Goal: Information Seeking & Learning: Learn about a topic

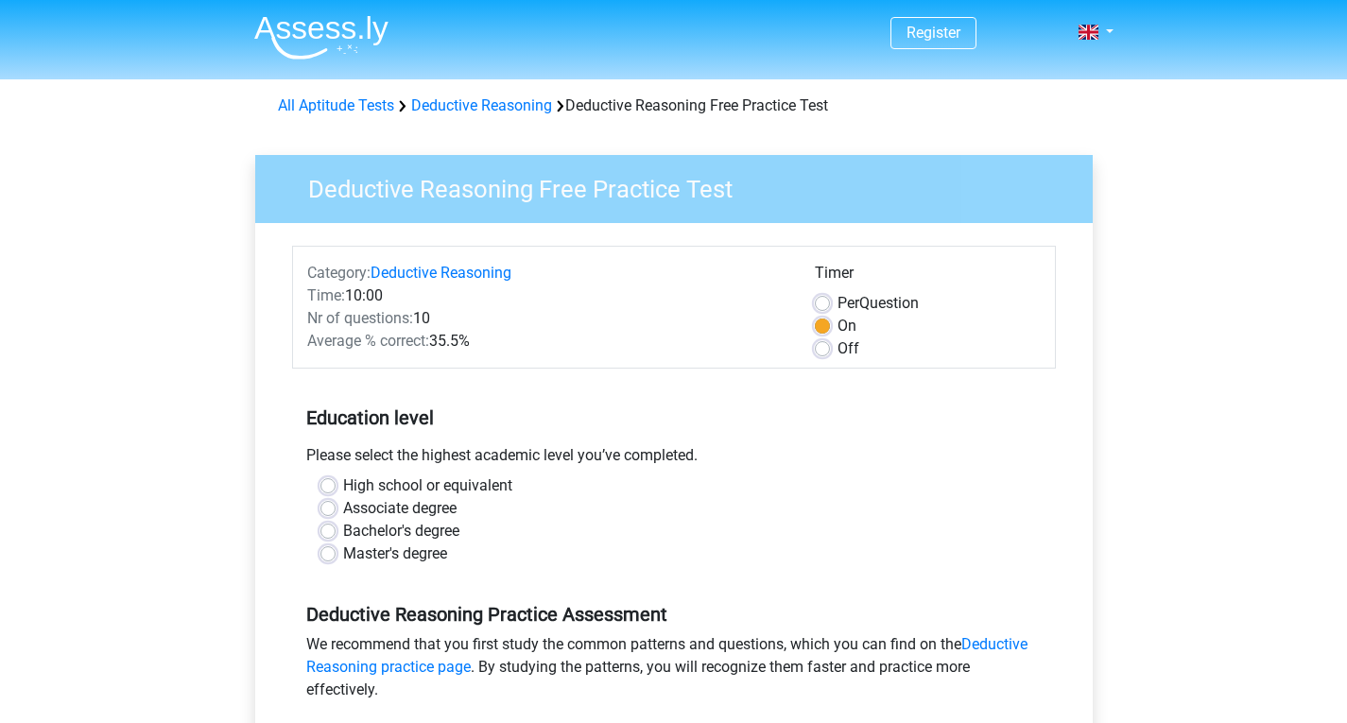
click at [343, 537] on label "Bachelor's degree" at bounding box center [401, 531] width 116 height 23
click at [328, 537] on input "Bachelor's degree" at bounding box center [327, 529] width 15 height 19
radio input "true"
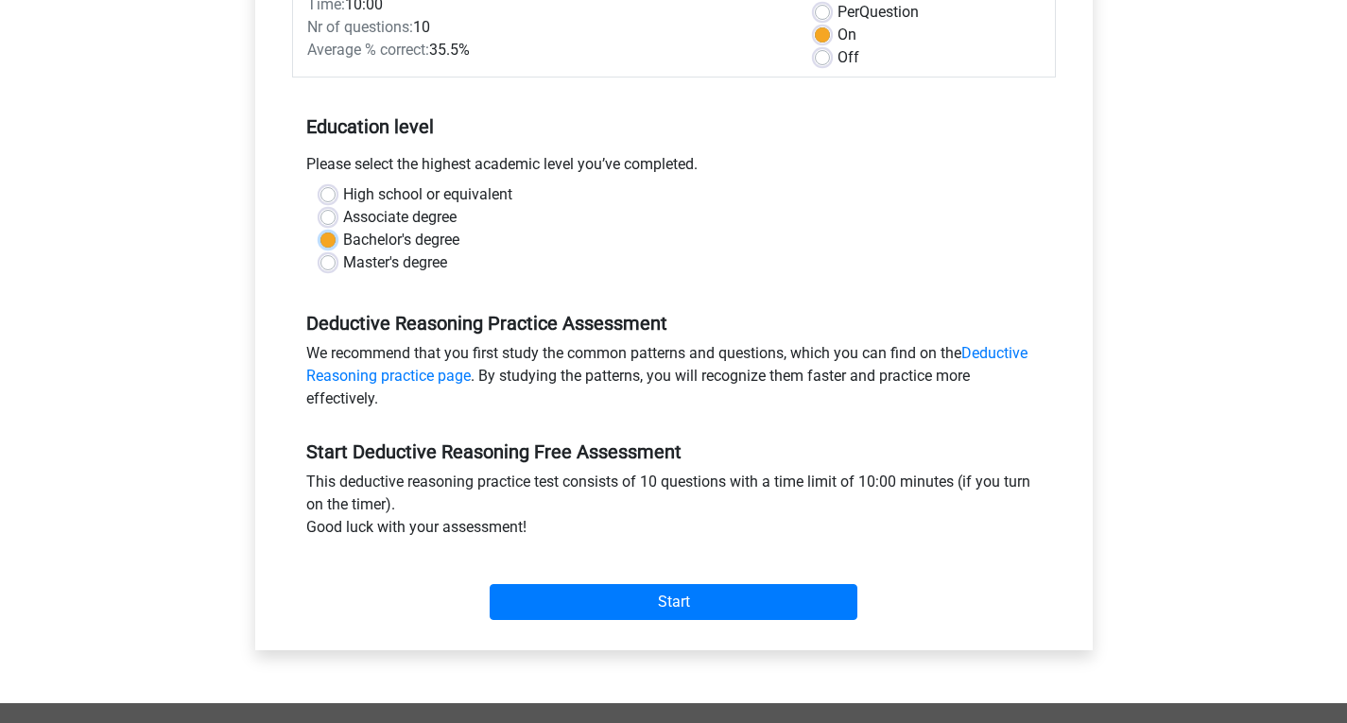
scroll to position [378, 0]
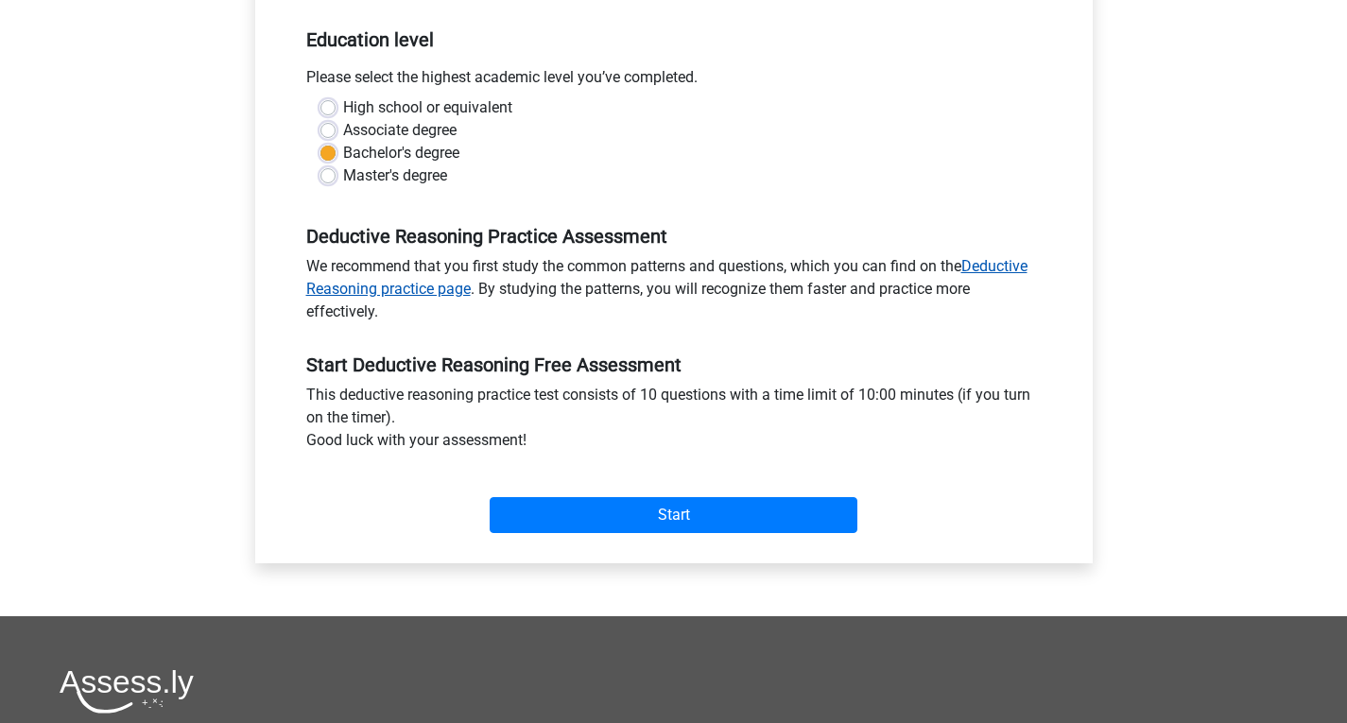
click at [999, 266] on link "Deductive Reasoning practice page" at bounding box center [666, 277] width 721 height 41
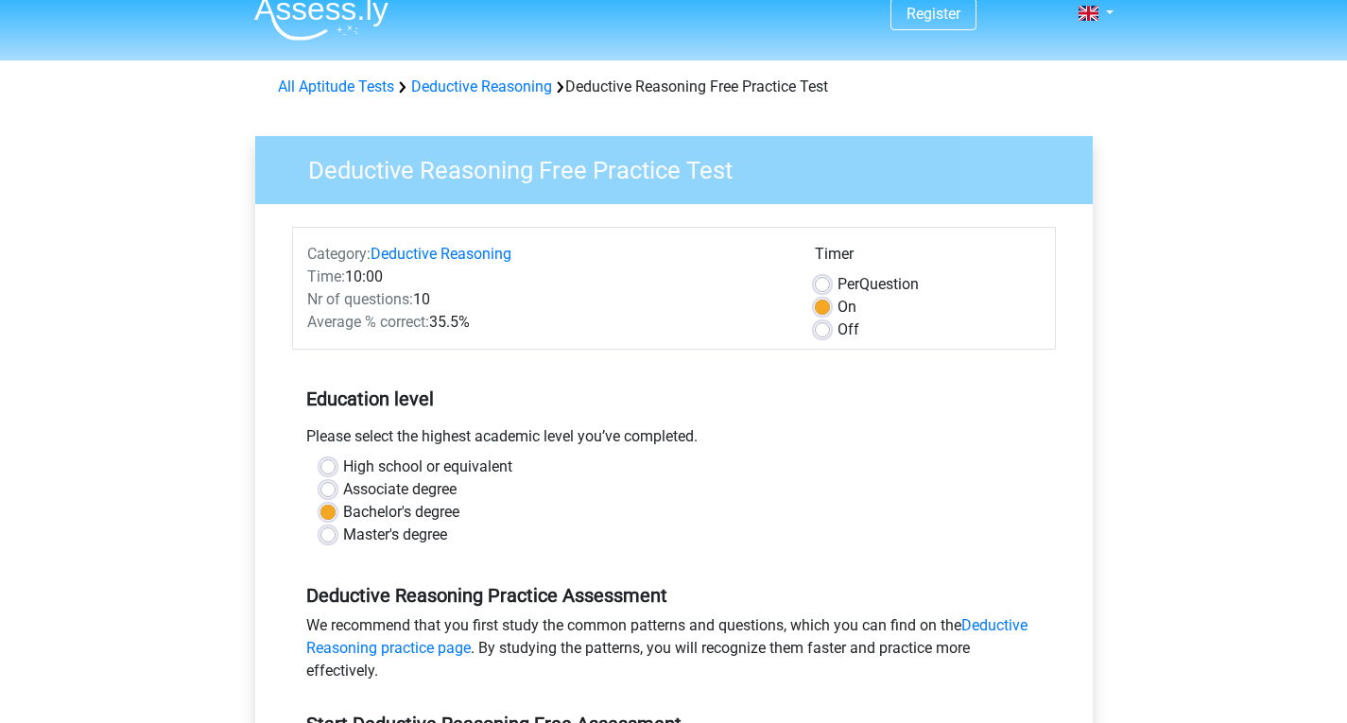
scroll to position [0, 0]
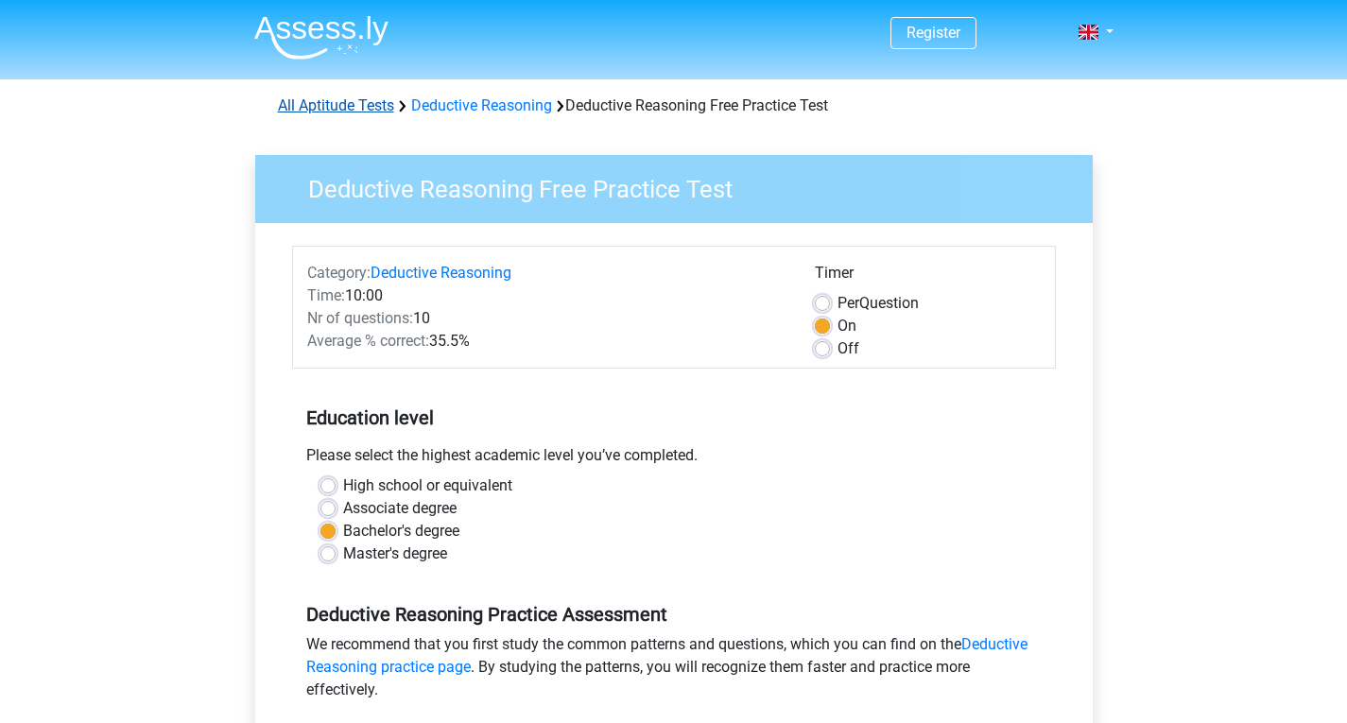
click at [351, 111] on link "All Aptitude Tests" at bounding box center [336, 105] width 116 height 18
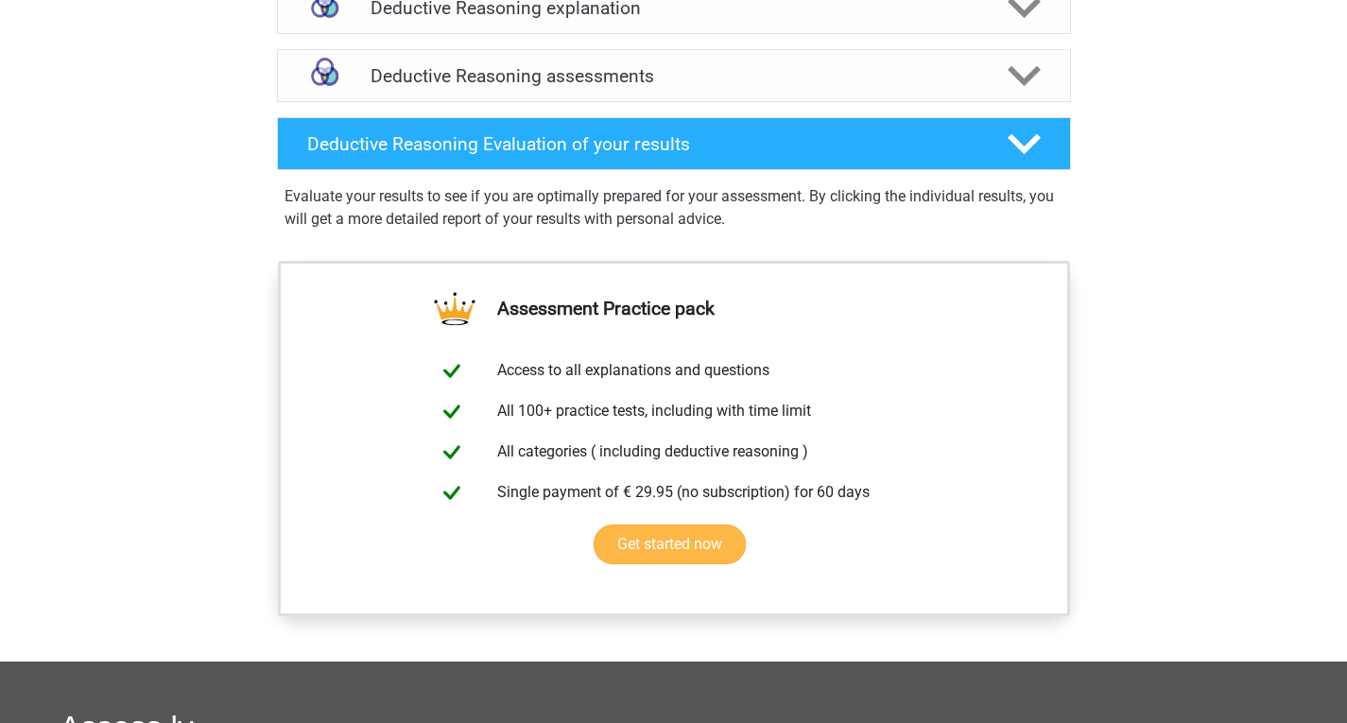
scroll to position [1228, 0]
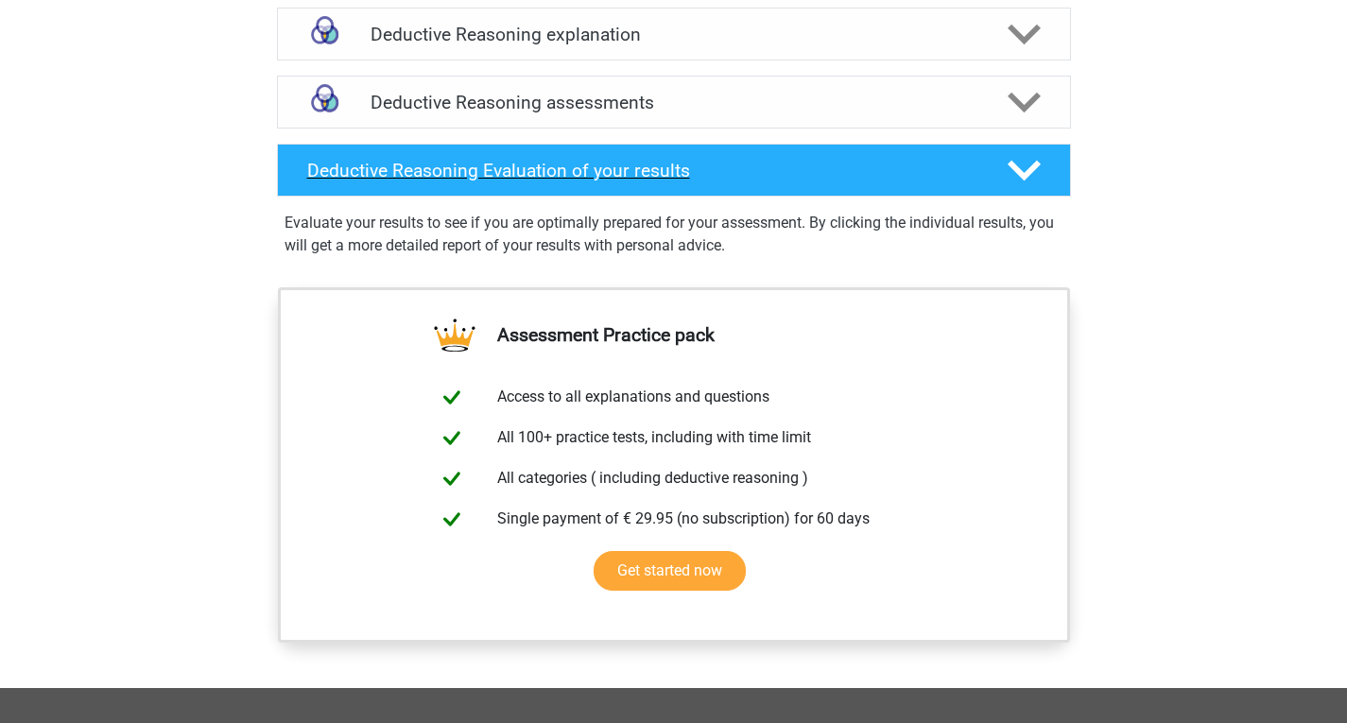
click at [507, 181] on h4 "Deductive Reasoning Evaluation of your results" at bounding box center [642, 171] width 670 height 22
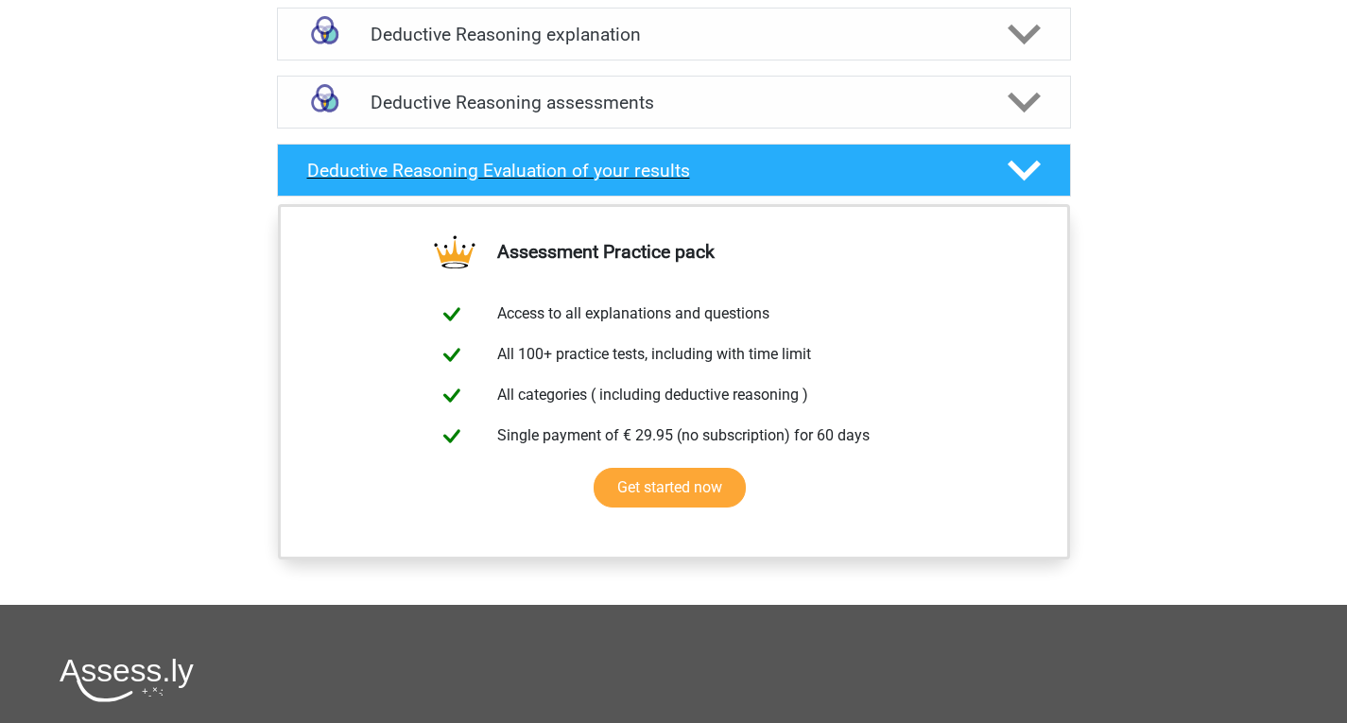
click at [507, 181] on h4 "Deductive Reasoning Evaluation of your results" at bounding box center [642, 171] width 670 height 22
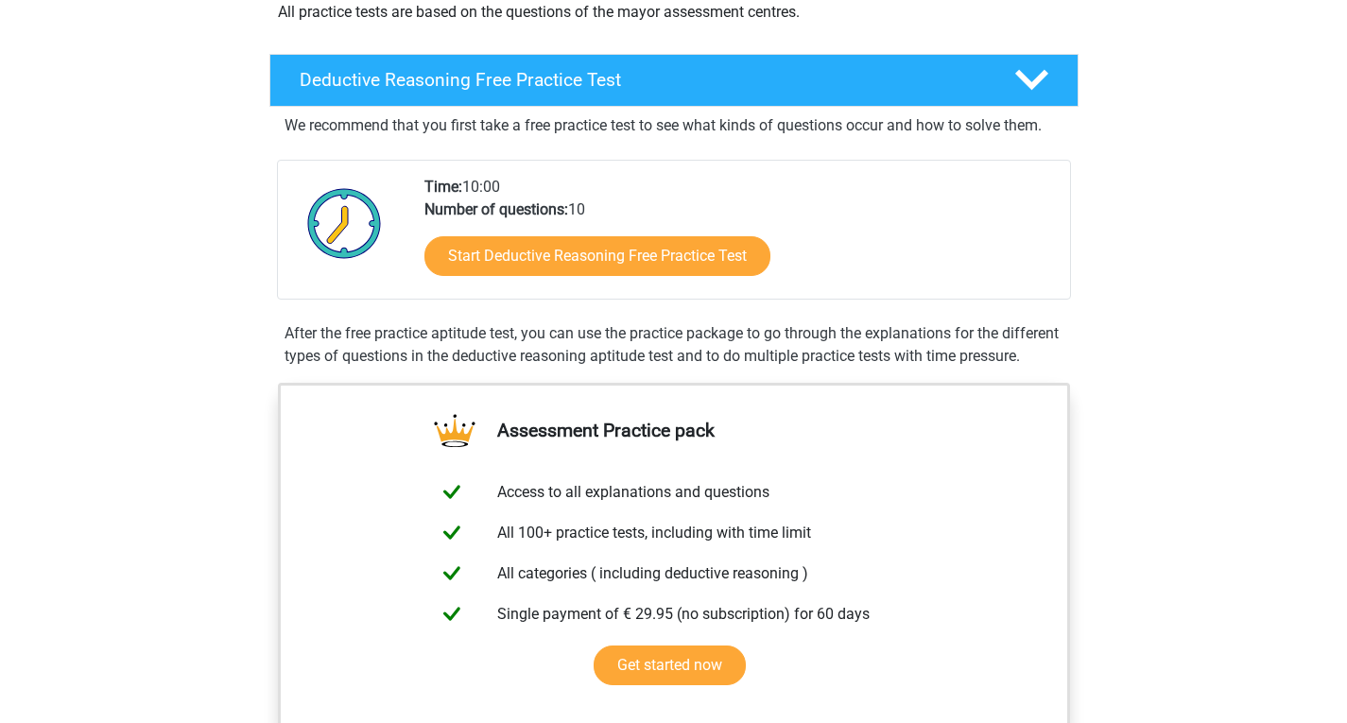
scroll to position [283, 0]
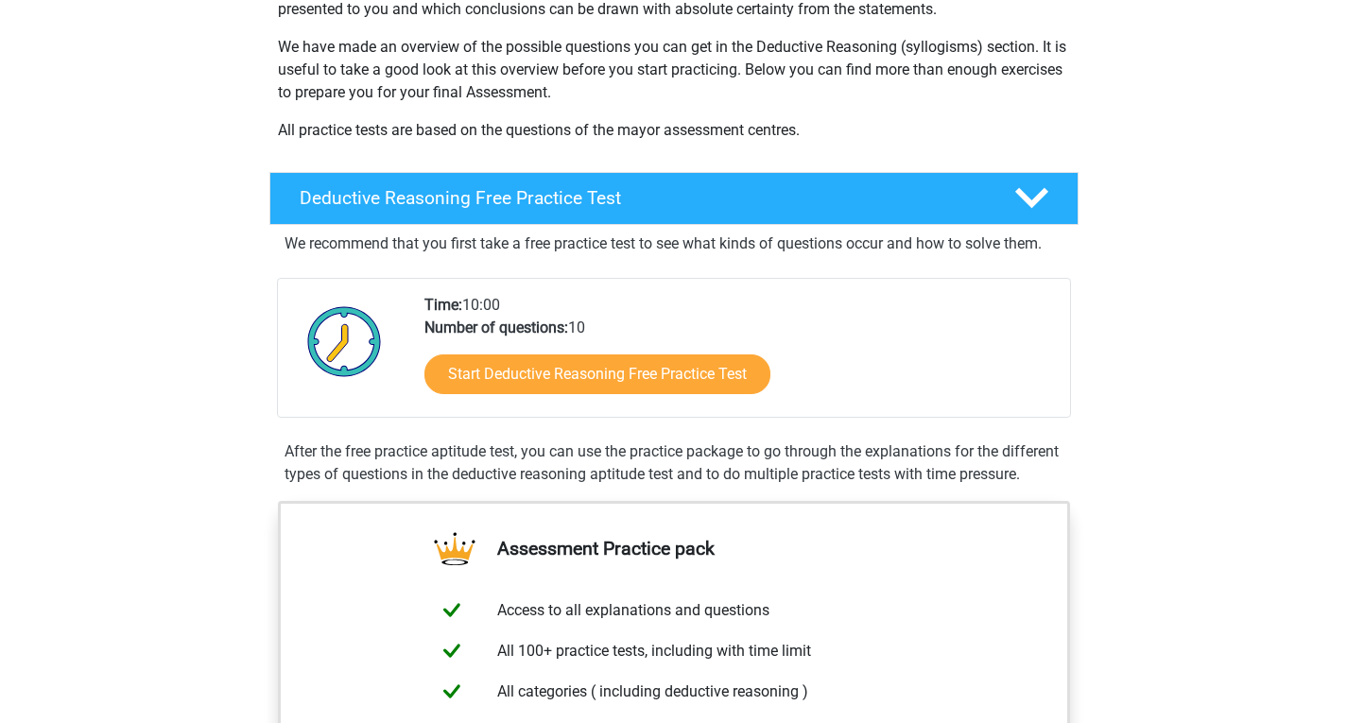
click at [426, 132] on p "All practice tests are based on the questions of the mayor assessment centres." at bounding box center [674, 130] width 792 height 23
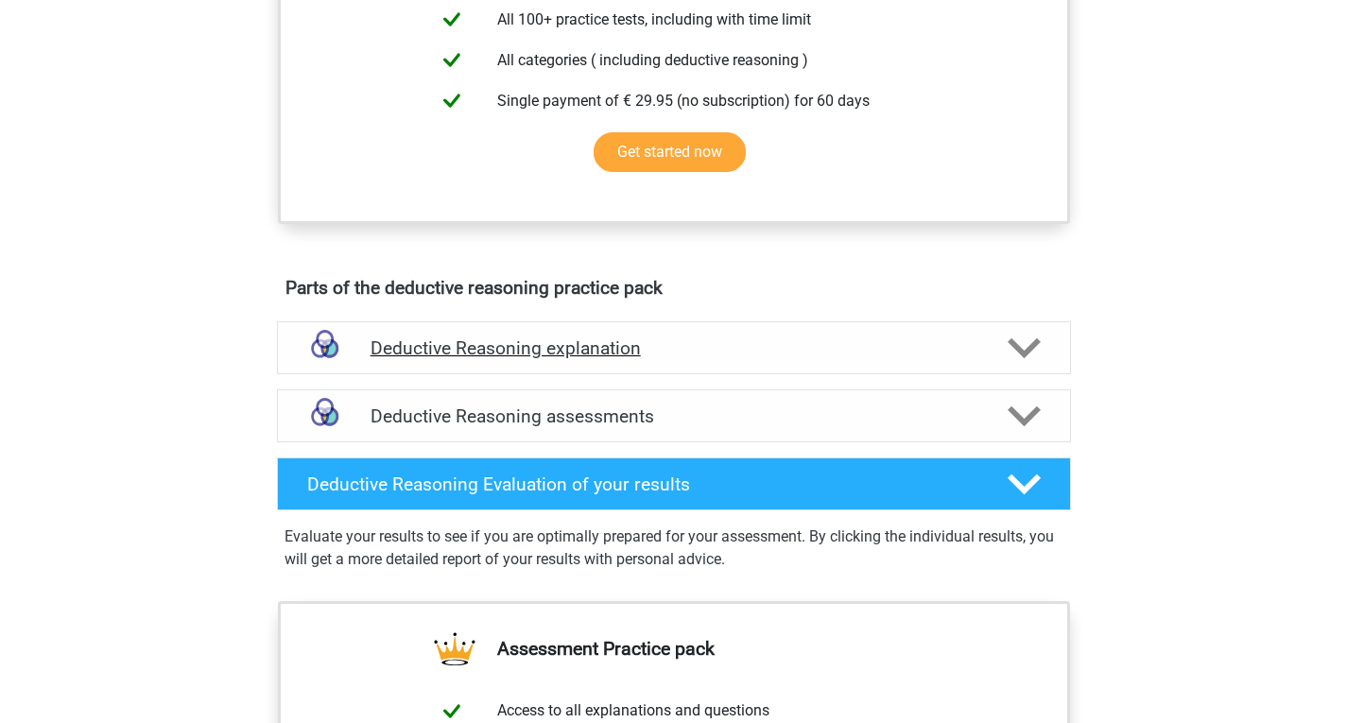
scroll to position [945, 0]
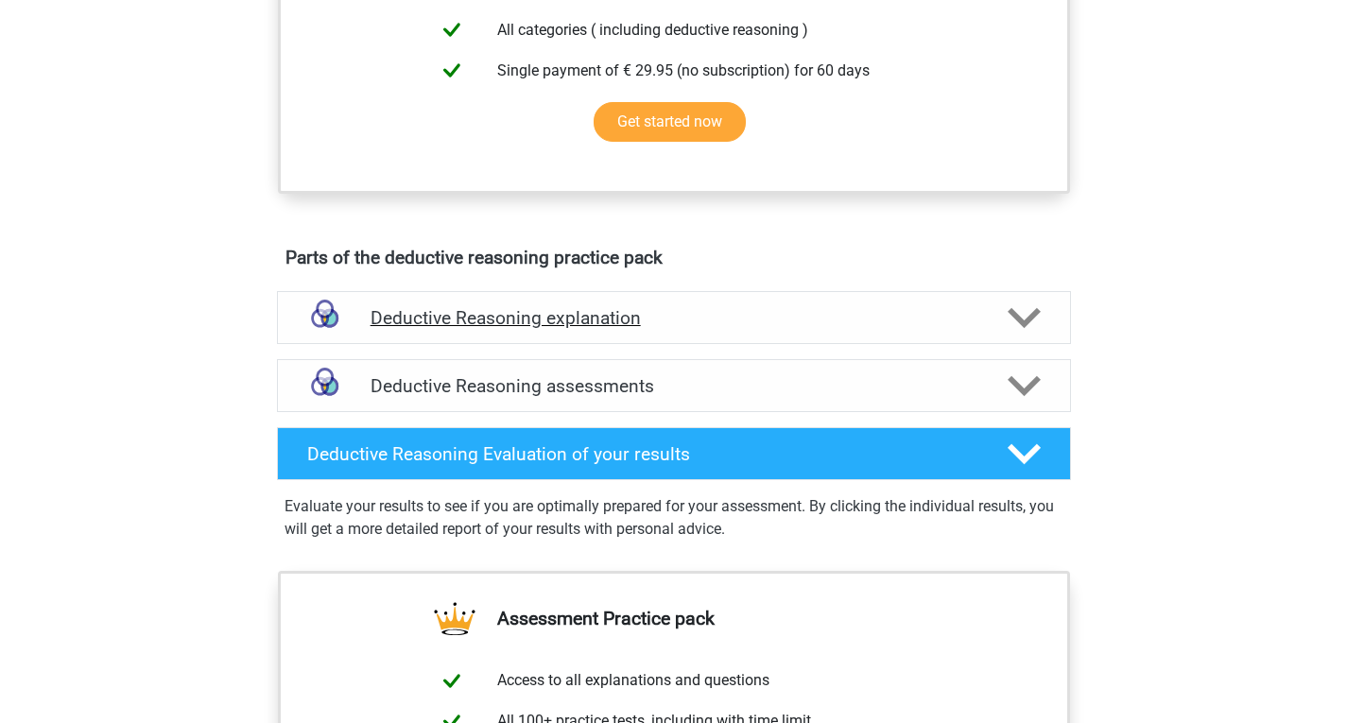
click at [569, 329] on h4 "Deductive Reasoning explanation" at bounding box center [673, 318] width 607 height 22
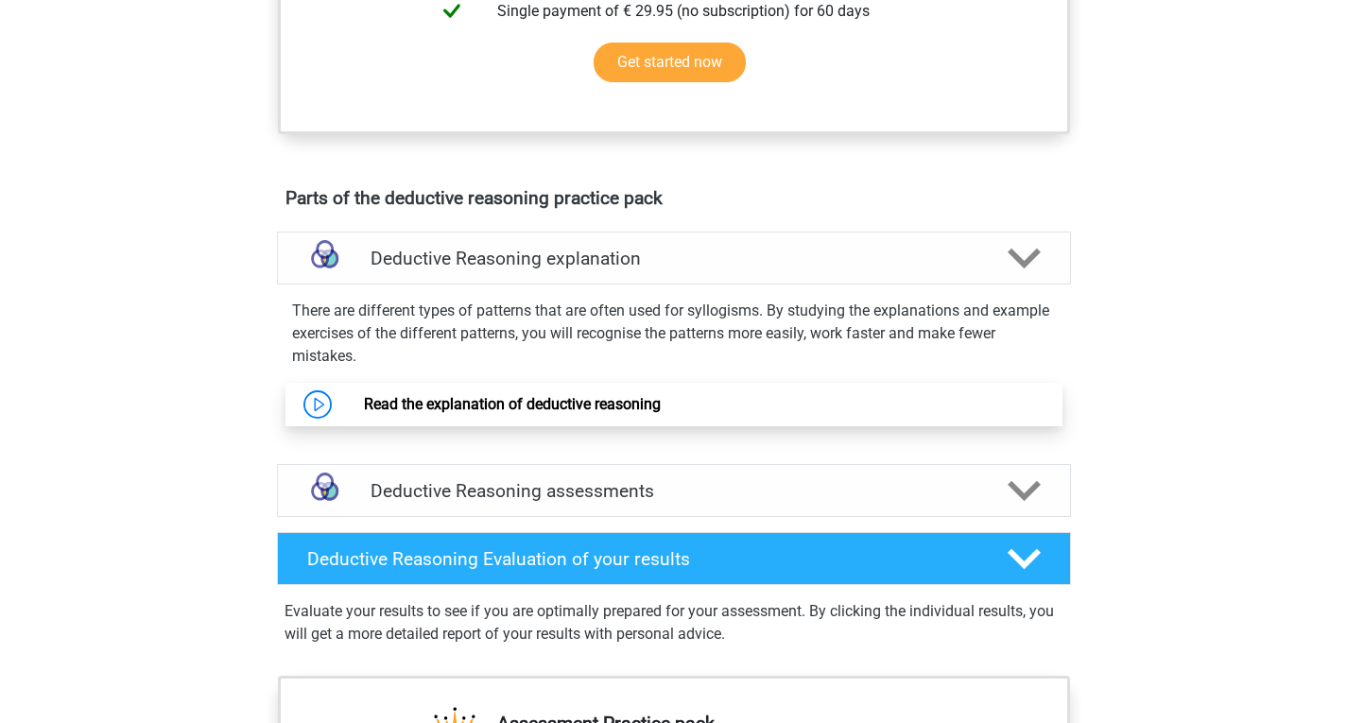
scroll to position [1039, 0]
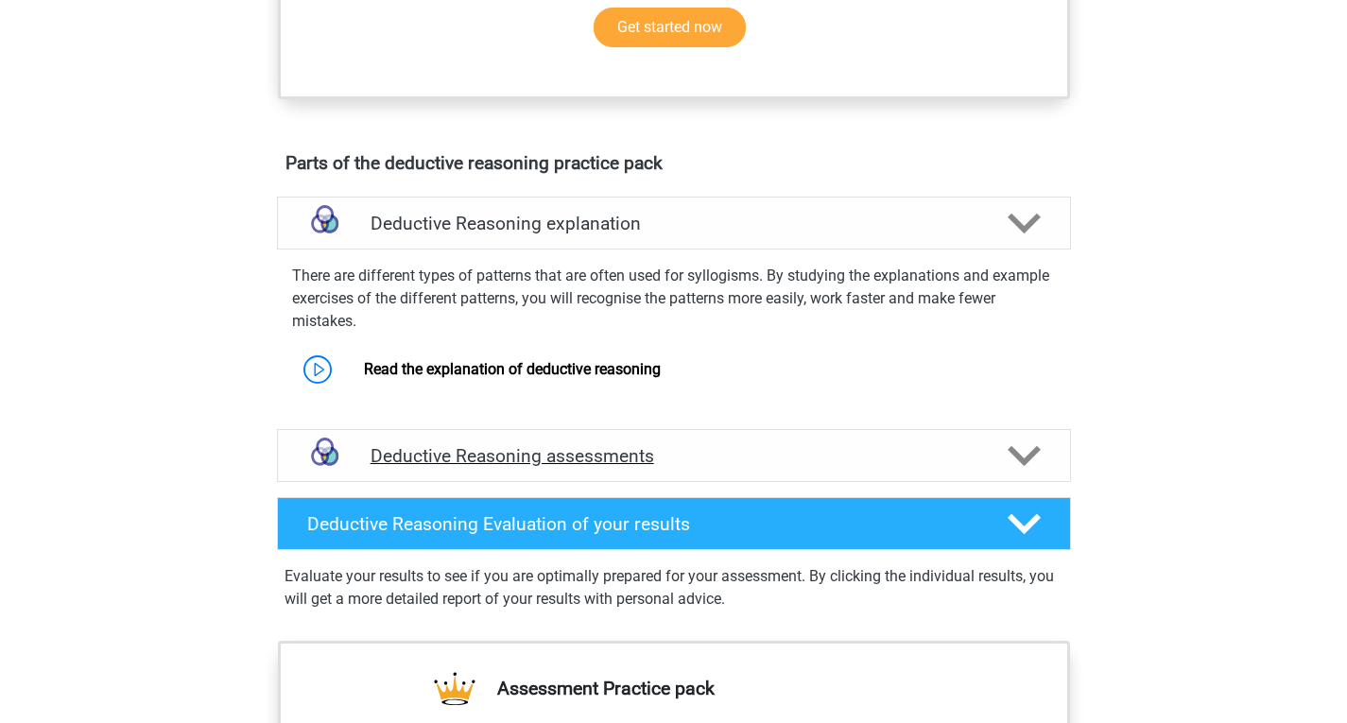
click at [568, 467] on h4 "Deductive Reasoning assessments" at bounding box center [673, 456] width 607 height 22
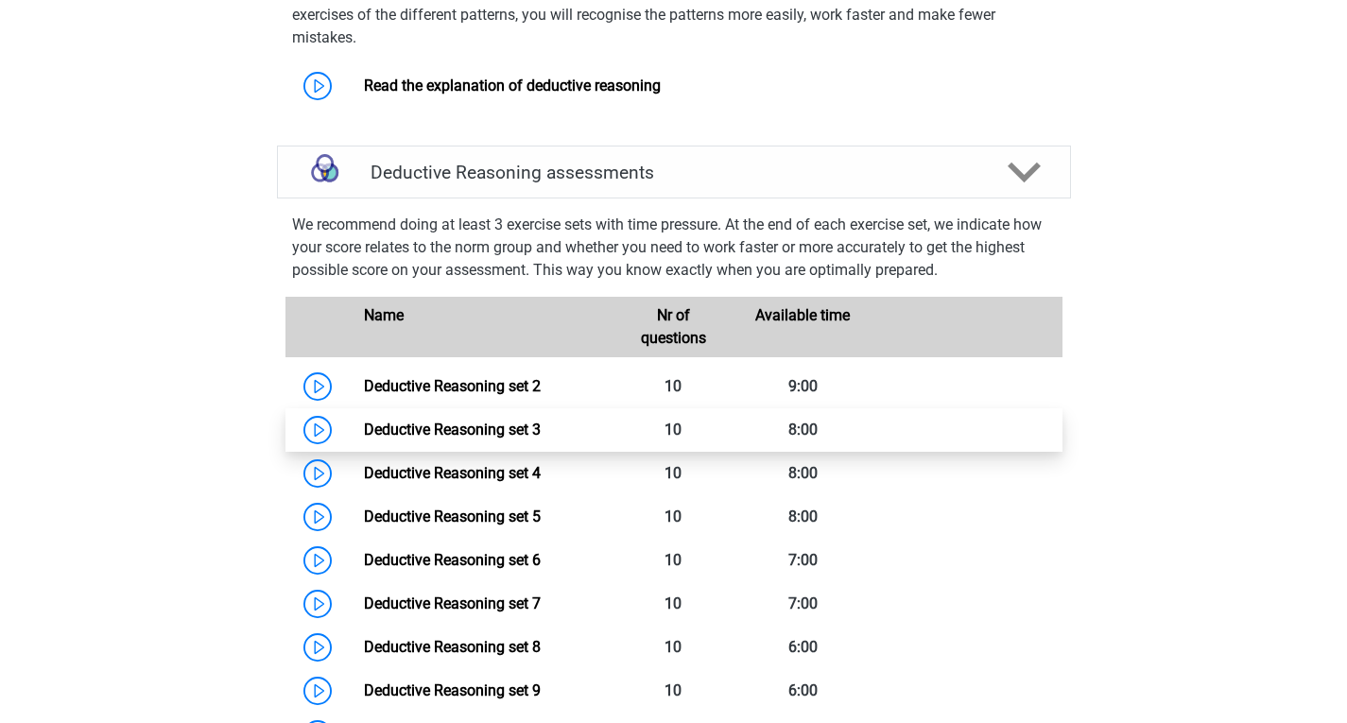
scroll to position [1512, 0]
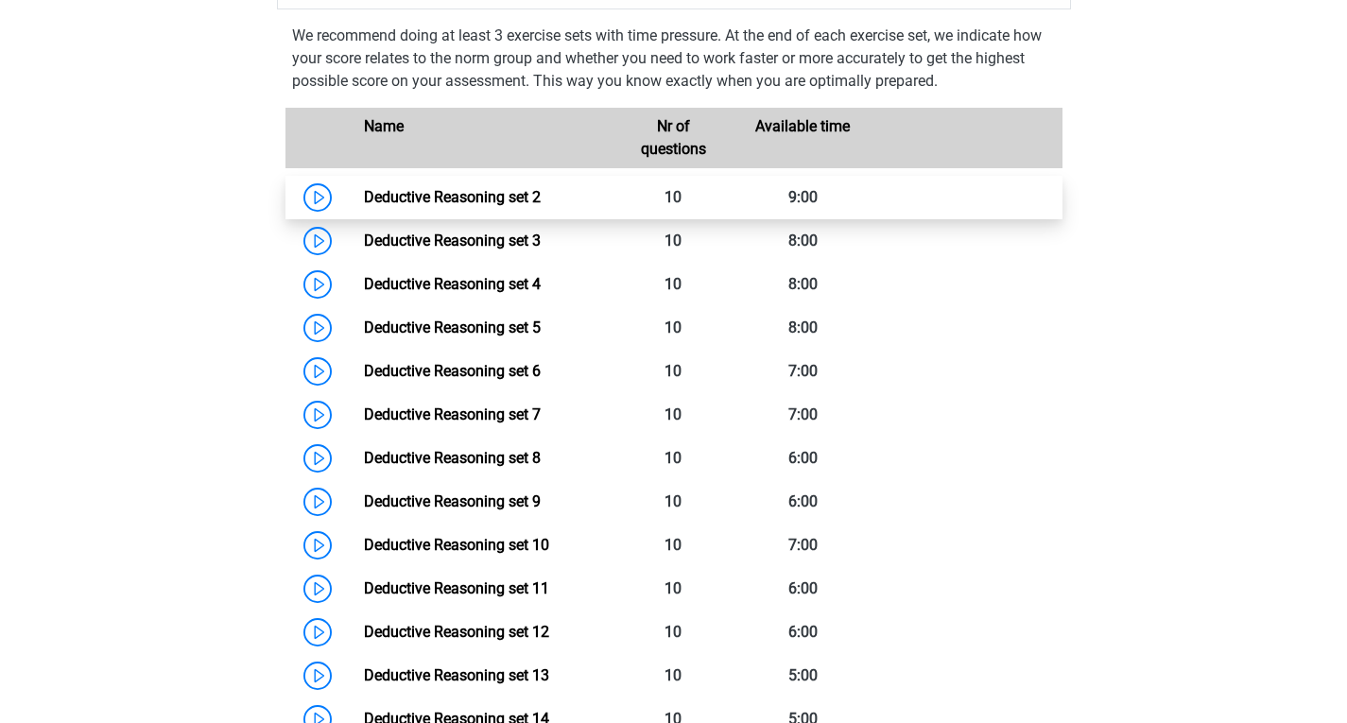
click at [477, 206] on link "Deductive Reasoning set 2" at bounding box center [452, 197] width 177 height 18
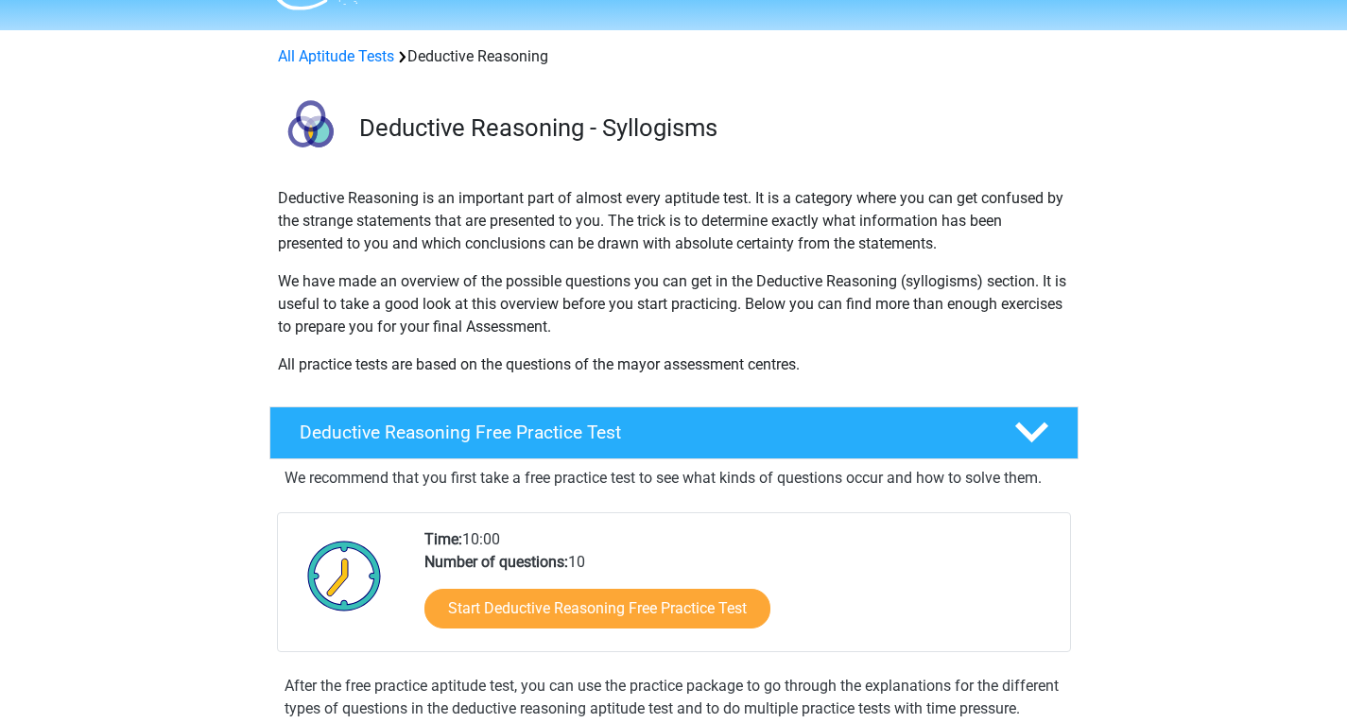
scroll to position [0, 0]
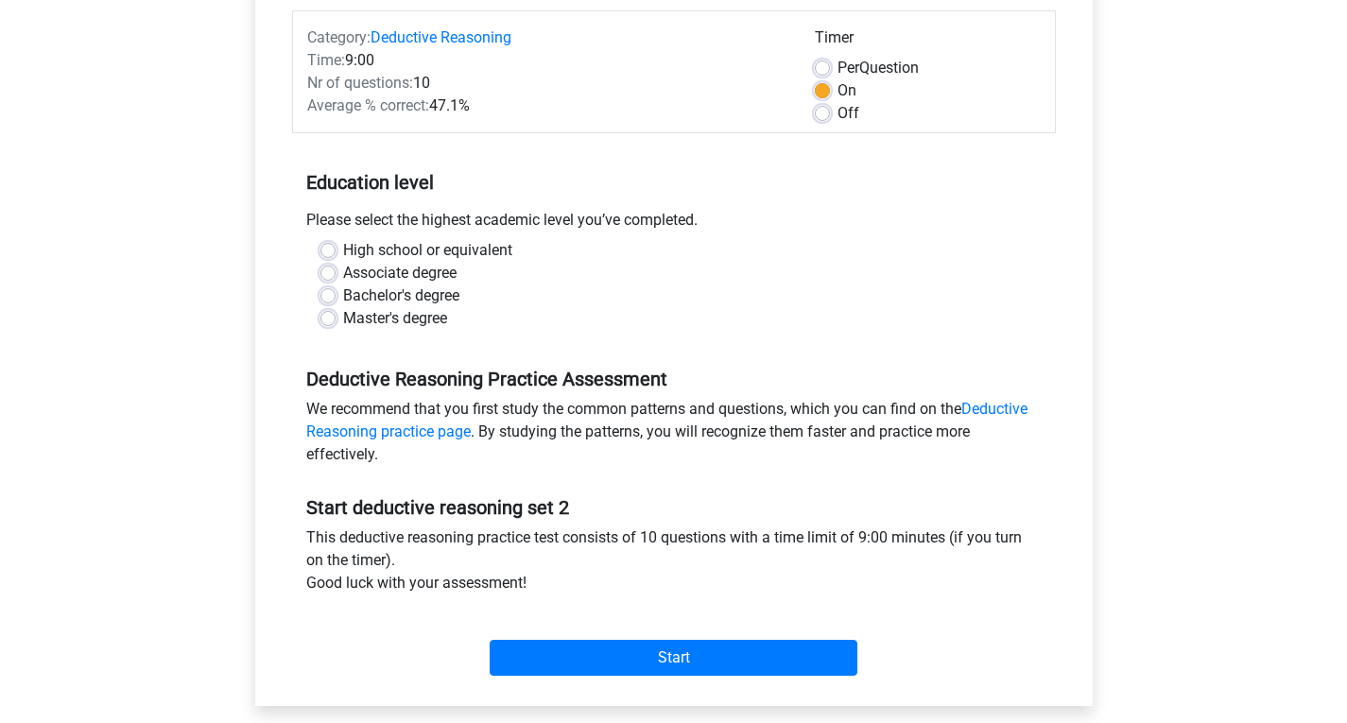
scroll to position [472, 0]
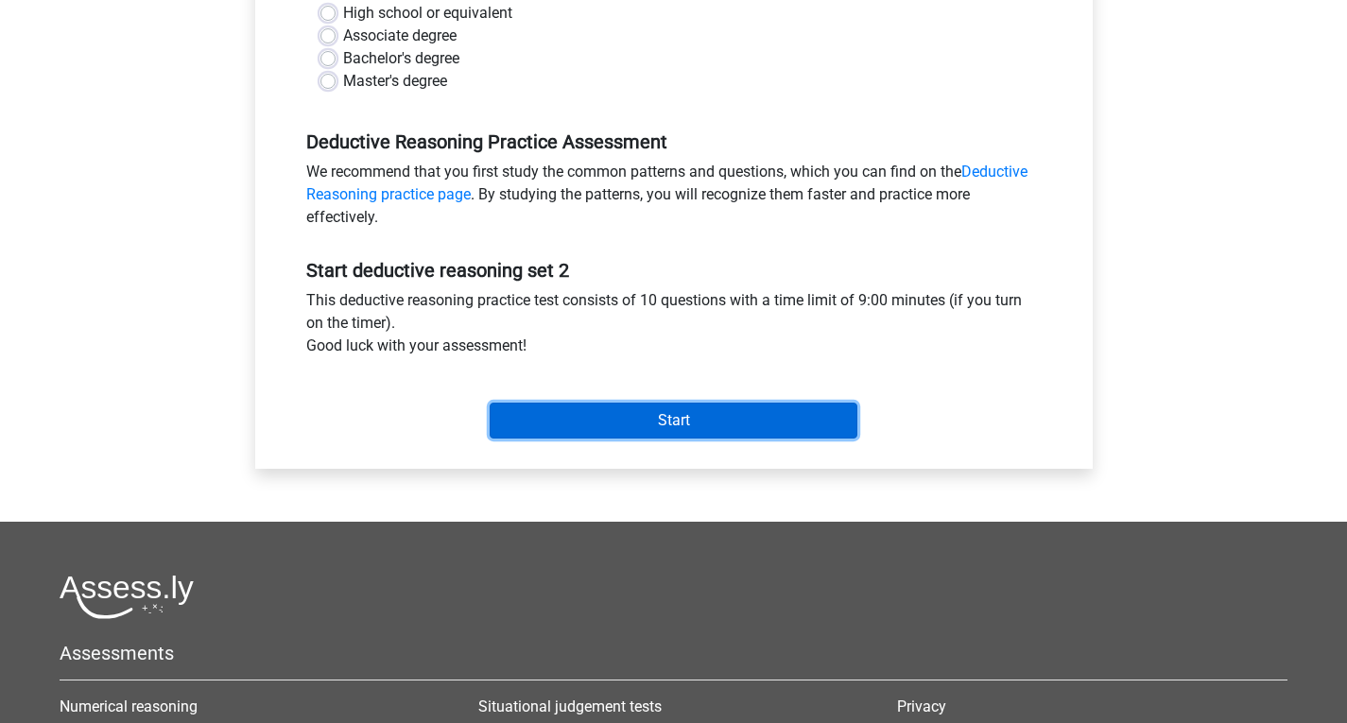
click at [668, 422] on input "Start" at bounding box center [673, 421] width 368 height 36
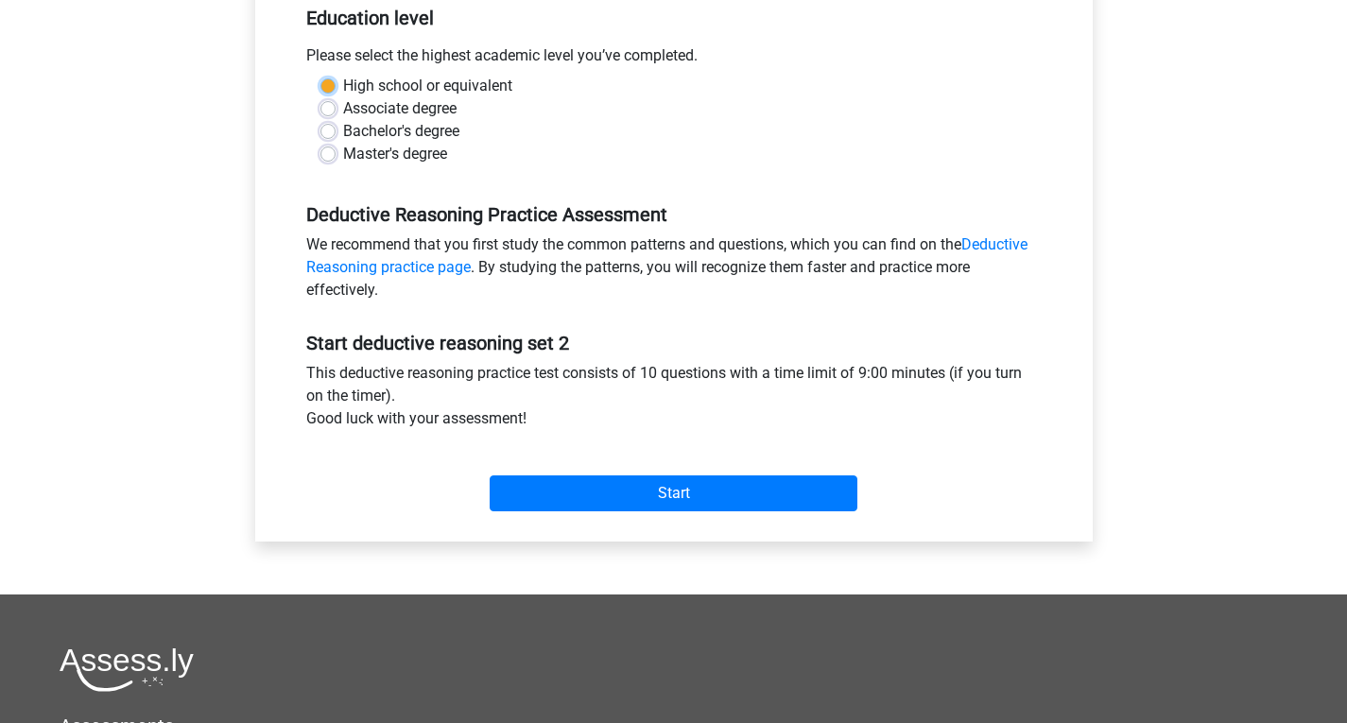
scroll to position [283, 0]
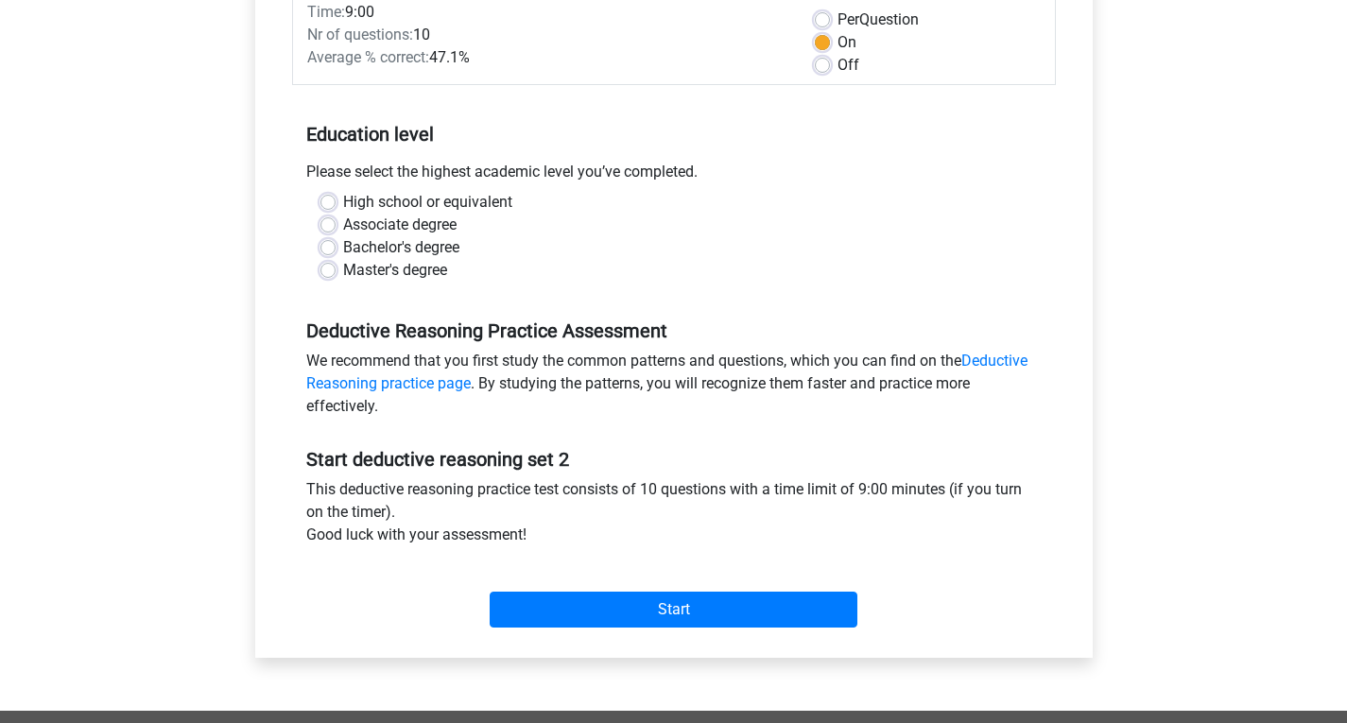
drag, startPoint x: 498, startPoint y: 295, endPoint x: 488, endPoint y: 288, distance: 12.3
click at [498, 294] on div "High school or equivalent Associate degree Bachelor's degree Master's degree" at bounding box center [673, 244] width 763 height 106
click at [343, 247] on label "Bachelor's degree" at bounding box center [401, 247] width 116 height 23
click at [330, 247] on input "Bachelor's degree" at bounding box center [327, 245] width 15 height 19
radio input "true"
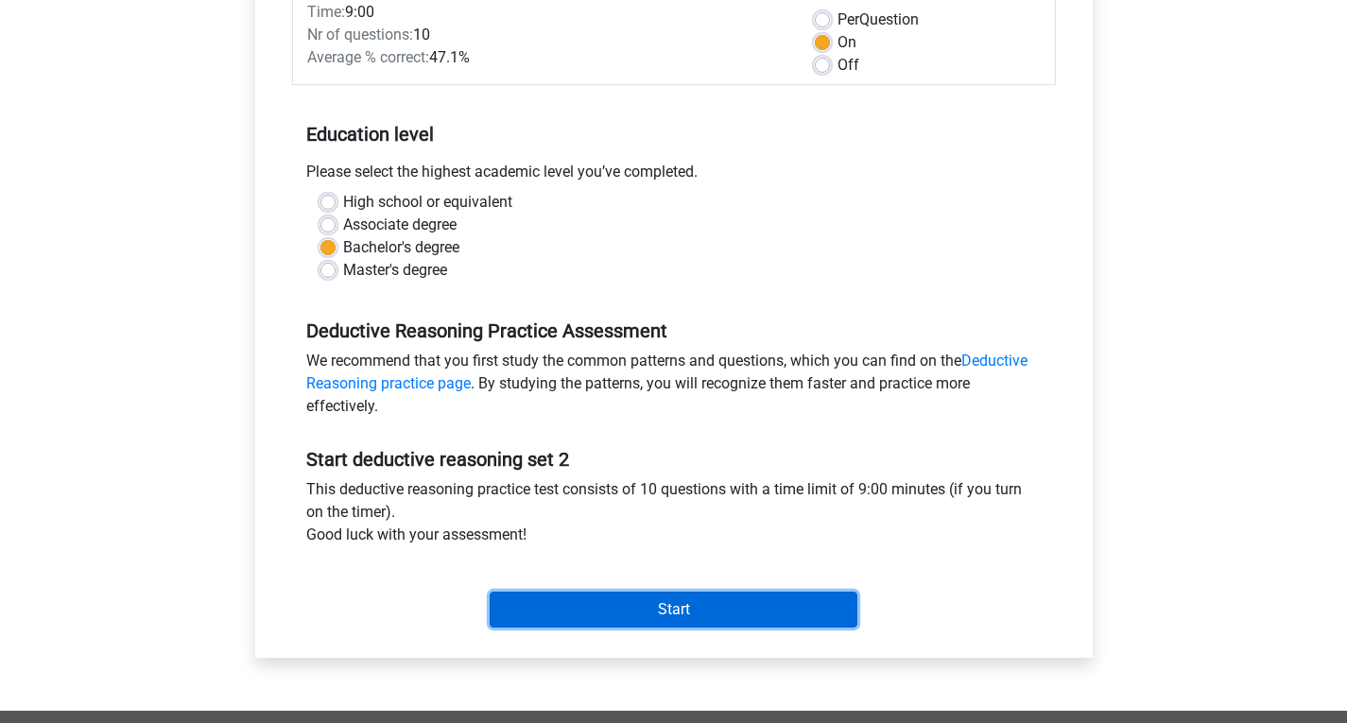
click at [637, 604] on input "Start" at bounding box center [673, 610] width 368 height 36
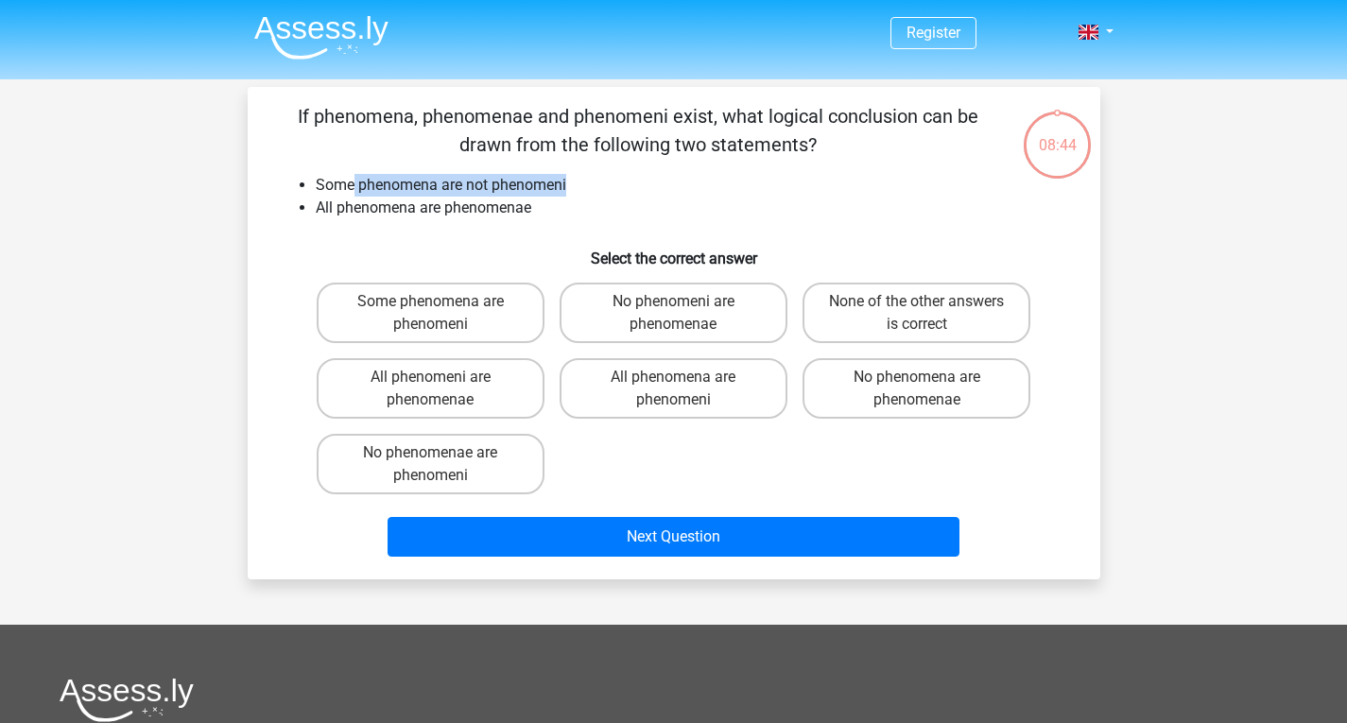
drag, startPoint x: 353, startPoint y: 187, endPoint x: 581, endPoint y: 182, distance: 227.8
click at [580, 182] on li "Some phenomena are not phenomeni" at bounding box center [693, 185] width 754 height 23
click at [584, 186] on li "Some phenomena are not phenomeni" at bounding box center [693, 185] width 754 height 23
click at [565, 199] on li "All phenomena are phenomenae" at bounding box center [693, 208] width 754 height 23
click at [473, 313] on label "Some phenomena are phenomeni" at bounding box center [431, 313] width 228 height 60
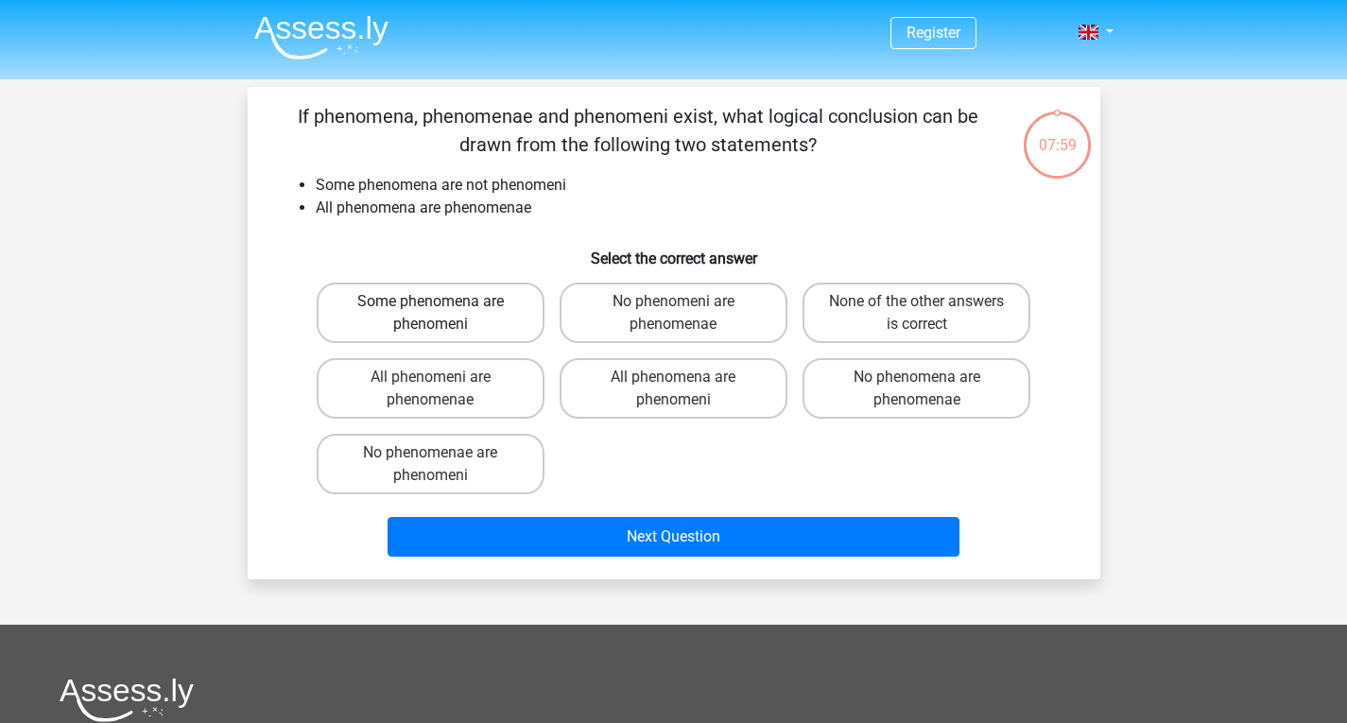
click at [442, 313] on input "Some phenomena are phenomeni" at bounding box center [436, 307] width 12 height 12
radio input "true"
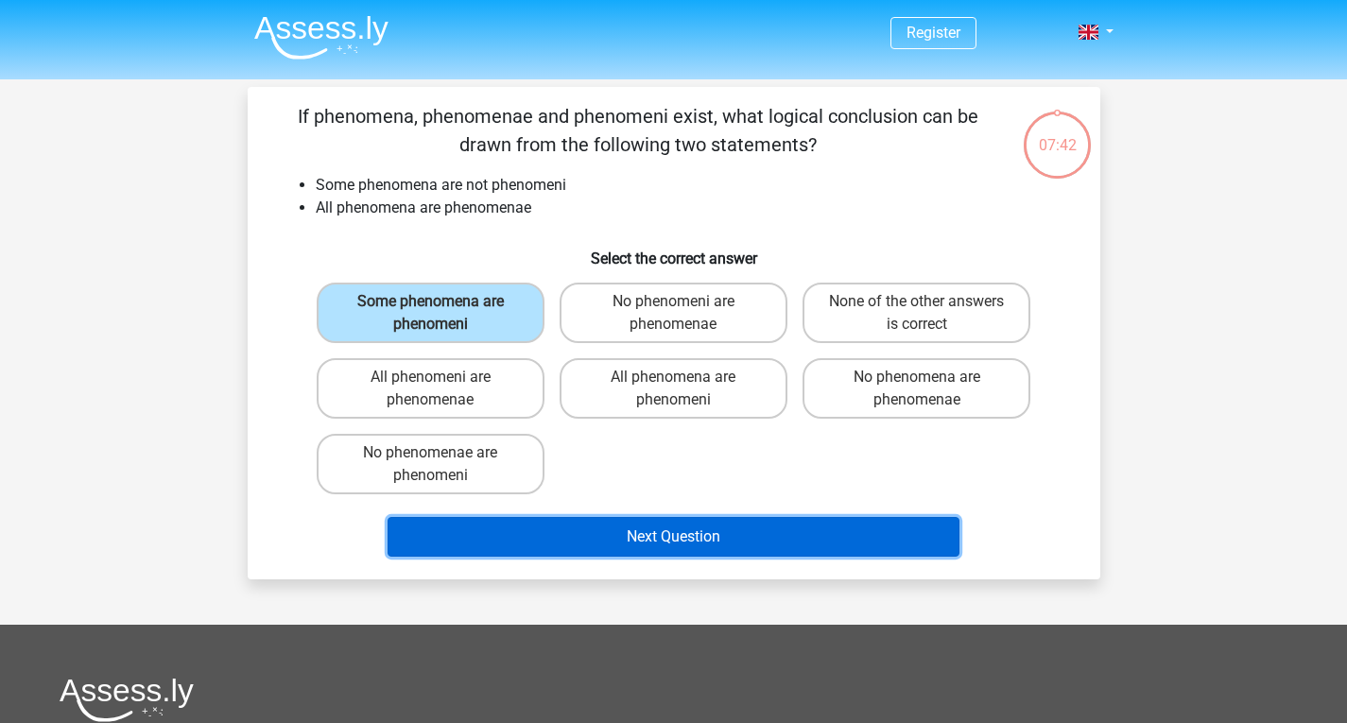
click at [722, 540] on button "Next Question" at bounding box center [673, 537] width 572 height 40
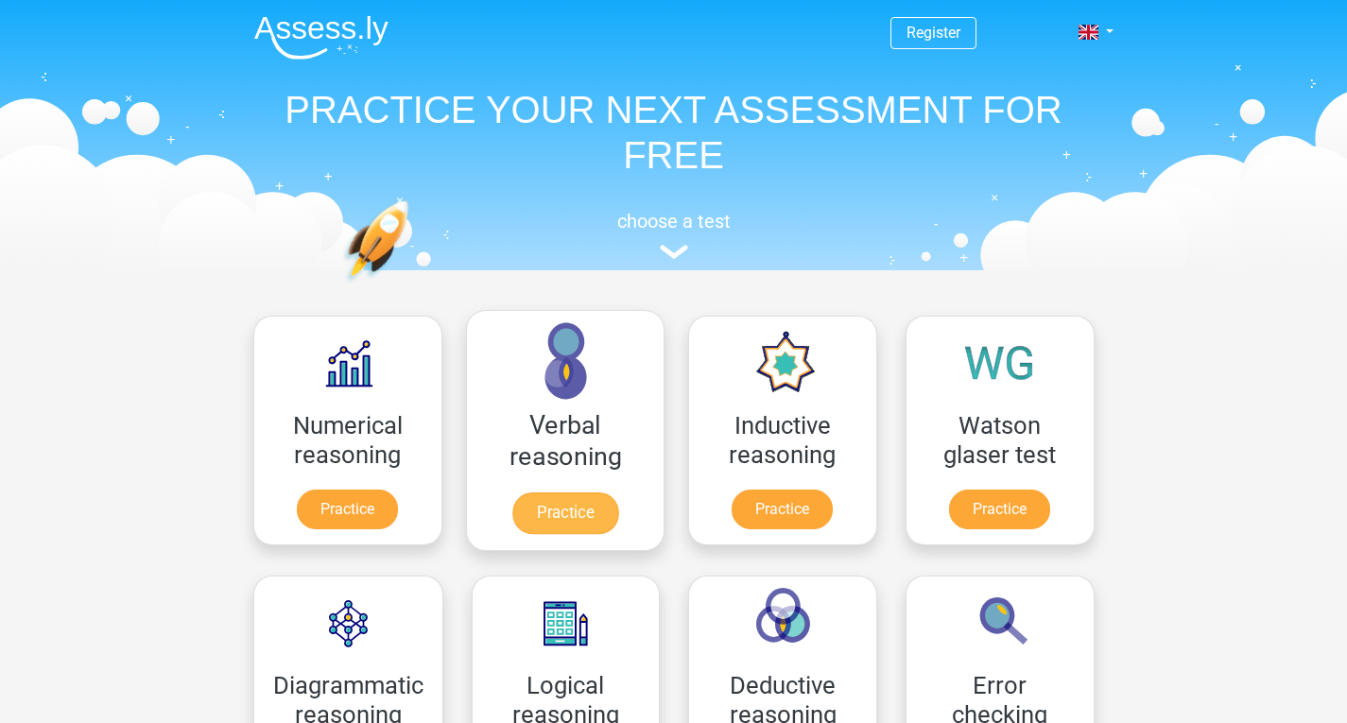
scroll to position [300, 0]
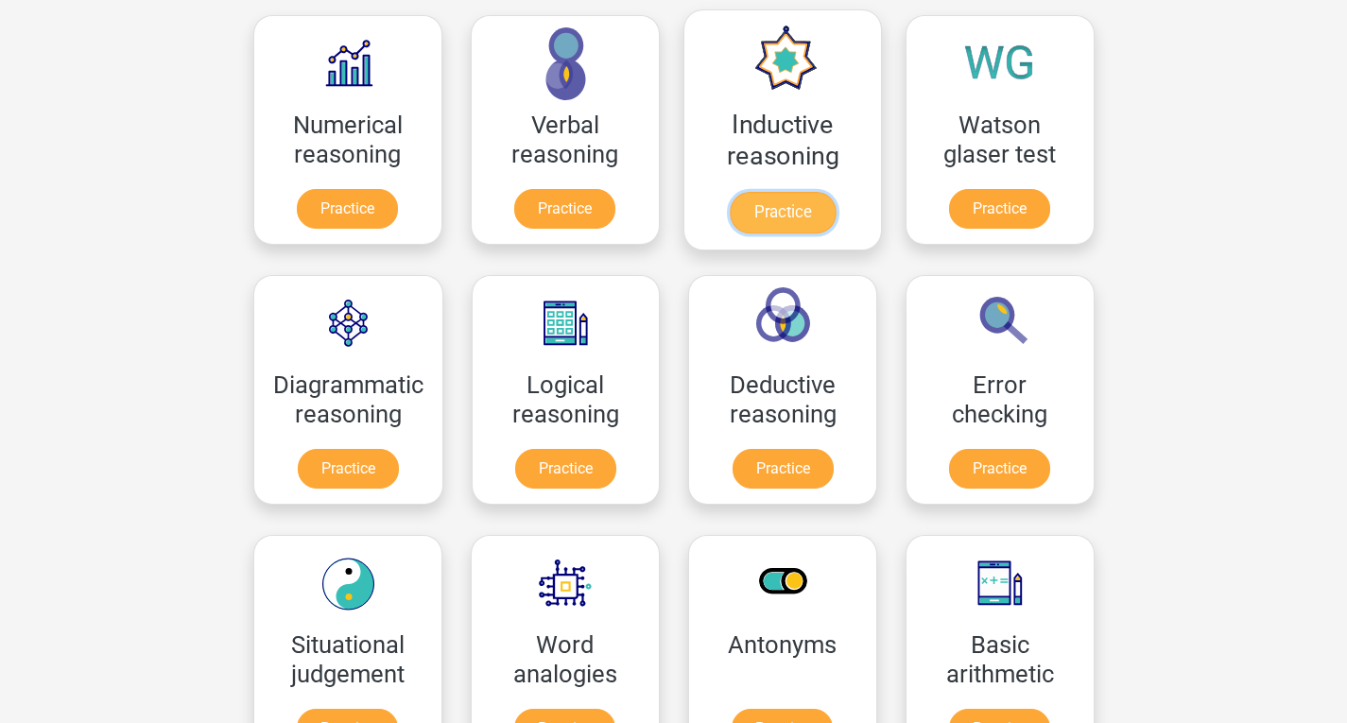
click at [785, 211] on link "Practice" at bounding box center [782, 213] width 106 height 42
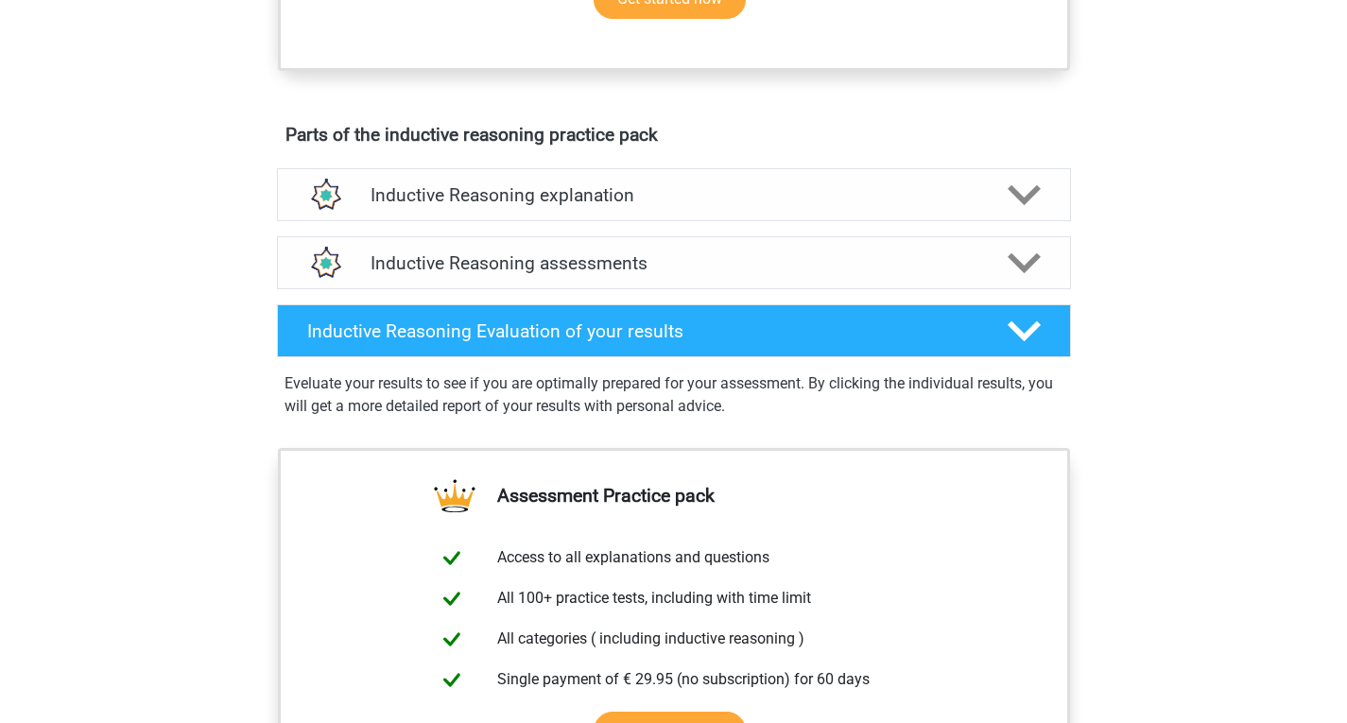
scroll to position [945, 0]
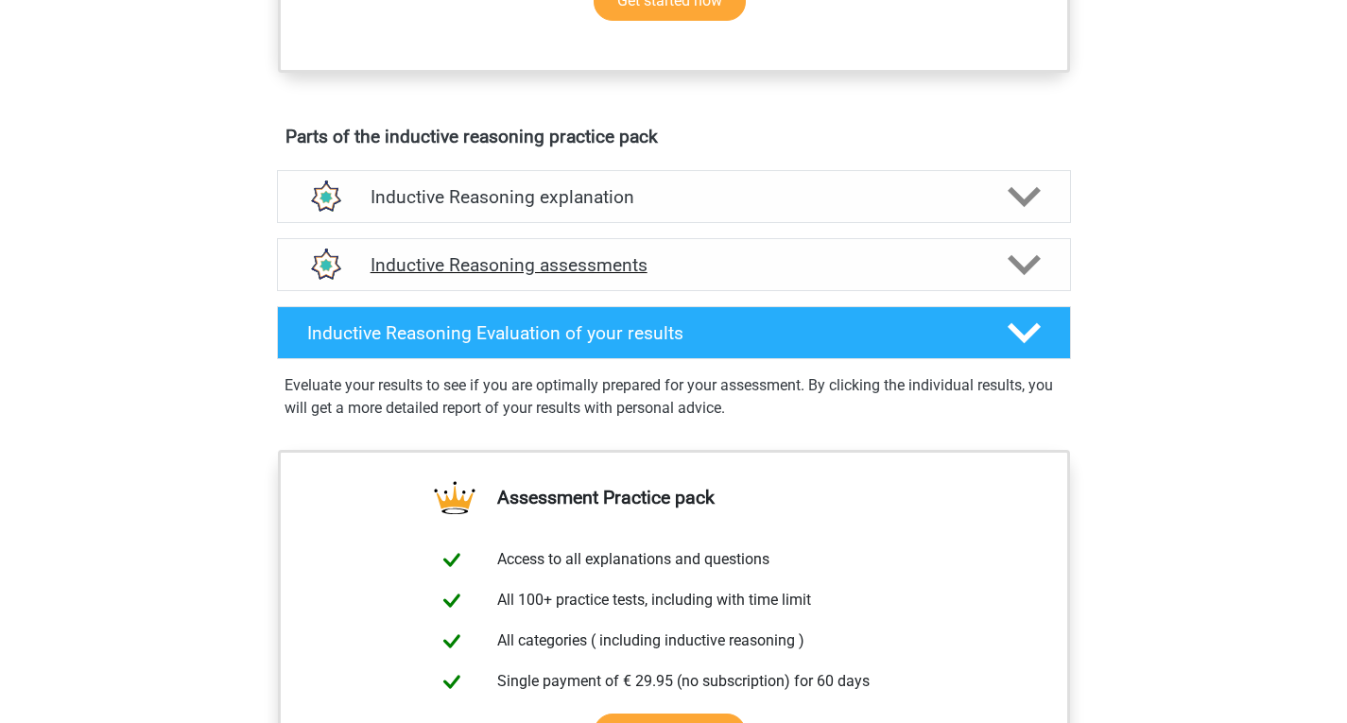
click at [577, 276] on h4 "Inductive Reasoning assessments" at bounding box center [673, 265] width 607 height 22
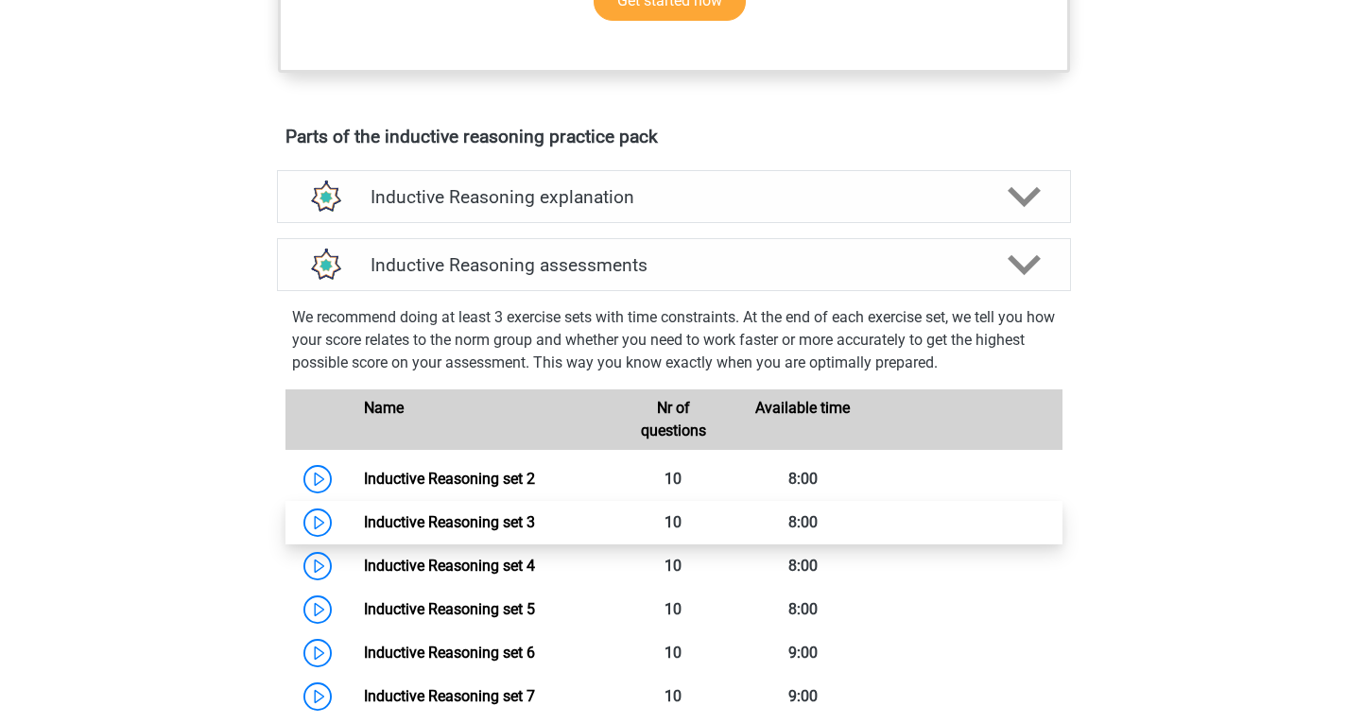
click at [445, 531] on link "Inductive Reasoning set 3" at bounding box center [449, 522] width 171 height 18
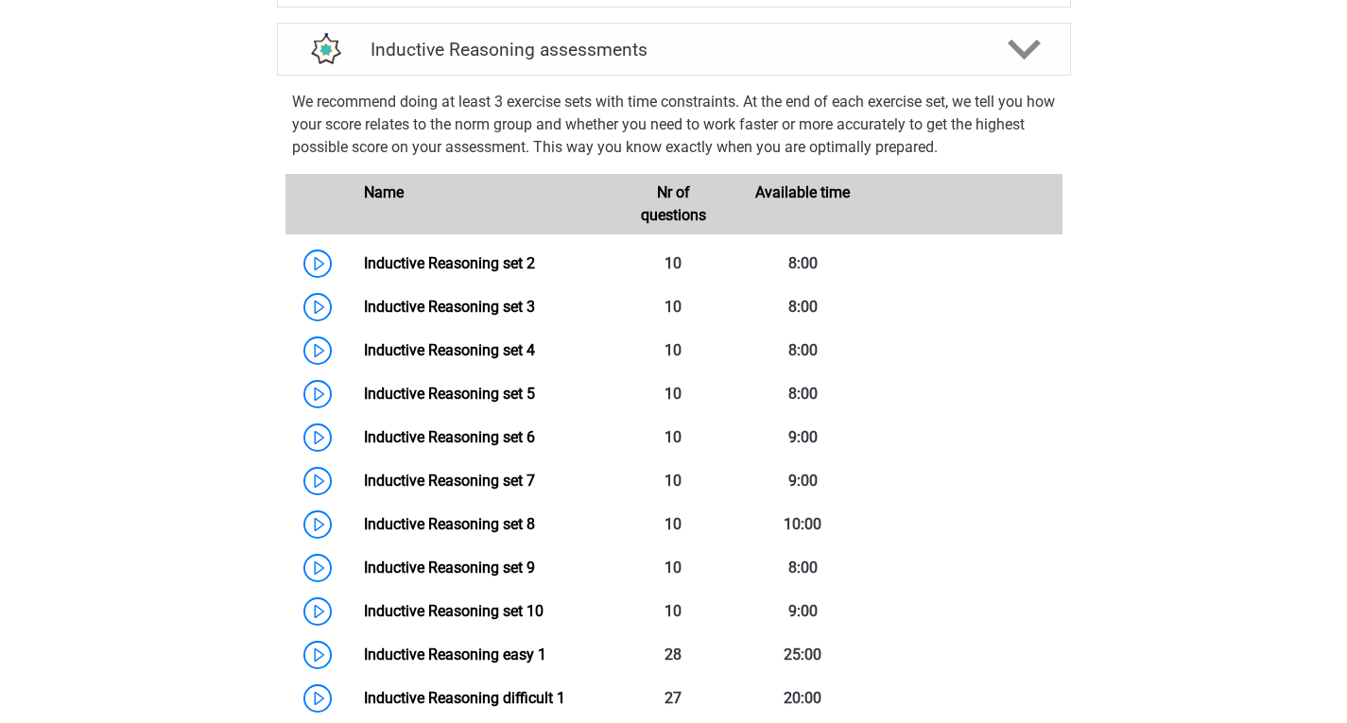
scroll to position [1039, 0]
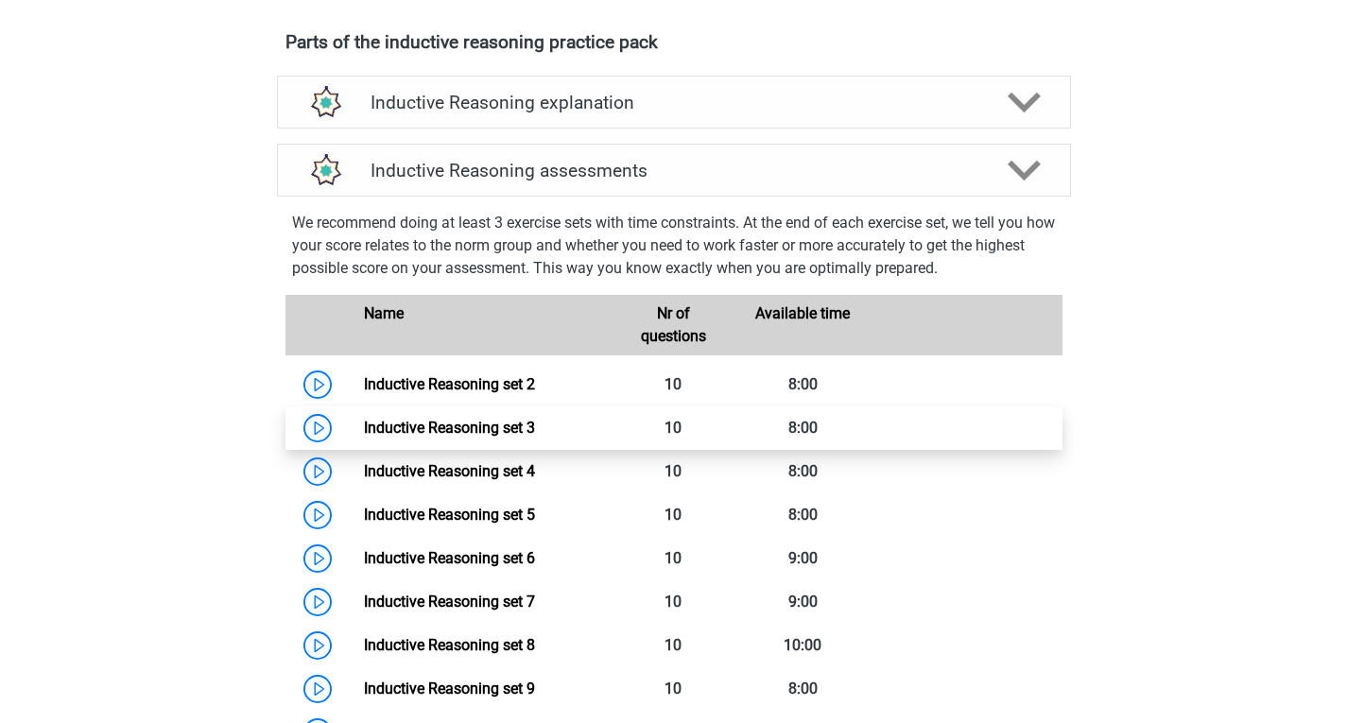
click at [518, 437] on link "Inductive Reasoning set 3" at bounding box center [449, 428] width 171 height 18
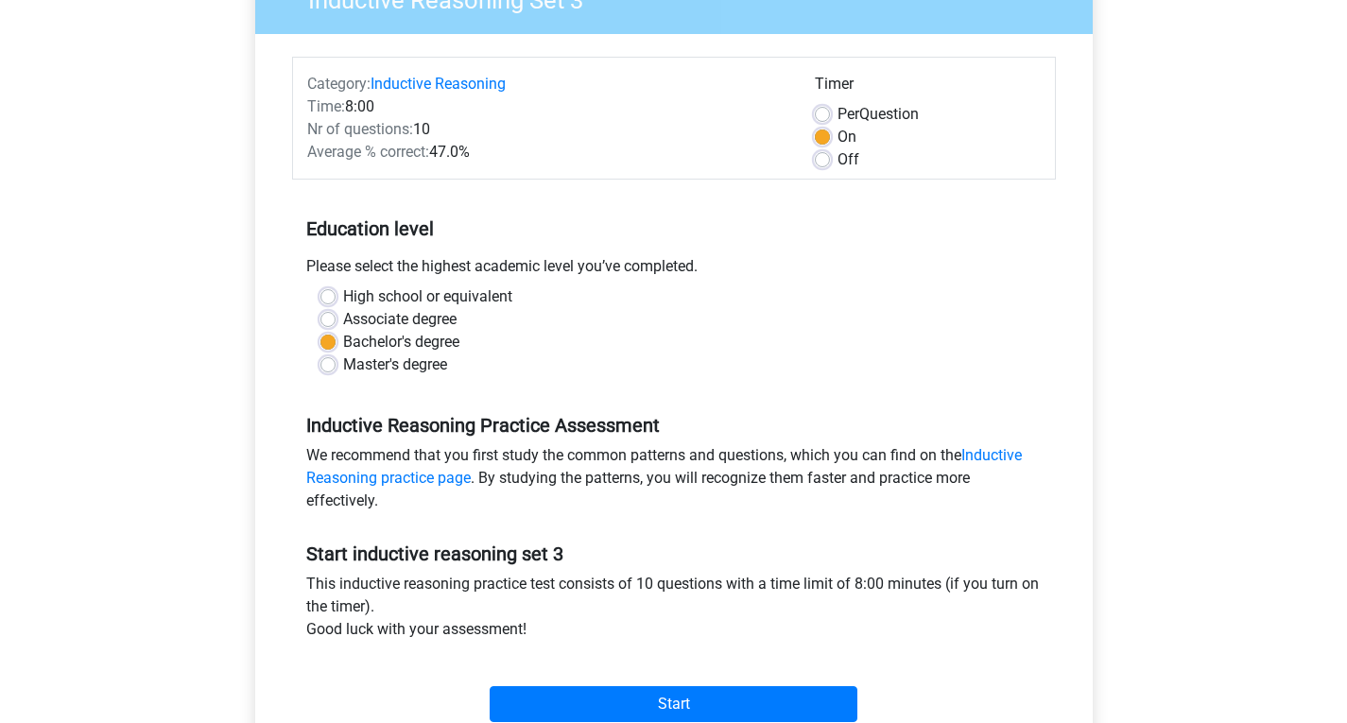
scroll to position [189, 0]
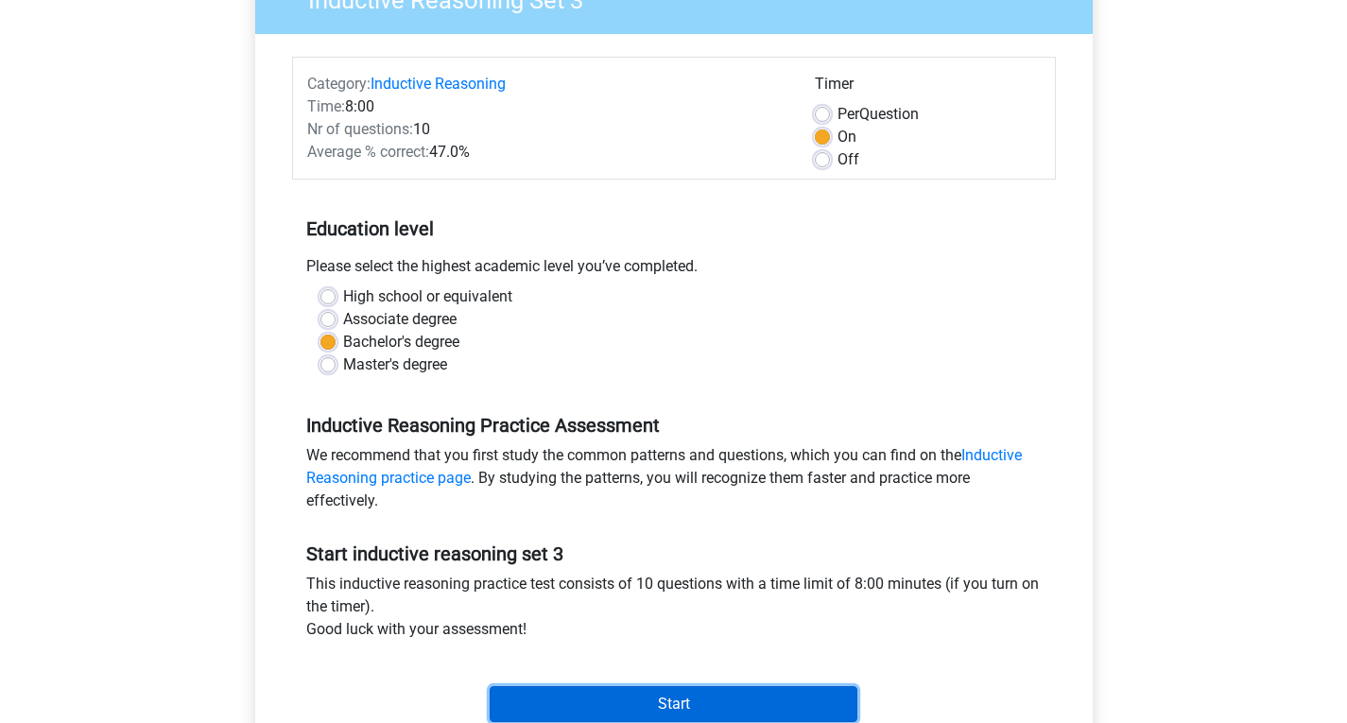
click at [700, 701] on input "Start" at bounding box center [673, 704] width 368 height 36
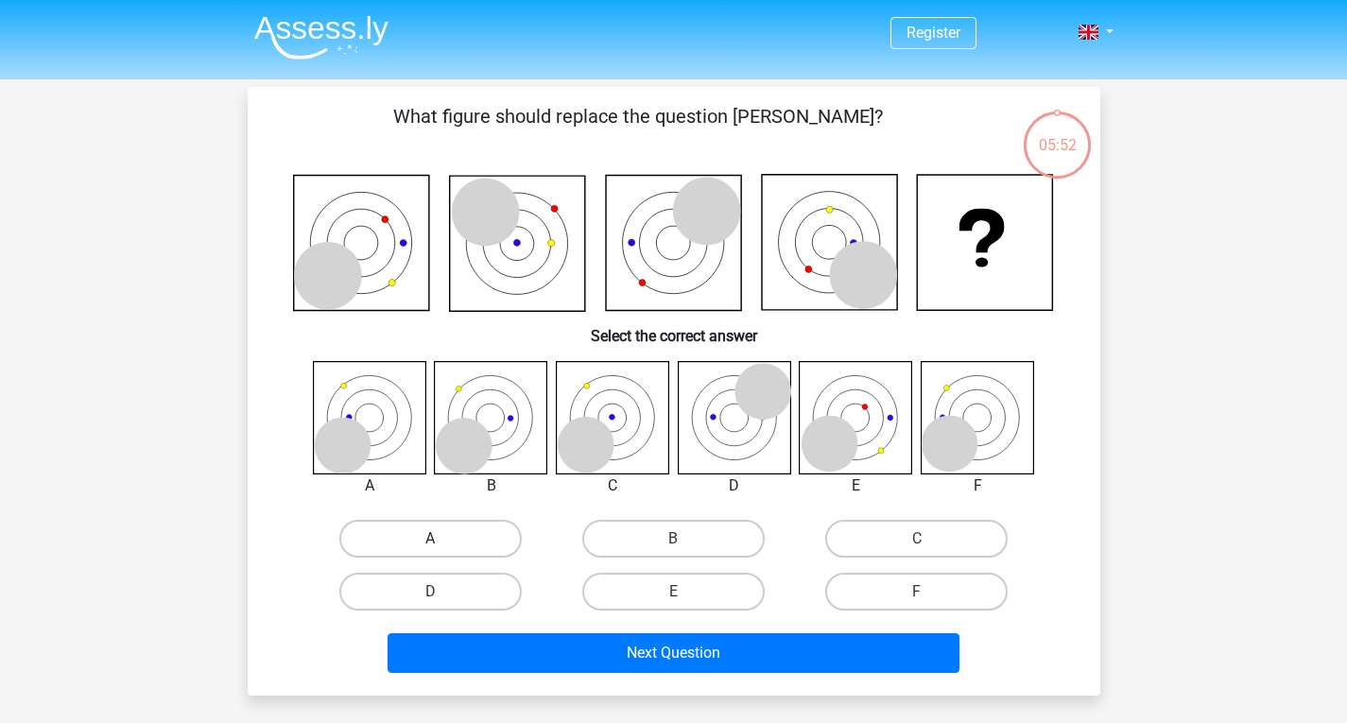
click at [434, 534] on label "A" at bounding box center [430, 539] width 182 height 38
click at [434, 539] on input "A" at bounding box center [436, 545] width 12 height 12
radio input "true"
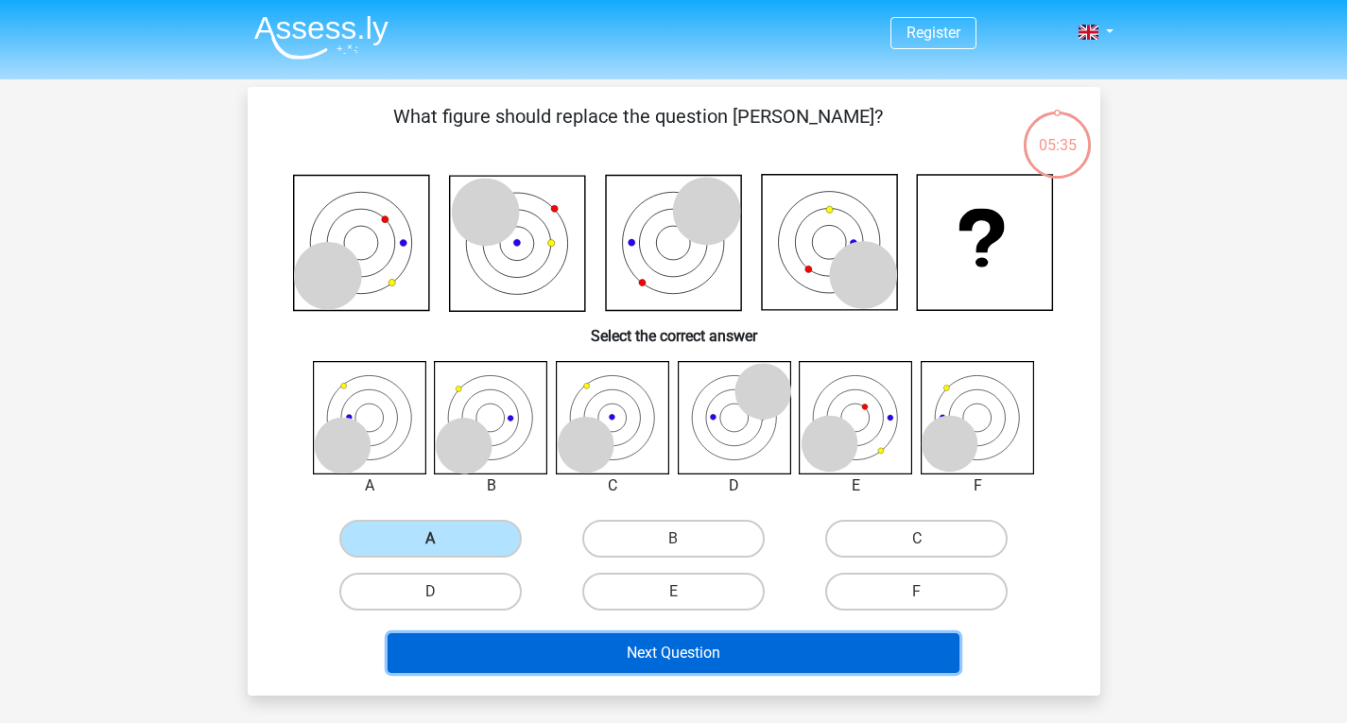
click at [742, 644] on button "Next Question" at bounding box center [673, 653] width 572 height 40
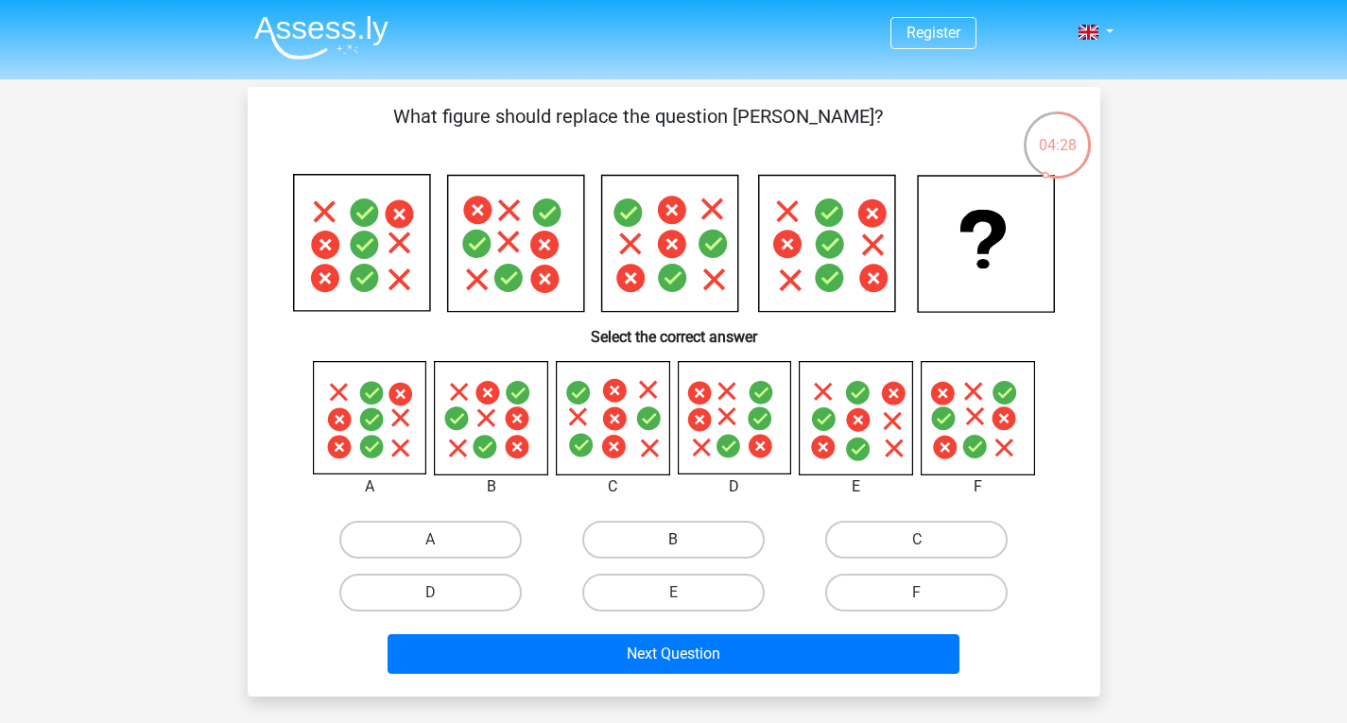
click at [702, 539] on label "B" at bounding box center [673, 540] width 182 height 38
click at [685, 540] on input "B" at bounding box center [679, 546] width 12 height 12
radio input "true"
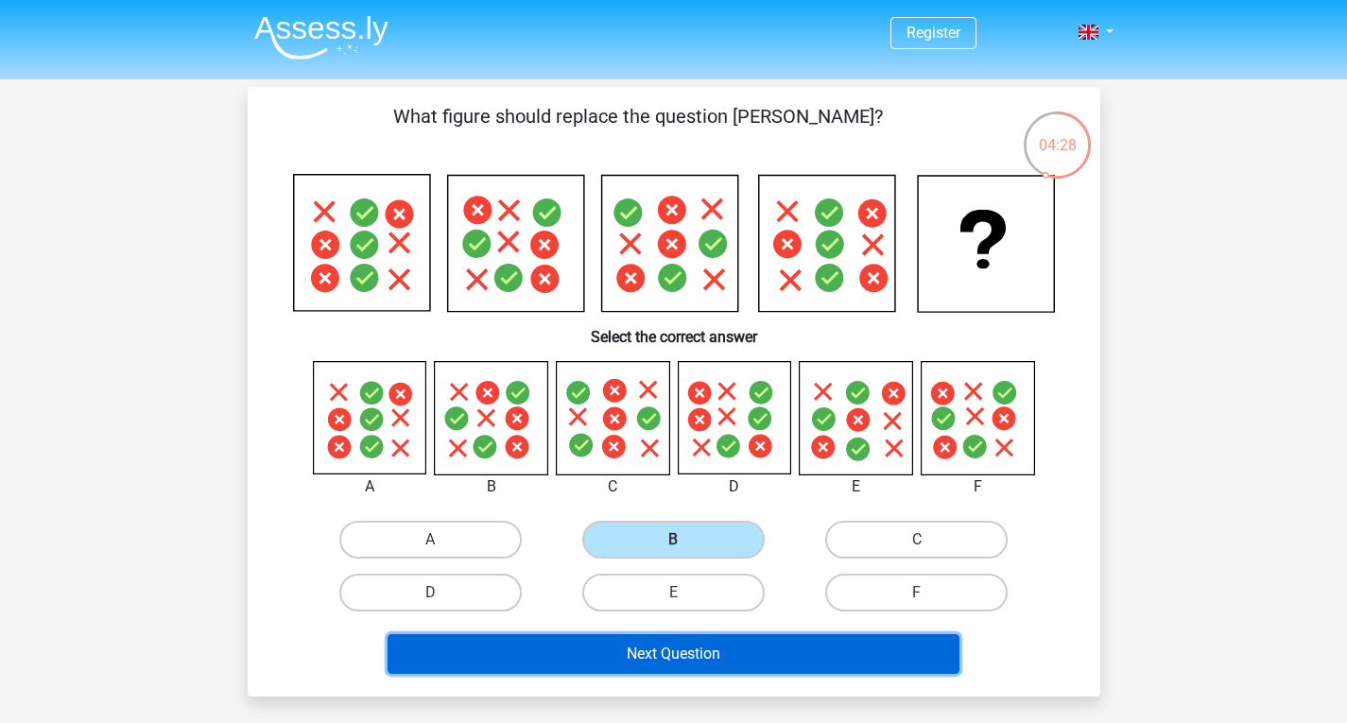
click at [729, 645] on button "Next Question" at bounding box center [673, 654] width 572 height 40
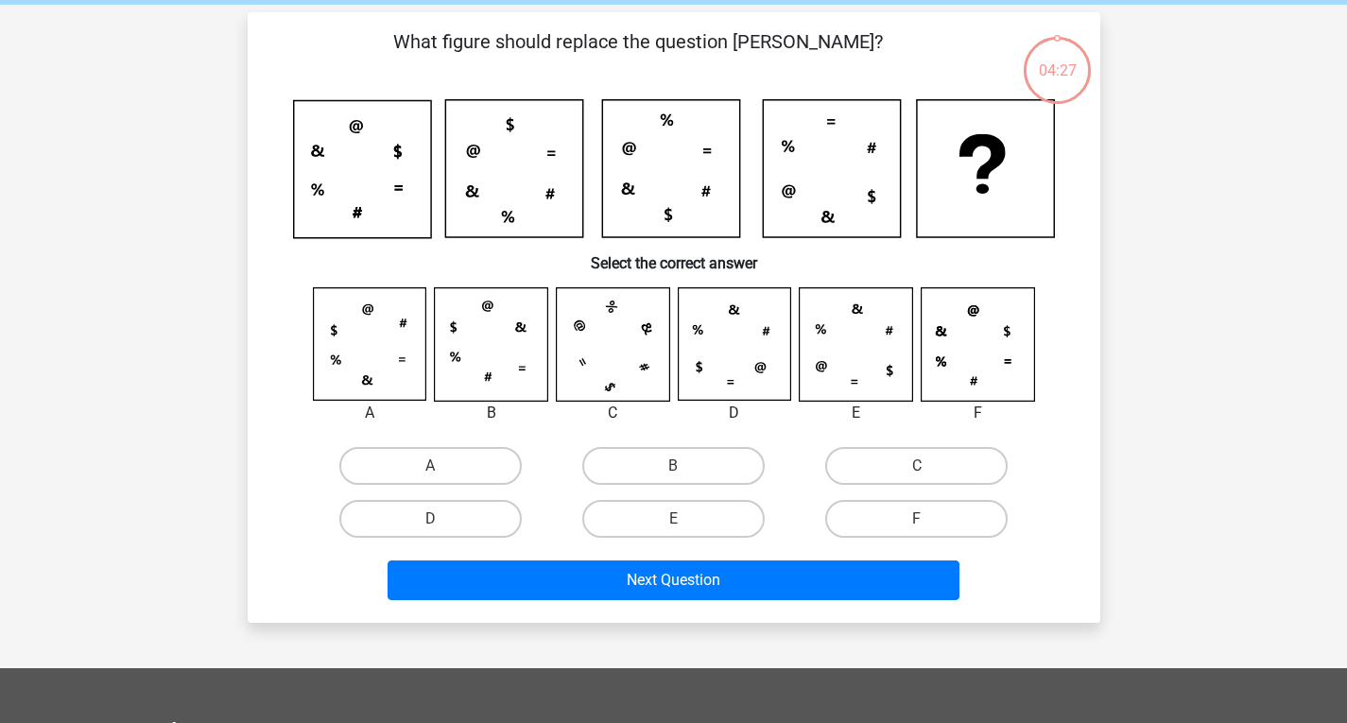
scroll to position [87, 0]
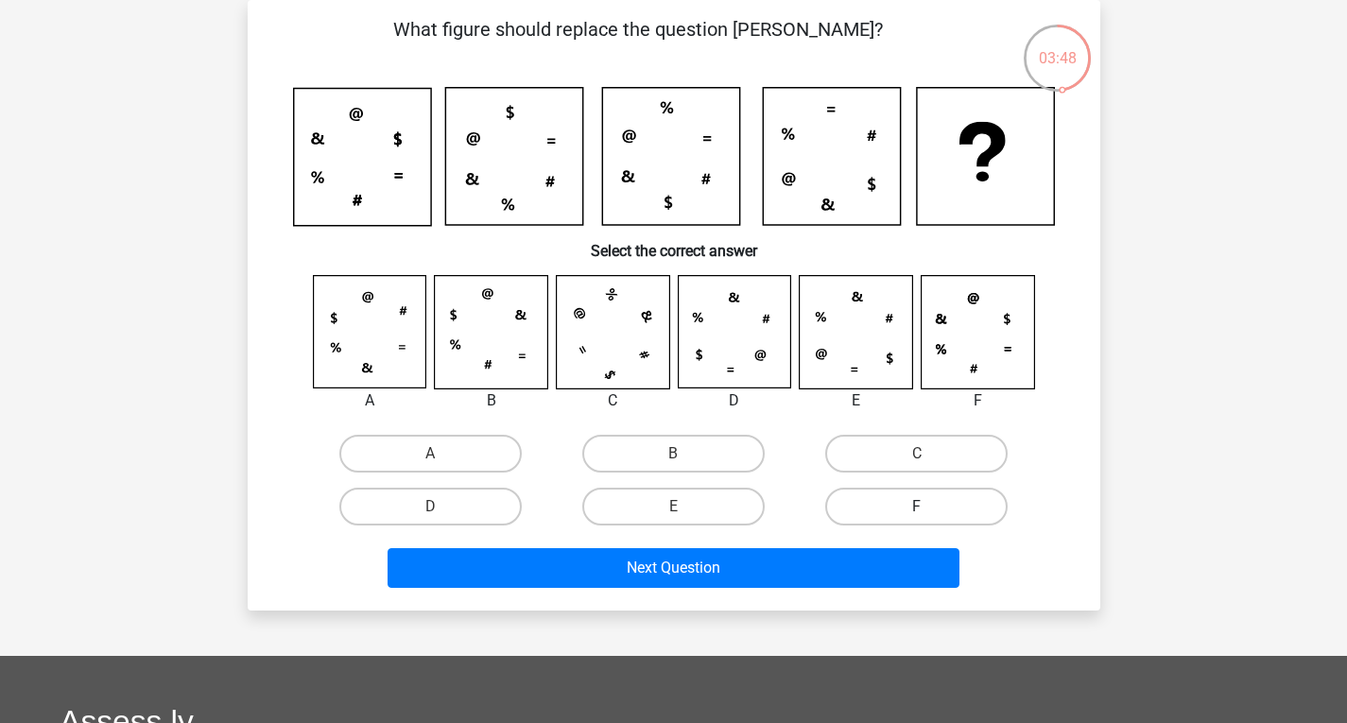
drag, startPoint x: 898, startPoint y: 451, endPoint x: 882, endPoint y: 496, distance: 48.1
click at [900, 451] on label "C" at bounding box center [916, 454] width 182 height 38
click at [917, 454] on input "C" at bounding box center [923, 460] width 12 height 12
radio input "true"
click at [843, 544] on div "Next Question" at bounding box center [674, 564] width 792 height 62
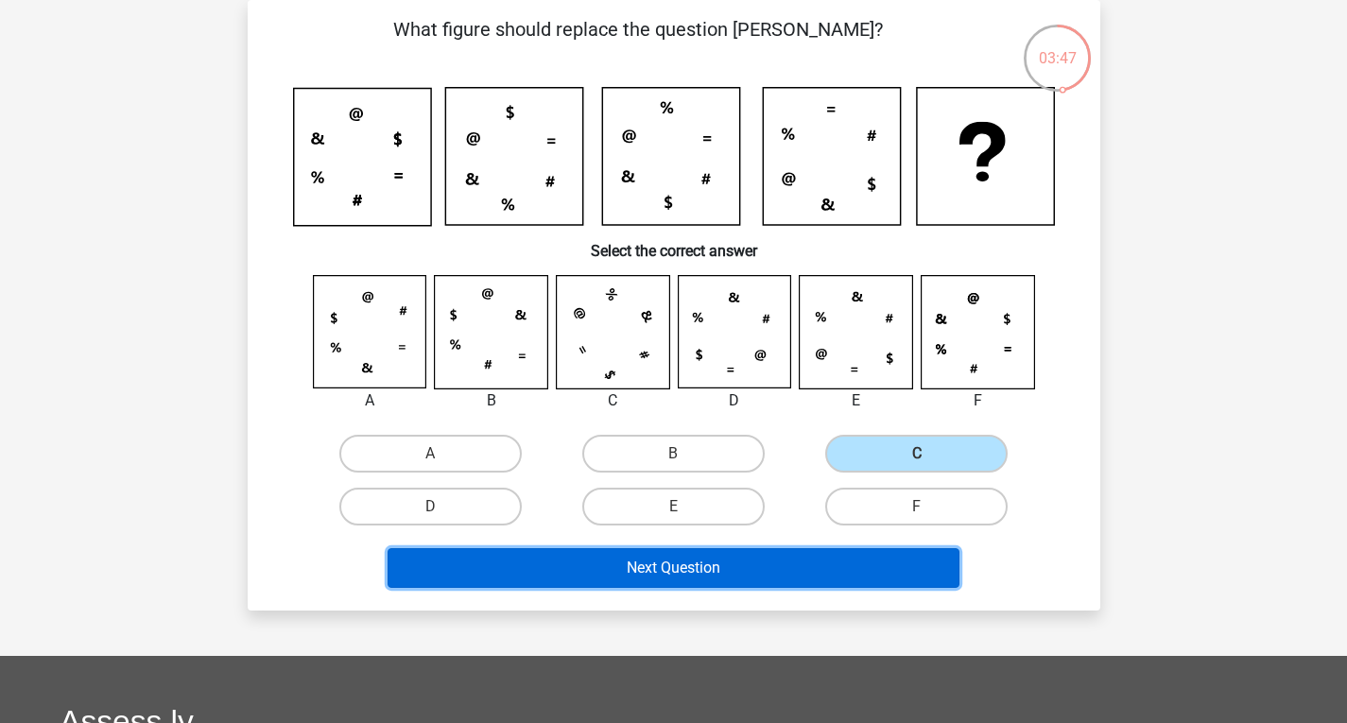
click at [826, 562] on button "Next Question" at bounding box center [673, 568] width 572 height 40
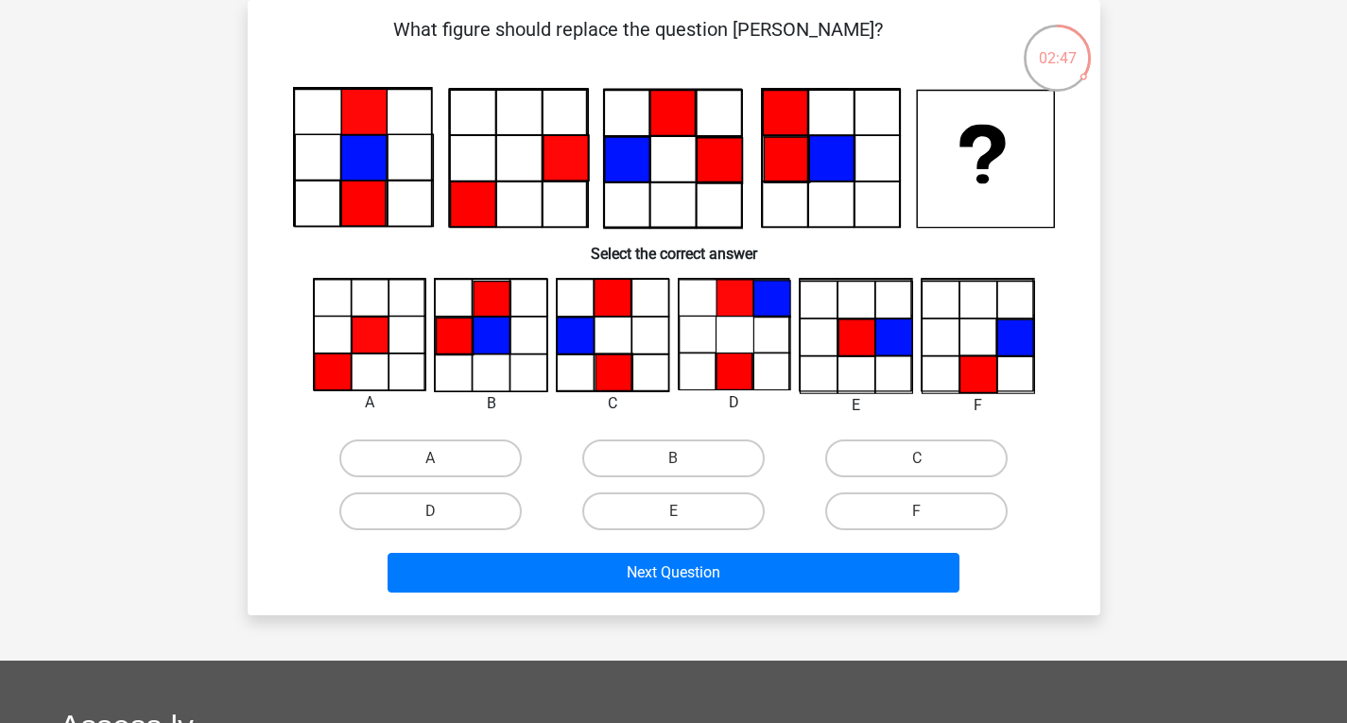
drag, startPoint x: 935, startPoint y: 514, endPoint x: 900, endPoint y: 546, distance: 47.5
click at [934, 514] on label "F" at bounding box center [916, 511] width 182 height 38
click at [929, 514] on input "F" at bounding box center [923, 517] width 12 height 12
radio input "true"
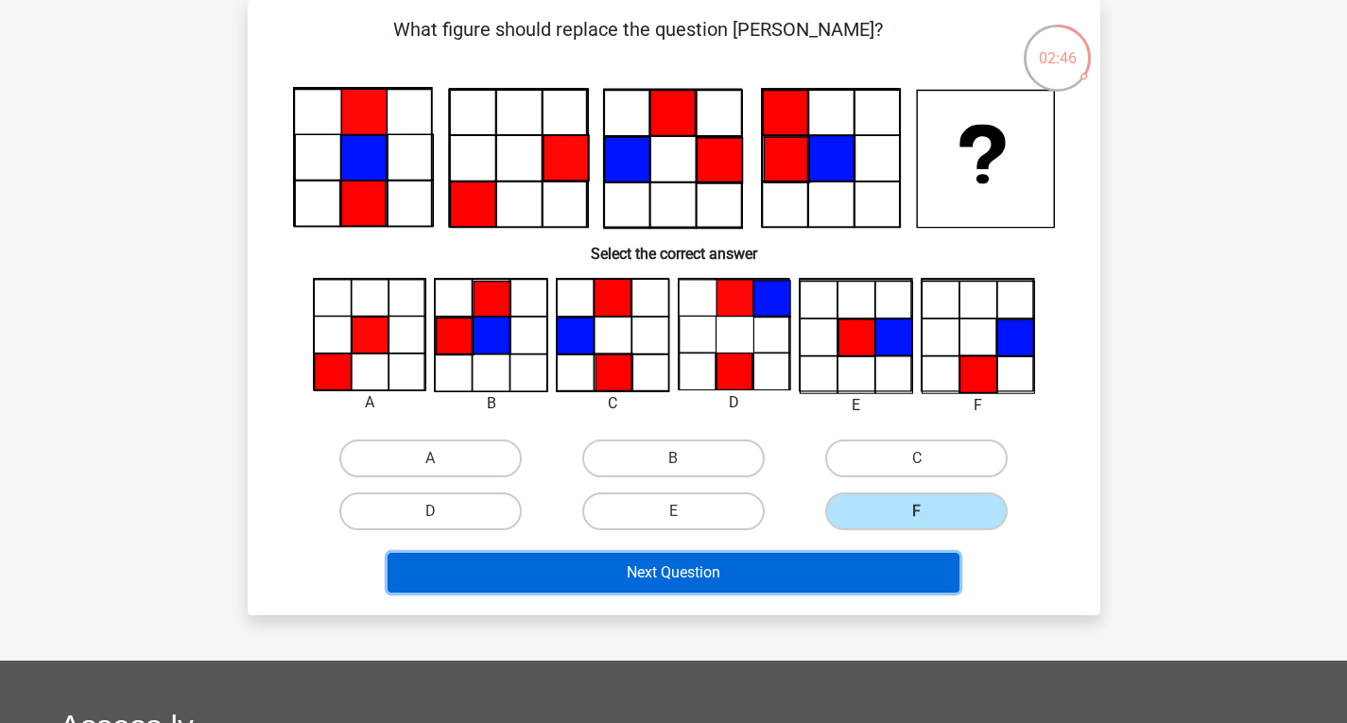
drag, startPoint x: 872, startPoint y: 576, endPoint x: 862, endPoint y: 577, distance: 10.4
click at [870, 576] on button "Next Question" at bounding box center [673, 573] width 572 height 40
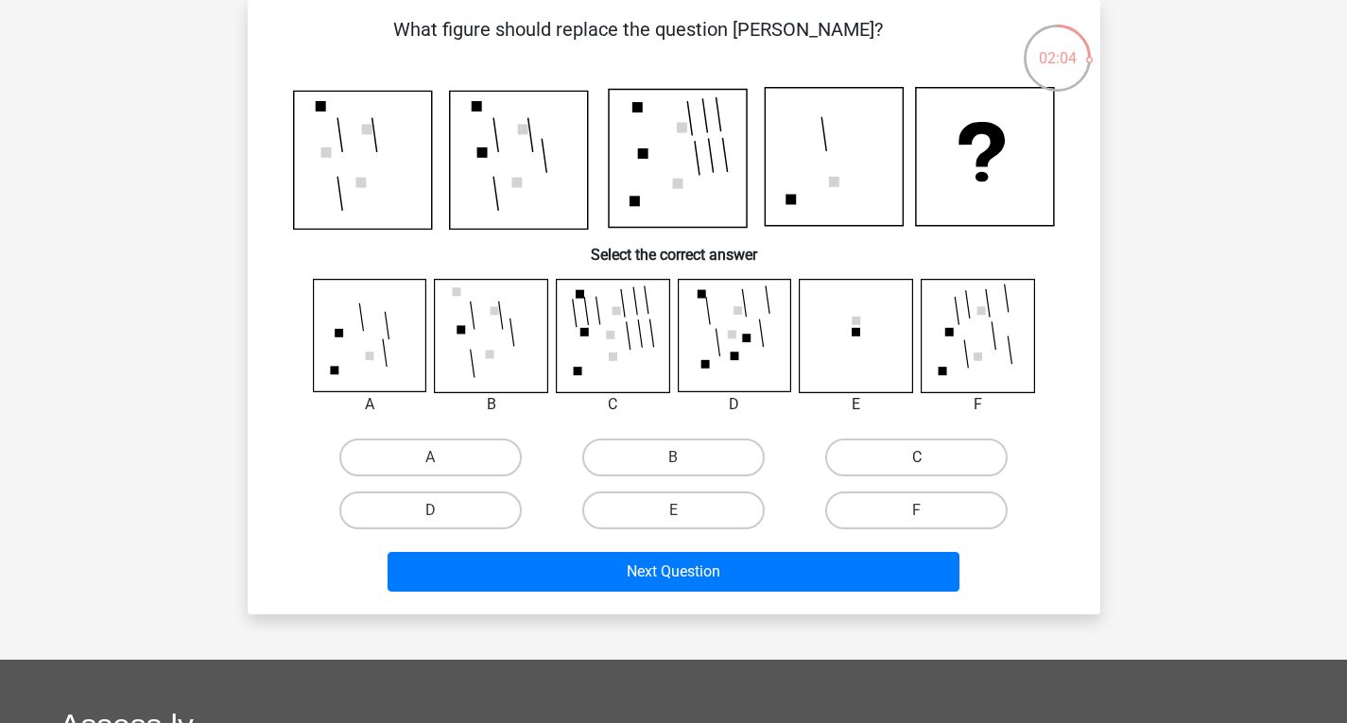
click at [929, 466] on div "C" at bounding box center [916, 457] width 228 height 38
click at [850, 455] on label "C" at bounding box center [916, 457] width 182 height 38
click at [917, 457] on input "C" at bounding box center [923, 463] width 12 height 12
radio input "true"
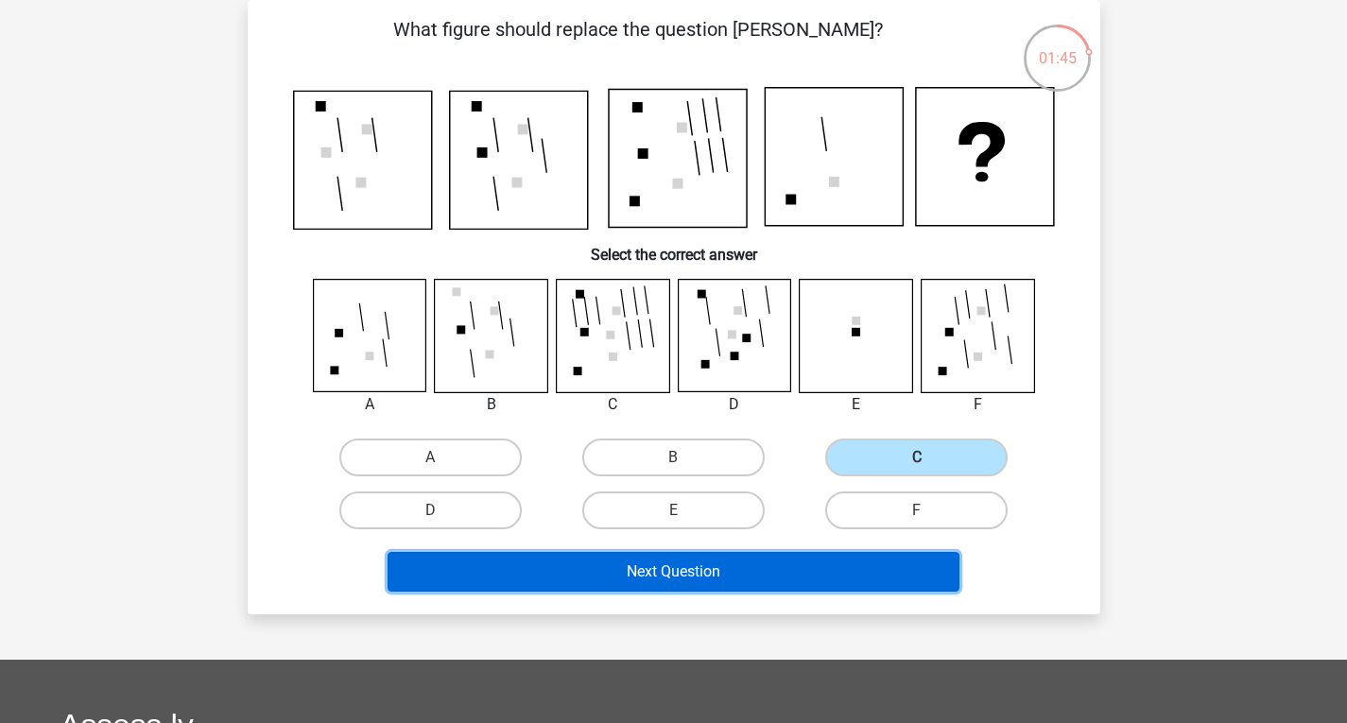
click at [705, 558] on button "Next Question" at bounding box center [673, 572] width 572 height 40
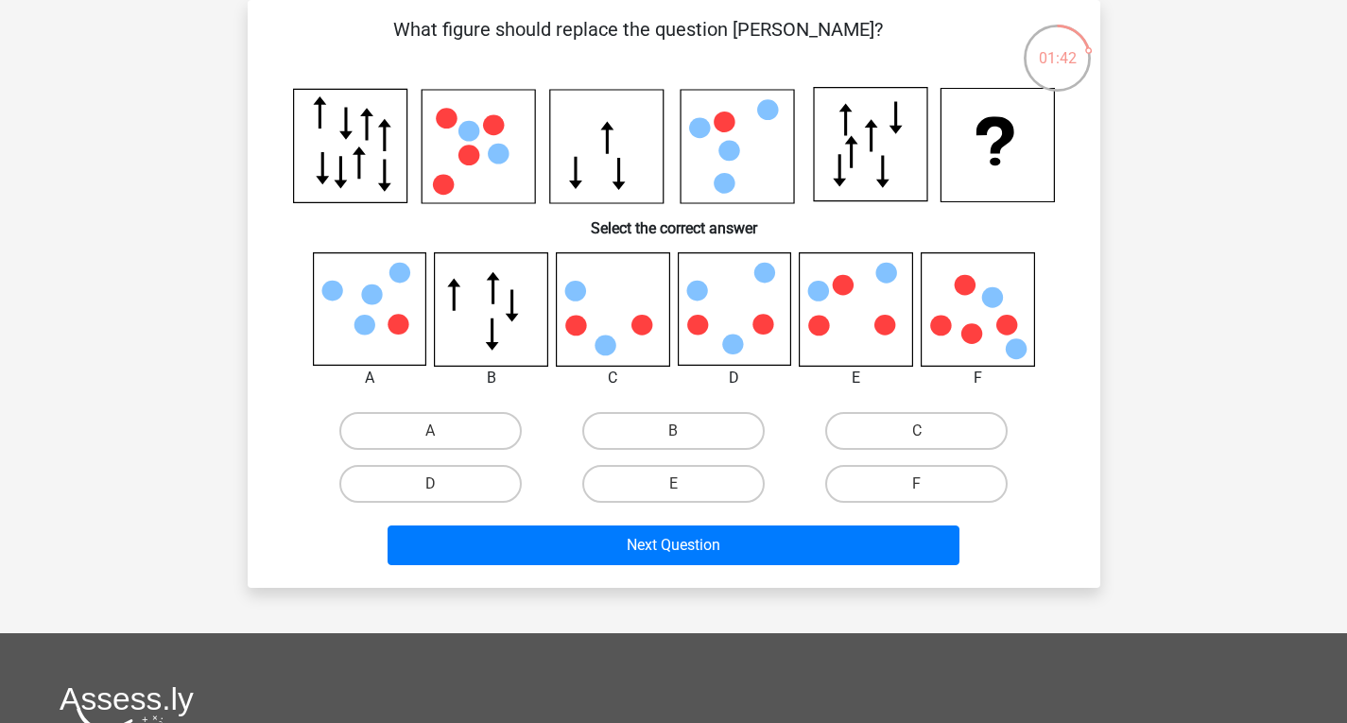
click at [908, 438] on label "C" at bounding box center [916, 431] width 182 height 38
click at [917, 438] on input "C" at bounding box center [923, 437] width 12 height 12
radio input "true"
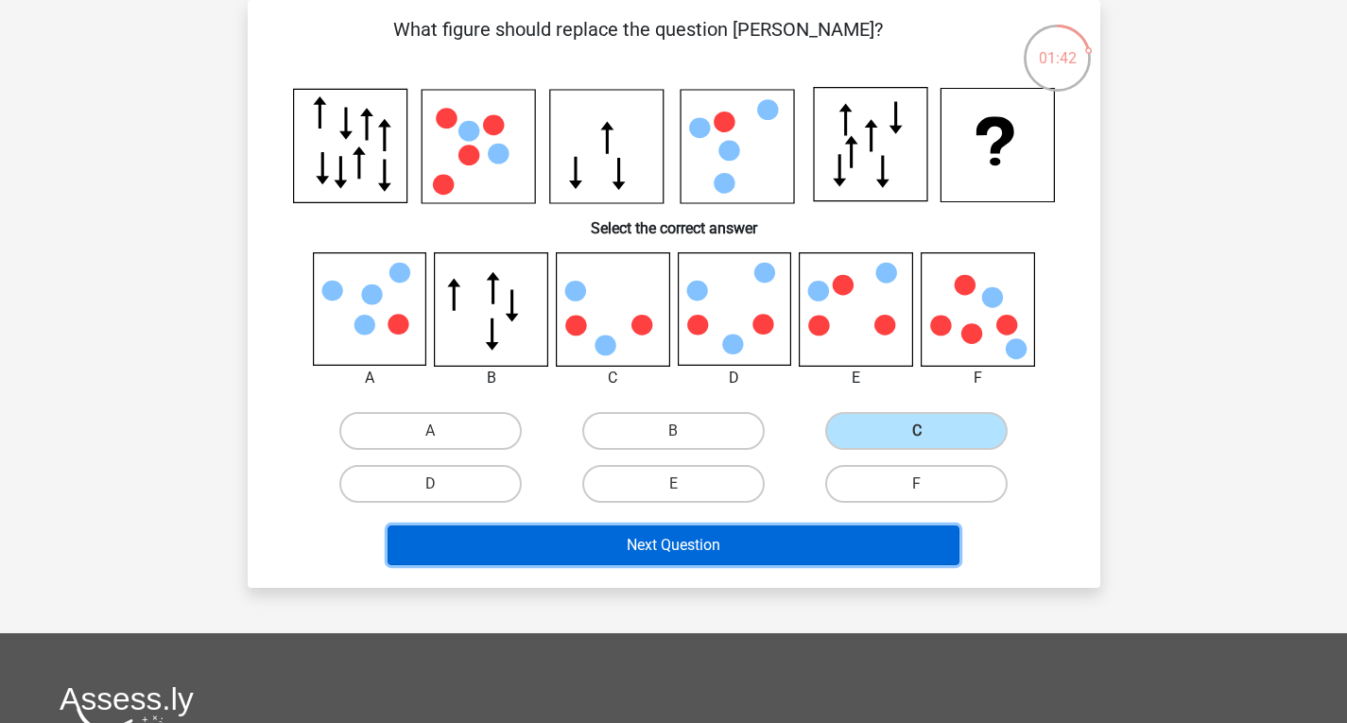
drag, startPoint x: 756, startPoint y: 545, endPoint x: 742, endPoint y: 545, distance: 14.2
click at [754, 545] on button "Next Question" at bounding box center [673, 545] width 572 height 40
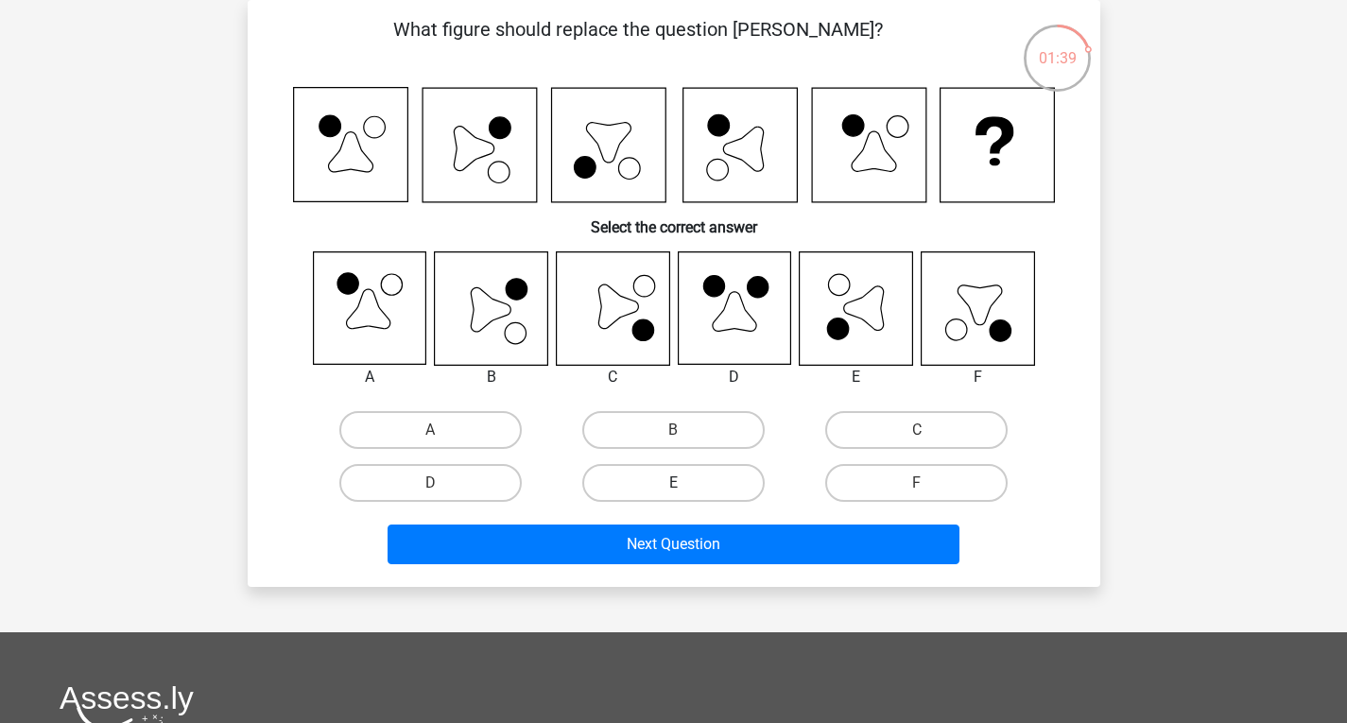
drag, startPoint x: 646, startPoint y: 486, endPoint x: 644, endPoint y: 499, distance: 13.4
click at [645, 491] on label "E" at bounding box center [673, 483] width 182 height 38
click at [673, 491] on input "E" at bounding box center [679, 489] width 12 height 12
radio input "true"
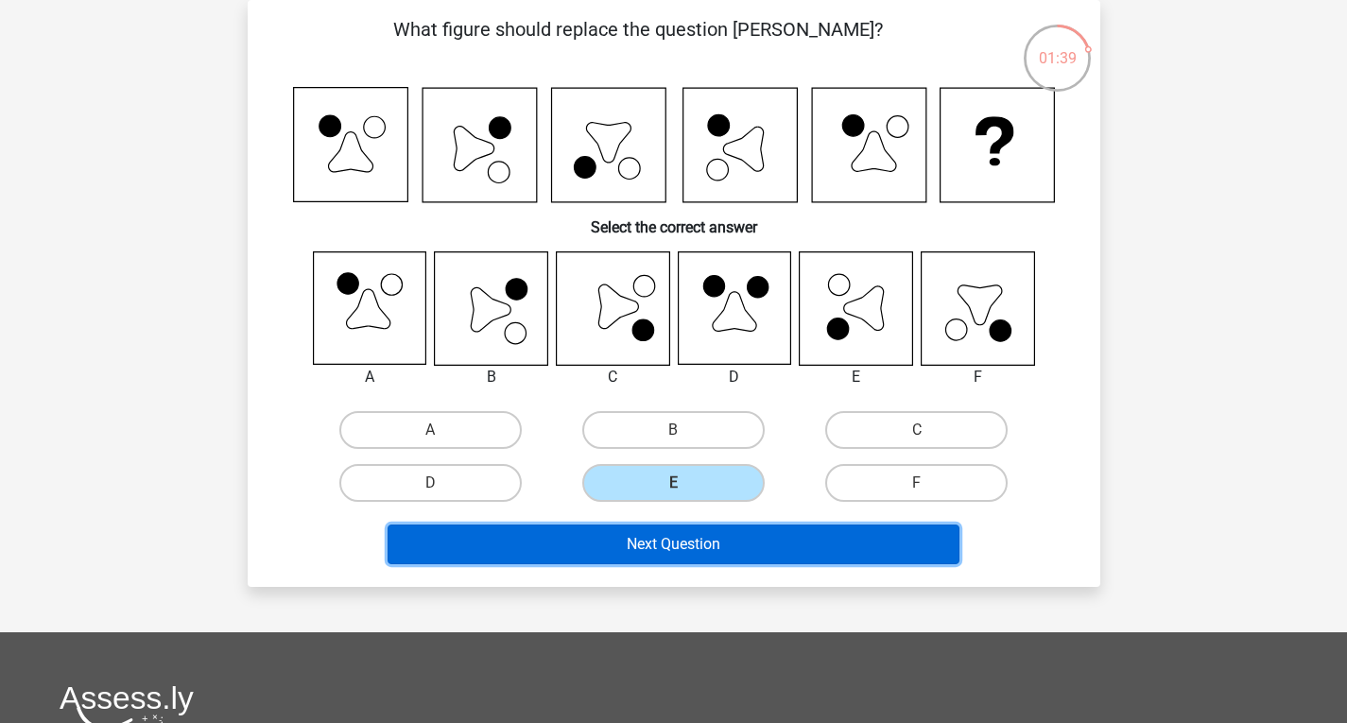
click at [673, 552] on button "Next Question" at bounding box center [673, 544] width 572 height 40
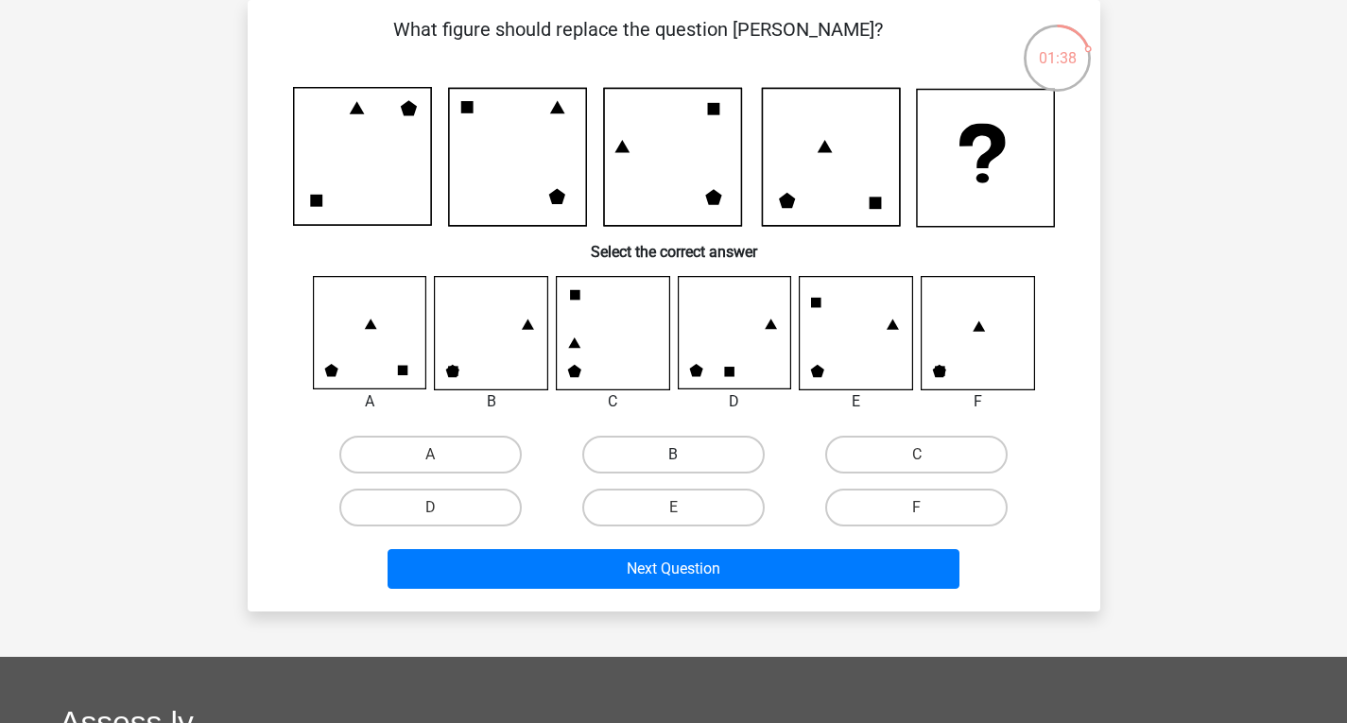
click at [708, 458] on label "B" at bounding box center [673, 455] width 182 height 38
click at [685, 458] on input "B" at bounding box center [679, 461] width 12 height 12
radio input "true"
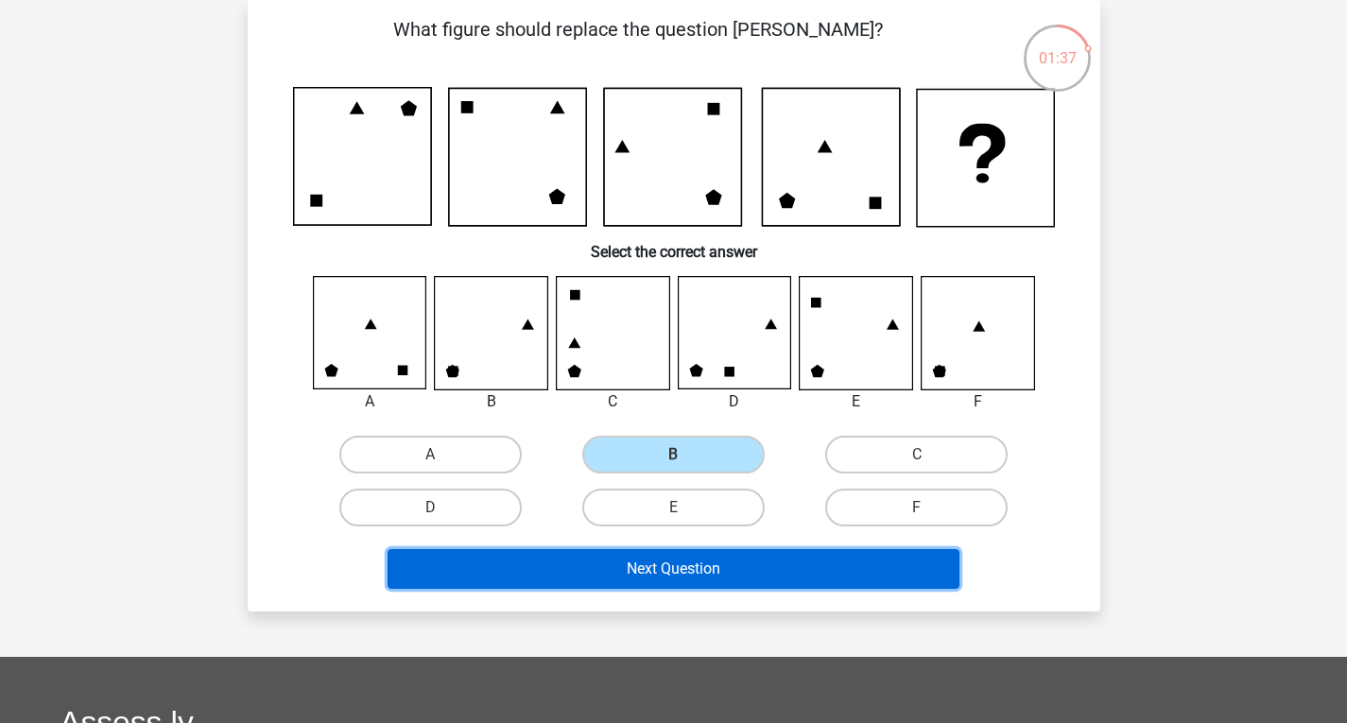
click at [701, 570] on button "Next Question" at bounding box center [673, 569] width 572 height 40
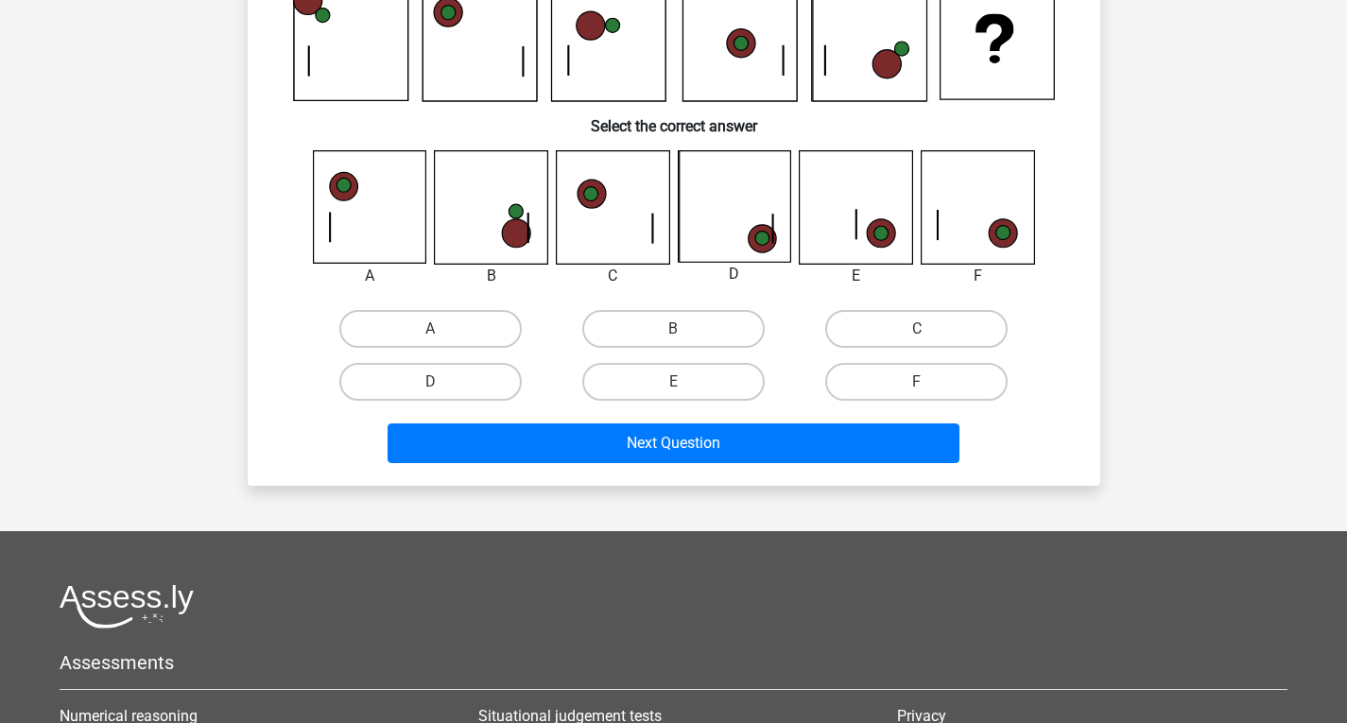
scroll to position [94, 0]
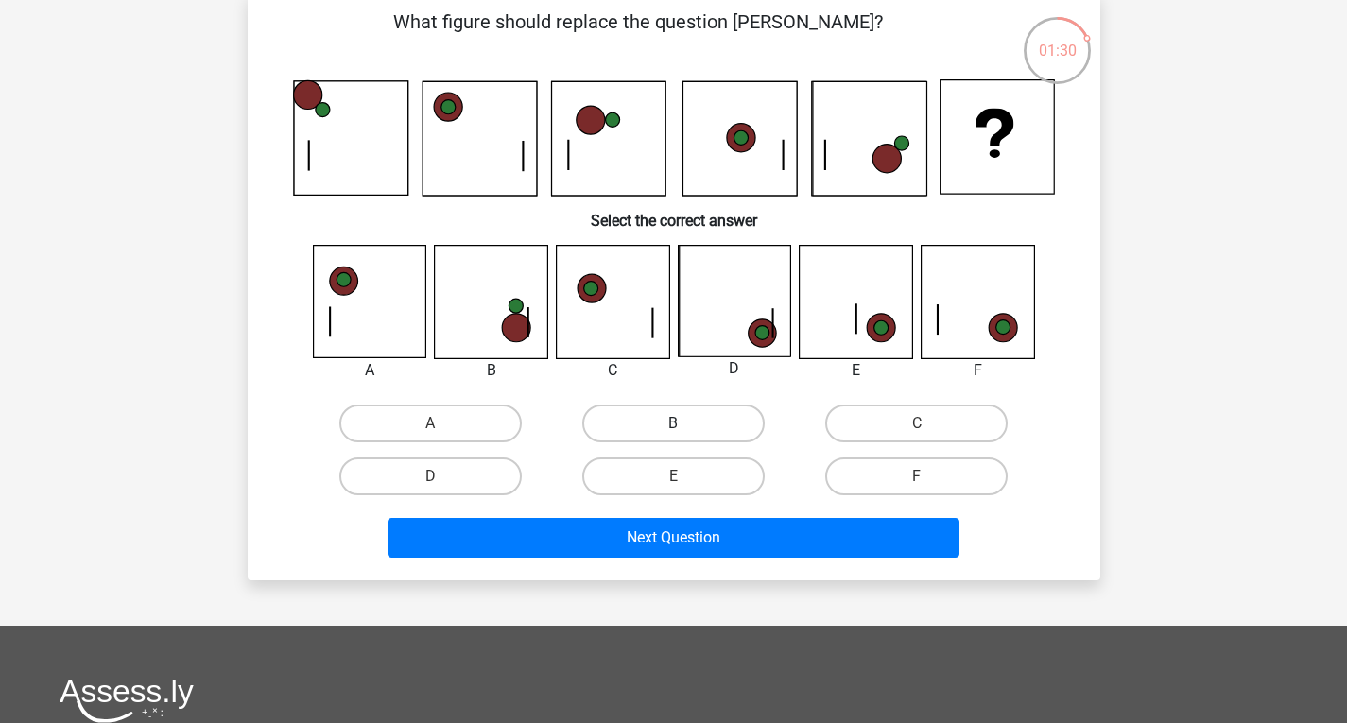
click at [695, 420] on label "B" at bounding box center [673, 423] width 182 height 38
click at [685, 423] on input "B" at bounding box center [679, 429] width 12 height 12
radio input "true"
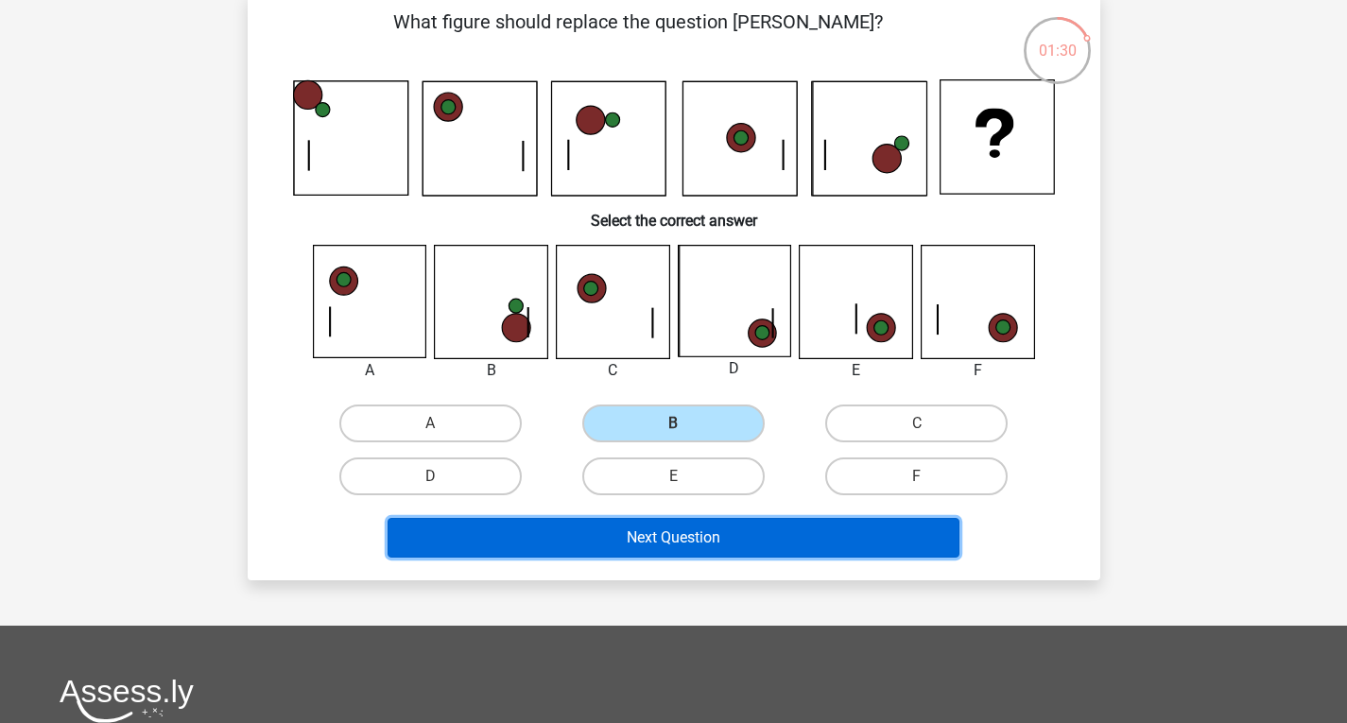
click at [757, 531] on button "Next Question" at bounding box center [673, 538] width 572 height 40
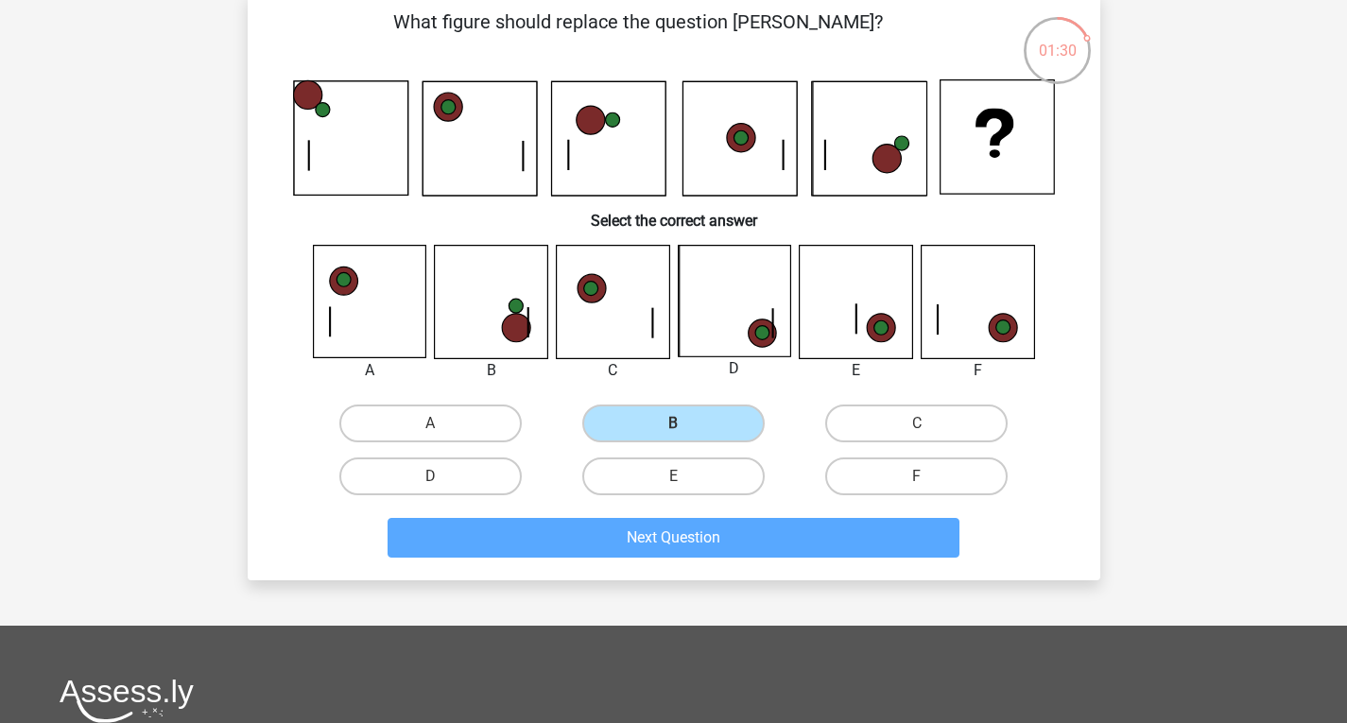
scroll to position [87, 0]
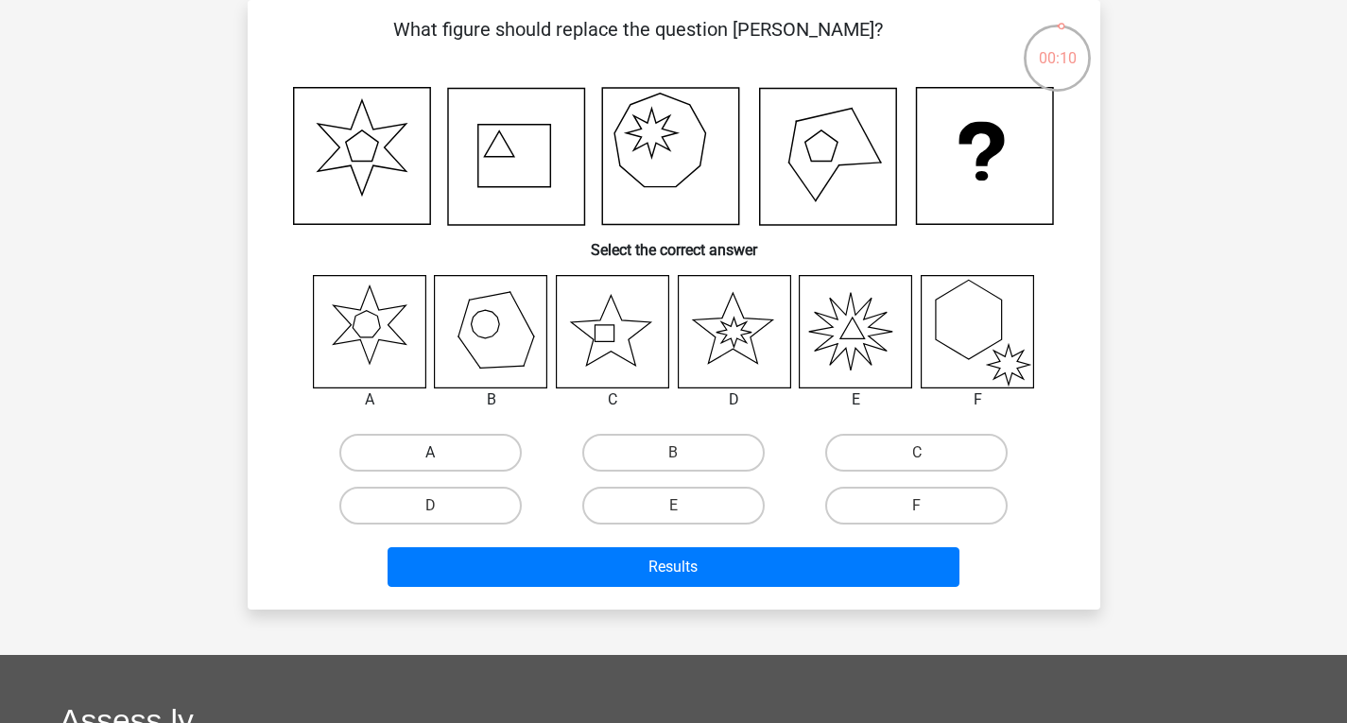
click at [425, 450] on label "A" at bounding box center [430, 453] width 182 height 38
click at [430, 453] on input "A" at bounding box center [436, 459] width 12 height 12
radio input "true"
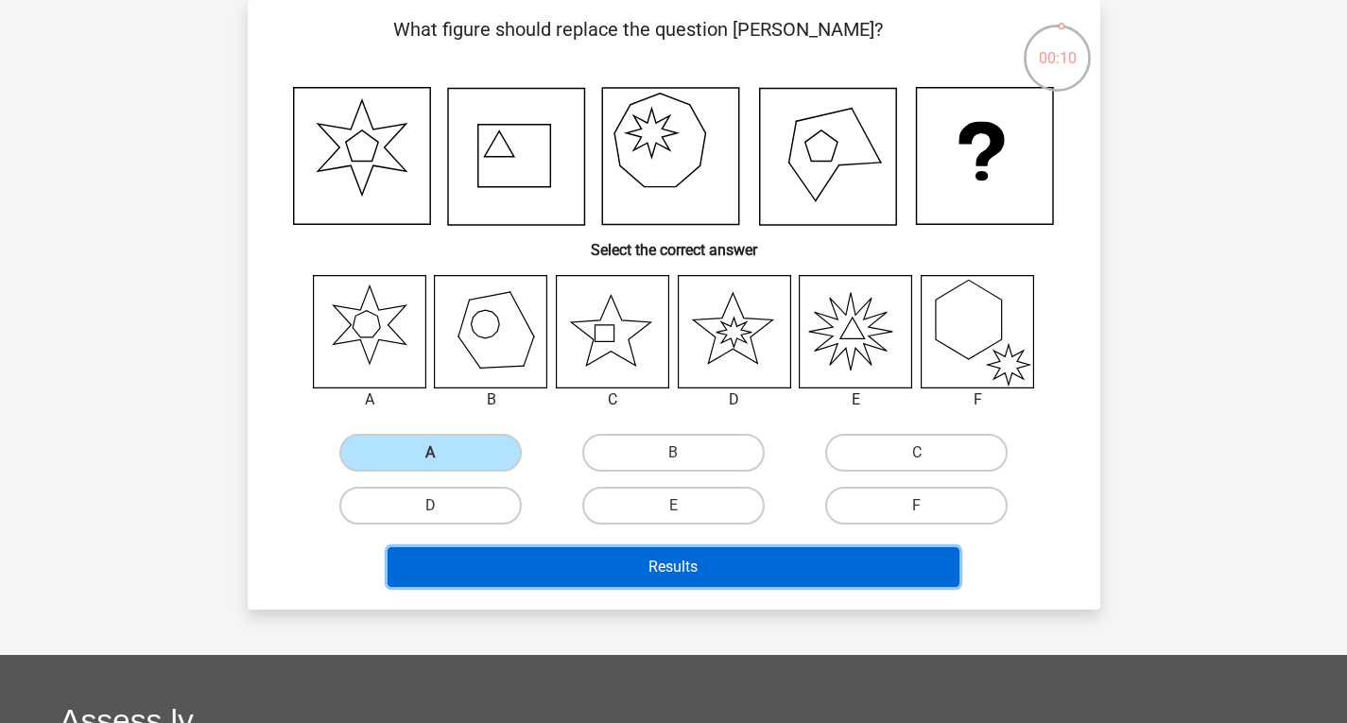
click at [665, 565] on button "Results" at bounding box center [673, 567] width 572 height 40
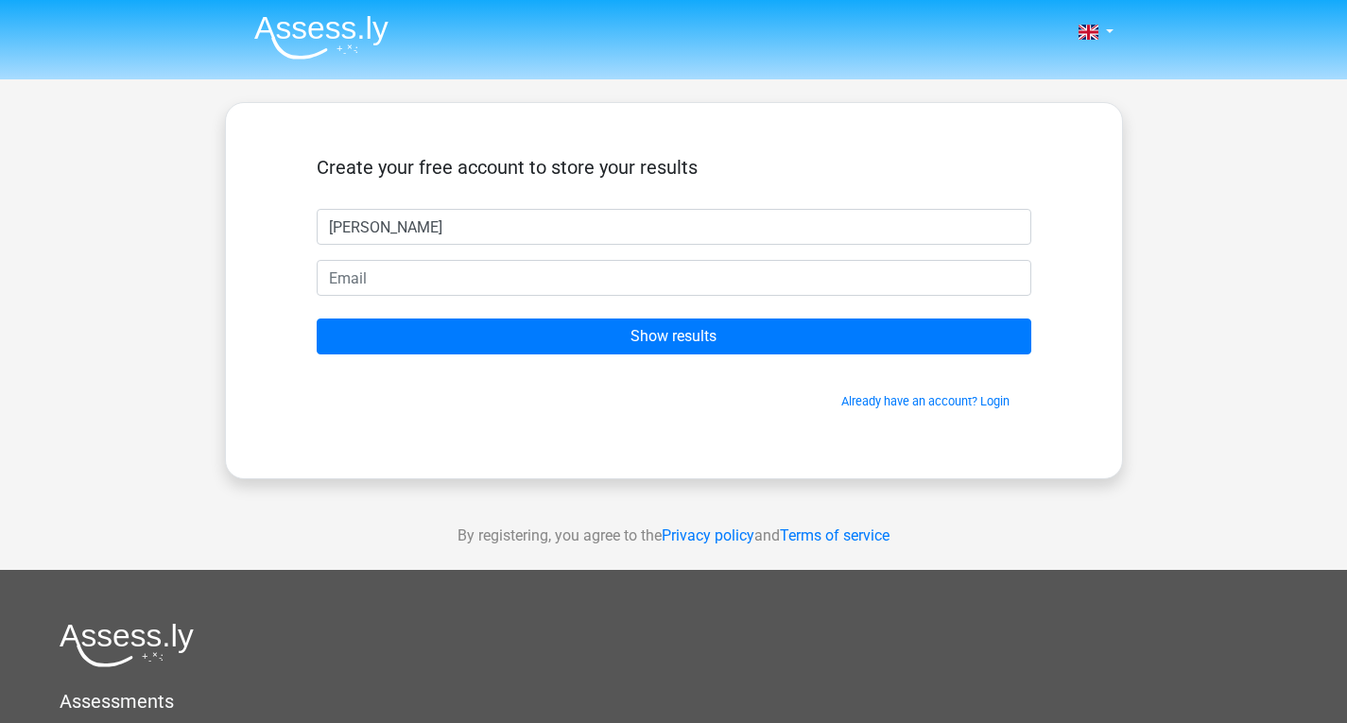
type input "[PERSON_NAME]"
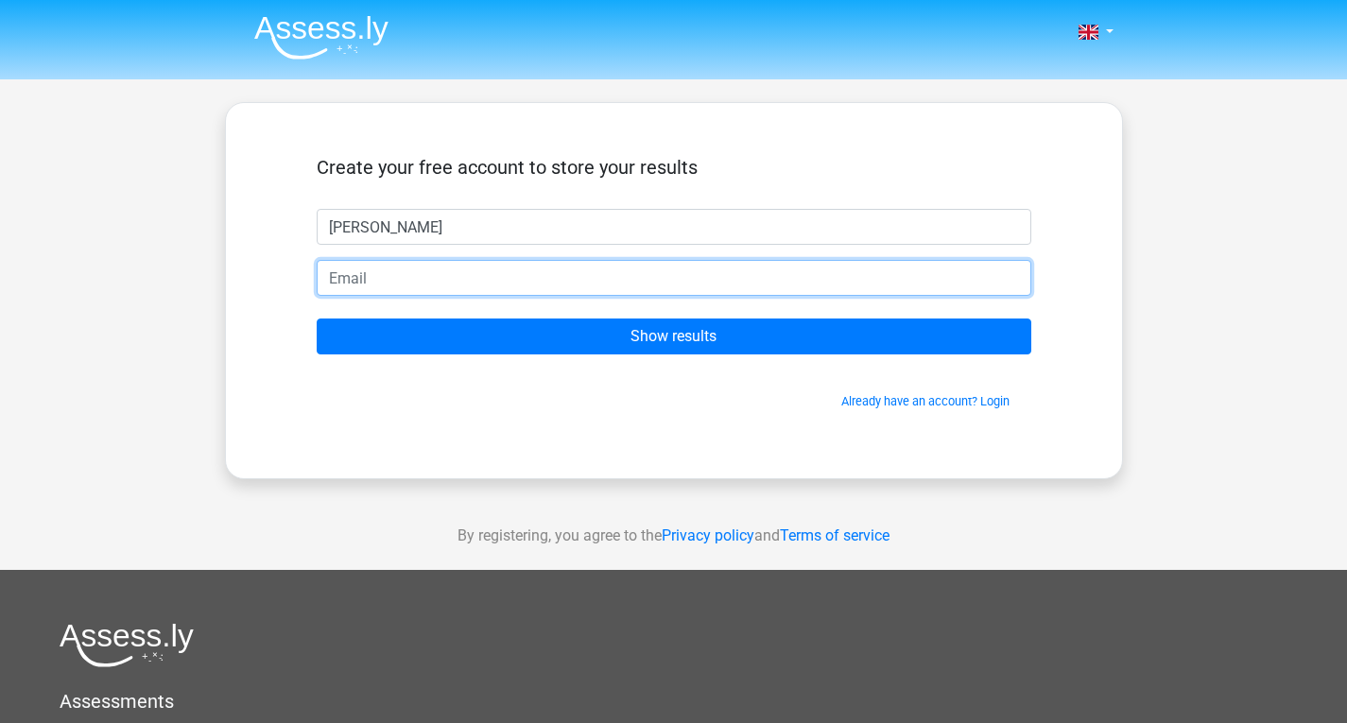
click at [454, 277] on input "email" at bounding box center [674, 278] width 714 height 36
type input "[EMAIL_ADDRESS][DOMAIN_NAME]"
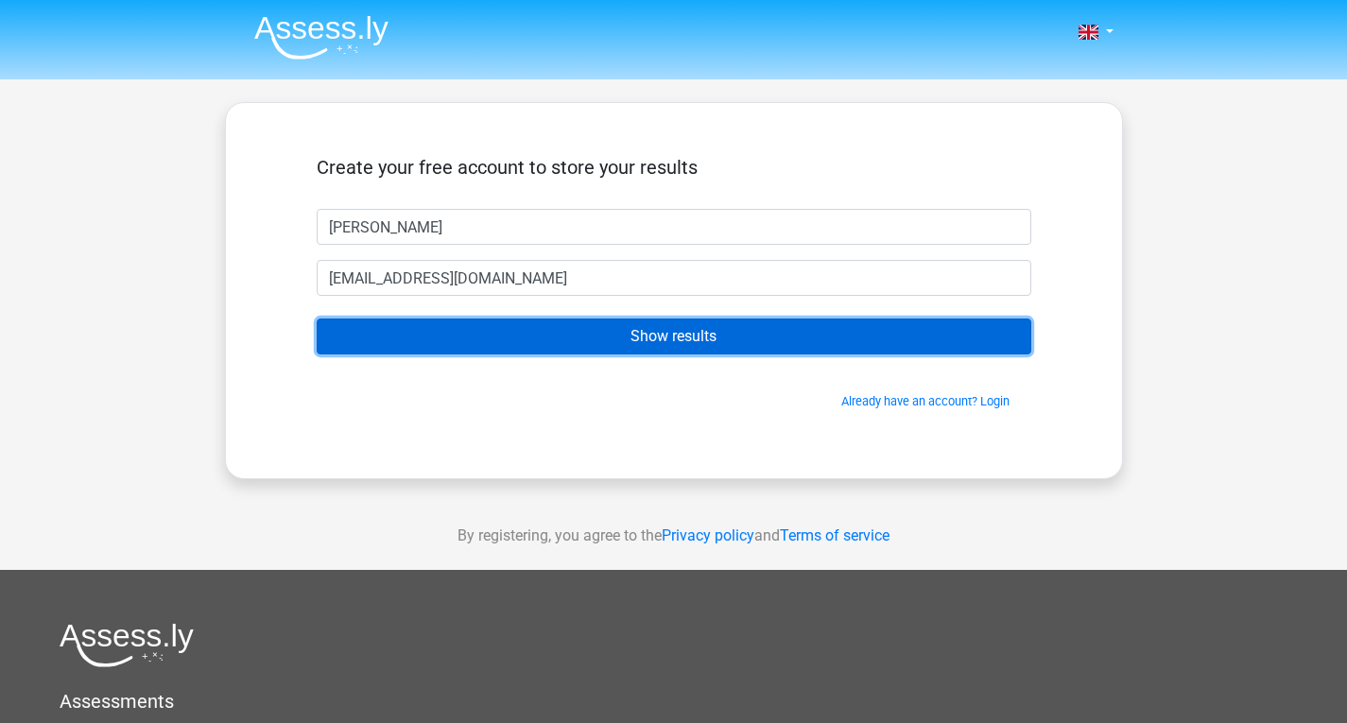
click at [599, 347] on input "Show results" at bounding box center [674, 336] width 714 height 36
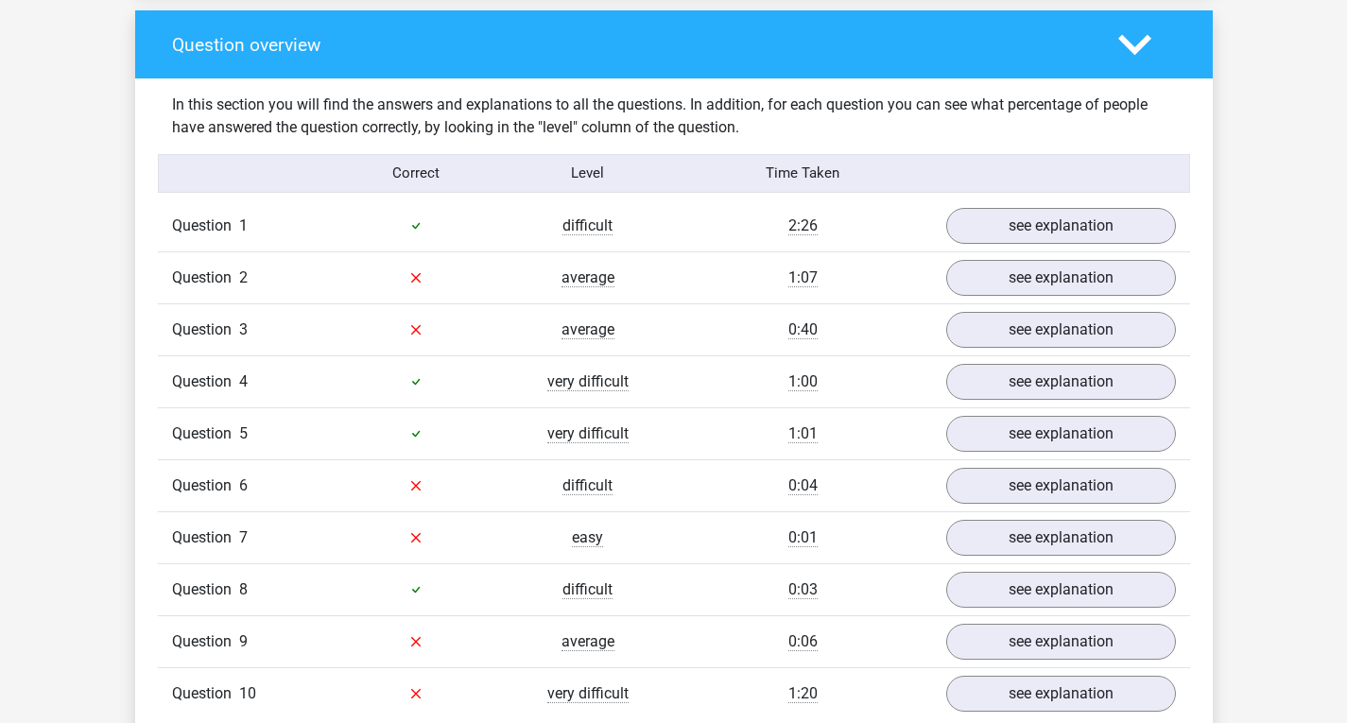
scroll to position [1483, 0]
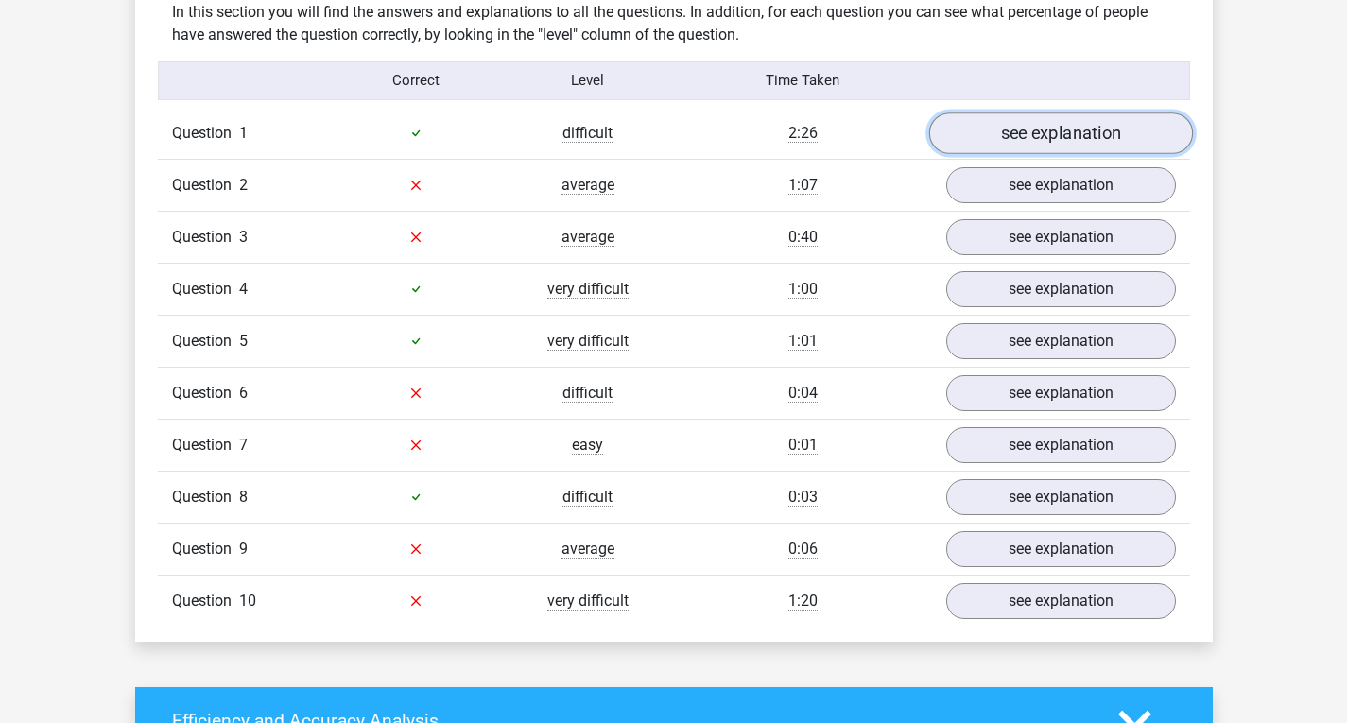
click at [1061, 133] on link "see explanation" at bounding box center [1060, 133] width 264 height 42
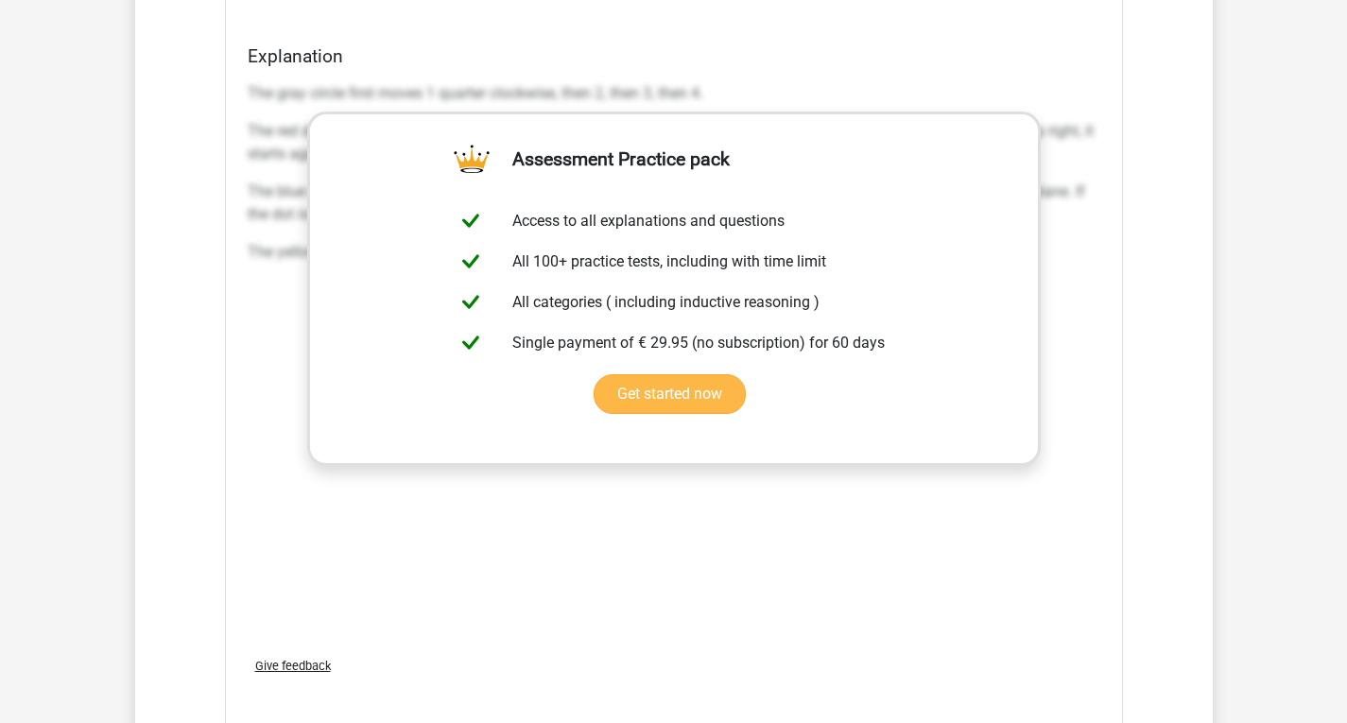
scroll to position [2427, 0]
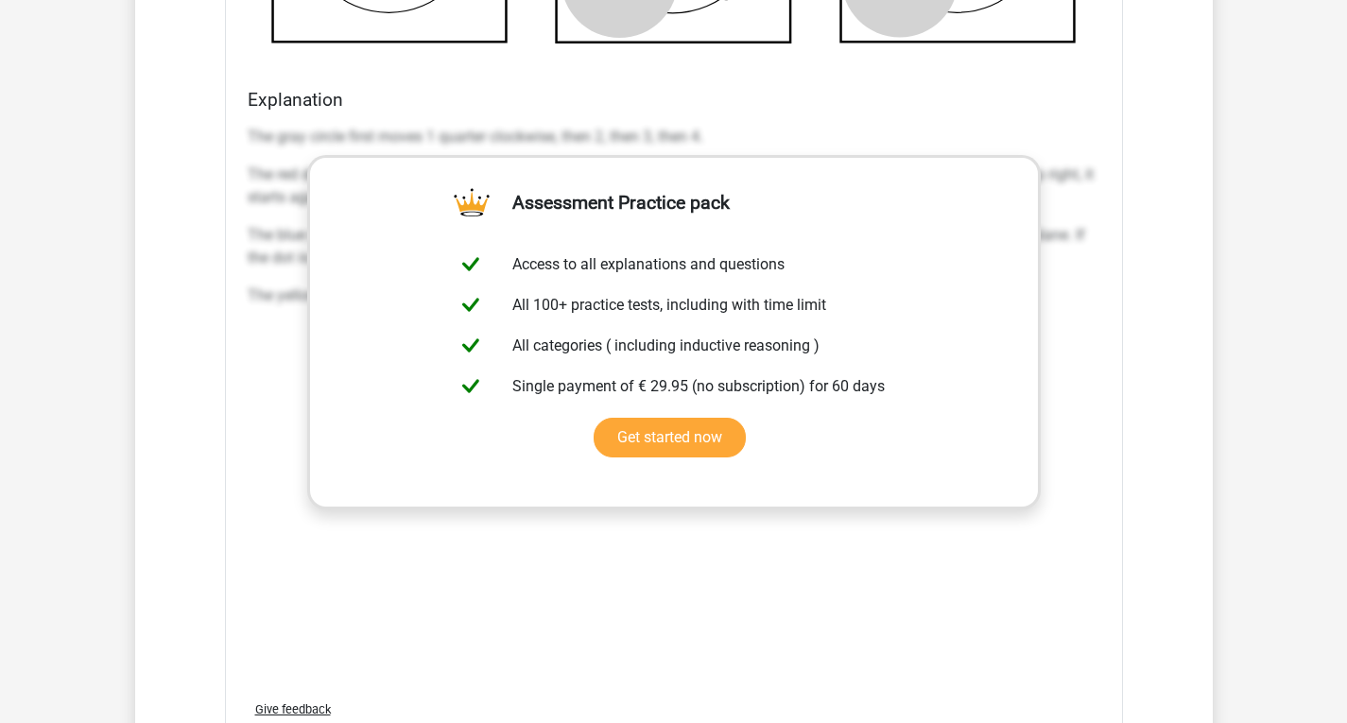
drag, startPoint x: 588, startPoint y: 176, endPoint x: 1235, endPoint y: 311, distance: 661.2
click at [1235, 311] on div "Go premium Johan Vorster johan.vorster02@gmail.com" at bounding box center [673, 385] width 1347 height 5624
drag, startPoint x: 1286, startPoint y: 0, endPoint x: 798, endPoint y: 622, distance: 790.1
click at [798, 622] on div "The gray circle first moves 1 quarter clockwise, then 2, then 3, then 4. The re…" at bounding box center [674, 401] width 852 height 567
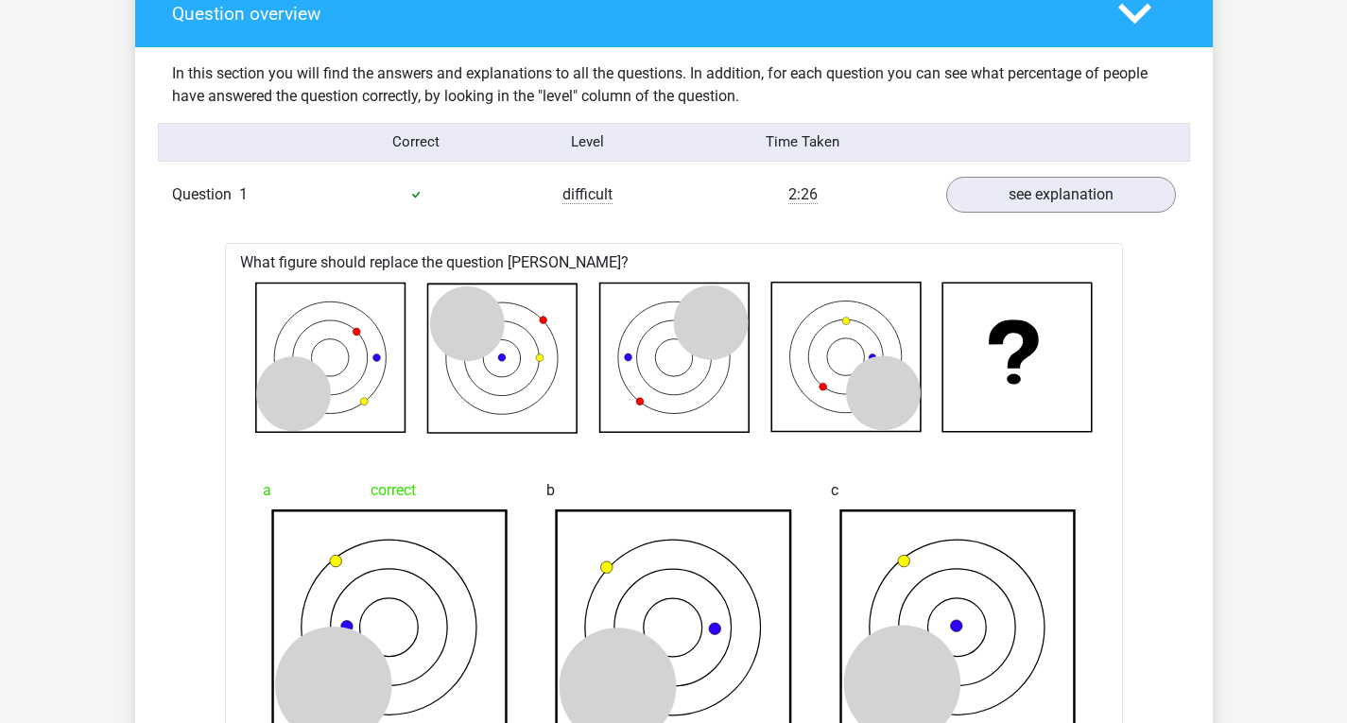
scroll to position [1388, 0]
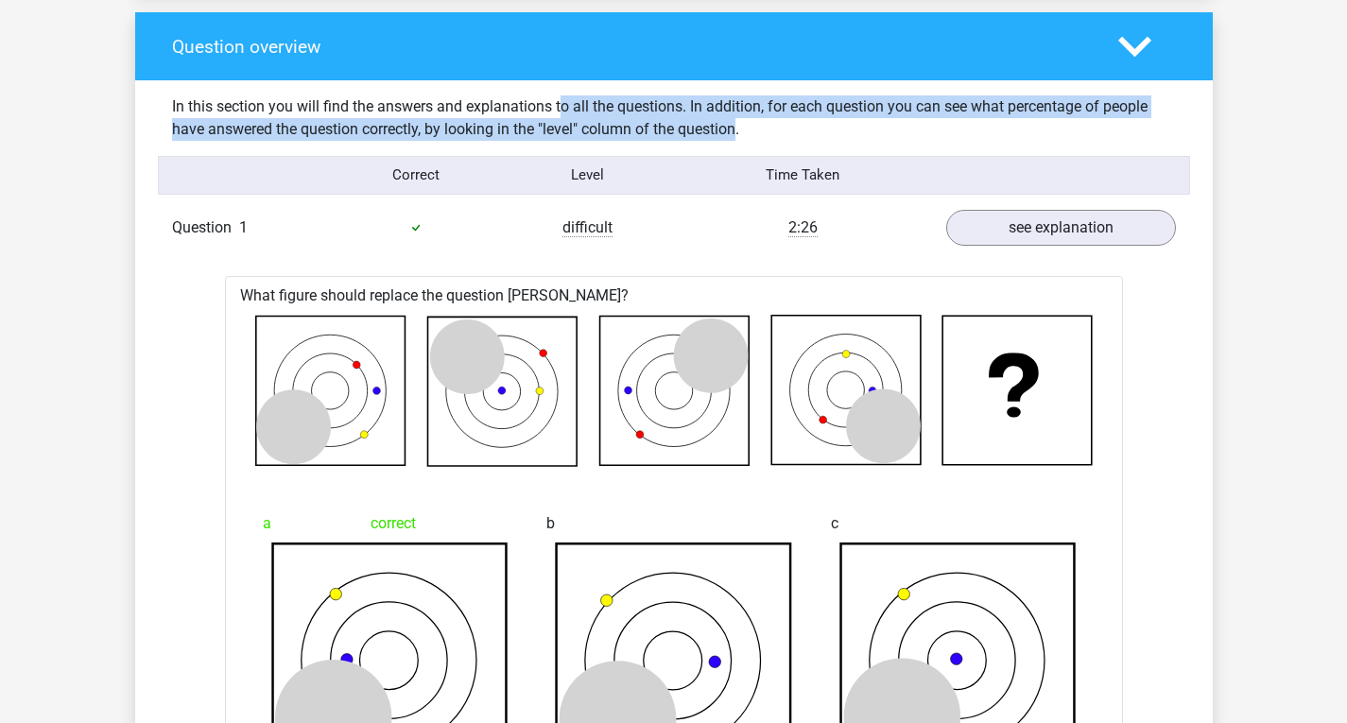
drag, startPoint x: 505, startPoint y: 105, endPoint x: 705, endPoint y: 134, distance: 202.5
click at [679, 134] on div "In this section you will find the answers and explanations to all the questions…" at bounding box center [674, 117] width 1032 height 45
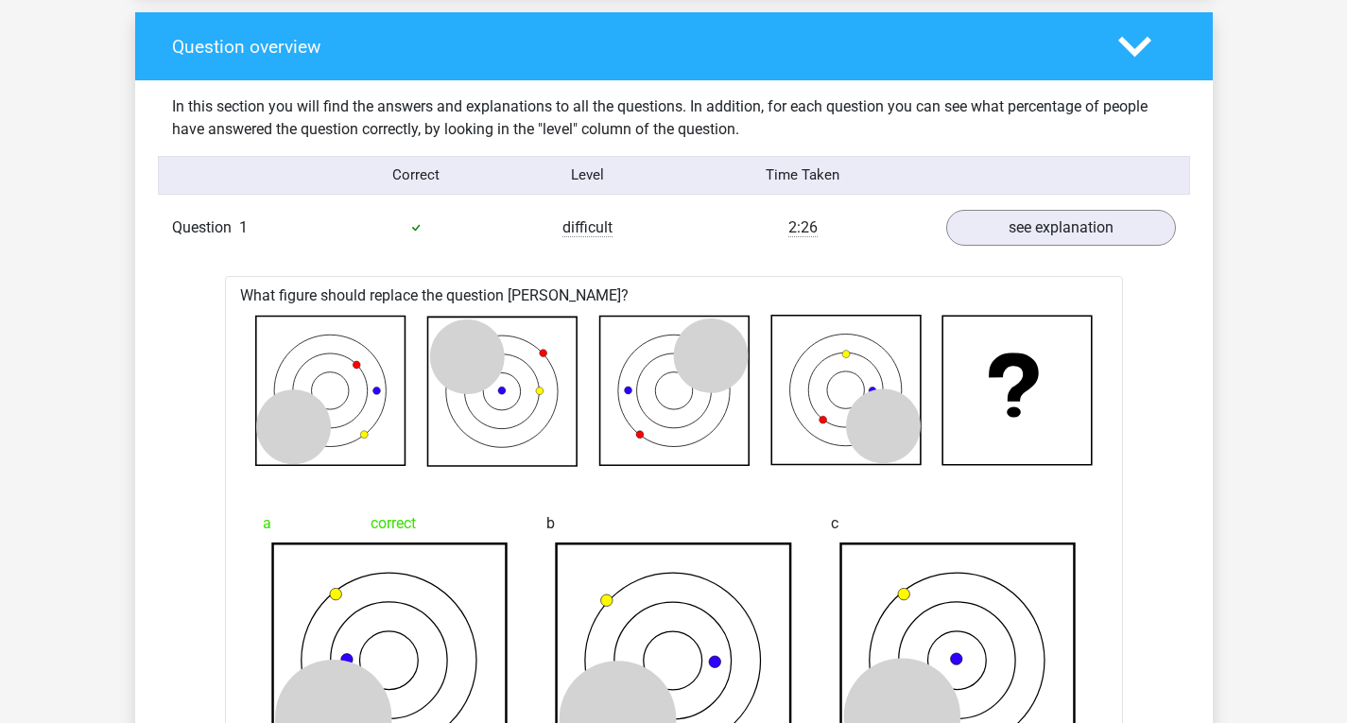
click at [784, 142] on div "In this section you will find the answers and explanations to all the questions…" at bounding box center [674, 118] width 1032 height 76
click at [232, 111] on div "In this section you will find the answers and explanations to all the questions…" at bounding box center [674, 117] width 1032 height 45
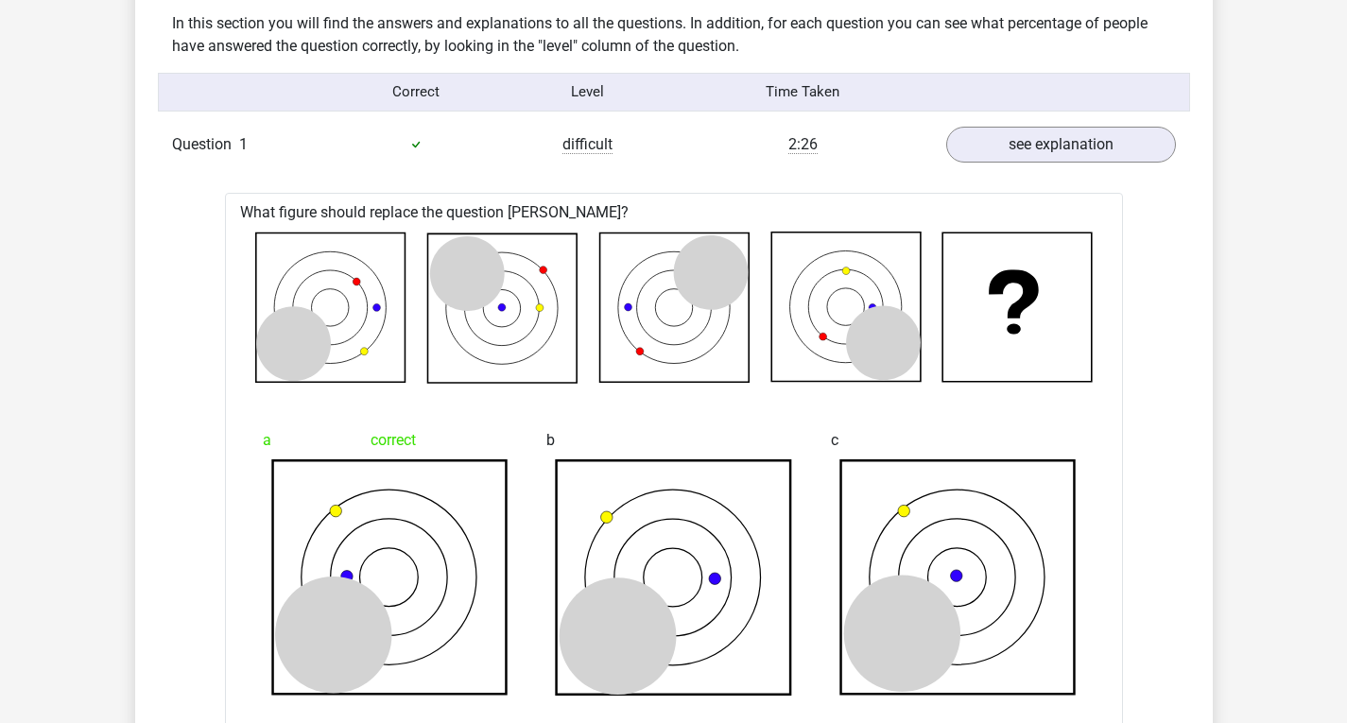
scroll to position [1483, 0]
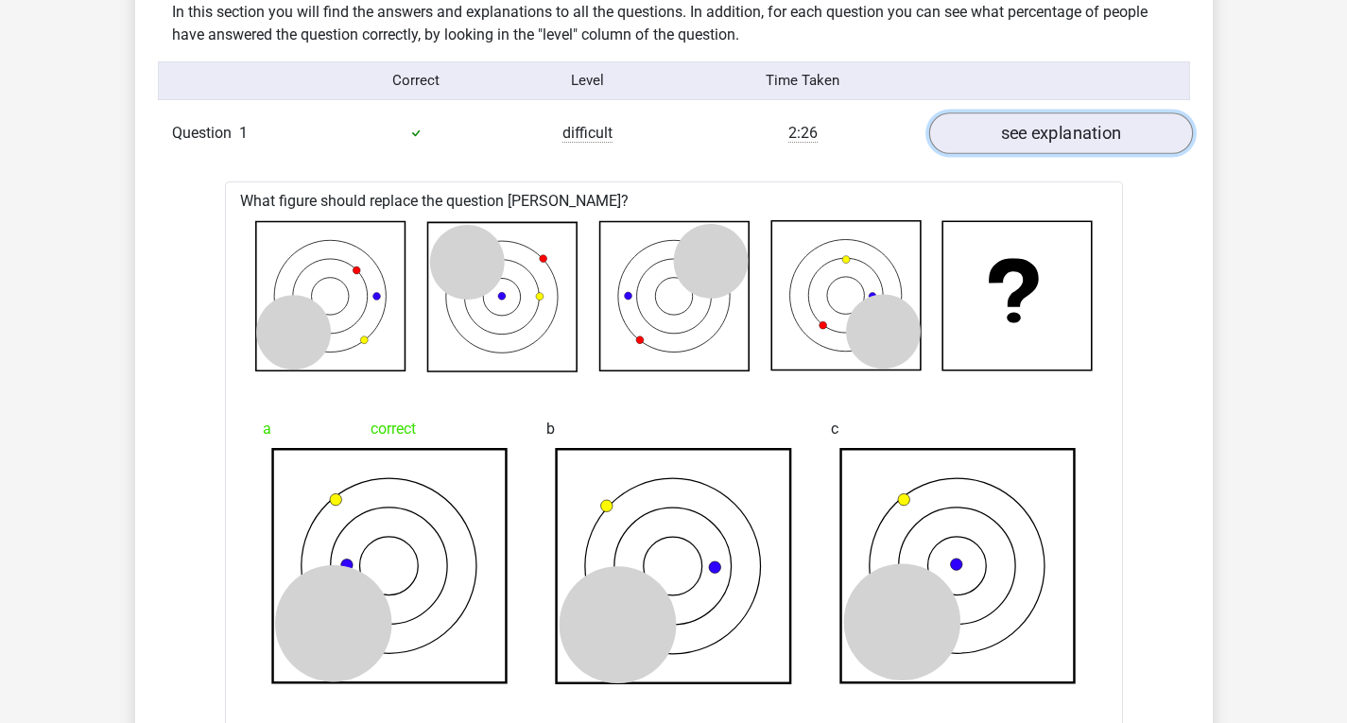
click at [1050, 133] on link "see explanation" at bounding box center [1060, 133] width 264 height 42
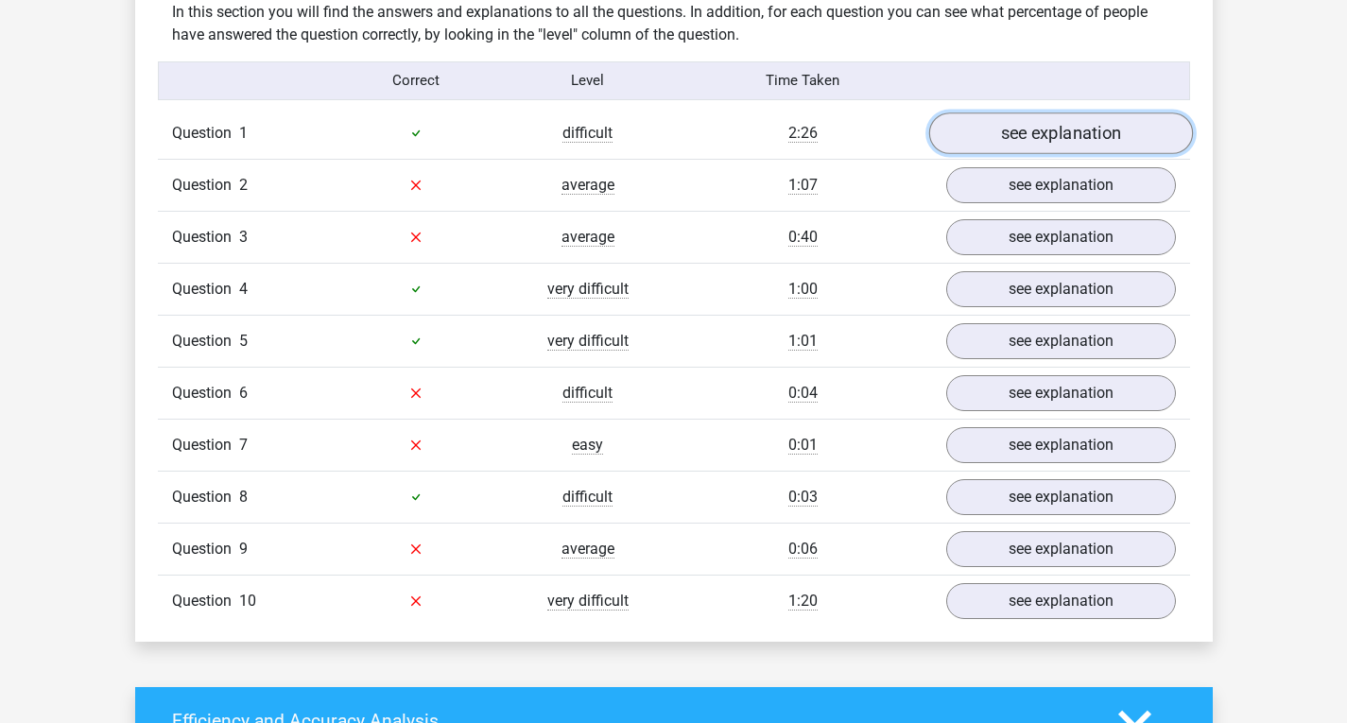
click at [1046, 124] on link "see explanation" at bounding box center [1060, 133] width 264 height 42
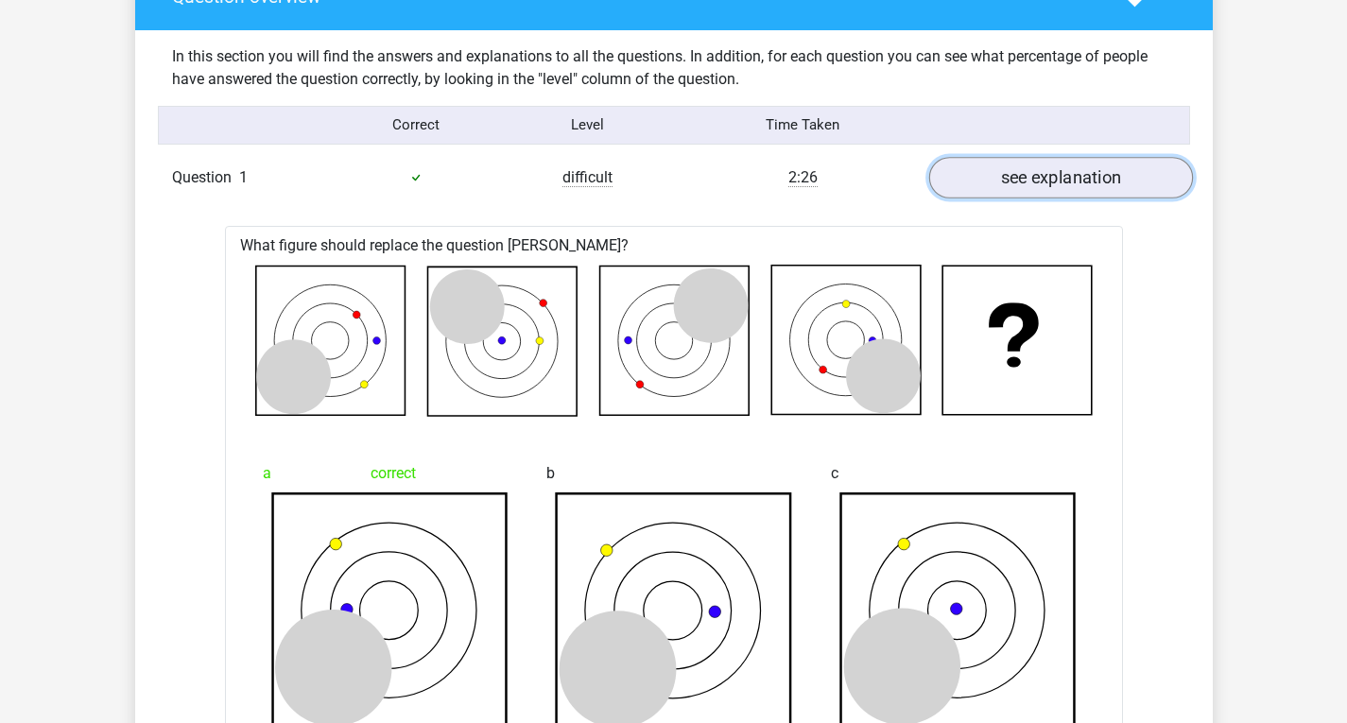
scroll to position [1294, 0]
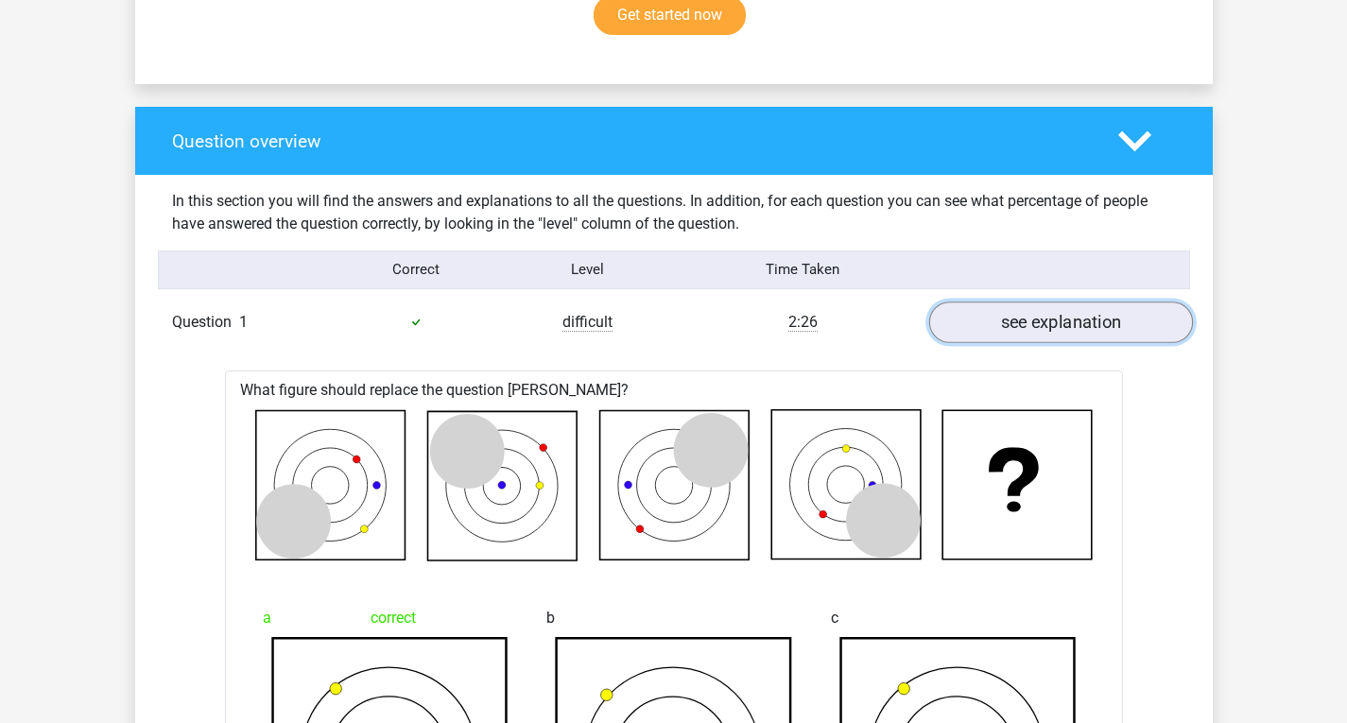
click at [1042, 329] on link "see explanation" at bounding box center [1060, 322] width 264 height 42
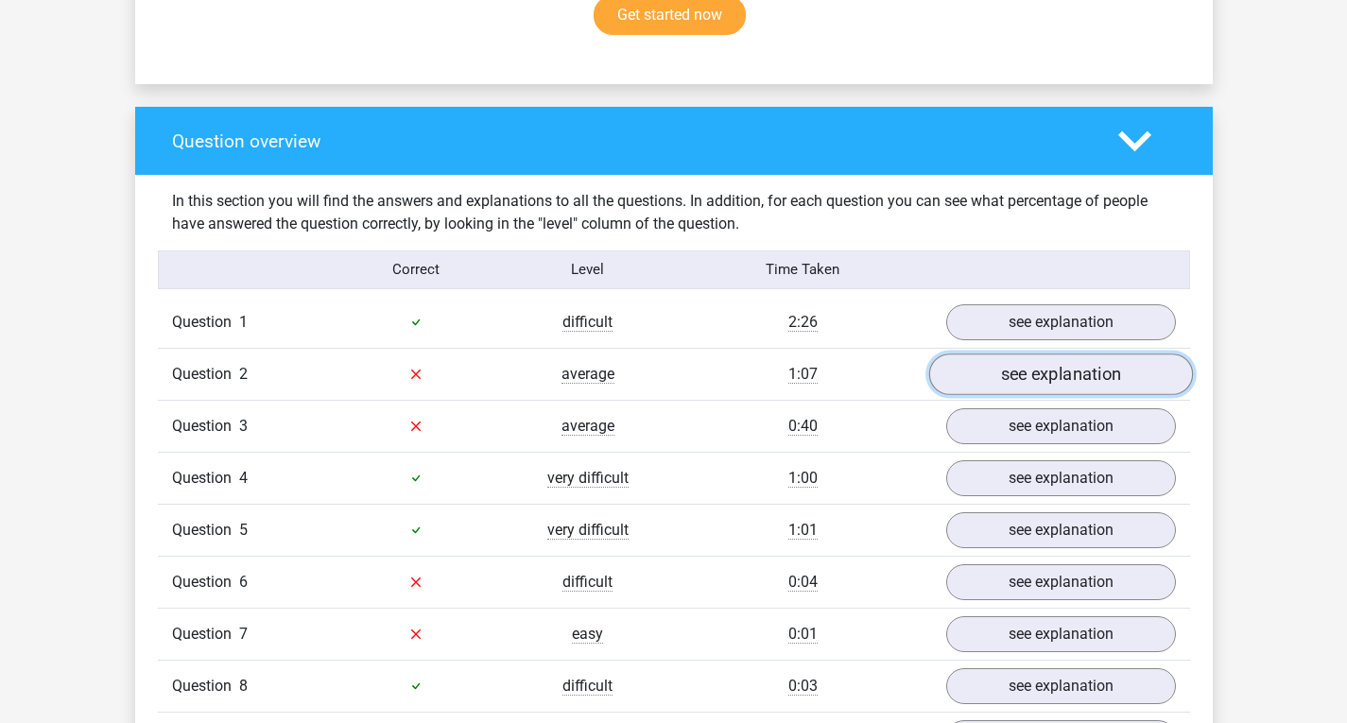
click at [1062, 372] on link "see explanation" at bounding box center [1060, 374] width 264 height 42
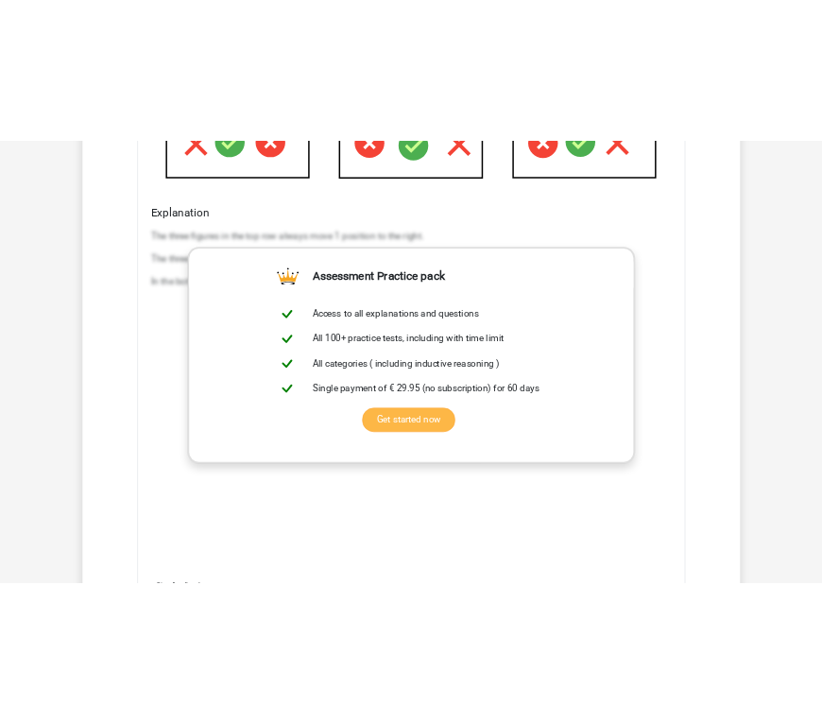
scroll to position [2333, 0]
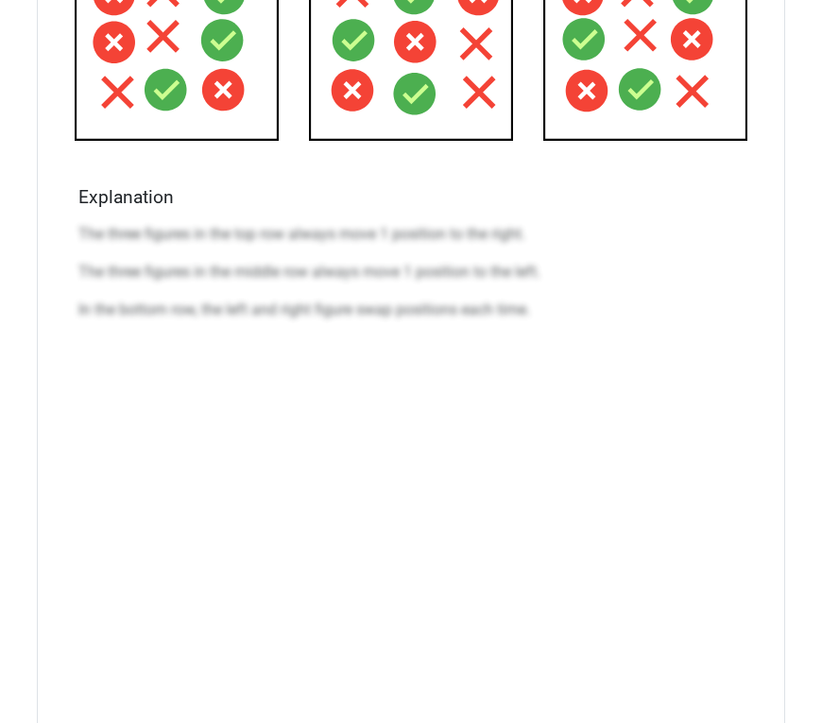
click at [314, 475] on div "The three figures in the top row always move 1 position to the right. The three…" at bounding box center [410, 498] width 665 height 567
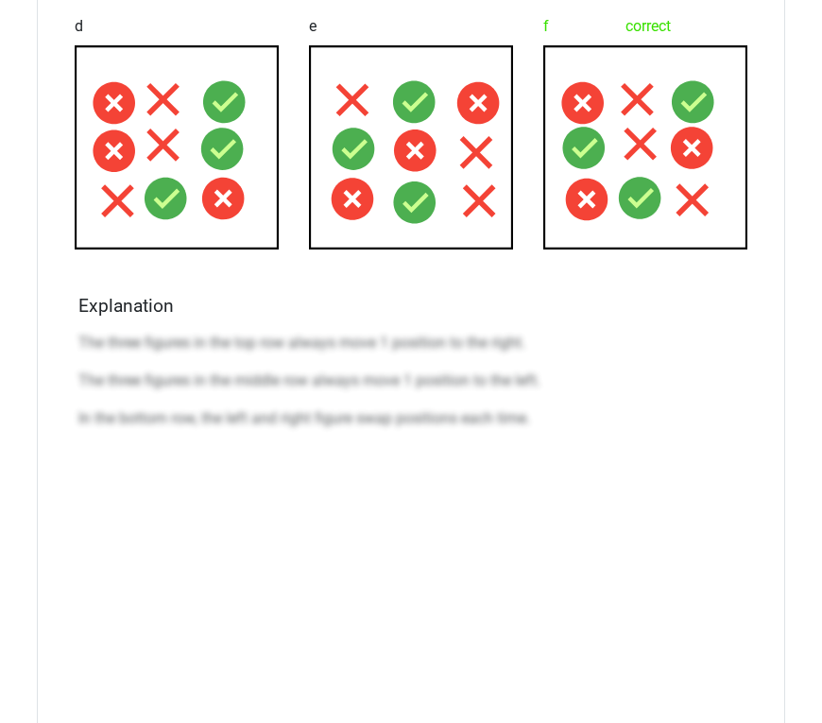
scroll to position [2050, 0]
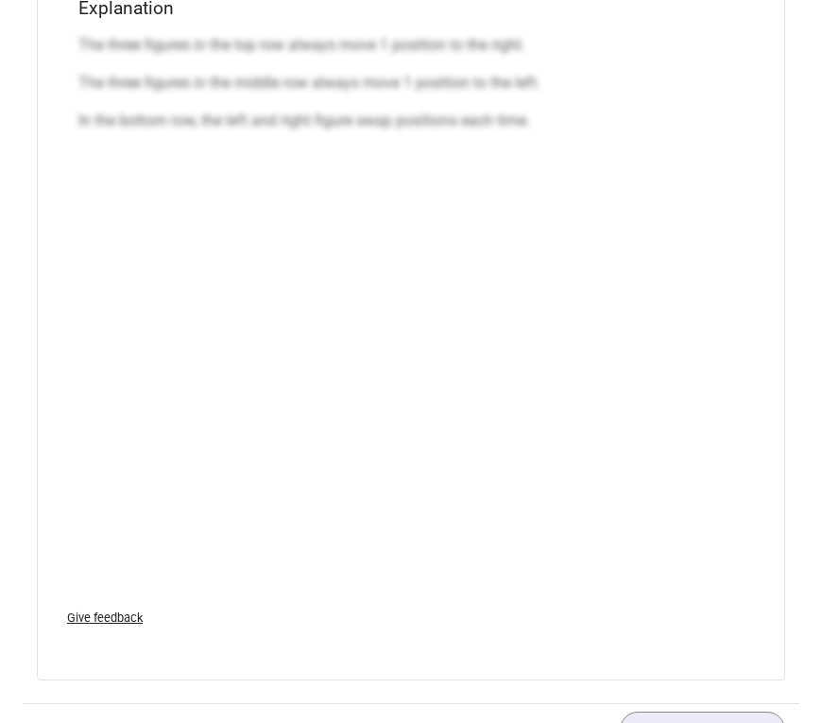
click at [317, 129] on p "In the bottom row, the left and right figure swap positions each time." at bounding box center [410, 121] width 665 height 23
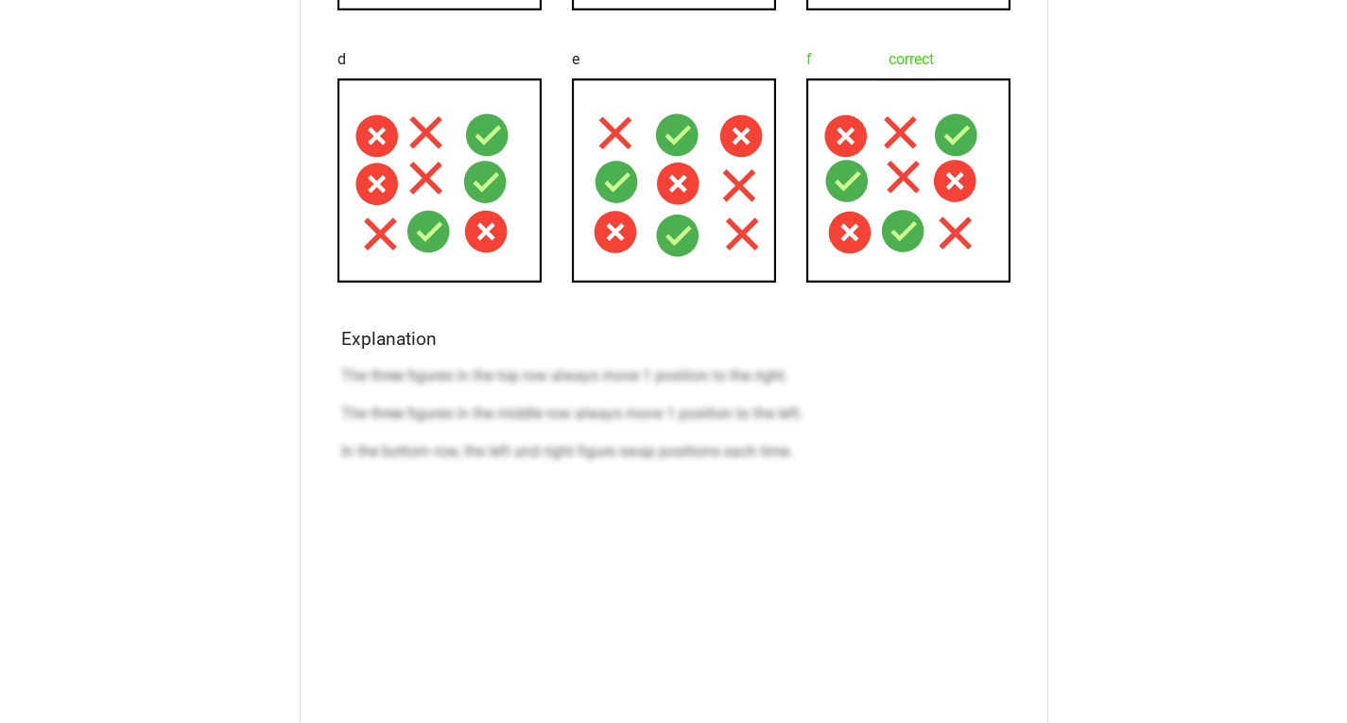
scroll to position [2238, 0]
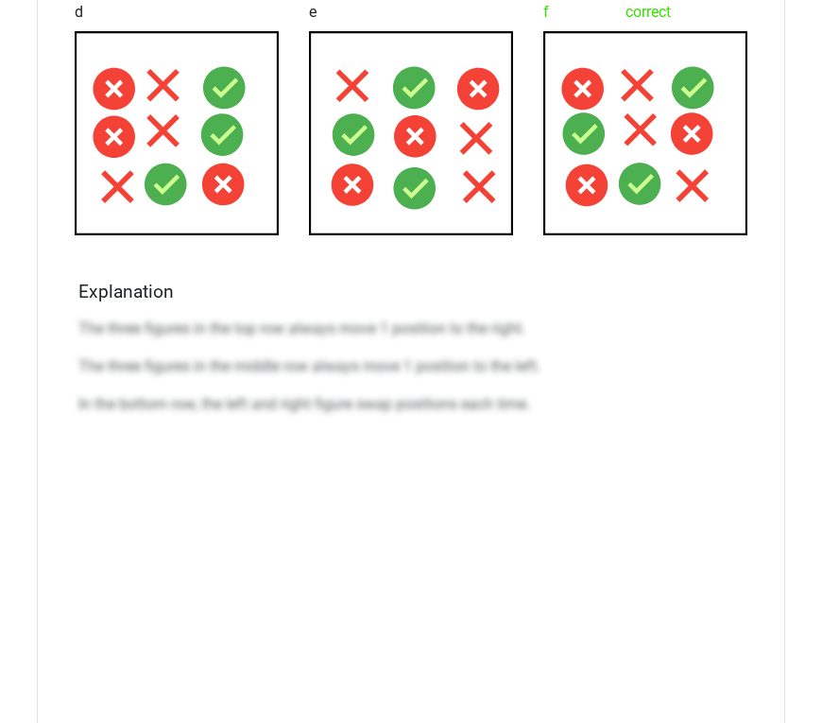
drag, startPoint x: 563, startPoint y: 475, endPoint x: 637, endPoint y: 420, distance: 92.4
click at [588, 473] on div "The three figures in the top row always move 1 position to the right. The three…" at bounding box center [410, 593] width 665 height 567
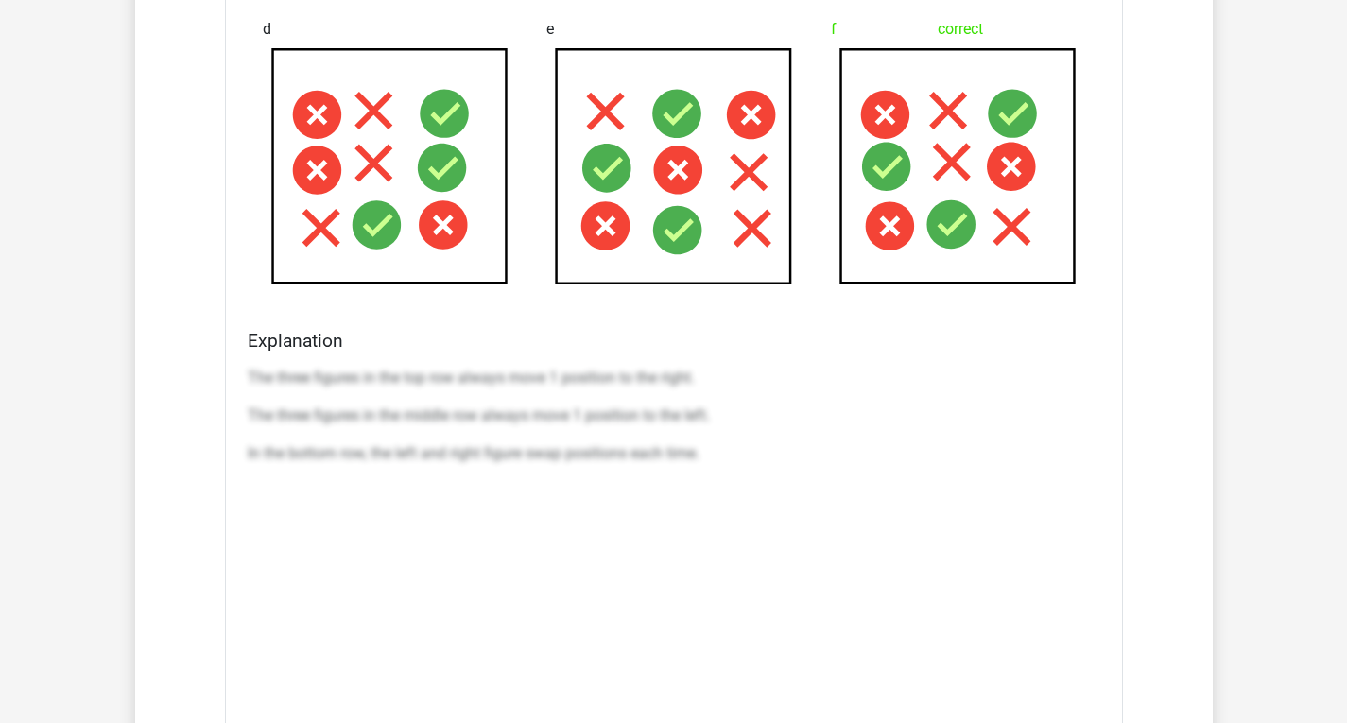
click at [726, 433] on div "The three figures in the top row always move 1 position to the right. The three…" at bounding box center [674, 423] width 852 height 129
drag, startPoint x: 344, startPoint y: 341, endPoint x: 335, endPoint y: 352, distance: 13.4
click at [336, 351] on h4 "Explanation" at bounding box center [674, 341] width 852 height 22
drag, startPoint x: 309, startPoint y: 367, endPoint x: 291, endPoint y: 365, distance: 18.1
click at [304, 369] on p "The three figures in the top row always move 1 position to the right." at bounding box center [674, 378] width 852 height 23
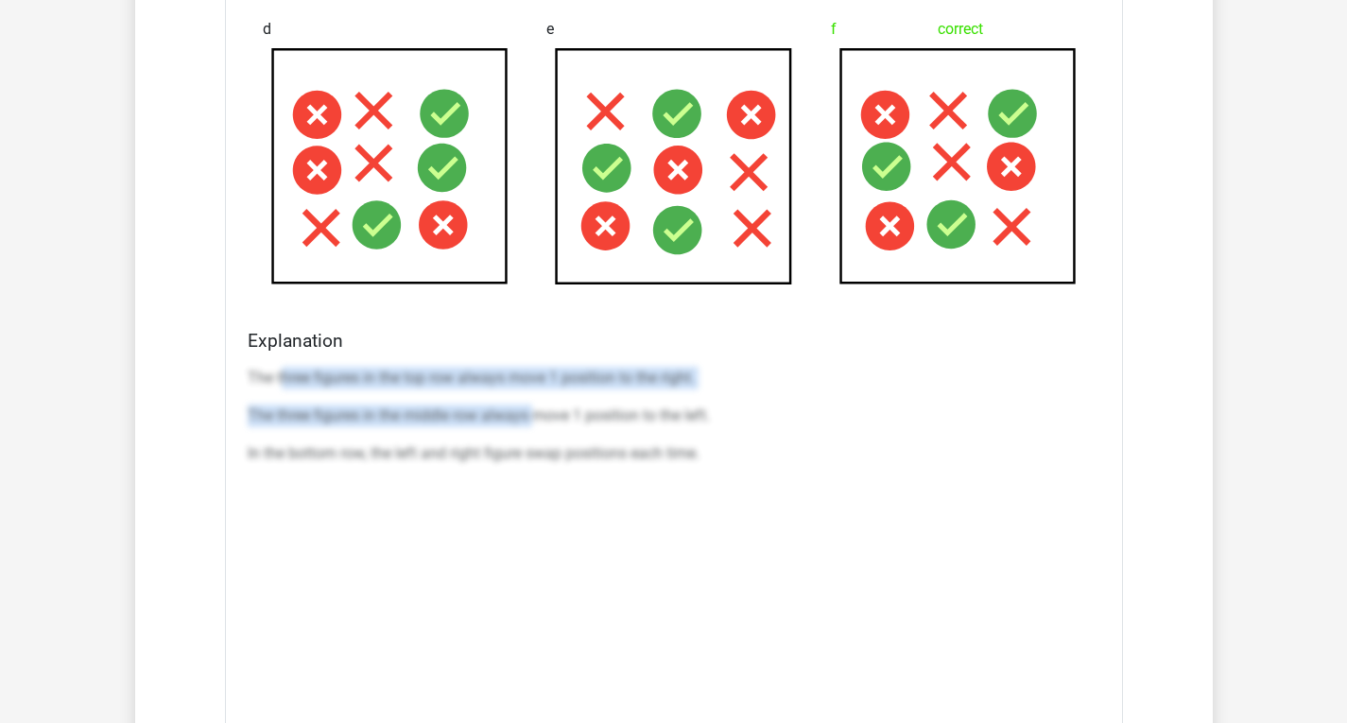
drag, startPoint x: 280, startPoint y: 363, endPoint x: 536, endPoint y: 415, distance: 261.3
click at [536, 415] on div "The three figures in the top row always move 1 position to the right. The three…" at bounding box center [674, 423] width 852 height 129
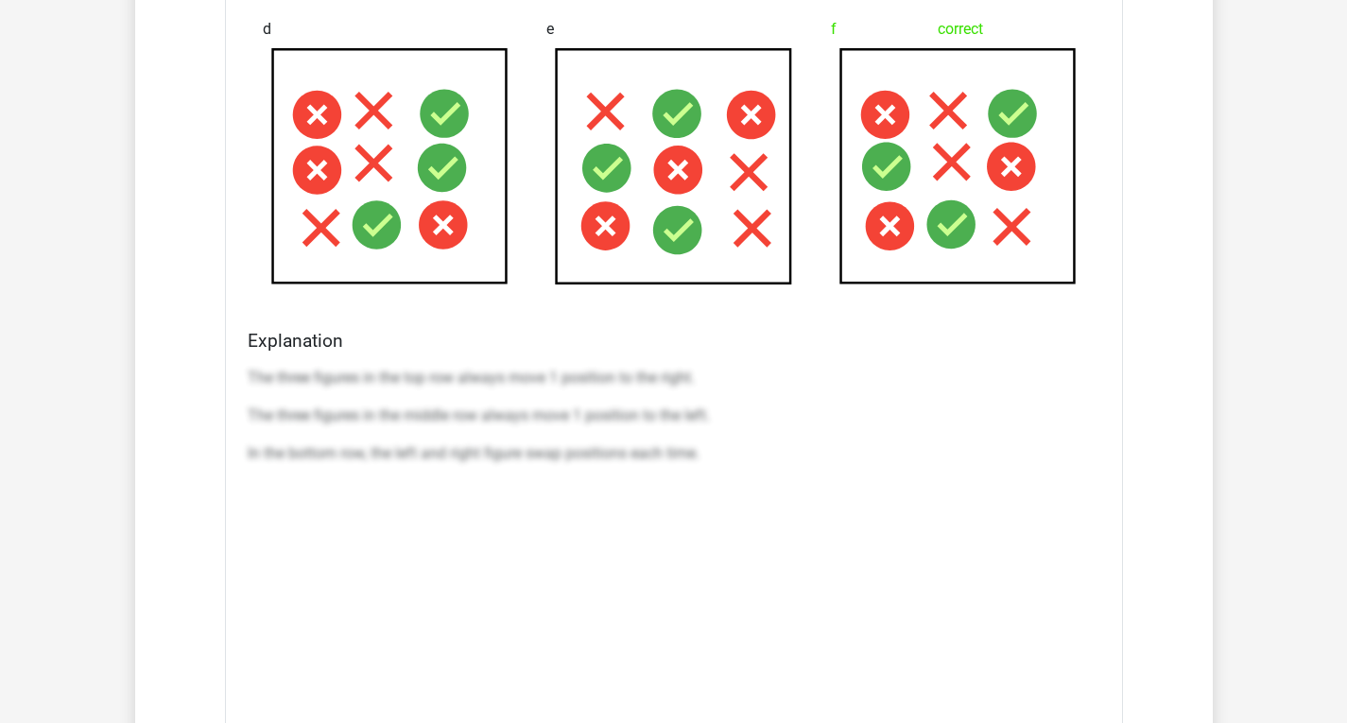
click at [567, 445] on p "In the bottom row, the left and right figure swap positions each time." at bounding box center [674, 453] width 852 height 23
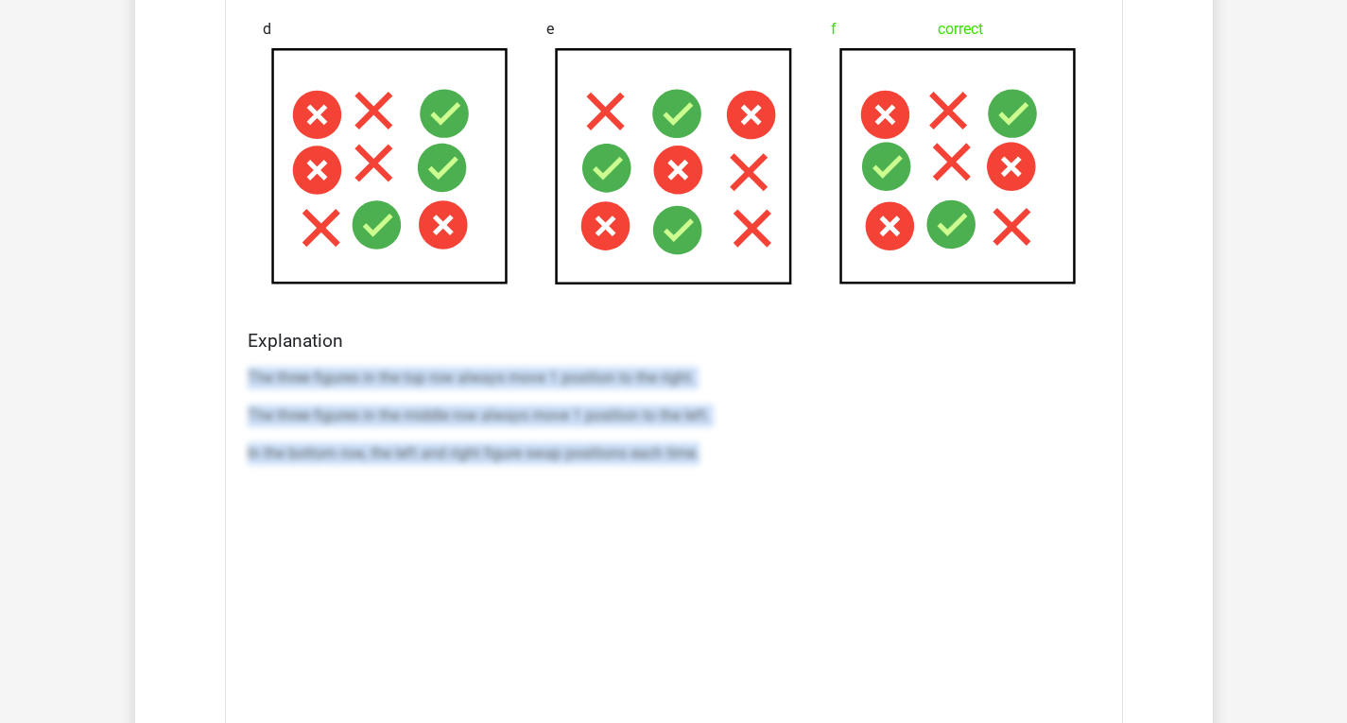
drag, startPoint x: 243, startPoint y: 371, endPoint x: 819, endPoint y: 495, distance: 589.5
click at [809, 496] on div "Explanation The three figures in the top row always move 1 position to the righ…" at bounding box center [673, 628] width 867 height 596
copy div "The three figures in the top row always move 1 position to the right. The three…"
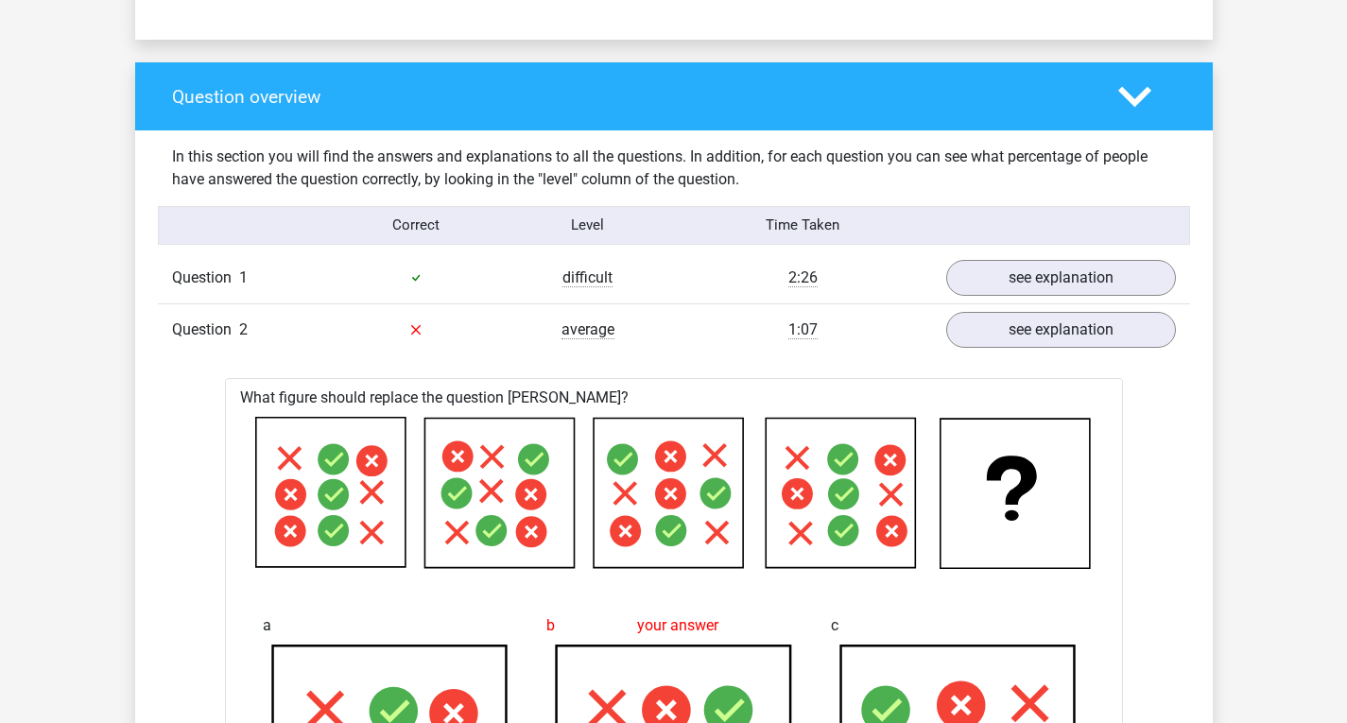
scroll to position [1388, 0]
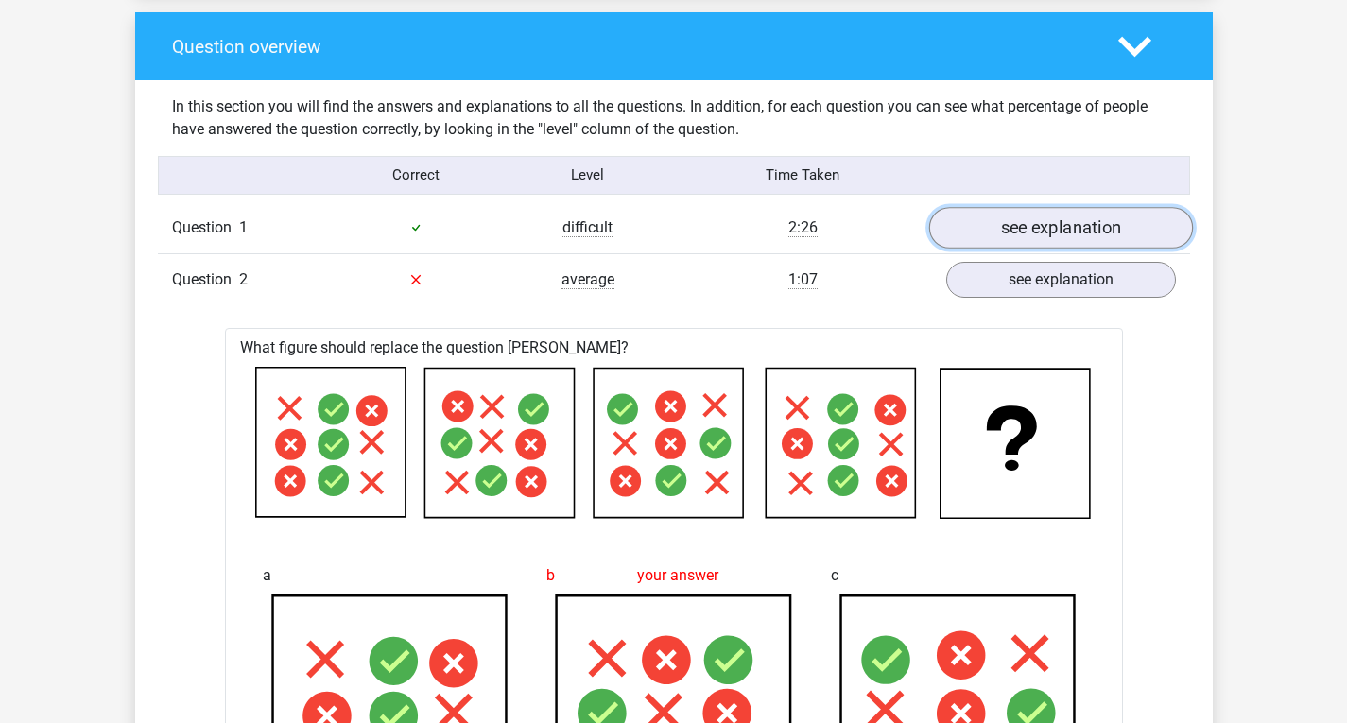
click at [1037, 230] on link "see explanation" at bounding box center [1060, 228] width 264 height 42
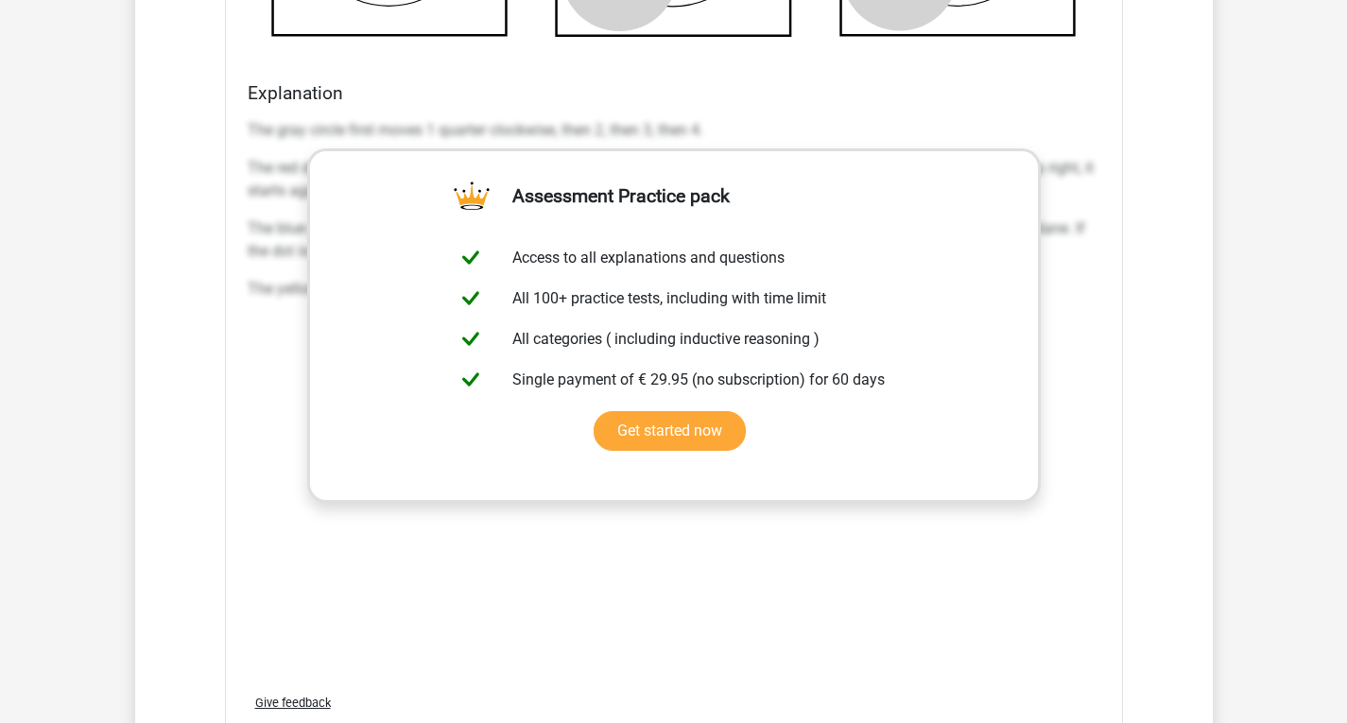
scroll to position [2333, 0]
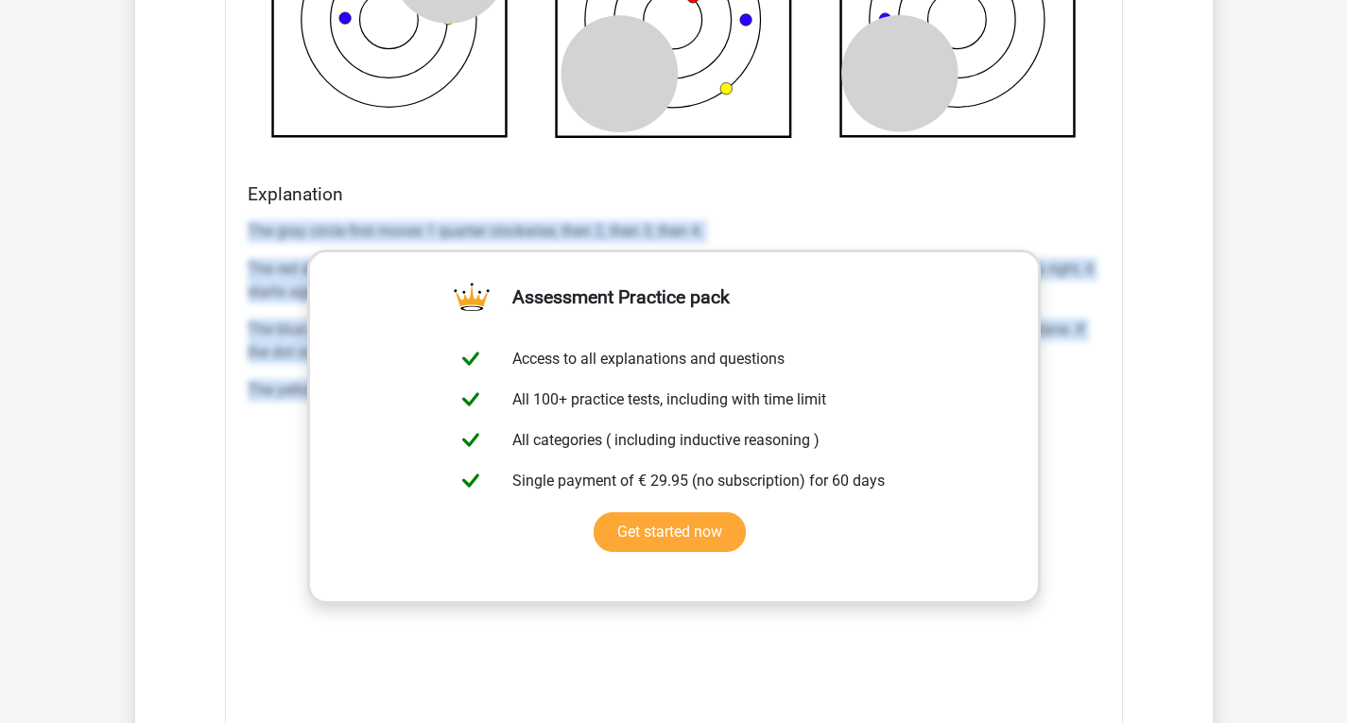
drag, startPoint x: 240, startPoint y: 222, endPoint x: 1072, endPoint y: 450, distance: 863.1
click at [1072, 450] on div "Explanation The gray circle first moves 1 quarter clockwise, then 2, then 3, th…" at bounding box center [673, 481] width 867 height 596
copy div "The gray circle first moves 1 quarter clockwise, then 2, then 3, then 4. The re…"
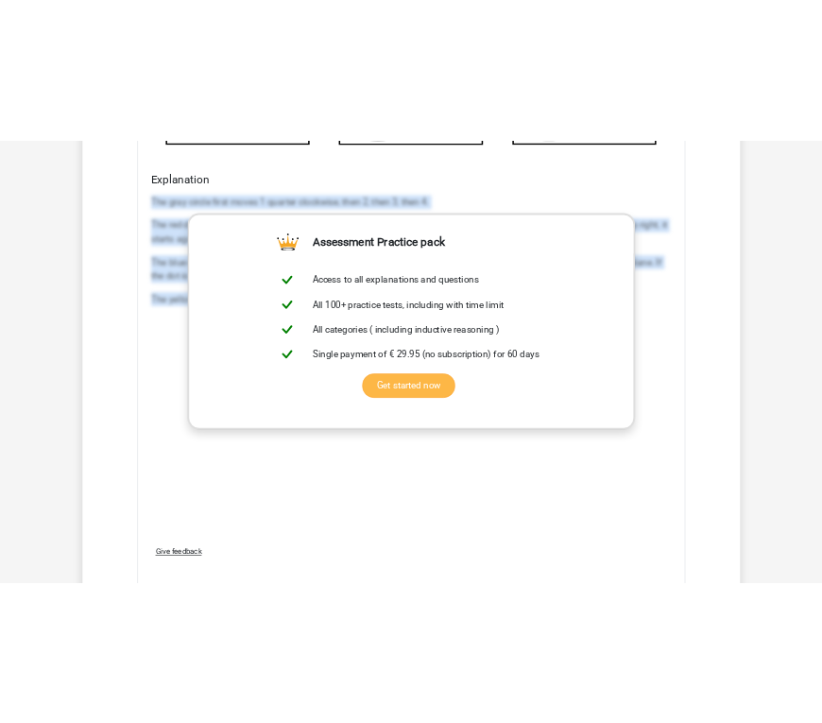
scroll to position [2427, 0]
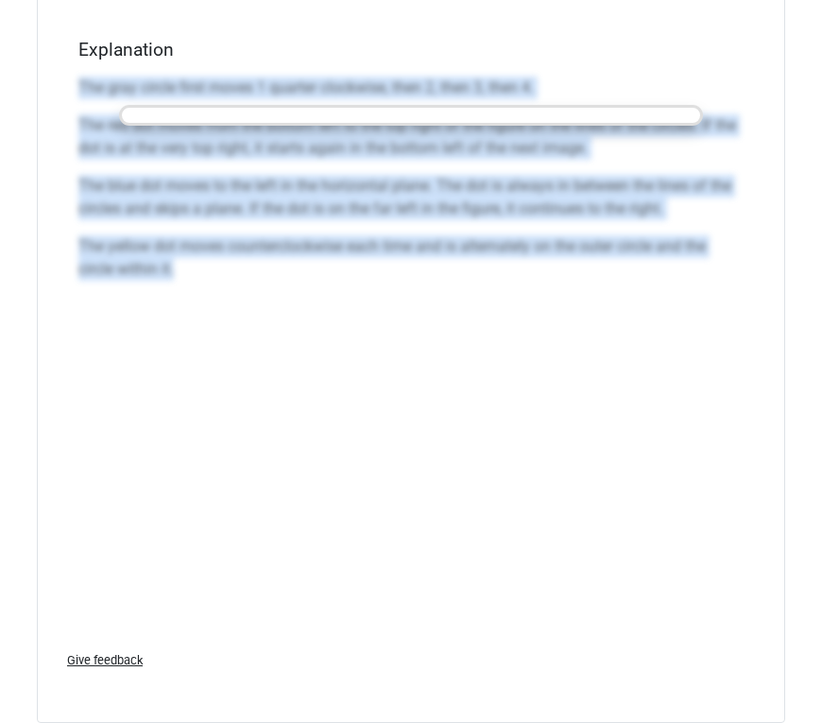
click at [455, 256] on p "The yellow dot moves counterclockwise each time and is alternately on the outer…" at bounding box center [410, 257] width 665 height 45
click at [266, 318] on div "The gray circle first moves 1 quarter clockwise, then 2, then 3, then 4. The re…" at bounding box center [410, 352] width 665 height 567
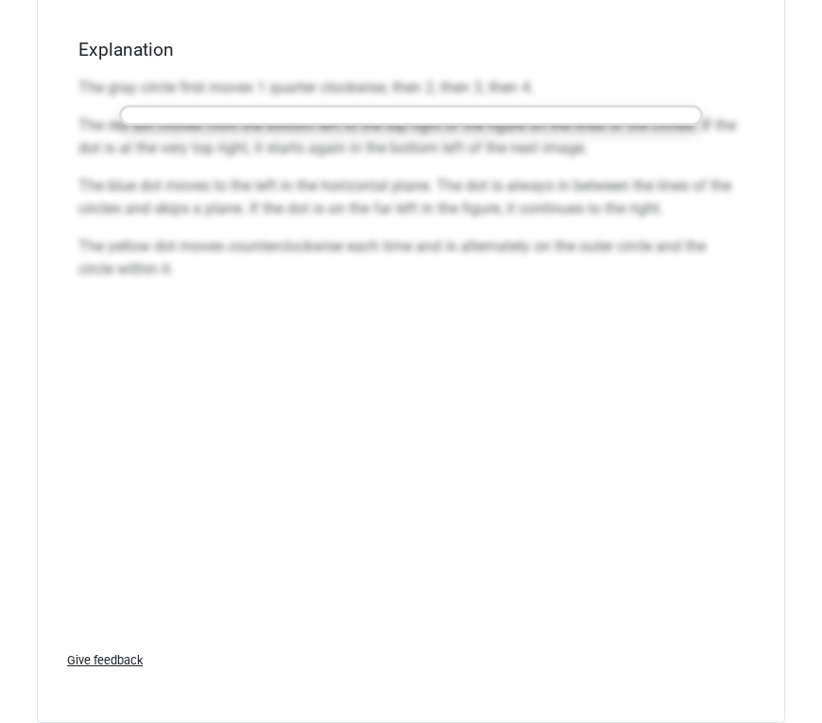
click at [209, 275] on div "The gray circle first moves 1 quarter clockwise, then 2, then 3, then 4. The re…" at bounding box center [410, 186] width 665 height 234
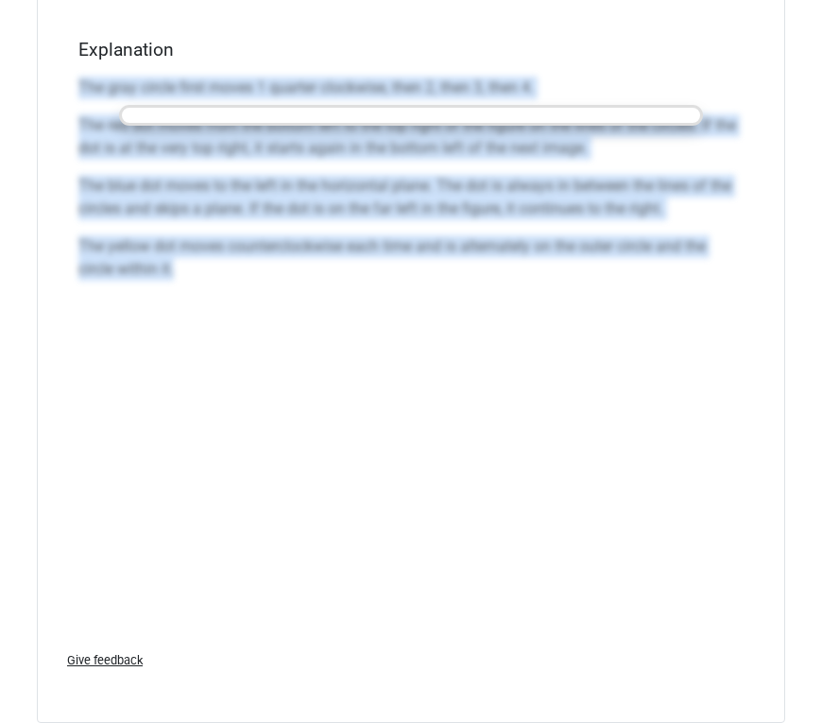
drag, startPoint x: 103, startPoint y: 237, endPoint x: 66, endPoint y: 73, distance: 168.5
click at [66, 73] on div "What figure should replace the question mark? a correct b c d" at bounding box center [411, 0] width 748 height 1444
click at [494, 357] on div "The gray circle first moves 1 quarter clockwise, then 2, then 3, then 4. The re…" at bounding box center [410, 352] width 665 height 567
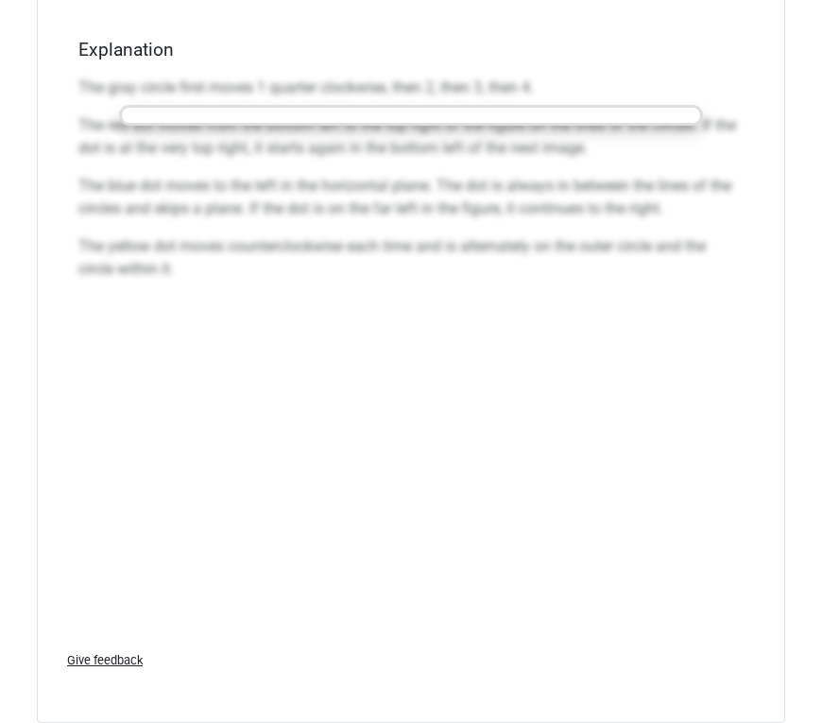
drag, startPoint x: 334, startPoint y: 253, endPoint x: 338, endPoint y: 217, distance: 36.1
click at [484, 415] on div "The gray circle first moves 1 quarter clockwise, then 2, then 3, then 4. The re…" at bounding box center [410, 352] width 665 height 567
drag, startPoint x: 371, startPoint y: 383, endPoint x: 370, endPoint y: 270, distance: 112.4
click at [372, 383] on div "The gray circle first moves 1 quarter clockwise, then 2, then 3, then 4. The re…" at bounding box center [410, 352] width 665 height 567
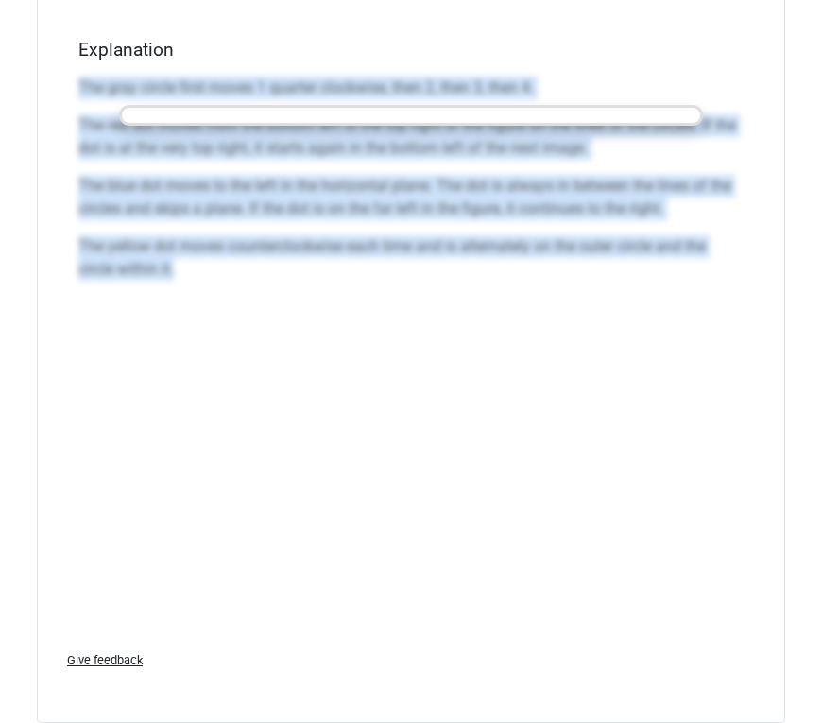
drag, startPoint x: 479, startPoint y: 300, endPoint x: 28, endPoint y: 76, distance: 503.3
copy div "The gray circle first moves 1 quarter clockwise, then 2, then 3, then 4. The re…"
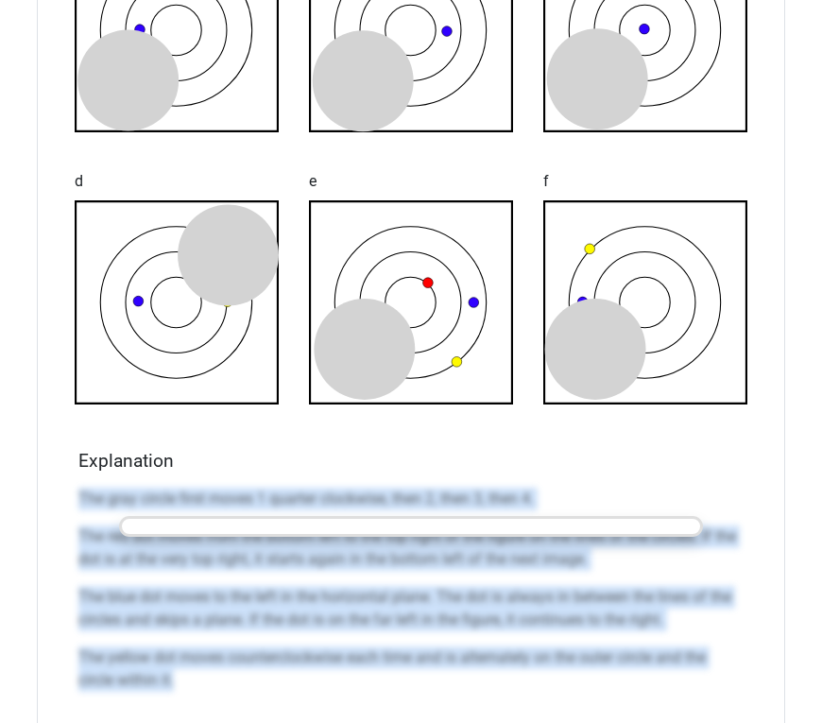
scroll to position [2144, 0]
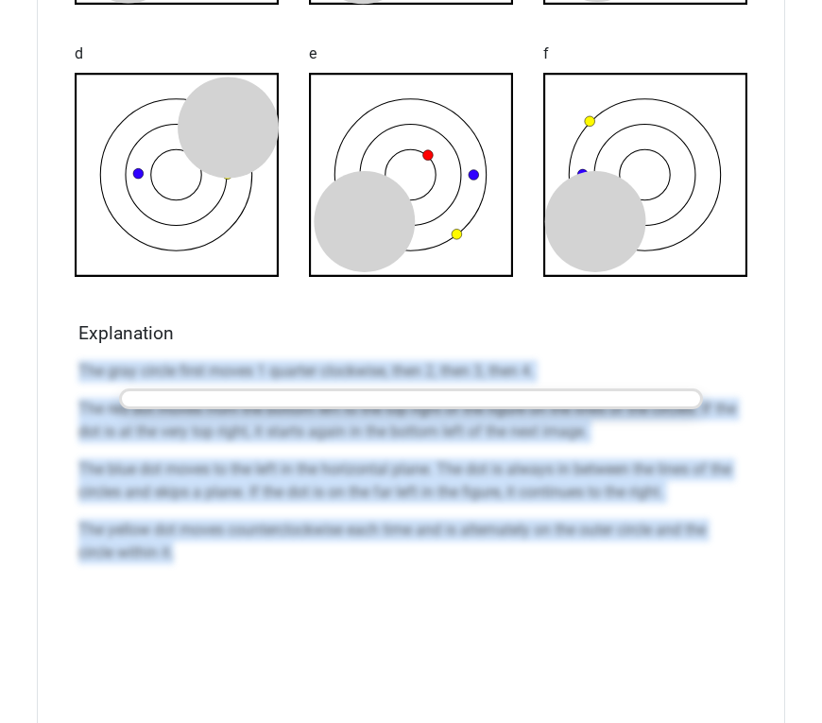
copy div "The gray circle first moves 1 quarter clockwise, then 2, then 3, then 4. The re…"
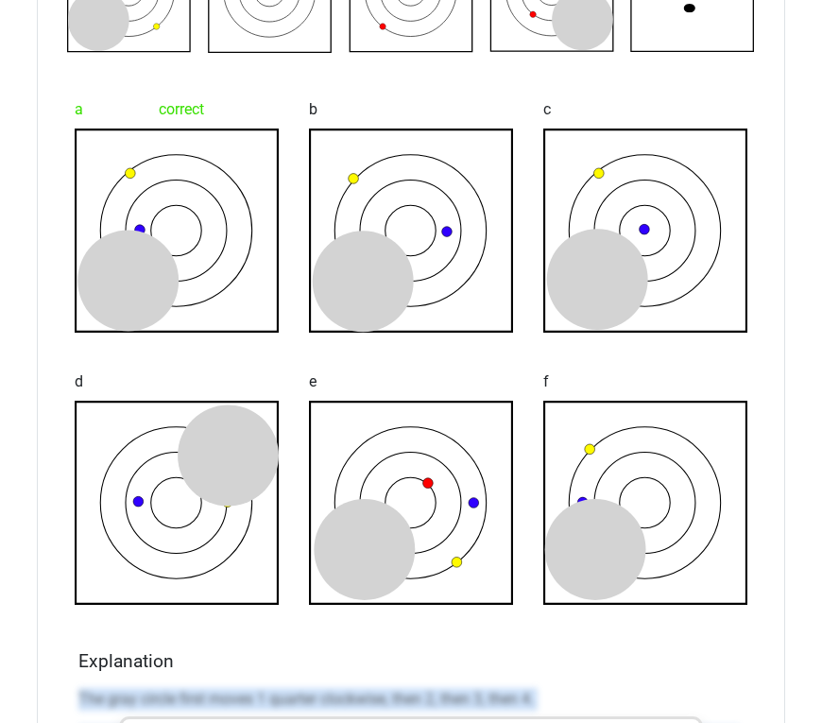
scroll to position [1861, 0]
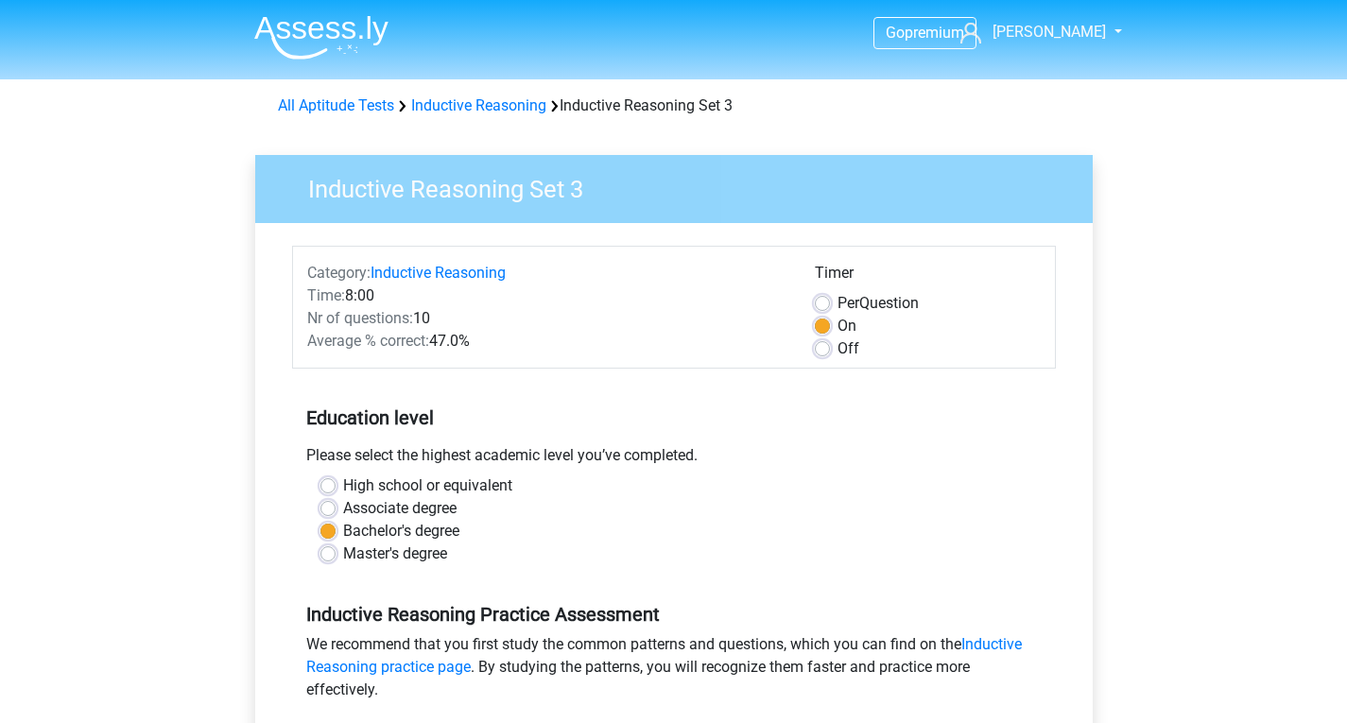
click at [949, 474] on div "High school or equivalent" at bounding box center [673, 485] width 707 height 23
click at [470, 107] on link "Inductive Reasoning" at bounding box center [478, 105] width 135 height 18
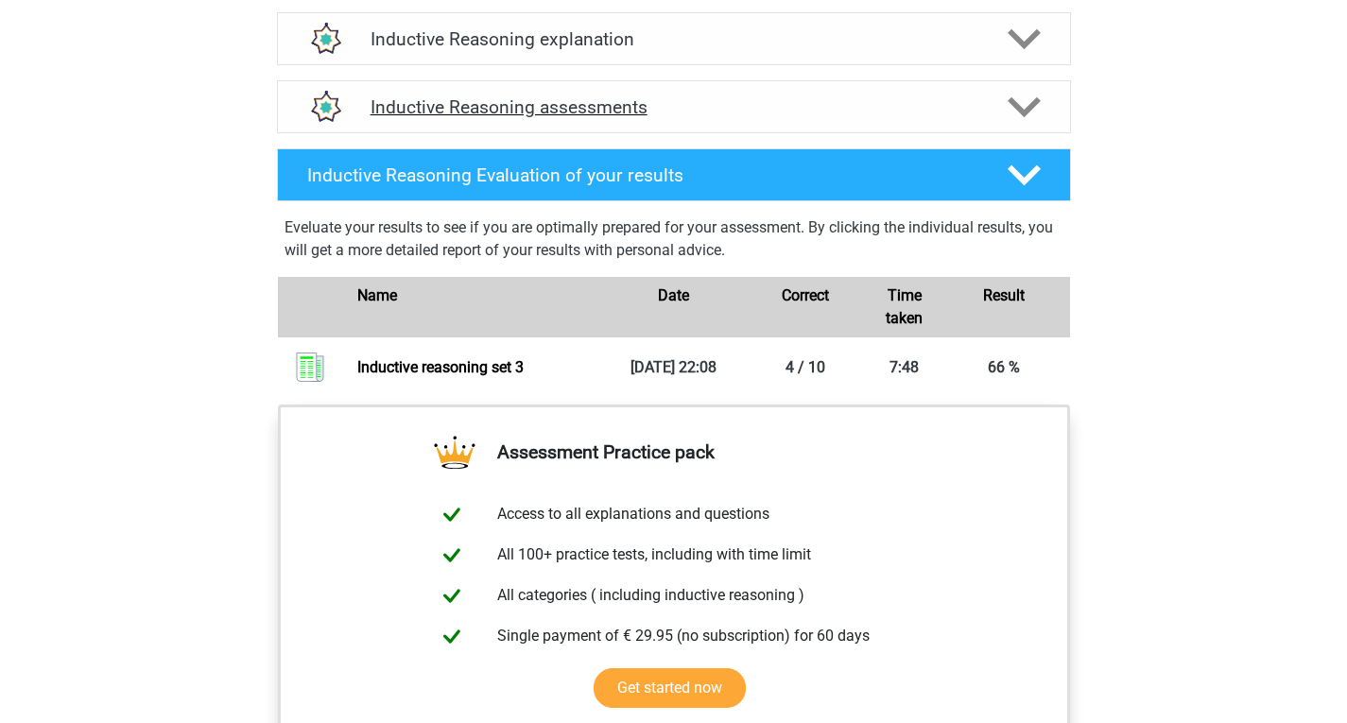
scroll to position [945, 0]
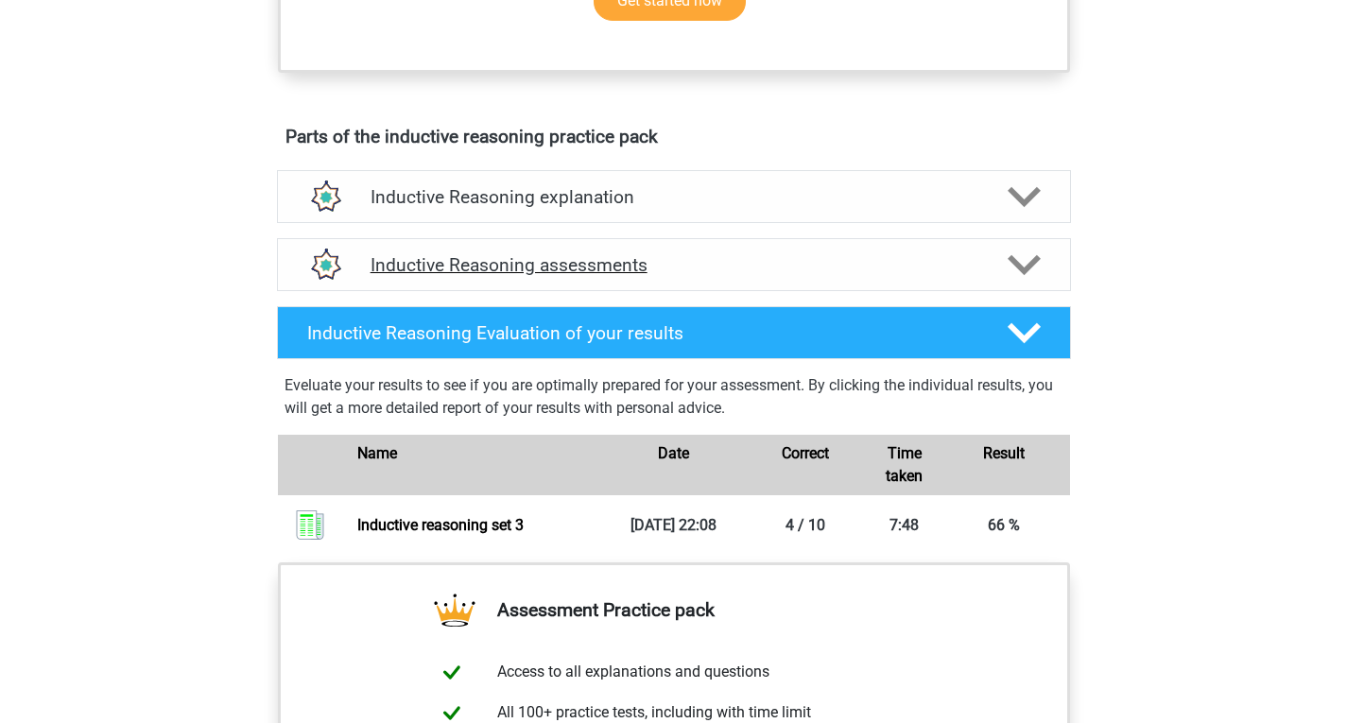
click at [538, 276] on h4 "Inductive Reasoning assessments" at bounding box center [673, 265] width 607 height 22
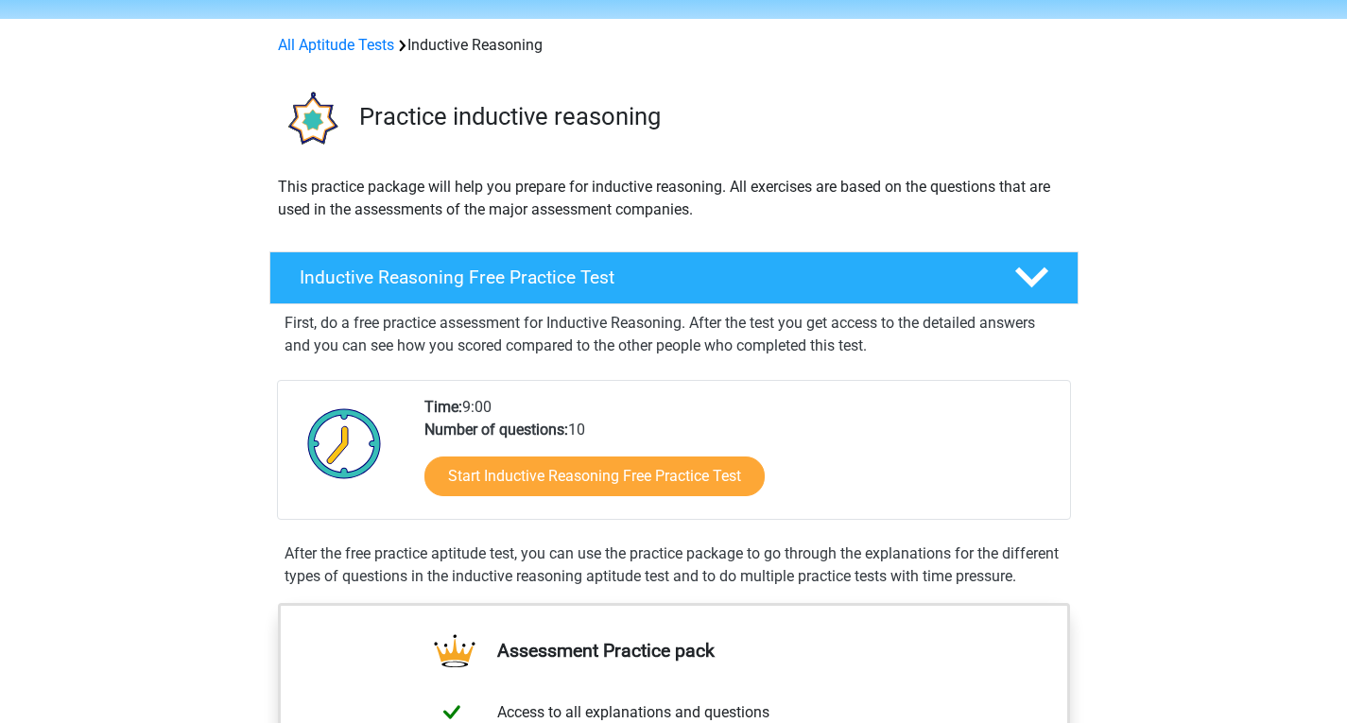
scroll to position [94, 0]
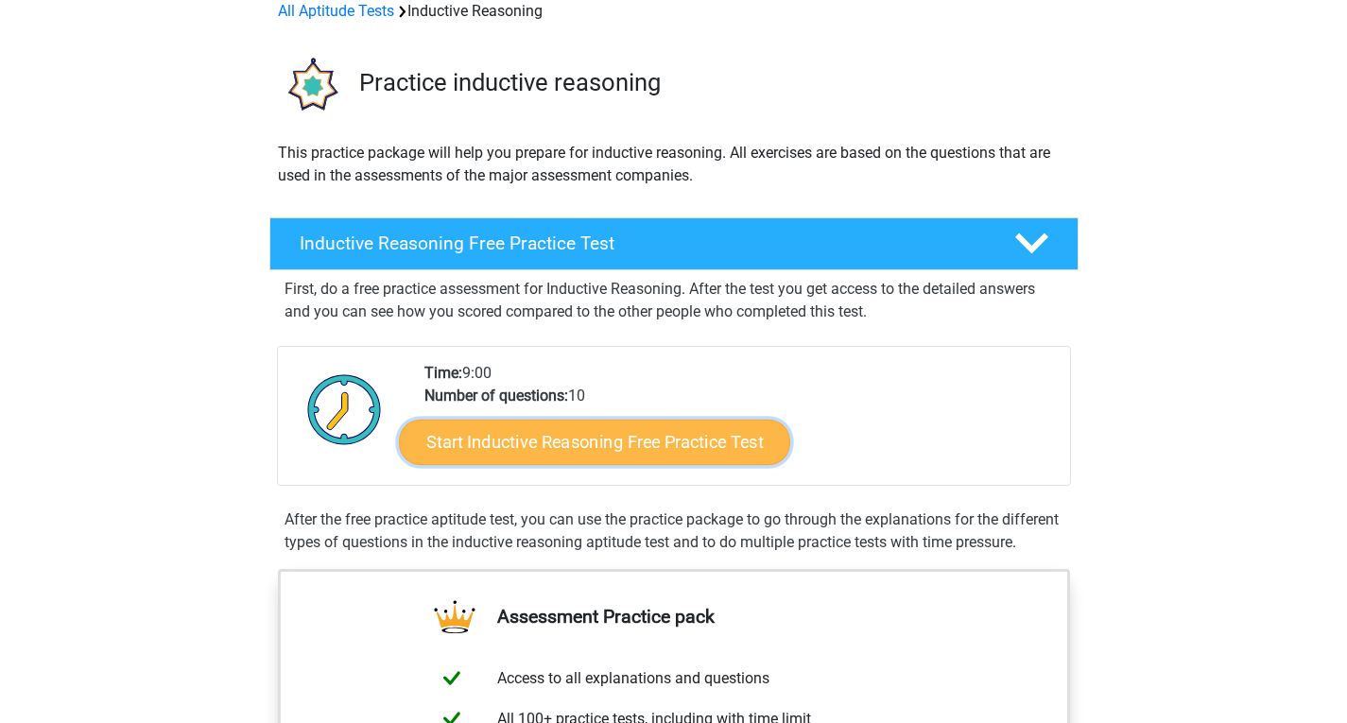
click at [578, 432] on link "Start Inductive Reasoning Free Practice Test" at bounding box center [594, 441] width 391 height 45
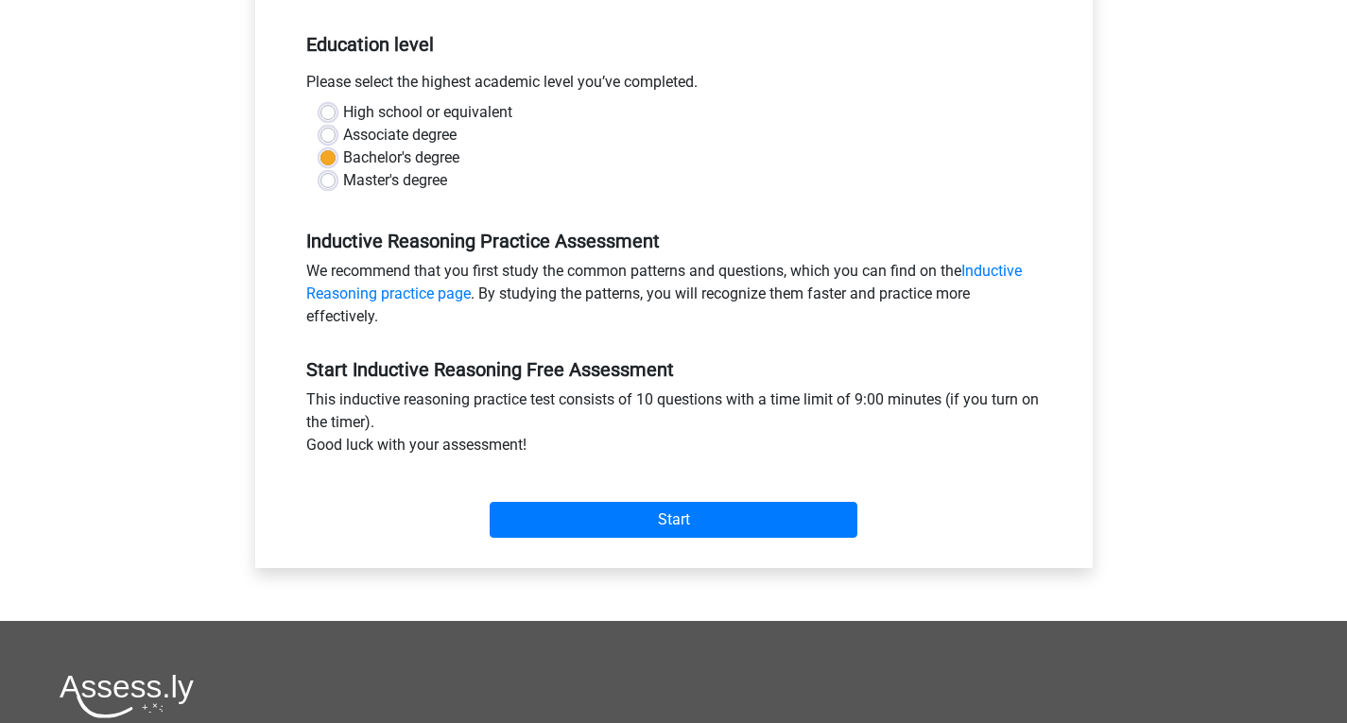
scroll to position [378, 0]
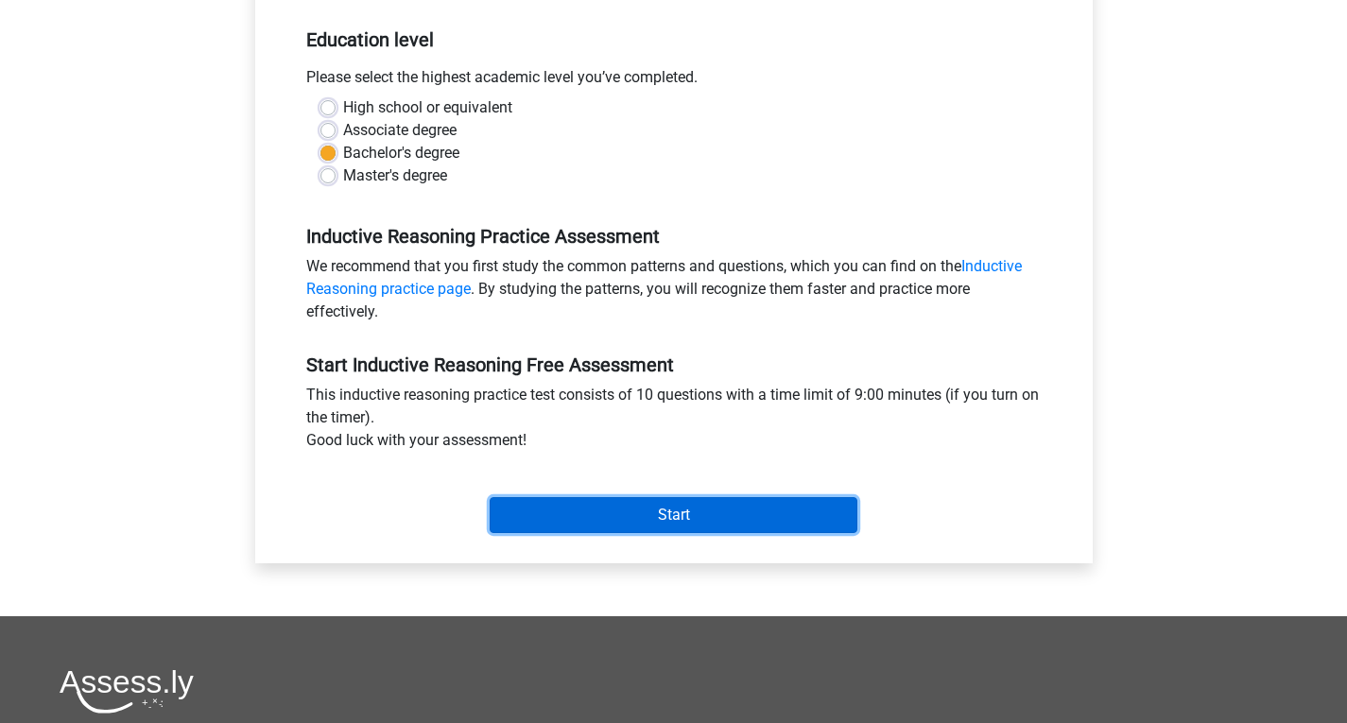
click at [691, 517] on input "Start" at bounding box center [673, 515] width 368 height 36
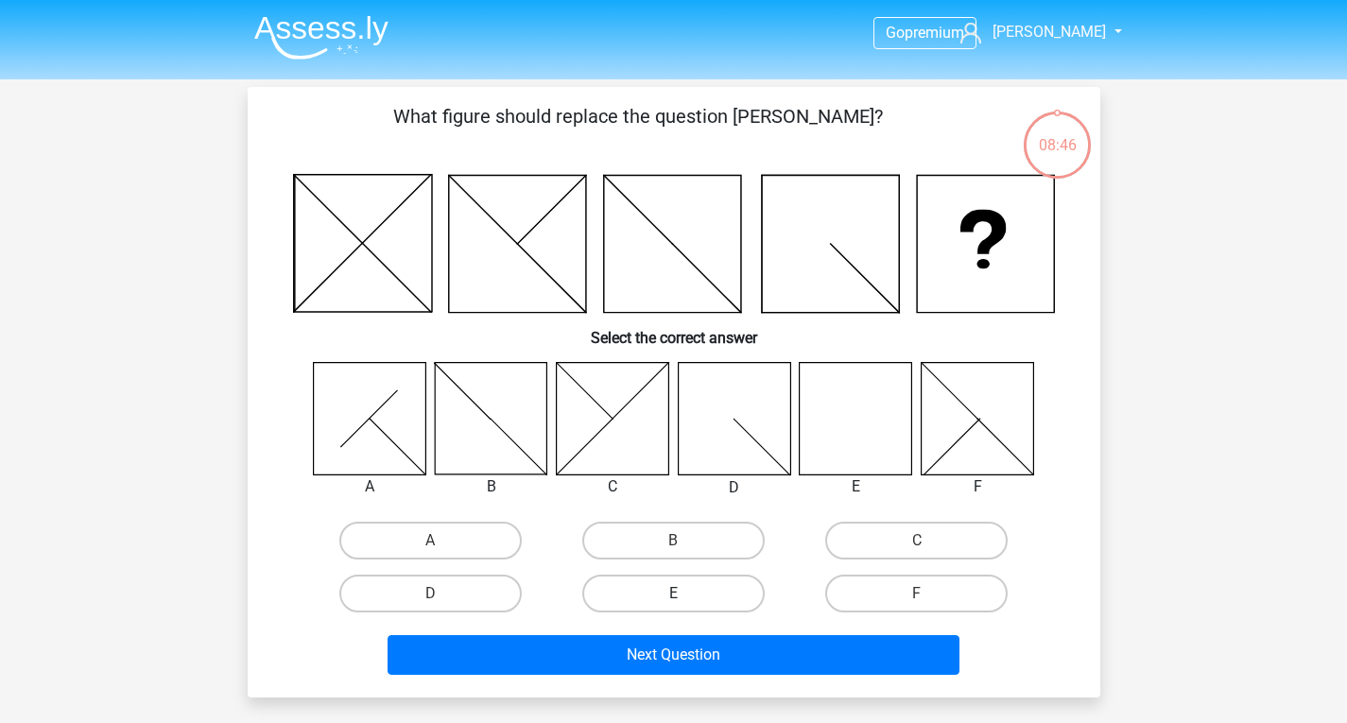
click at [702, 604] on label "E" at bounding box center [673, 594] width 182 height 38
click at [685, 604] on input "E" at bounding box center [679, 599] width 12 height 12
radio input "true"
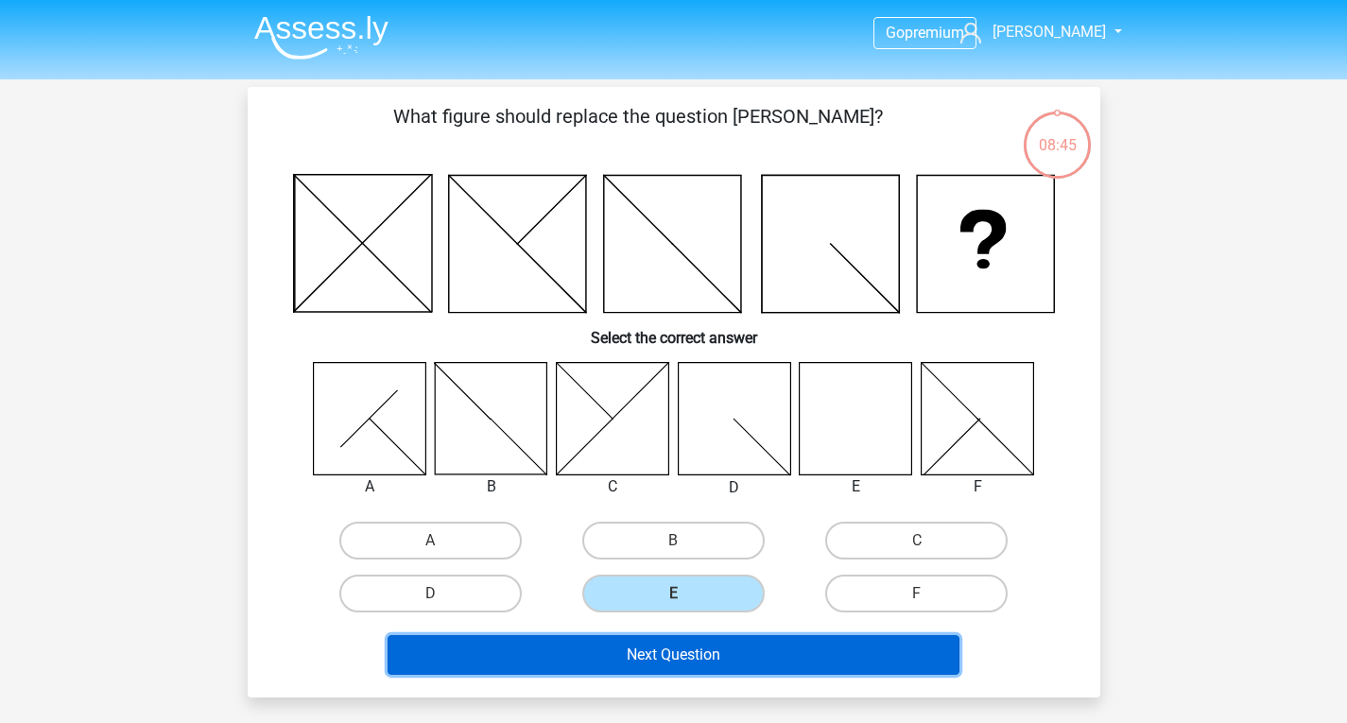
click at [718, 657] on button "Next Question" at bounding box center [673, 655] width 572 height 40
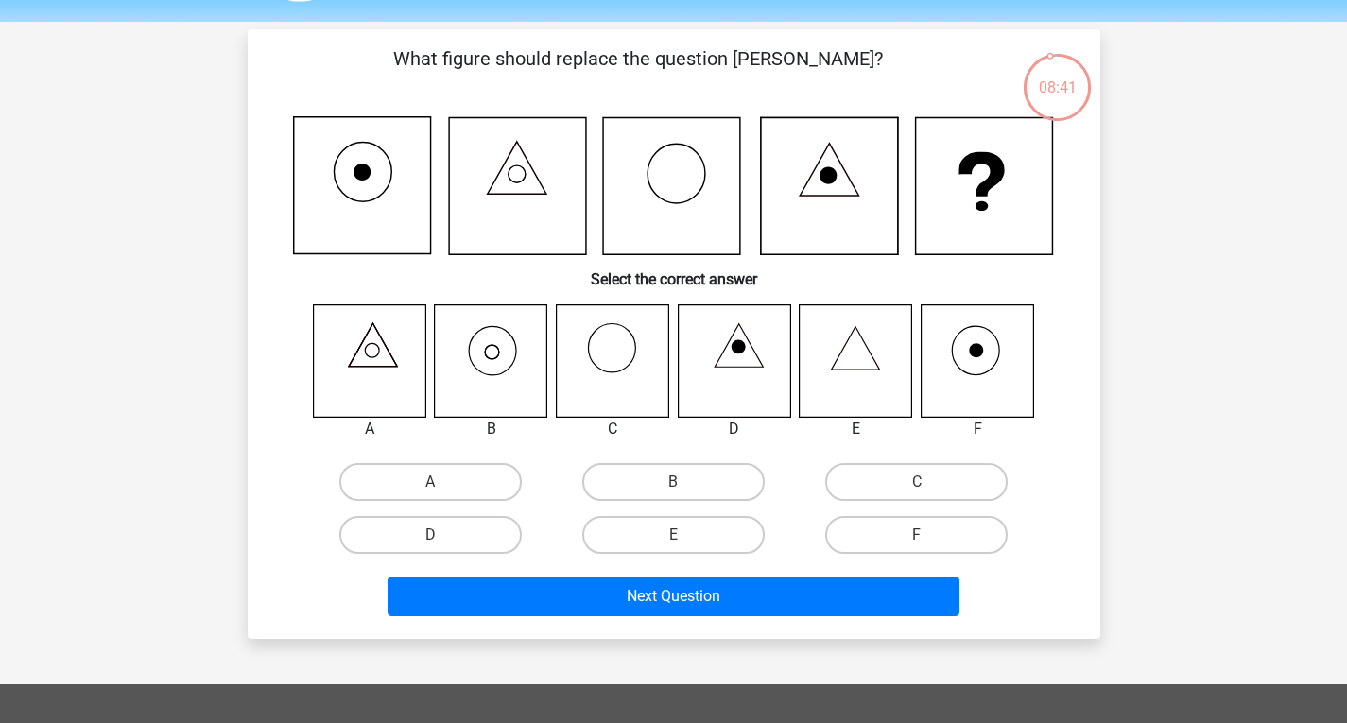
scroll to position [94, 0]
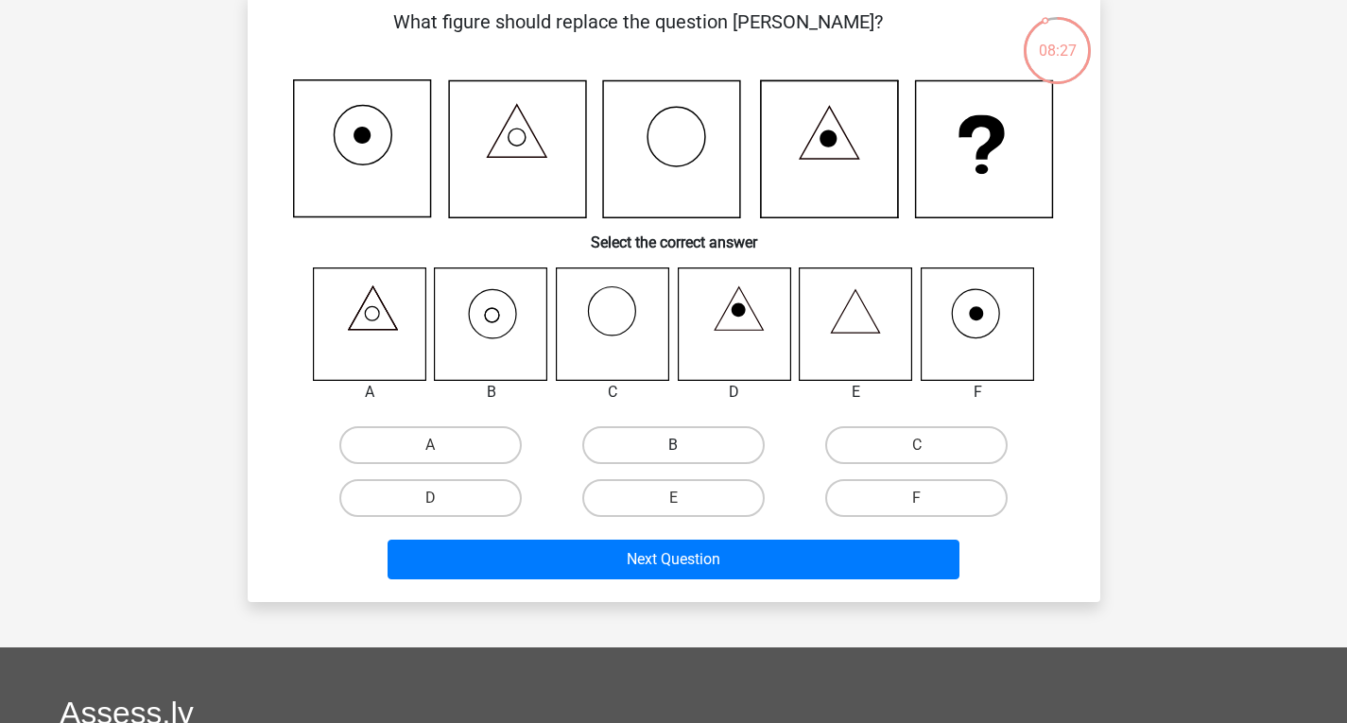
click at [642, 455] on label "B" at bounding box center [673, 445] width 182 height 38
click at [673, 455] on input "B" at bounding box center [679, 451] width 12 height 12
radio input "true"
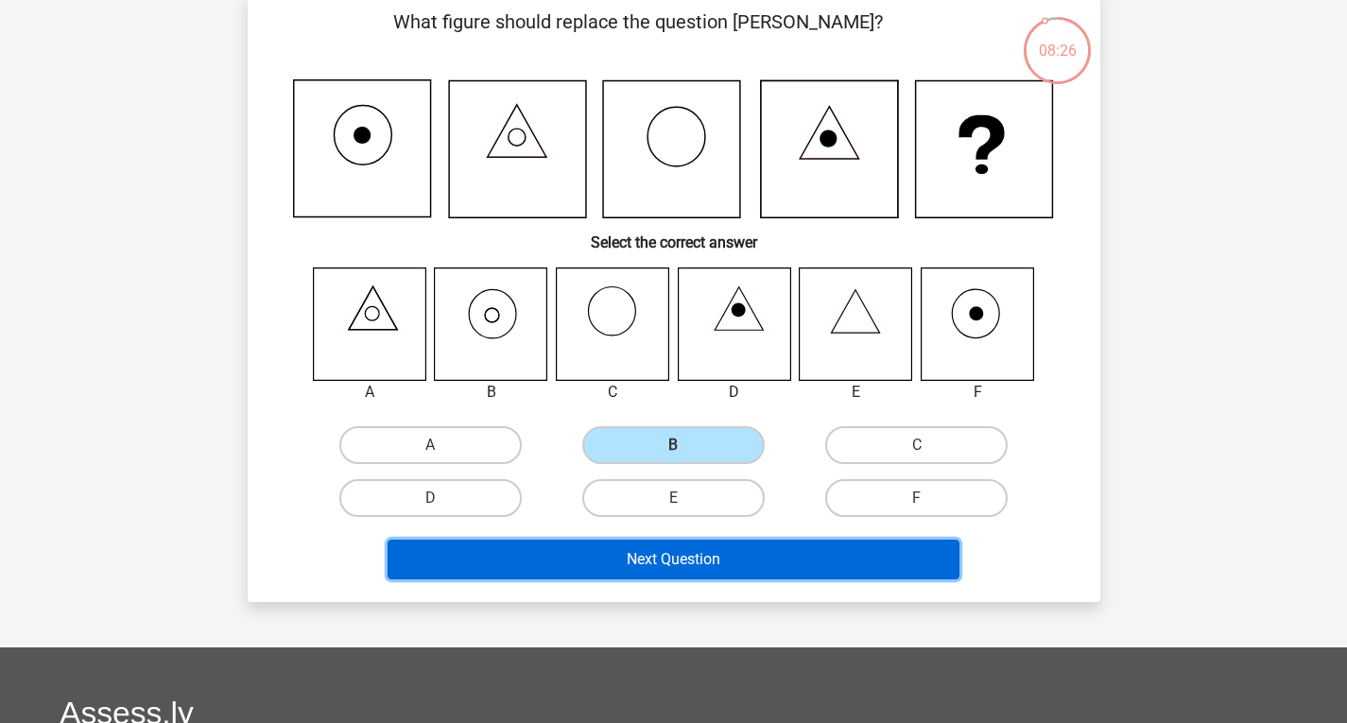
click at [756, 564] on button "Next Question" at bounding box center [673, 560] width 572 height 40
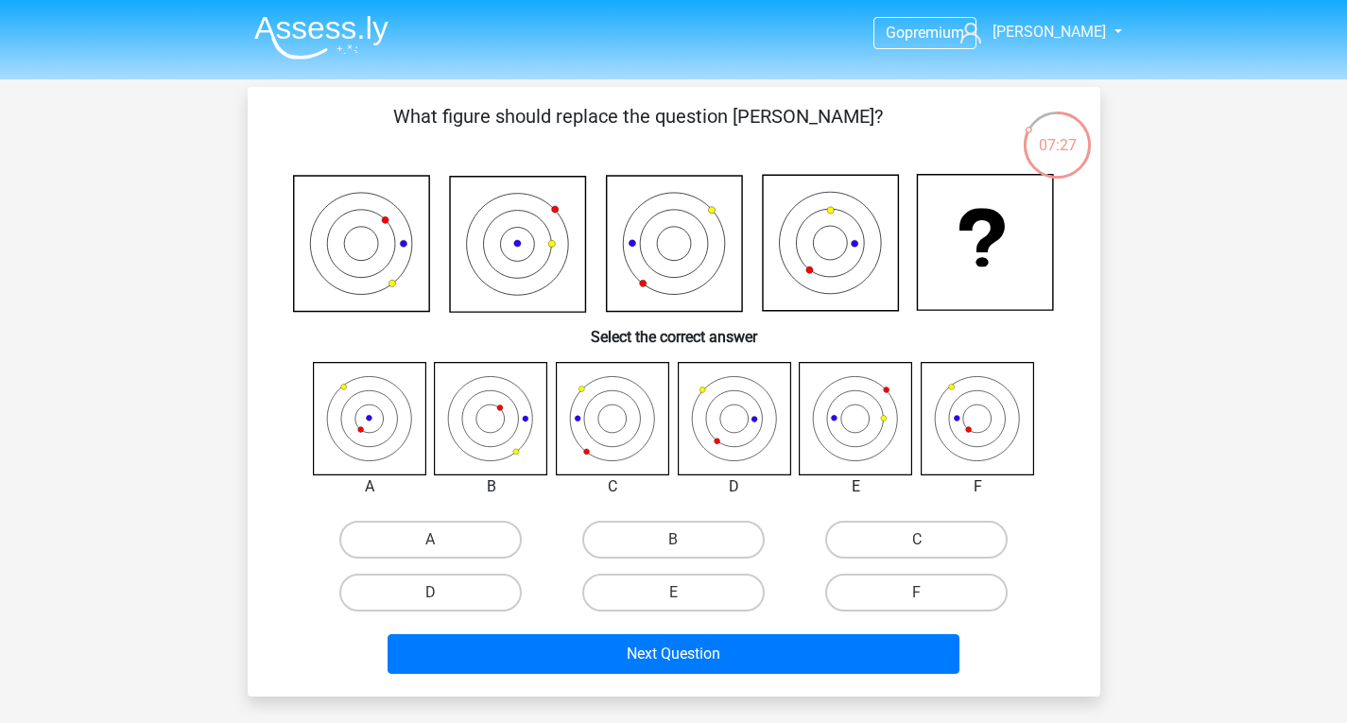
scroll to position [0, 0]
click at [933, 592] on label "F" at bounding box center [916, 593] width 182 height 38
click at [929, 592] on input "F" at bounding box center [923, 598] width 12 height 12
radio input "true"
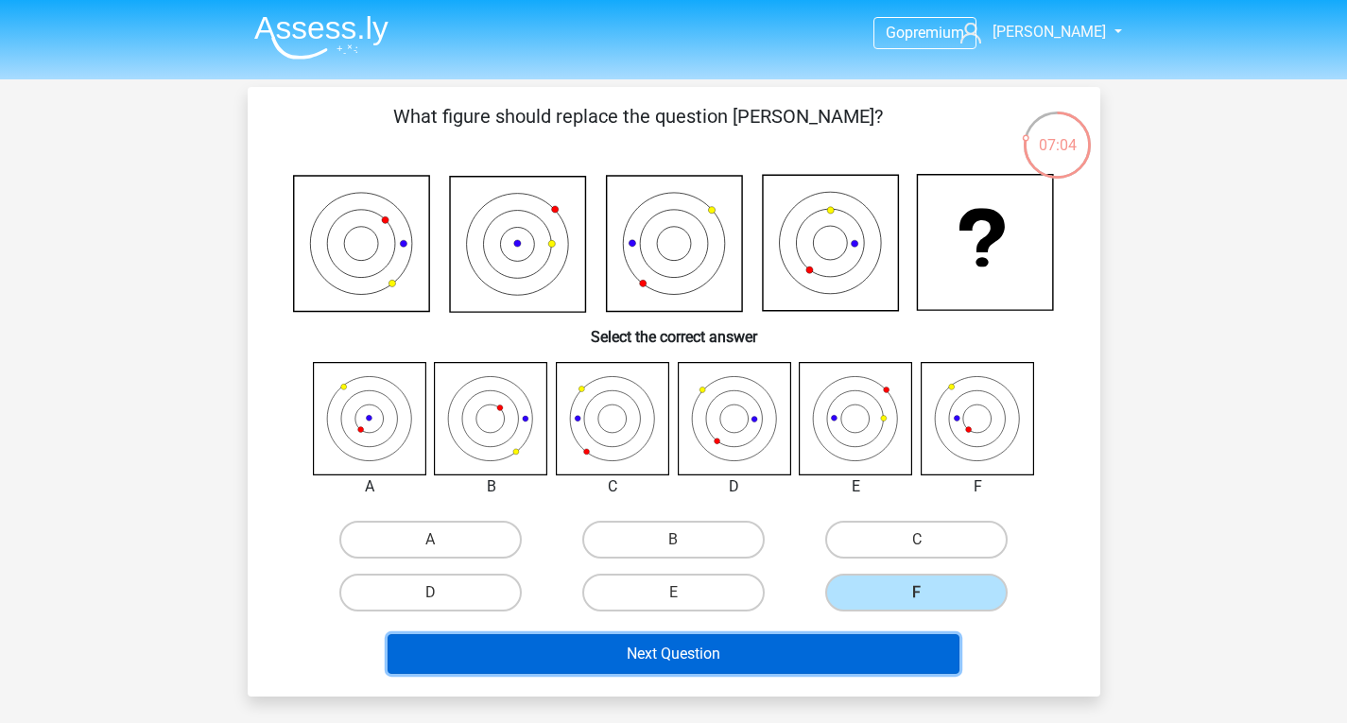
click at [706, 658] on button "Next Question" at bounding box center [673, 654] width 572 height 40
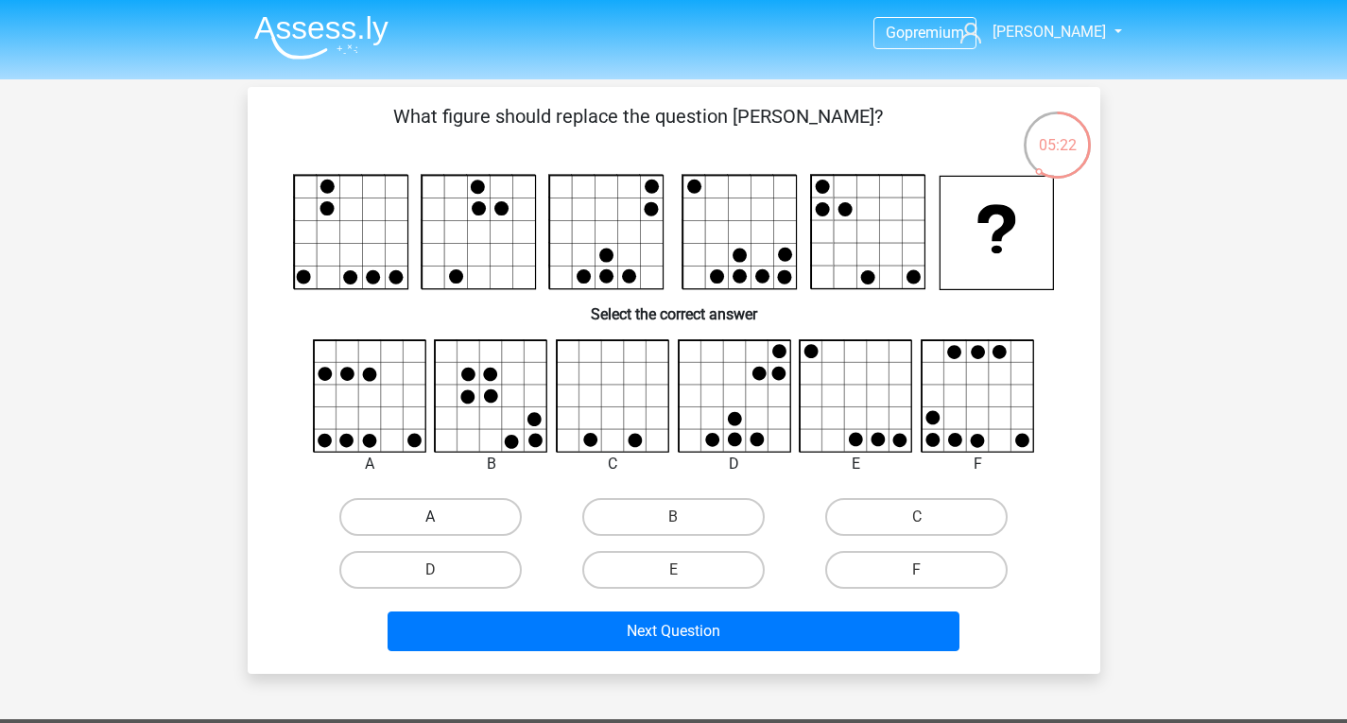
click at [438, 515] on label "A" at bounding box center [430, 517] width 182 height 38
click at [438, 517] on input "A" at bounding box center [436, 523] width 12 height 12
radio input "true"
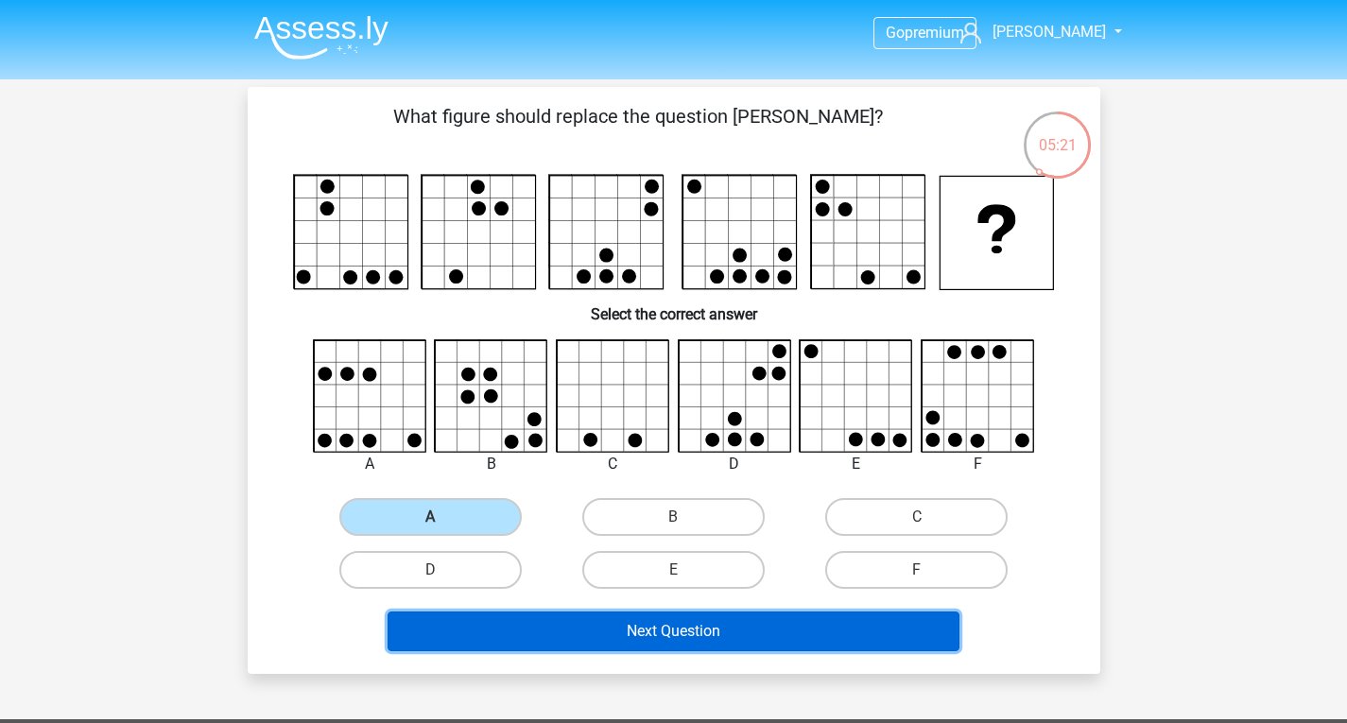
click at [724, 626] on button "Next Question" at bounding box center [673, 631] width 572 height 40
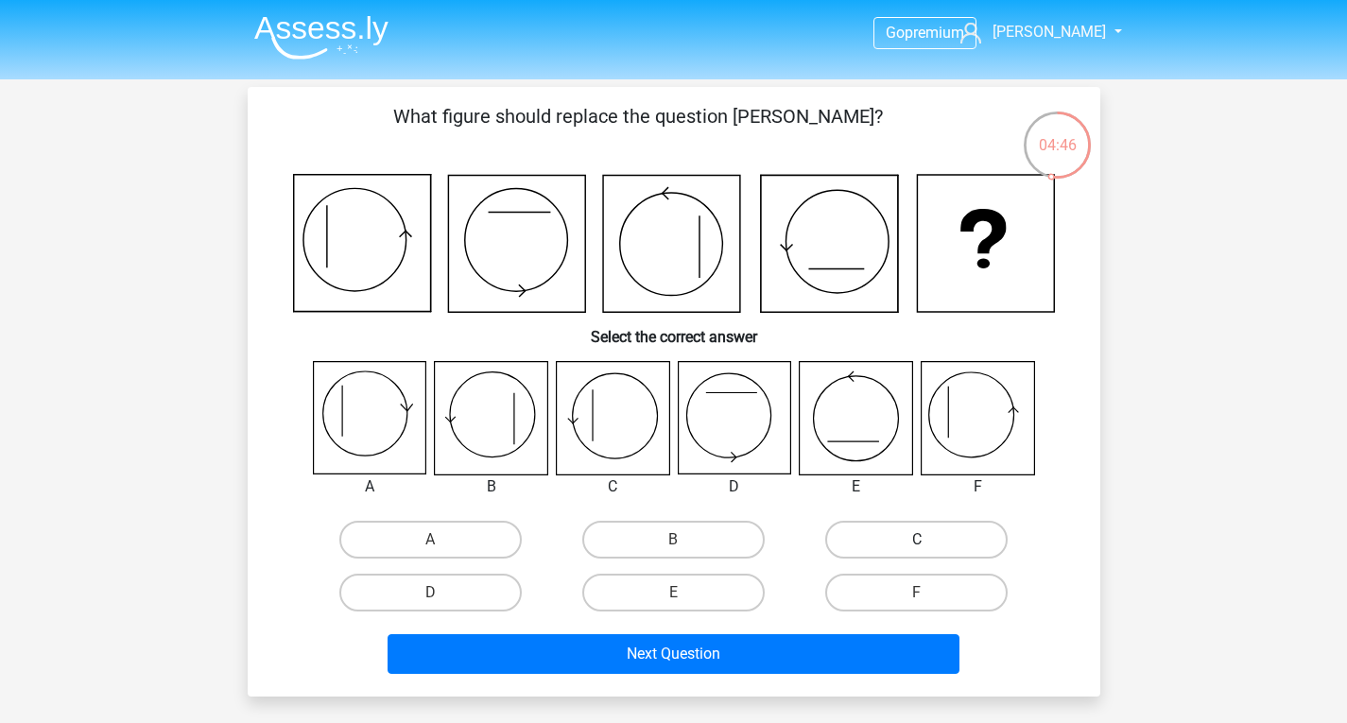
click at [930, 541] on label "C" at bounding box center [916, 540] width 182 height 38
click at [929, 541] on input "C" at bounding box center [923, 546] width 12 height 12
radio input "true"
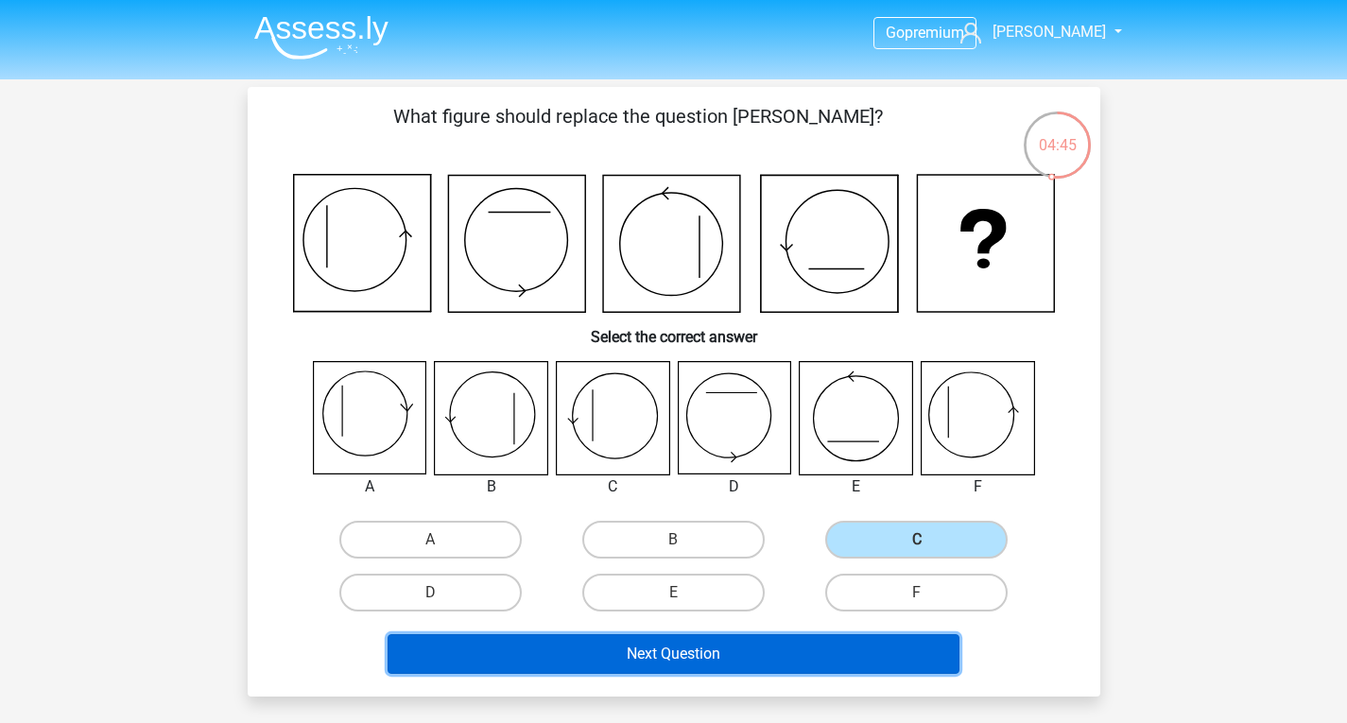
click at [680, 653] on button "Next Question" at bounding box center [673, 654] width 572 height 40
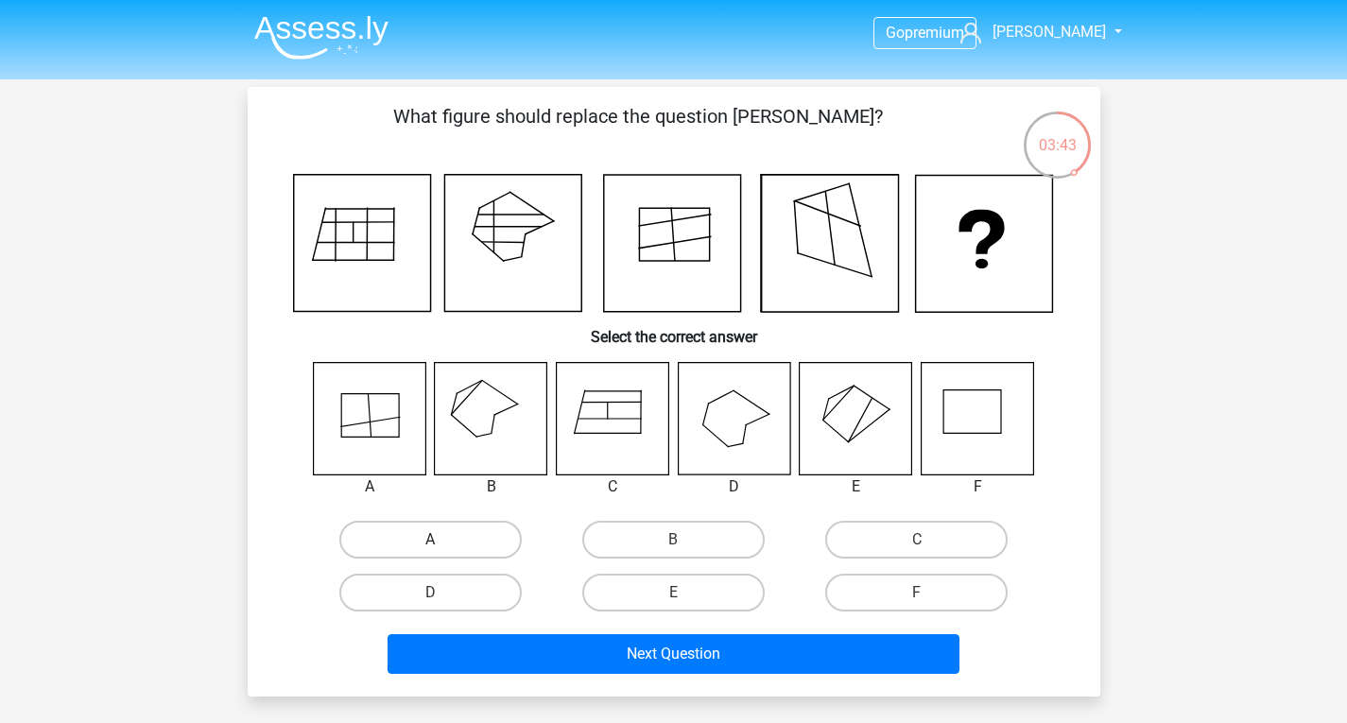
click at [420, 523] on label "A" at bounding box center [430, 540] width 182 height 38
click at [430, 540] on input "A" at bounding box center [436, 546] width 12 height 12
radio input "true"
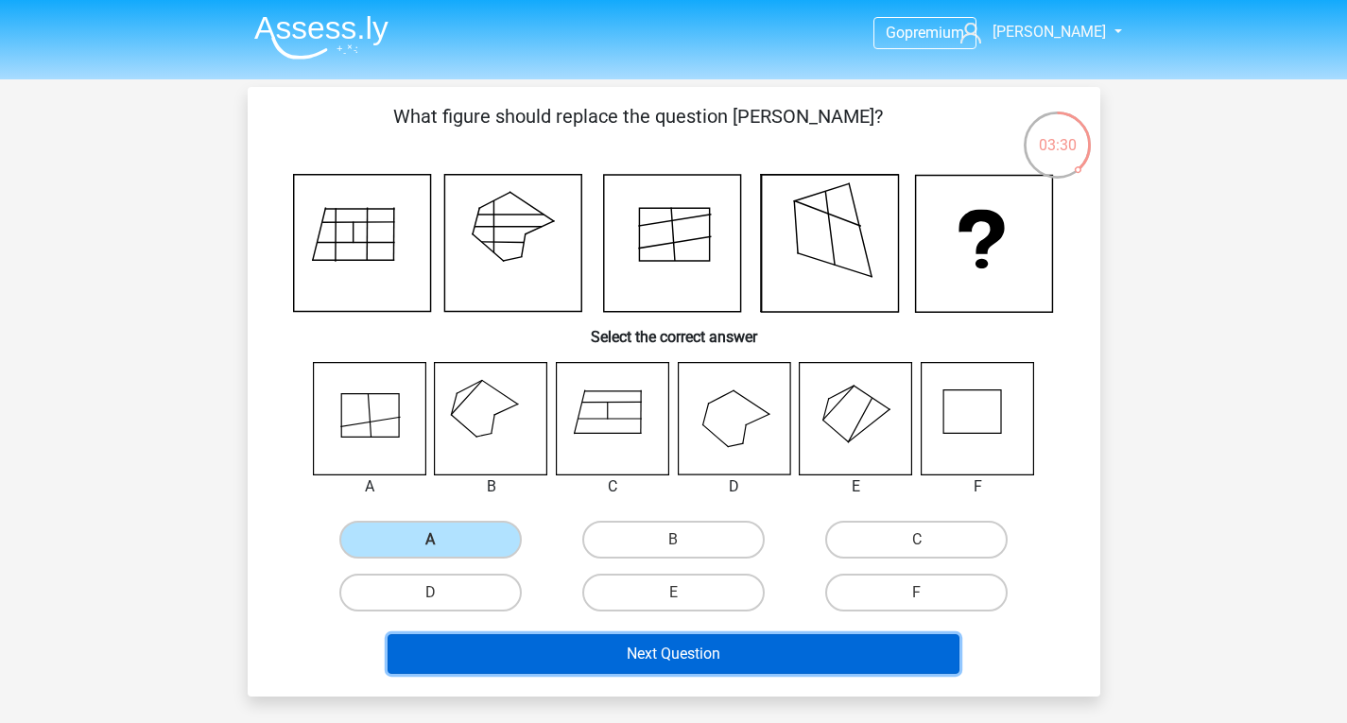
click at [822, 654] on button "Next Question" at bounding box center [673, 654] width 572 height 40
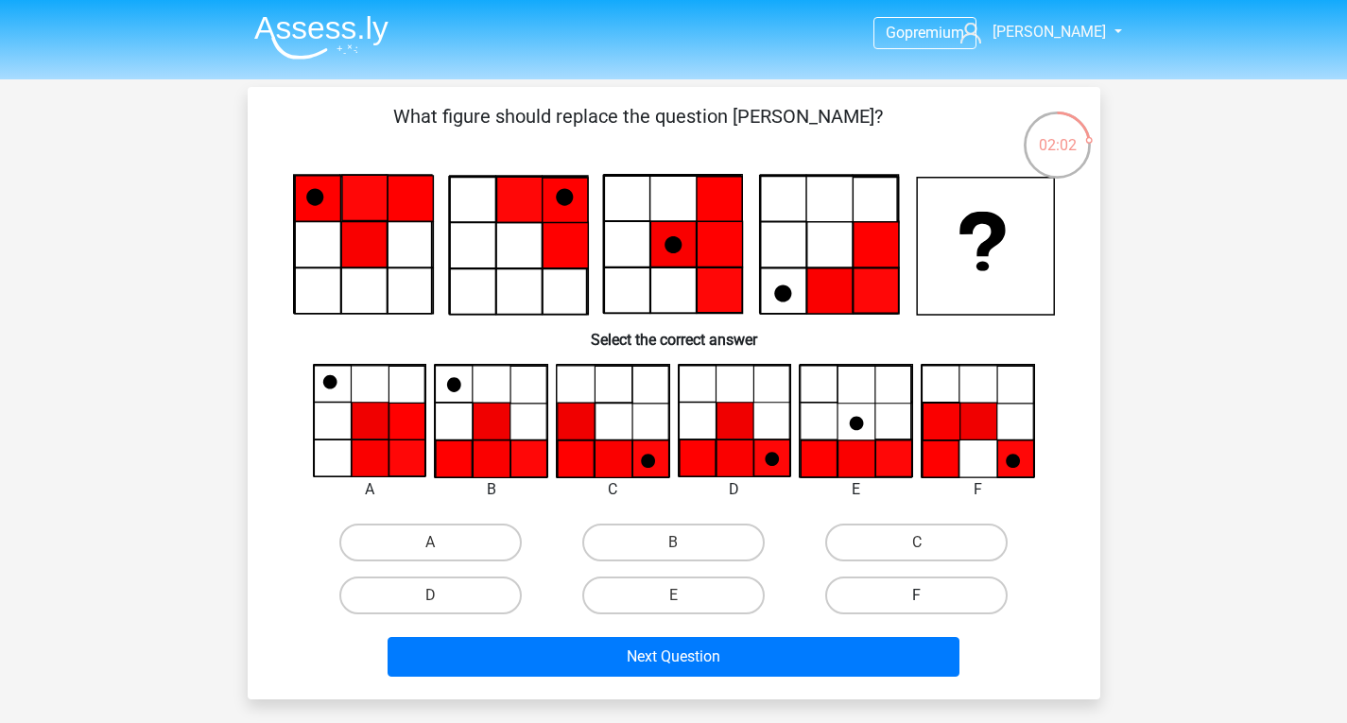
click at [932, 612] on label "F" at bounding box center [916, 595] width 182 height 38
click at [929, 608] on input "F" at bounding box center [923, 601] width 12 height 12
radio input "true"
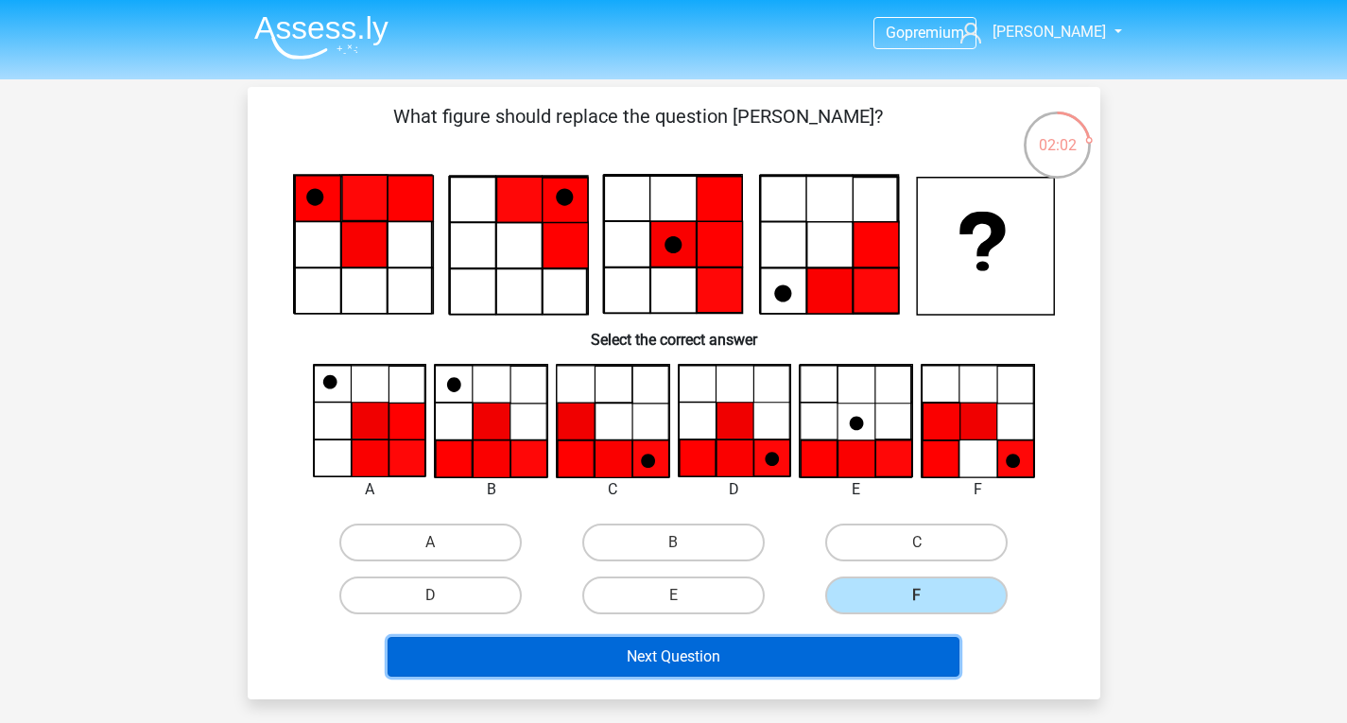
drag, startPoint x: 777, startPoint y: 663, endPoint x: 678, endPoint y: 626, distance: 105.8
click at [777, 663] on button "Next Question" at bounding box center [673, 657] width 572 height 40
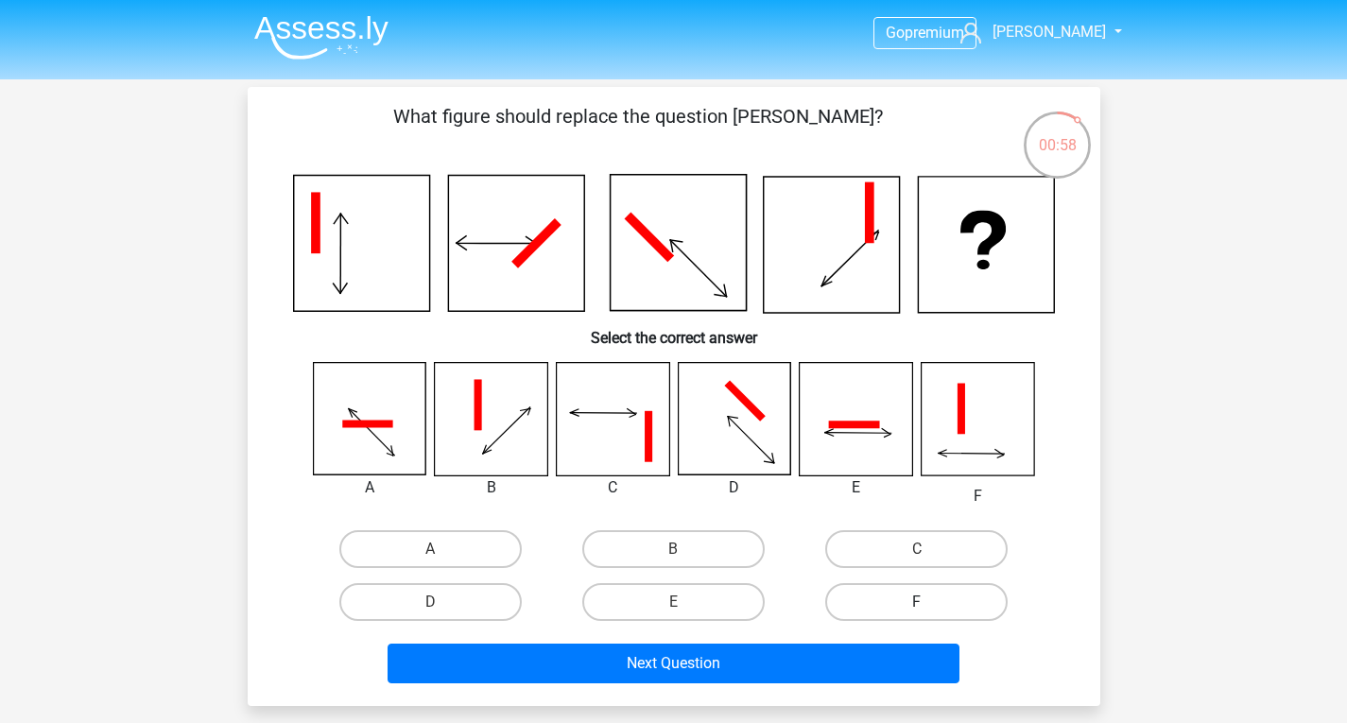
drag, startPoint x: 917, startPoint y: 560, endPoint x: 864, endPoint y: 599, distance: 65.6
click at [915, 560] on div "C" at bounding box center [916, 549] width 228 height 38
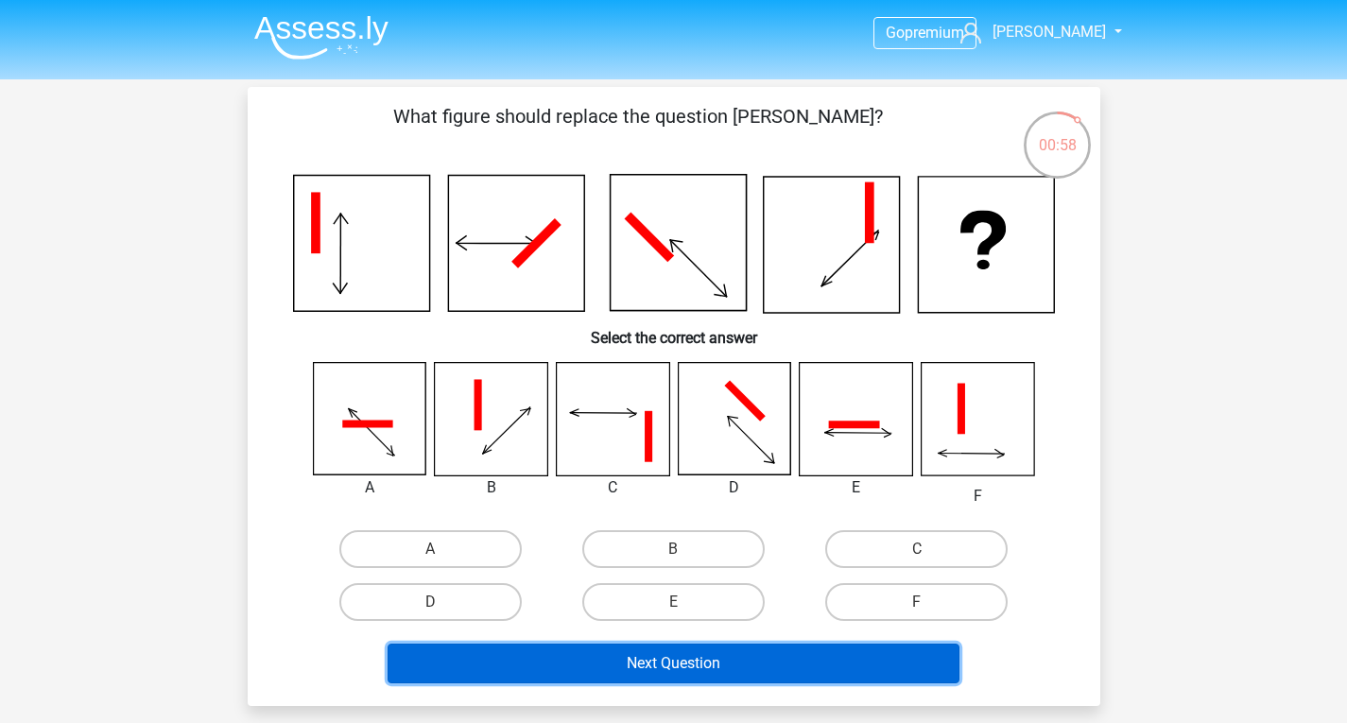
click at [763, 672] on button "Next Question" at bounding box center [673, 663] width 572 height 40
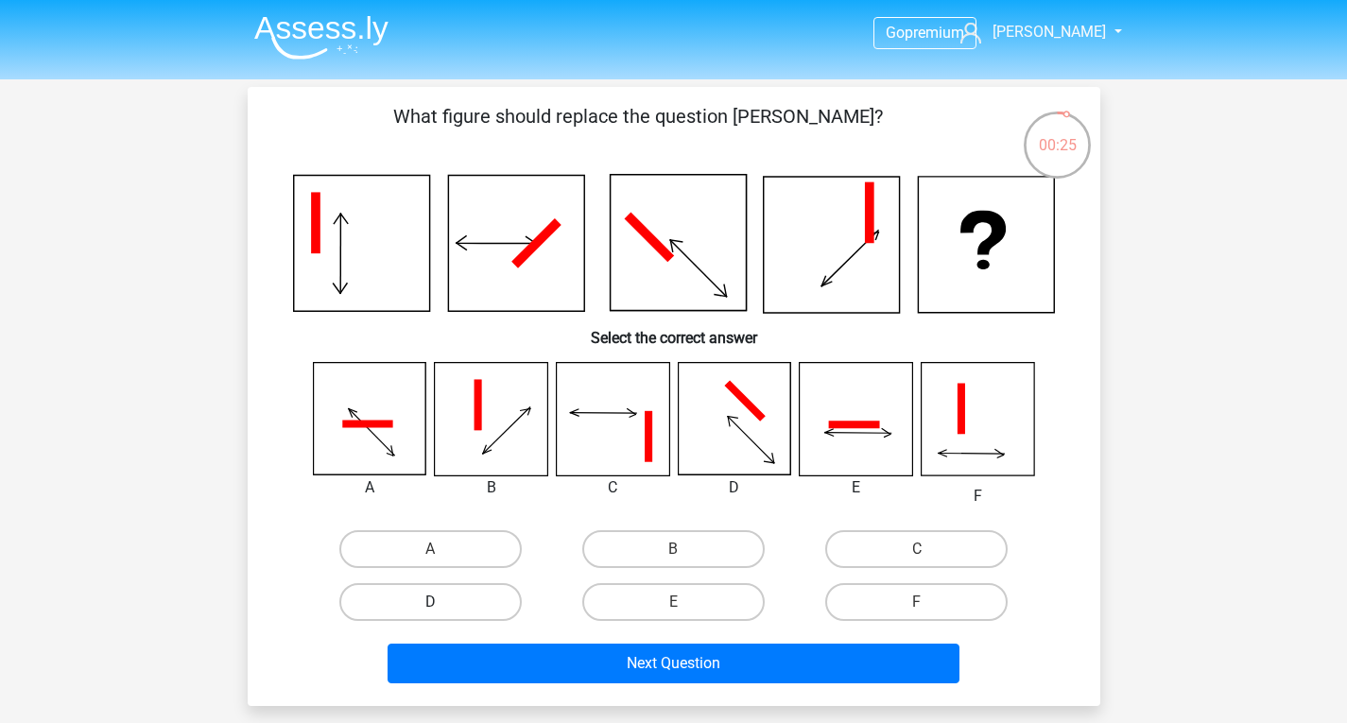
click at [442, 611] on label "D" at bounding box center [430, 602] width 182 height 38
click at [442, 611] on input "D" at bounding box center [436, 608] width 12 height 12
radio input "true"
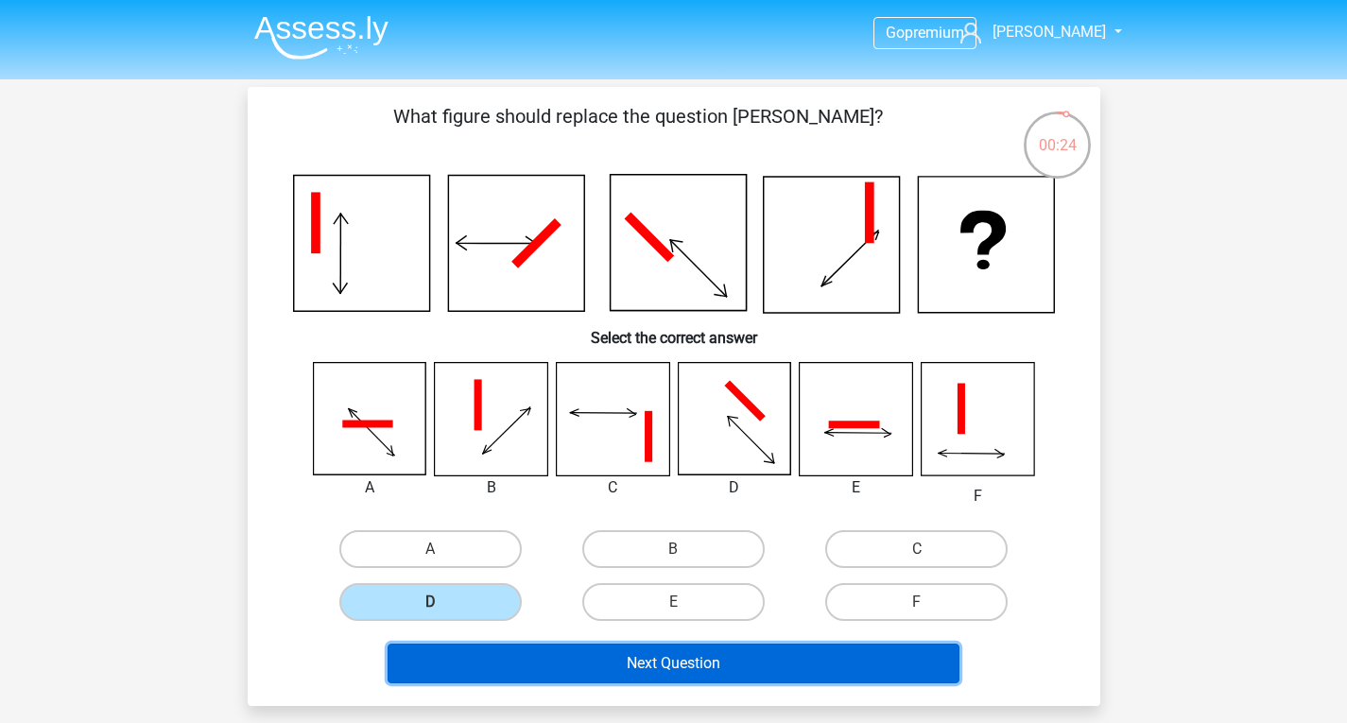
click at [641, 664] on button "Next Question" at bounding box center [673, 663] width 572 height 40
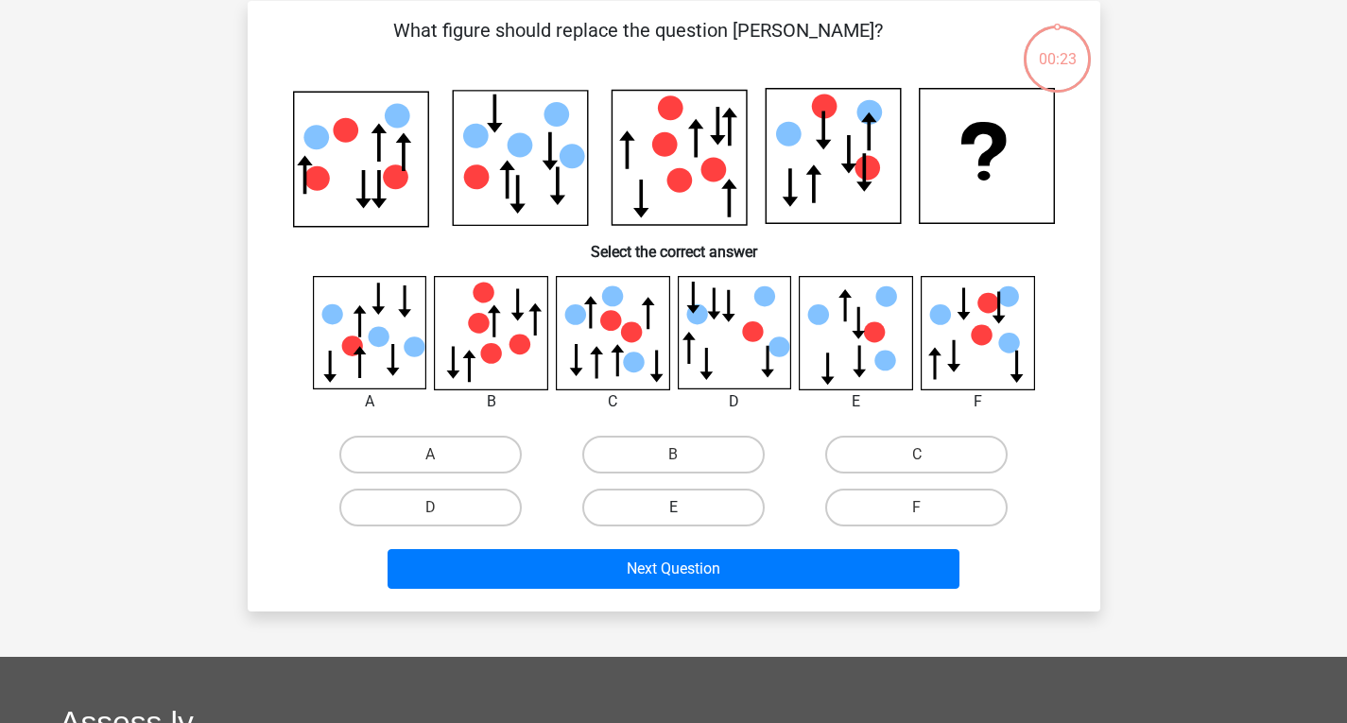
scroll to position [87, 0]
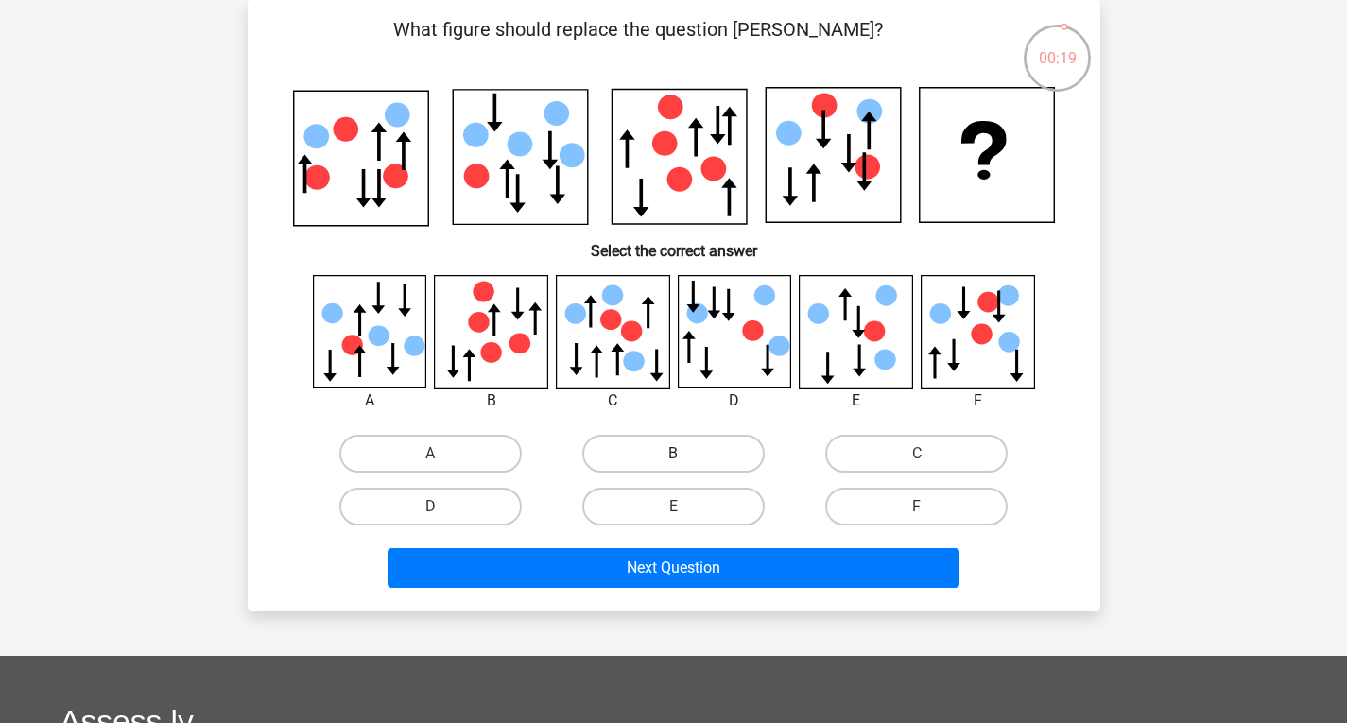
click at [711, 455] on label "B" at bounding box center [673, 454] width 182 height 38
click at [685, 455] on input "B" at bounding box center [679, 460] width 12 height 12
radio input "true"
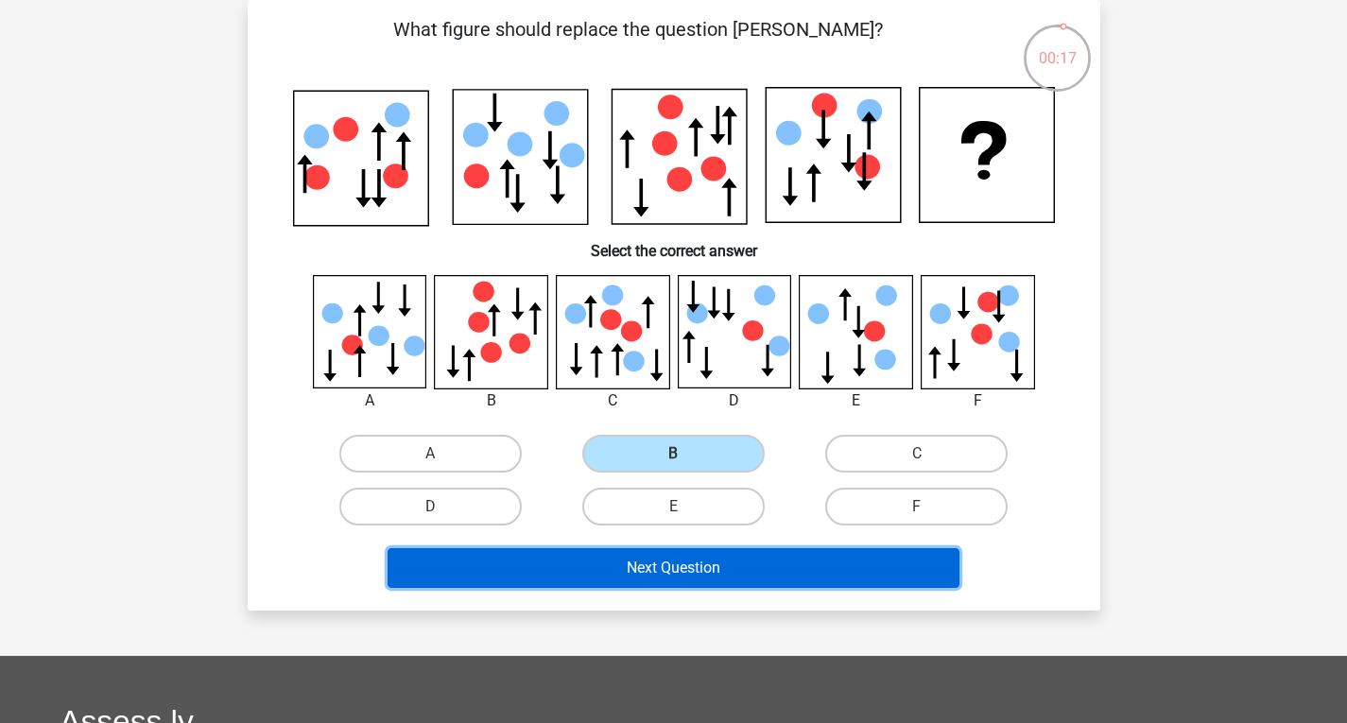
click at [715, 562] on button "Next Question" at bounding box center [673, 568] width 572 height 40
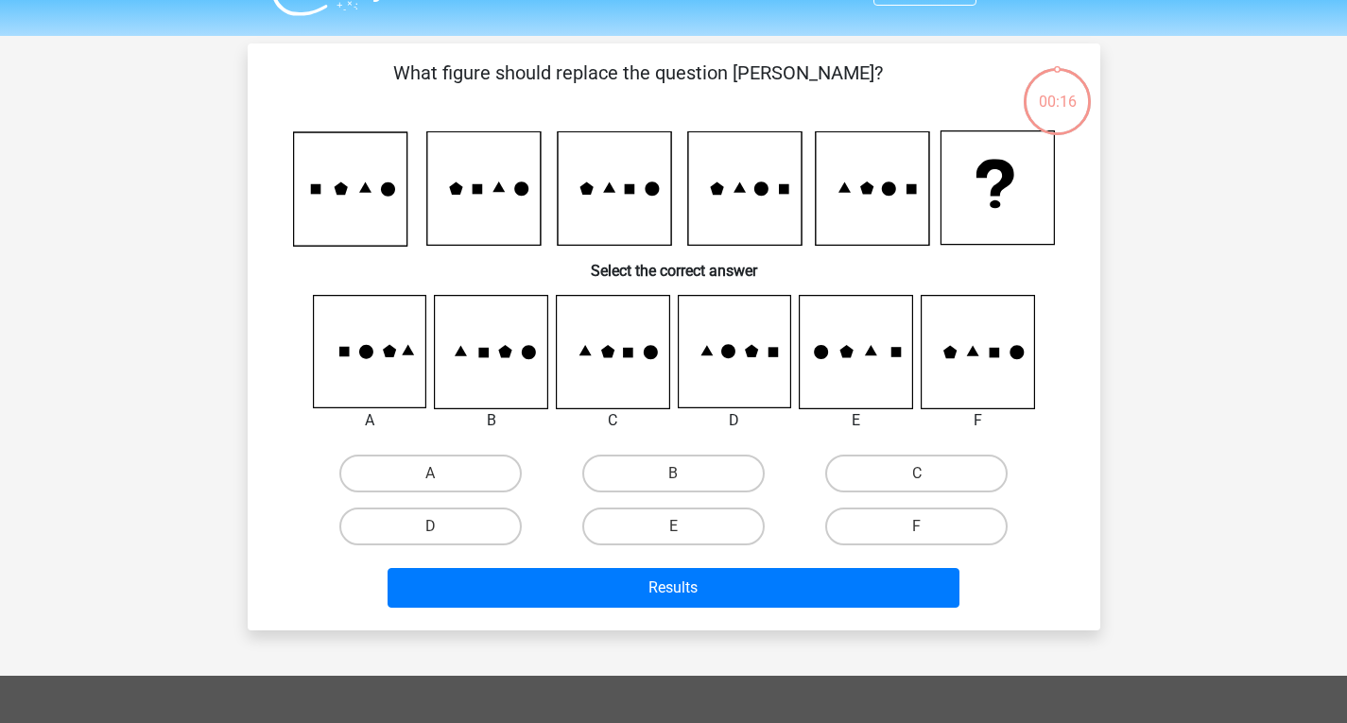
scroll to position [0, 0]
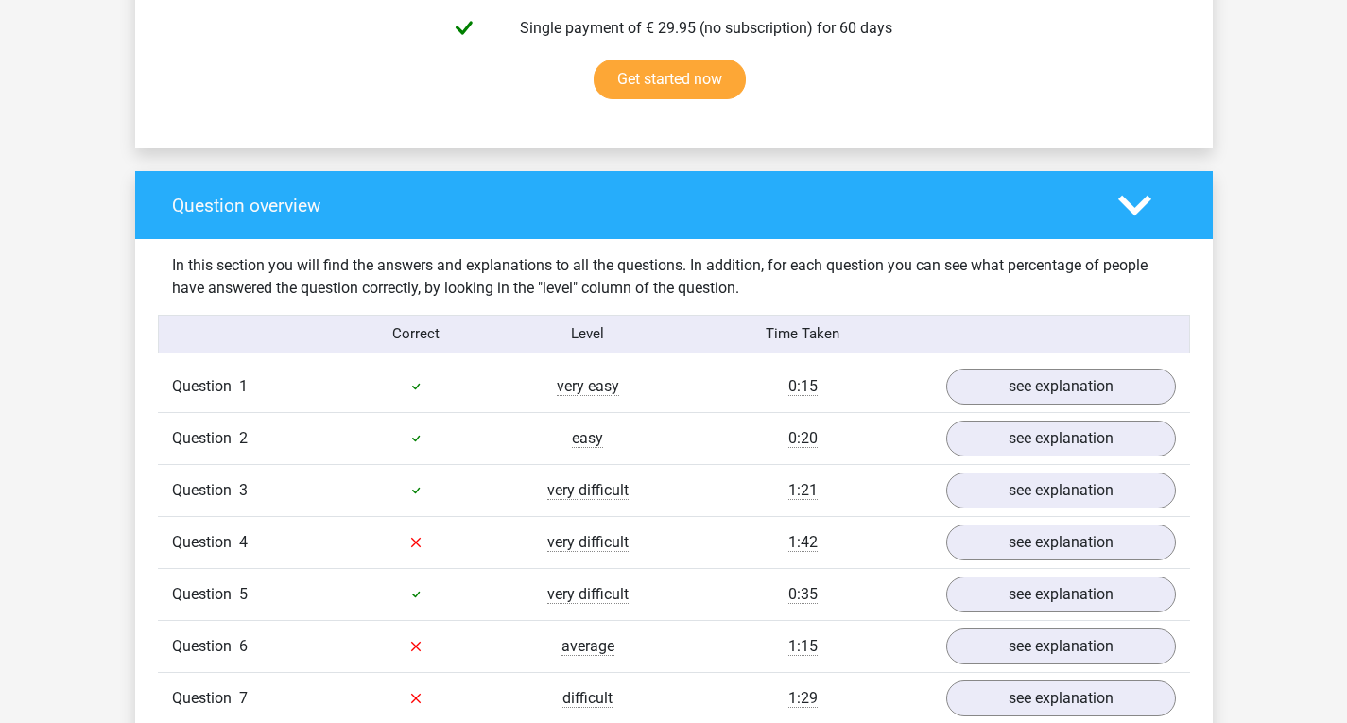
scroll to position [1323, 0]
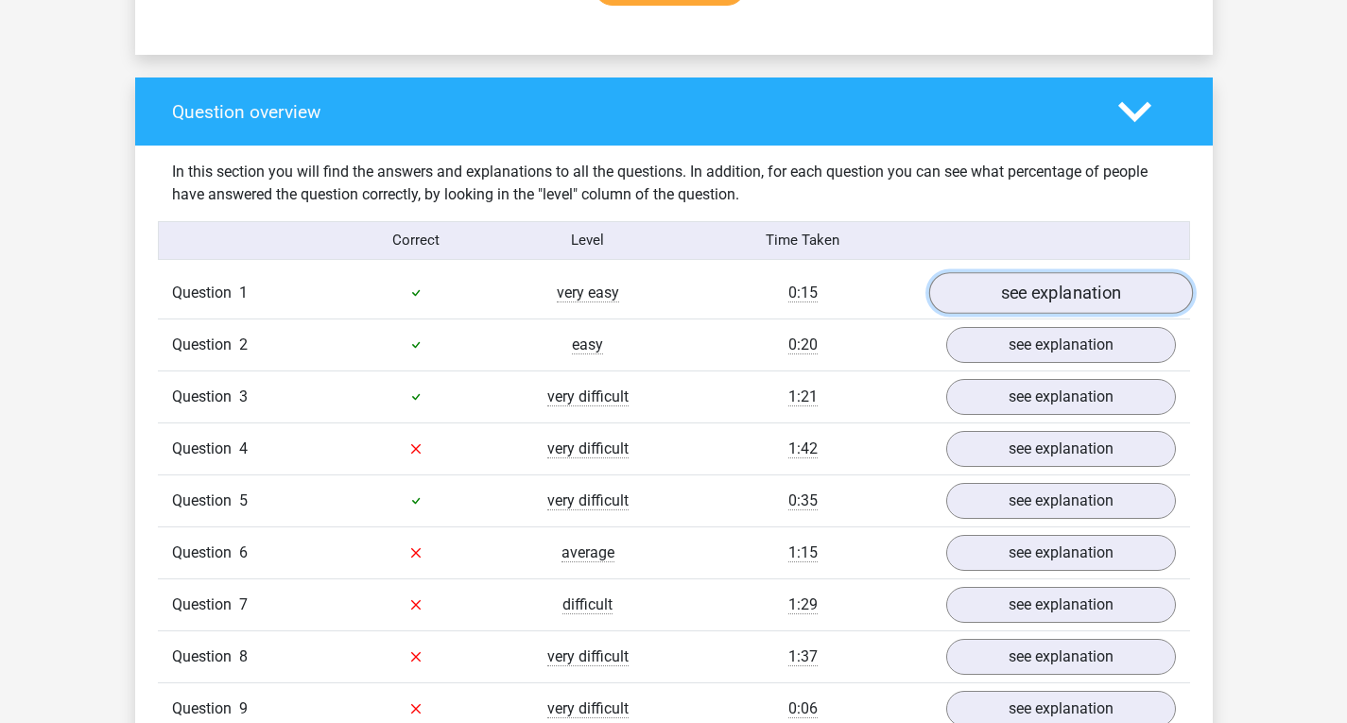
click at [1032, 300] on link "see explanation" at bounding box center [1060, 293] width 264 height 42
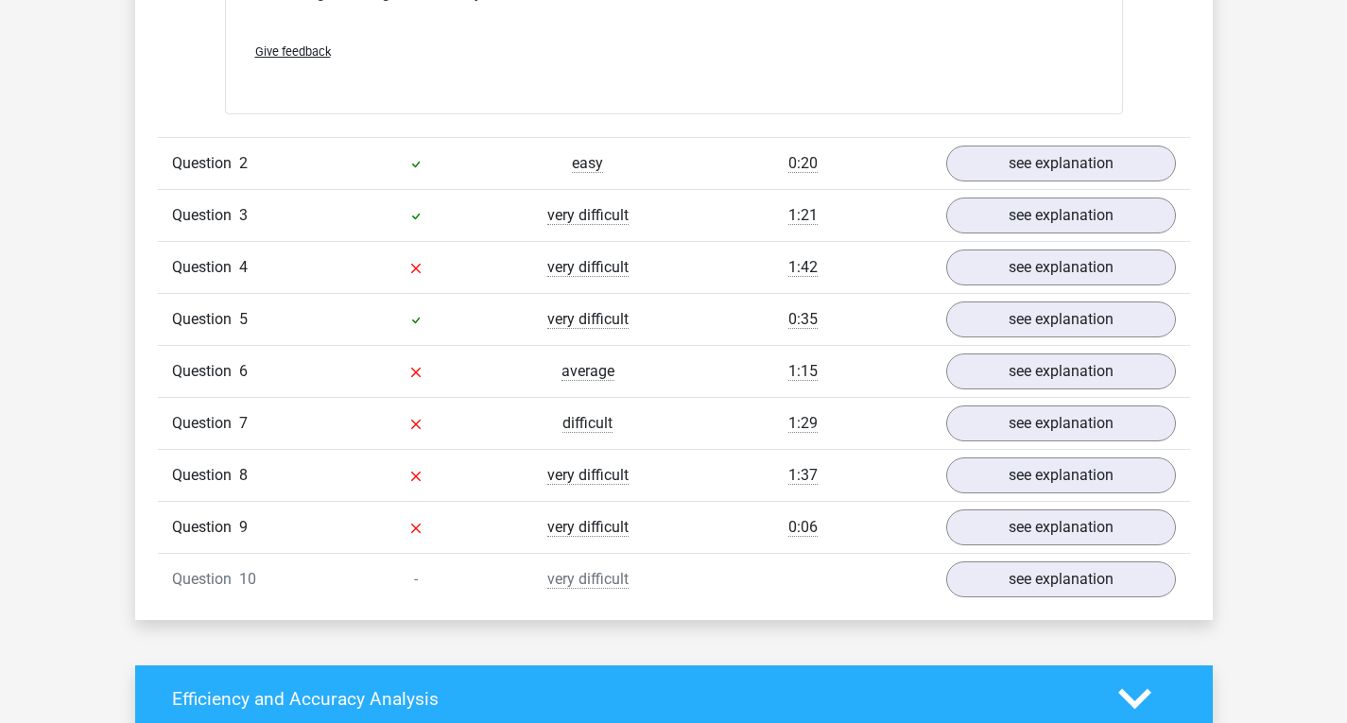
scroll to position [2551, 0]
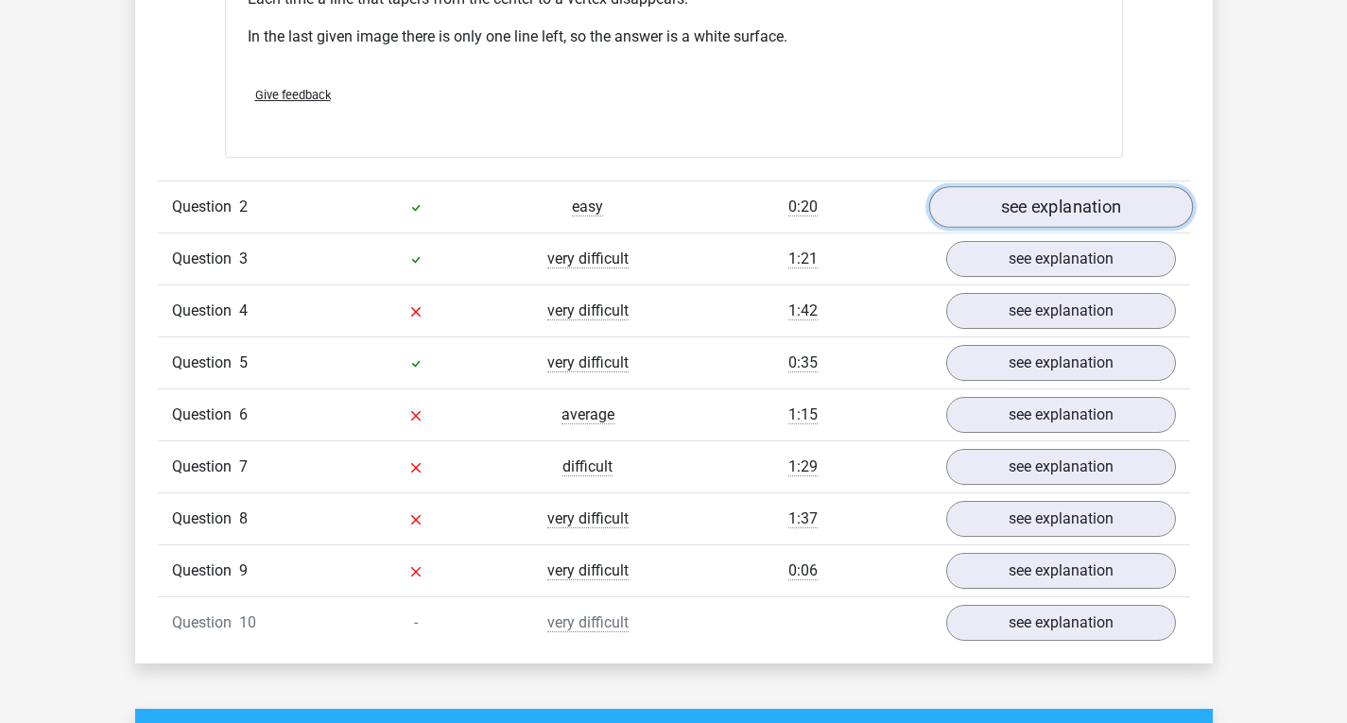
click at [1006, 214] on link "see explanation" at bounding box center [1060, 207] width 264 height 42
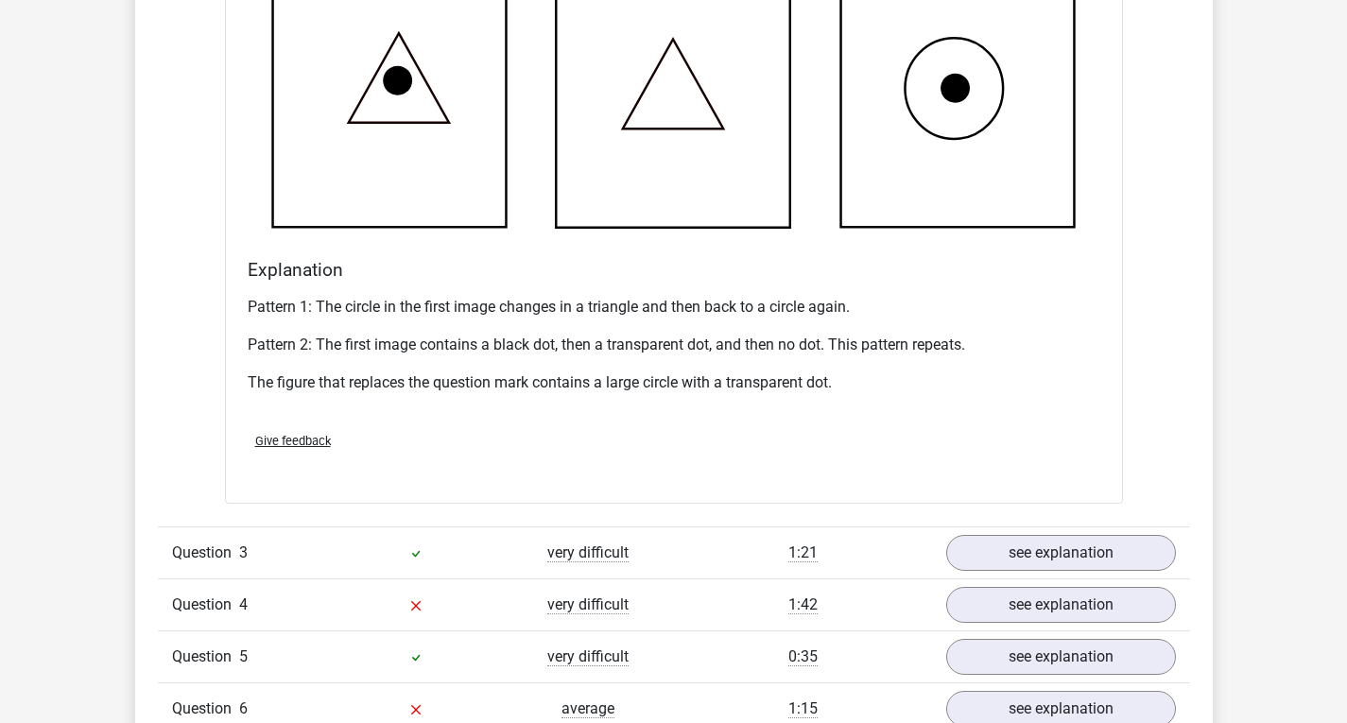
scroll to position [3496, 0]
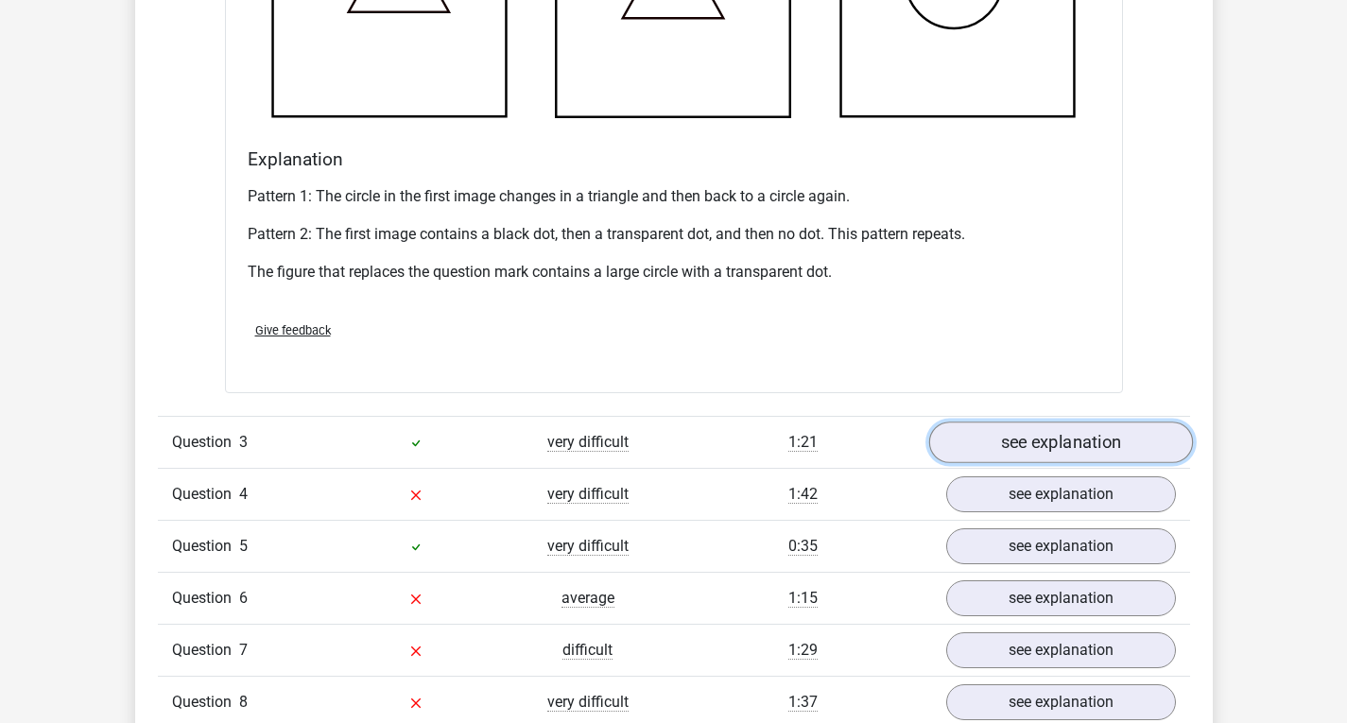
click at [1026, 442] on link "see explanation" at bounding box center [1060, 442] width 264 height 42
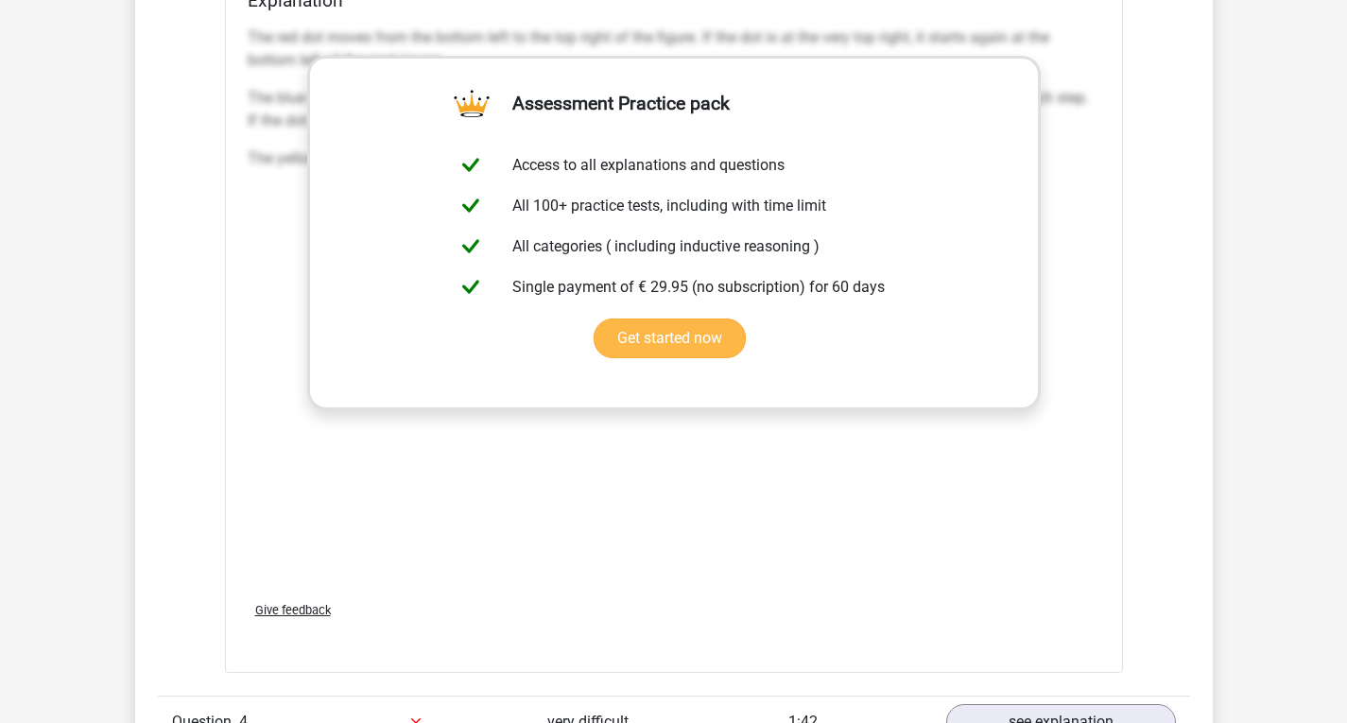
scroll to position [4630, 0]
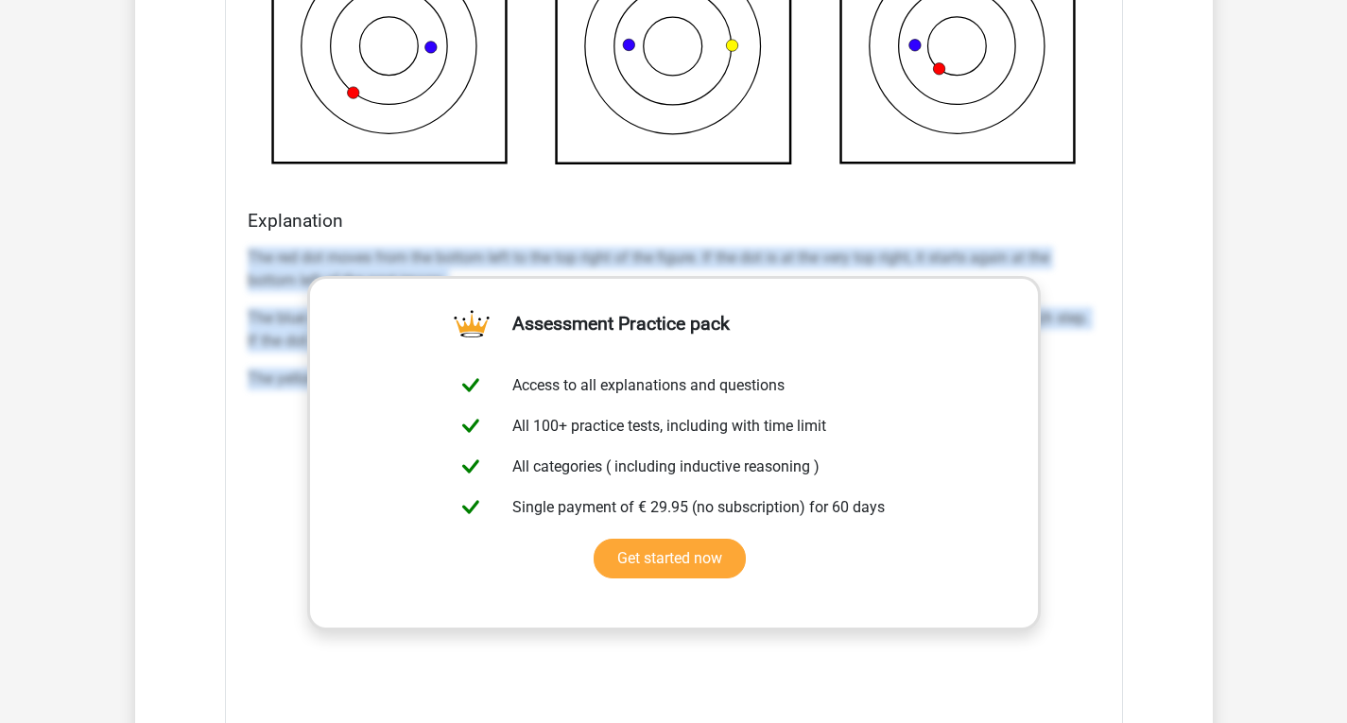
drag, startPoint x: 244, startPoint y: 249, endPoint x: 1062, endPoint y: 358, distance: 825.5
click at [1062, 358] on div "Explanation The red dot moves from the bottom left to the top right of the figu…" at bounding box center [673, 508] width 867 height 596
copy div "The red dot moves from the bottom left to the top right of the figure. If the d…"
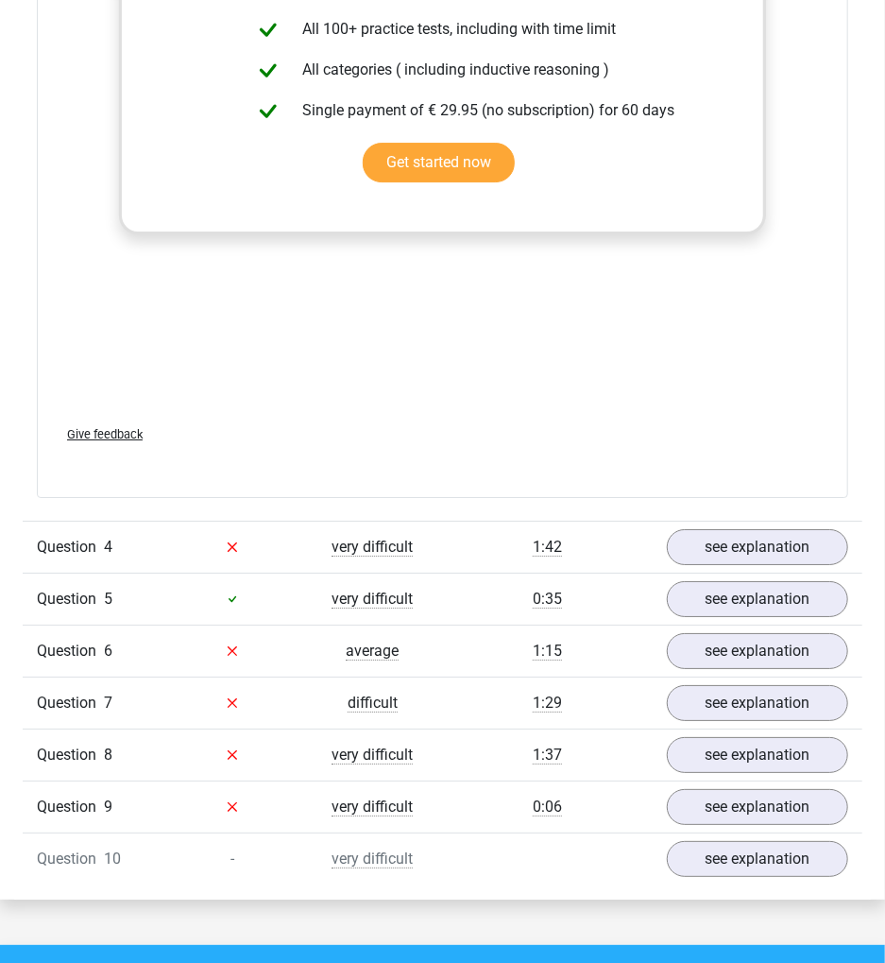
scroll to position [5070, 0]
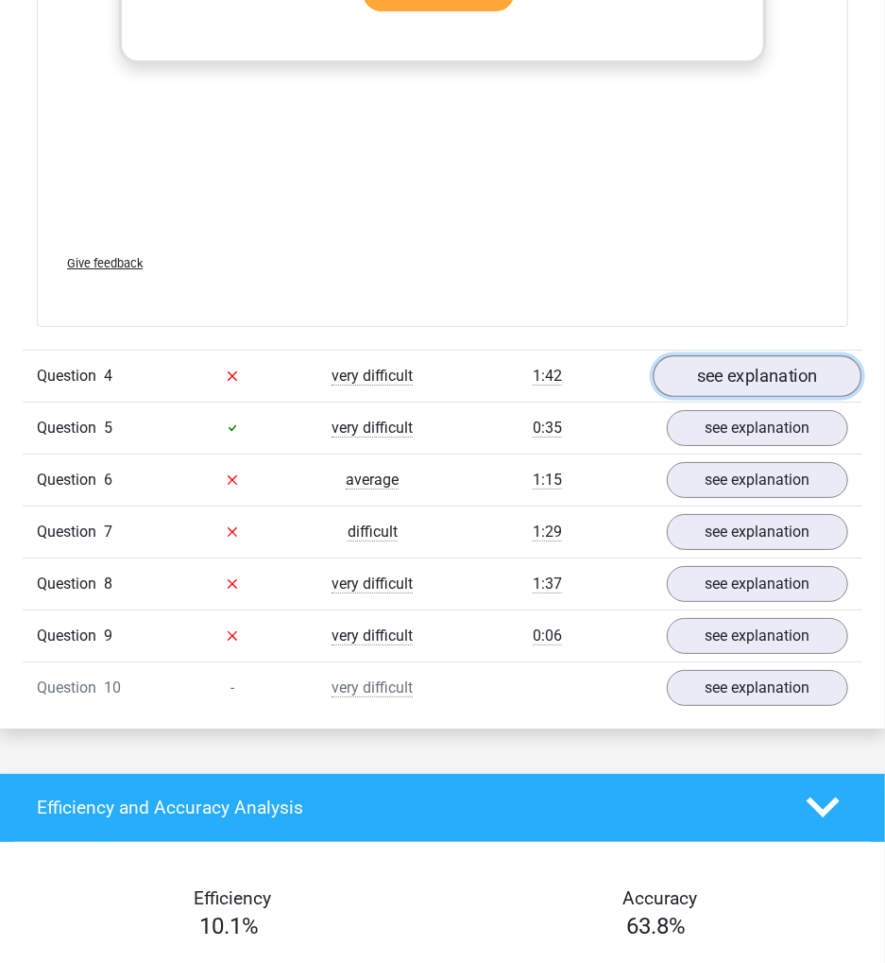
drag, startPoint x: 797, startPoint y: 367, endPoint x: 760, endPoint y: 374, distance: 37.6
click at [797, 367] on link "see explanation" at bounding box center [757, 376] width 209 height 42
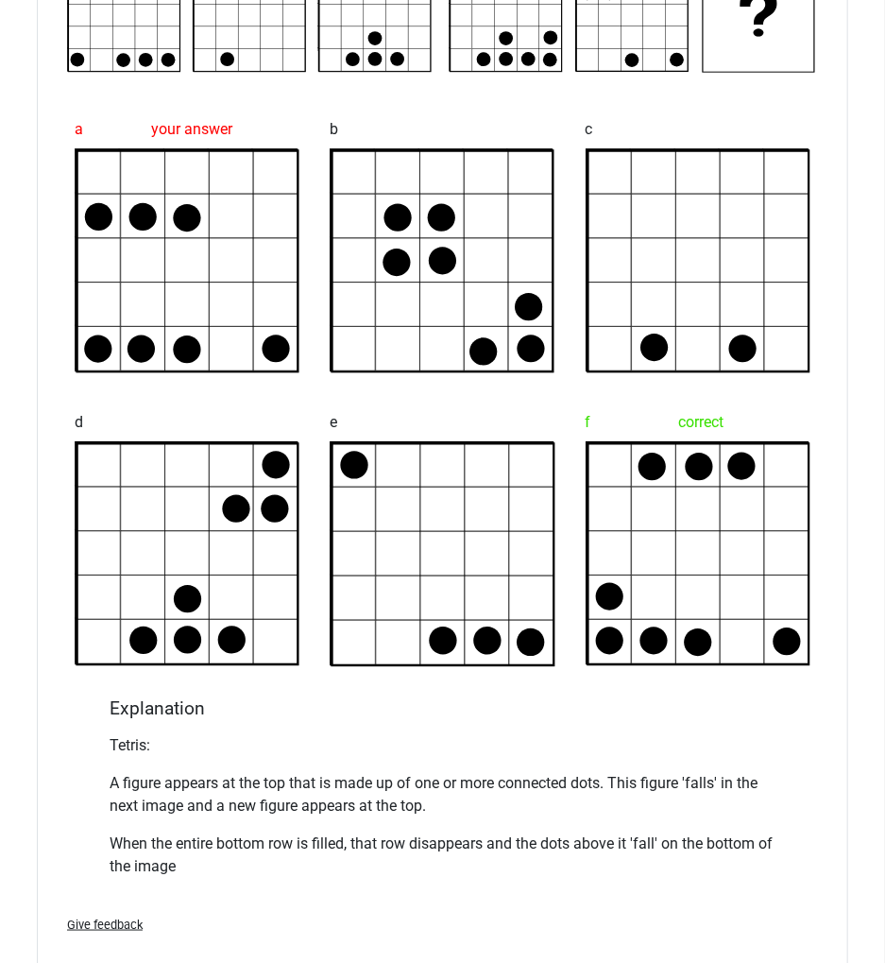
scroll to position [5953, 0]
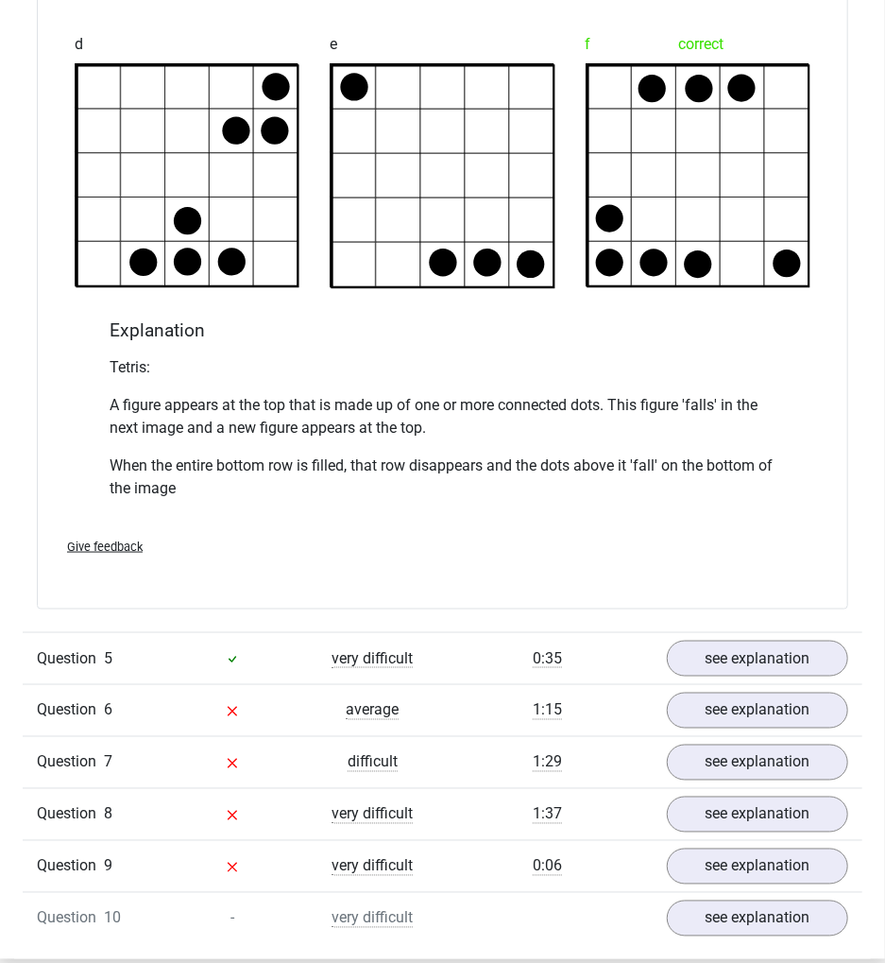
click at [183, 367] on p "Tetris:" at bounding box center [443, 367] width 665 height 23
click at [189, 384] on div "Tetris: A figure appears at the top that is made up of one or more connected do…" at bounding box center [443, 436] width 665 height 174
click at [204, 394] on p "A figure appears at the top that is made up of one or more connected dots. This…" at bounding box center [443, 416] width 665 height 45
drag, startPoint x: 125, startPoint y: 396, endPoint x: 316, endPoint y: 406, distance: 191.2
click at [308, 406] on p "A figure appears at the top that is made up of one or more connected dots. This…" at bounding box center [443, 416] width 665 height 45
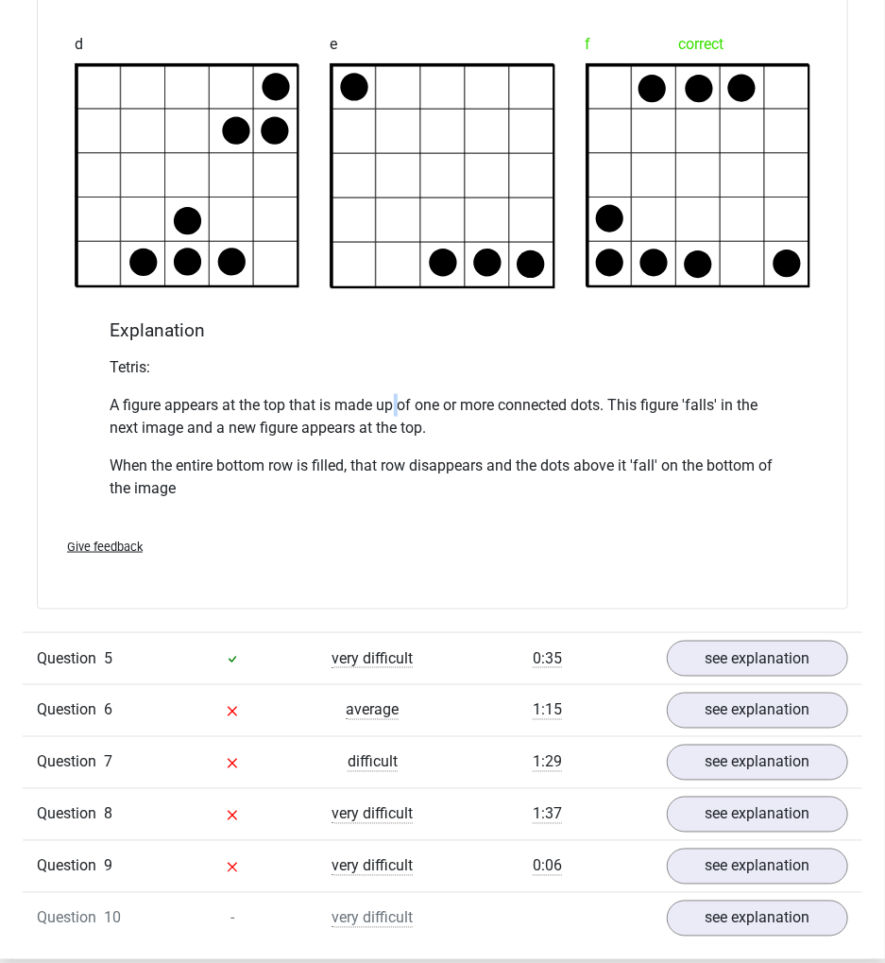
click at [398, 407] on p "A figure appears at the top that is made up of one or more connected dots. This…" at bounding box center [443, 416] width 665 height 45
click at [293, 401] on p "A figure appears at the top that is made up of one or more connected dots. This…" at bounding box center [443, 416] width 665 height 45
click at [141, 397] on p "A figure appears at the top that is made up of one or more connected dots. This…" at bounding box center [443, 416] width 665 height 45
drag, startPoint x: 105, startPoint y: 397, endPoint x: 384, endPoint y: 406, distance: 278.9
click at [354, 406] on div "Explanation Tetris: A figure appears at the top that is made up of one or more …" at bounding box center [443, 420] width 680 height 203
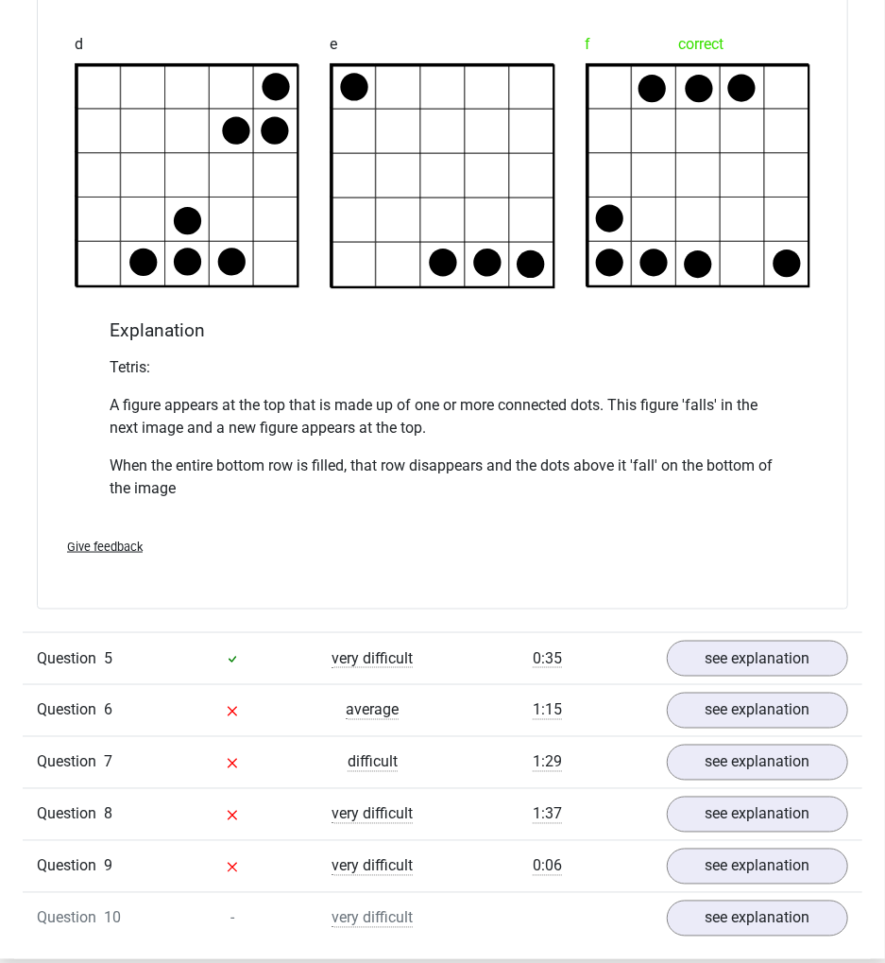
click at [455, 411] on p "A figure appears at the top that is made up of one or more connected dots. This…" at bounding box center [443, 416] width 665 height 45
click at [512, 410] on p "A figure appears at the top that is made up of one or more connected dots. This…" at bounding box center [443, 416] width 665 height 45
click at [484, 399] on p "A figure appears at the top that is made up of one or more connected dots. This…" at bounding box center [443, 416] width 665 height 45
click at [763, 652] on link "see explanation" at bounding box center [757, 659] width 209 height 42
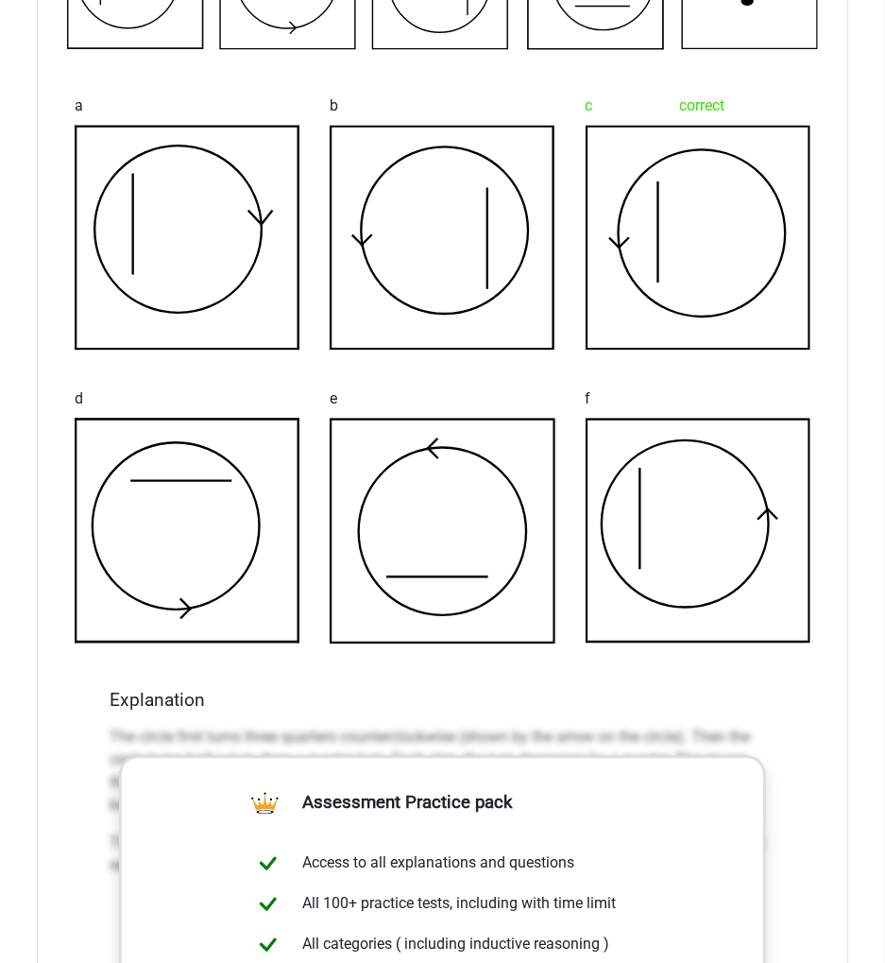
scroll to position [6835, 0]
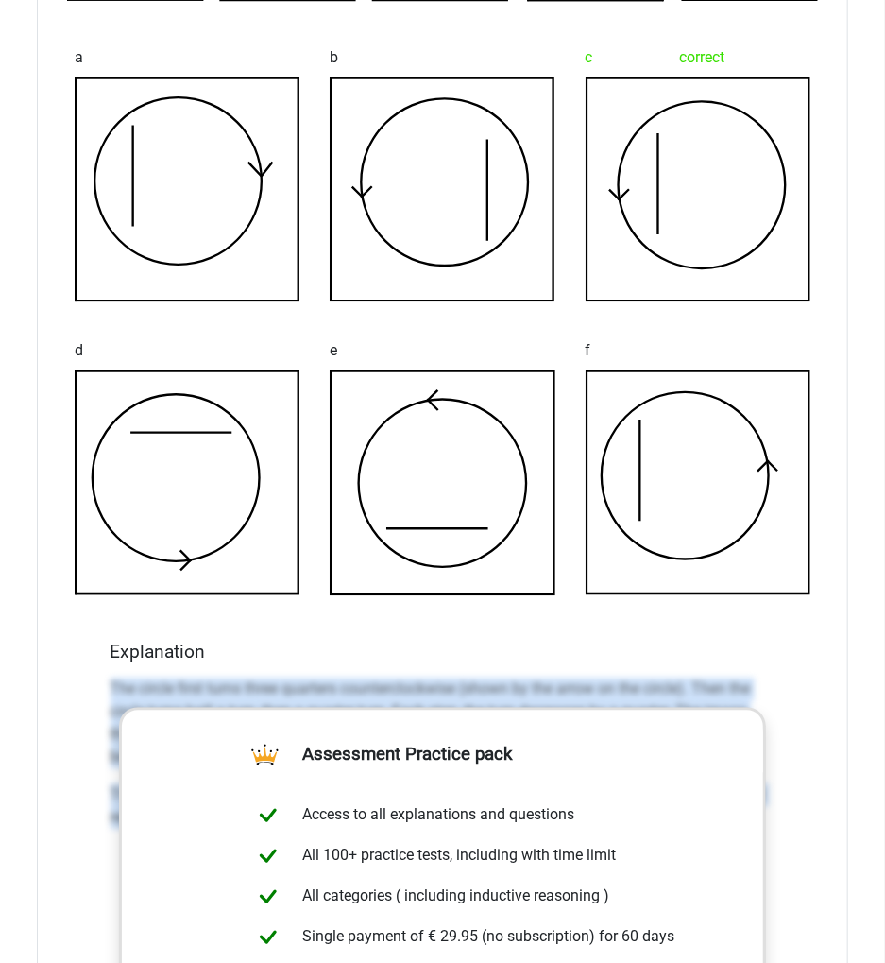
drag, startPoint x: 113, startPoint y: 694, endPoint x: 807, endPoint y: 819, distance: 704.9
click at [811, 722] on div "What figure should replace the question [PERSON_NAME]? a b c correct d" at bounding box center [443, 574] width 812 height 1499
copy div "The circle first turns three quarters counterclockwise (shown by the arrow on t…"
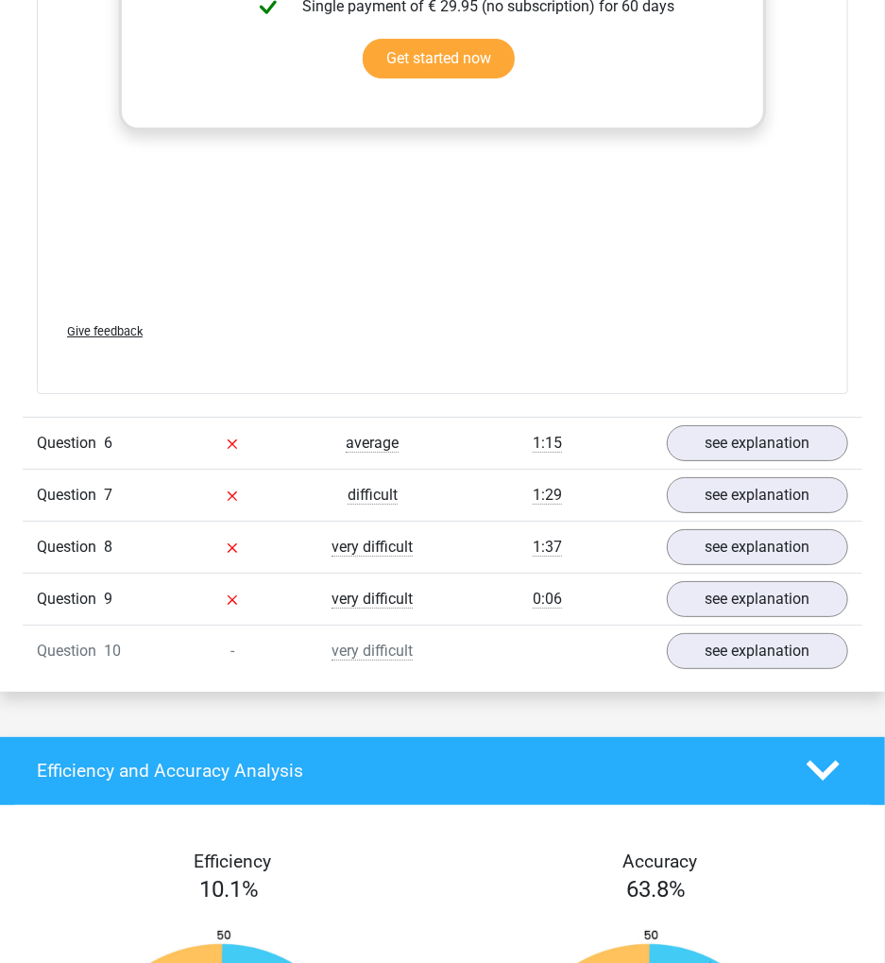
scroll to position [7968, 0]
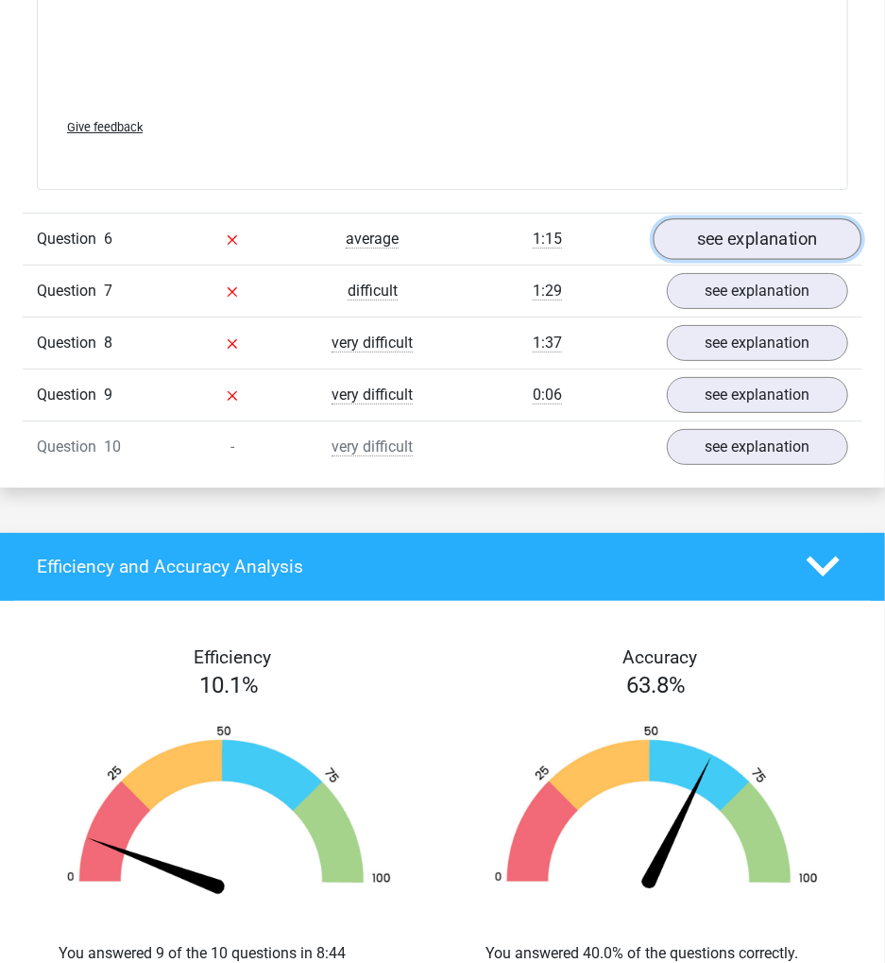
click at [750, 232] on link "see explanation" at bounding box center [757, 239] width 209 height 42
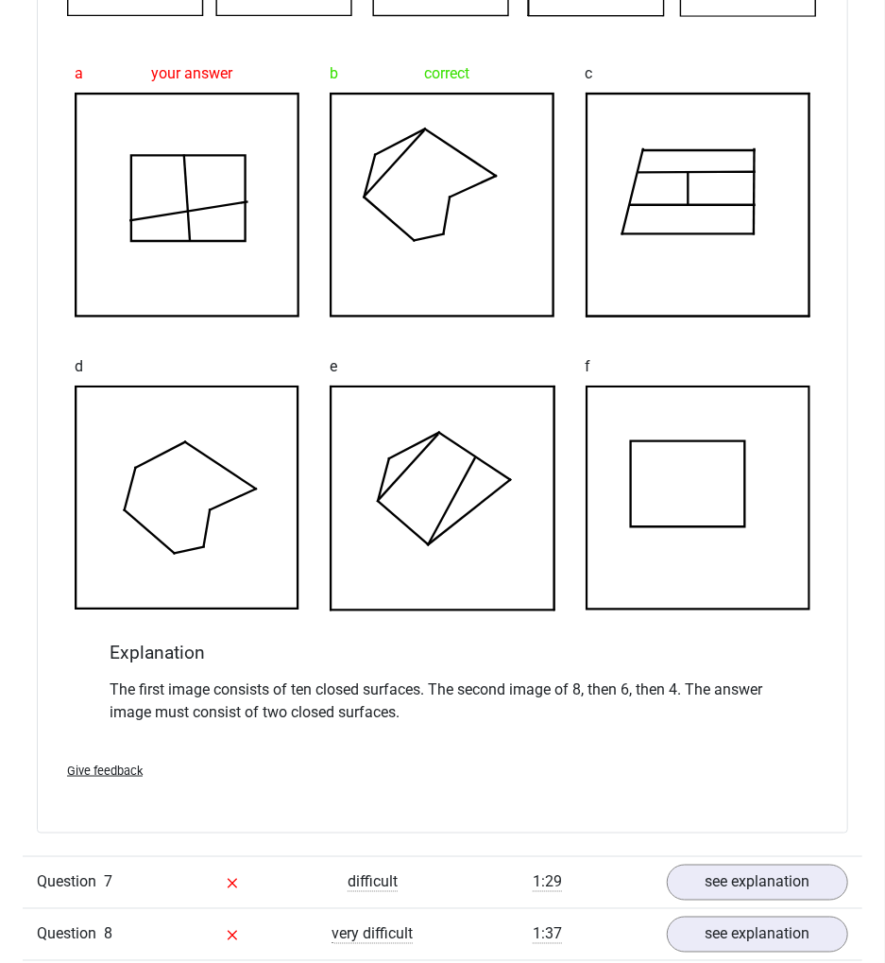
scroll to position [8472, 0]
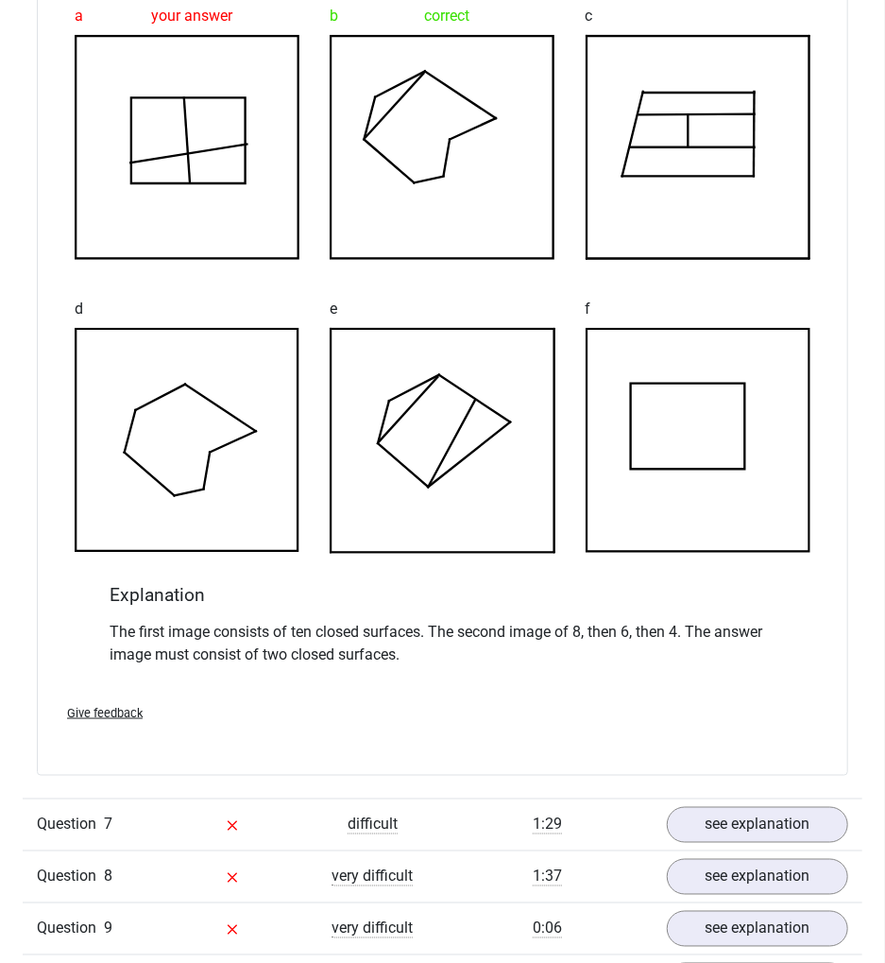
click at [446, 650] on p "The first image consists of ten closed surfaces. The second image of 8, then 6,…" at bounding box center [443, 643] width 665 height 45
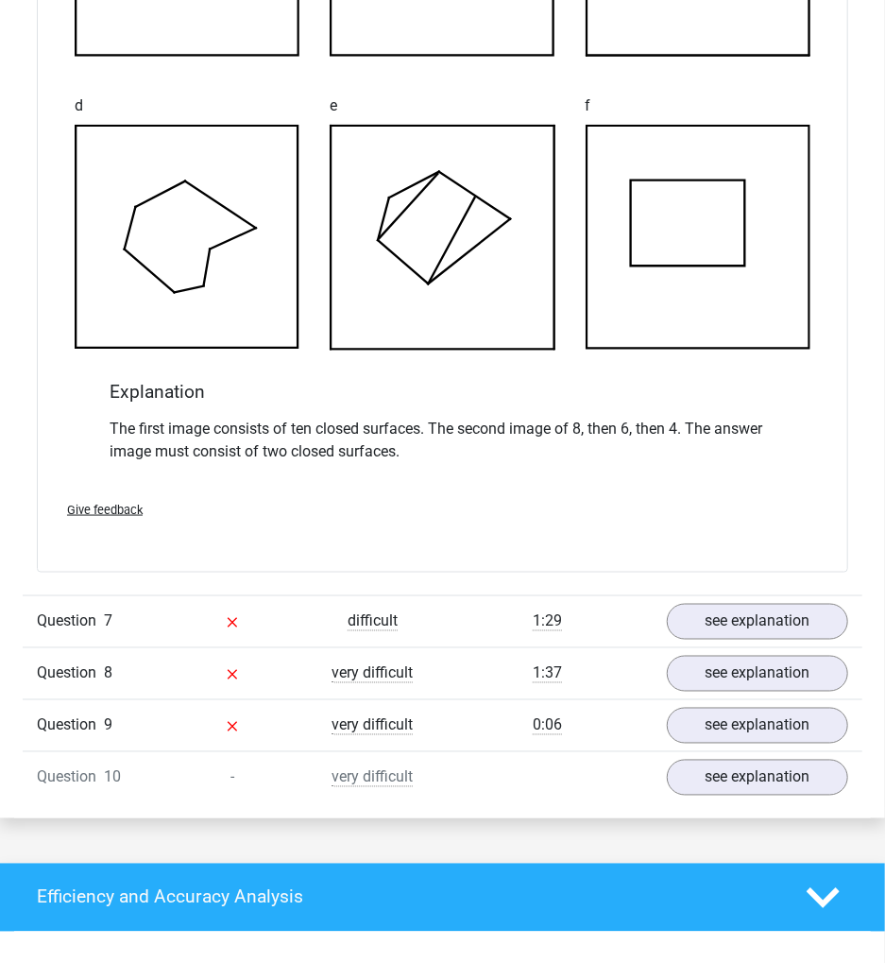
scroll to position [8724, 0]
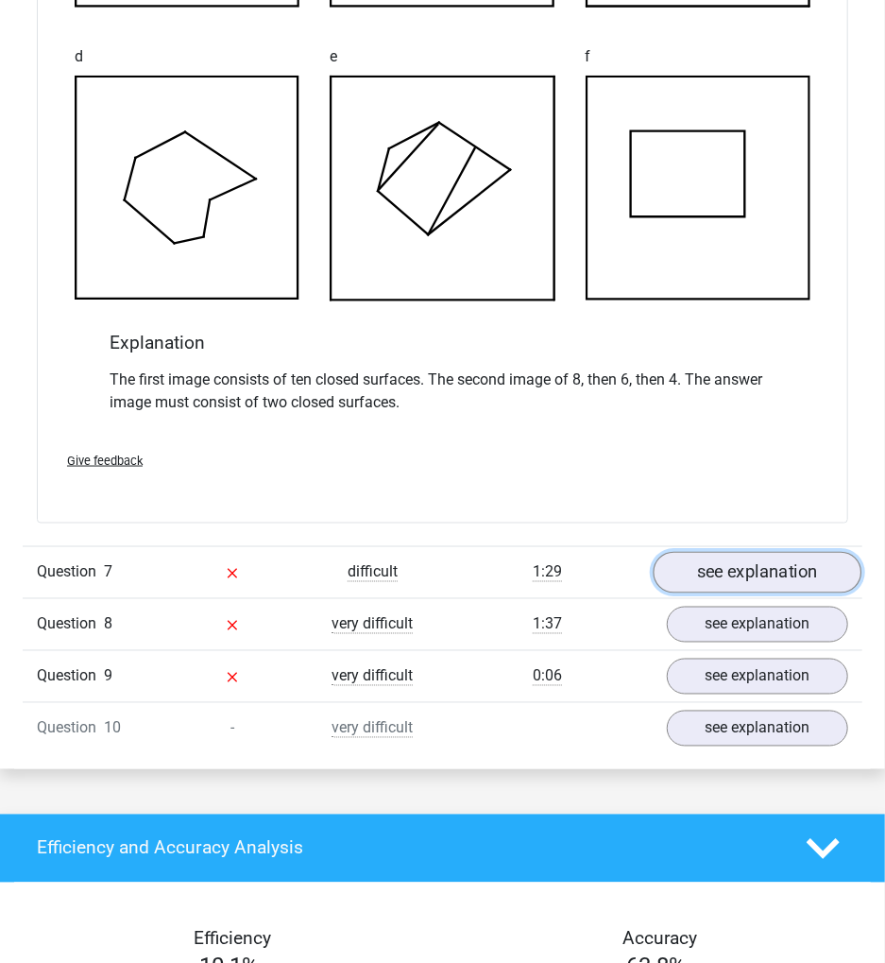
click at [754, 561] on link "see explanation" at bounding box center [757, 573] width 209 height 42
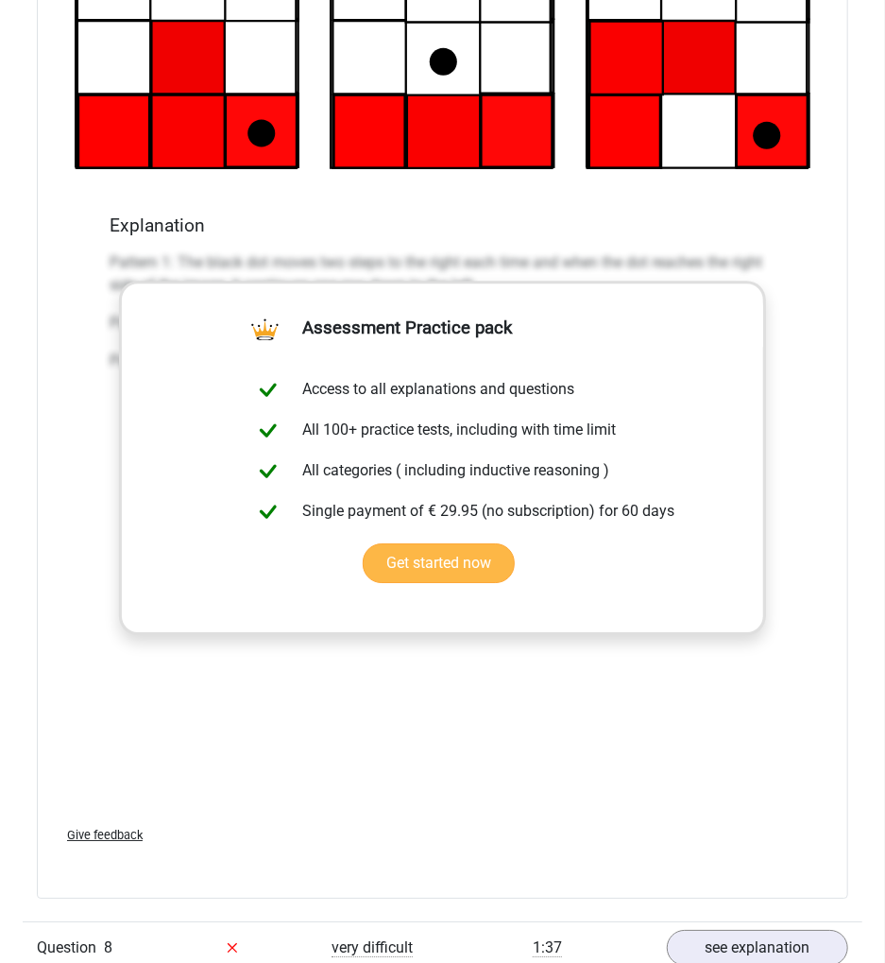
scroll to position [9733, 0]
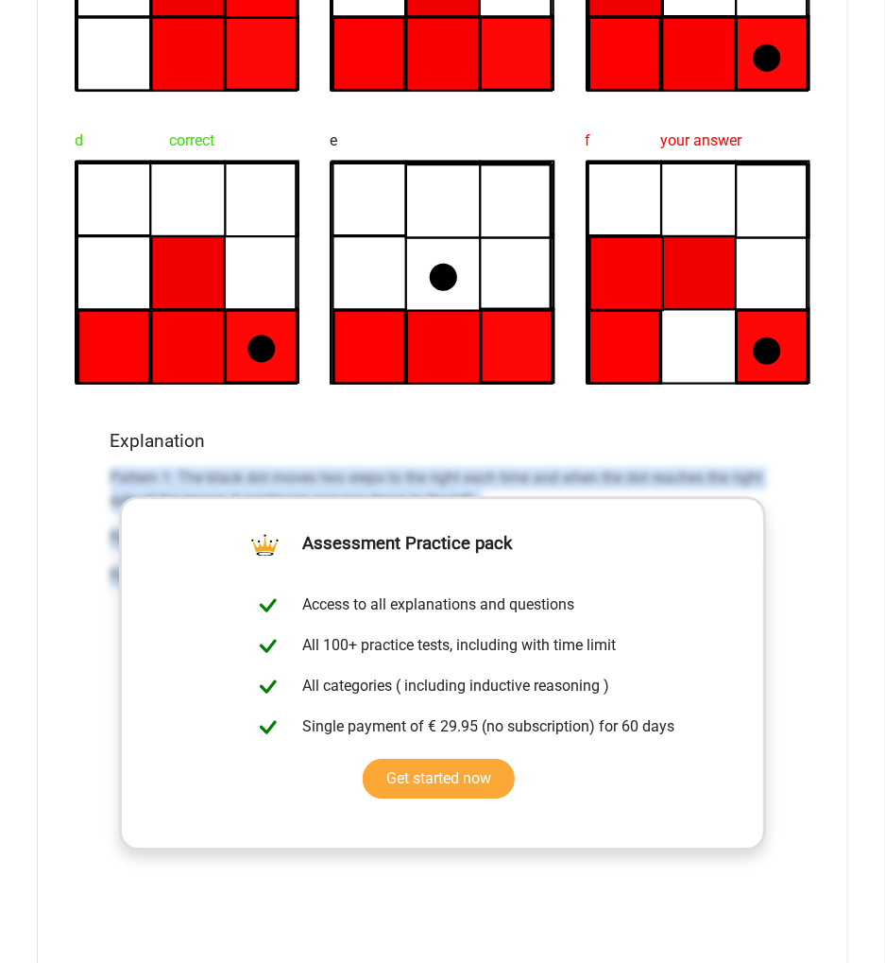
drag, startPoint x: 98, startPoint y: 457, endPoint x: 839, endPoint y: 598, distance: 754.1
click at [832, 593] on div "What figure should replace the question [PERSON_NAME]? a" at bounding box center [443, 363] width 812 height 1501
copy div "Pattern 1: The black dot moves two steps to the right each time and when the do…"
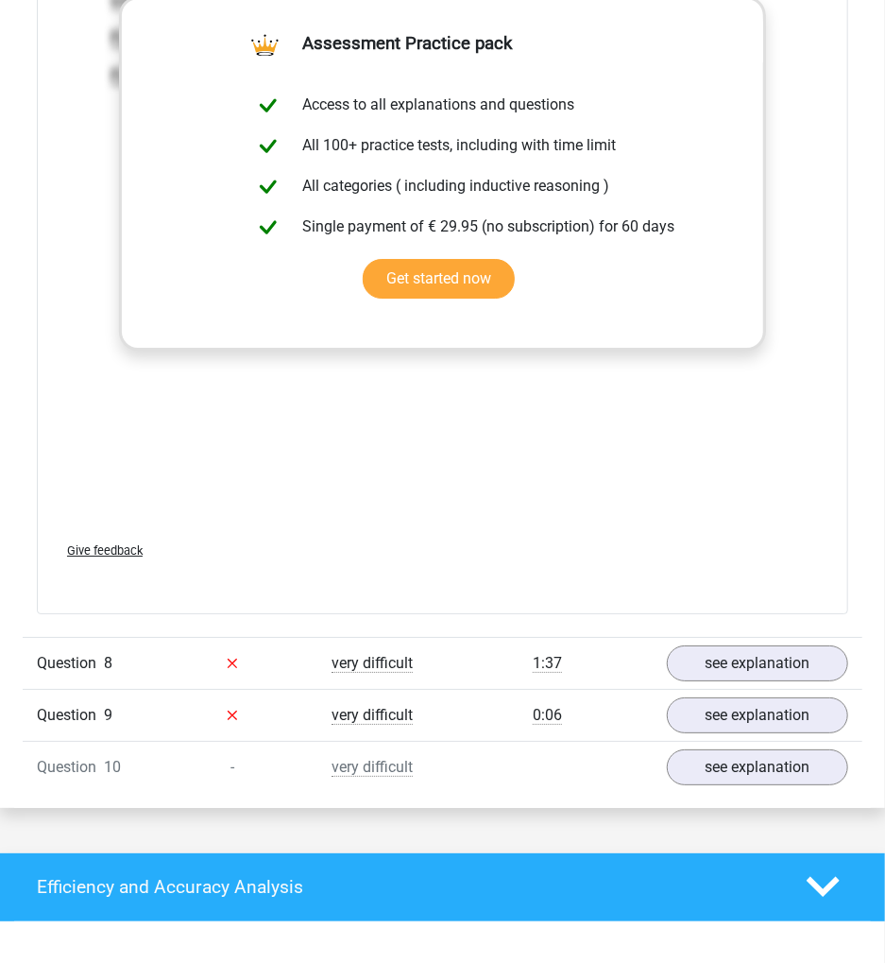
scroll to position [10236, 0]
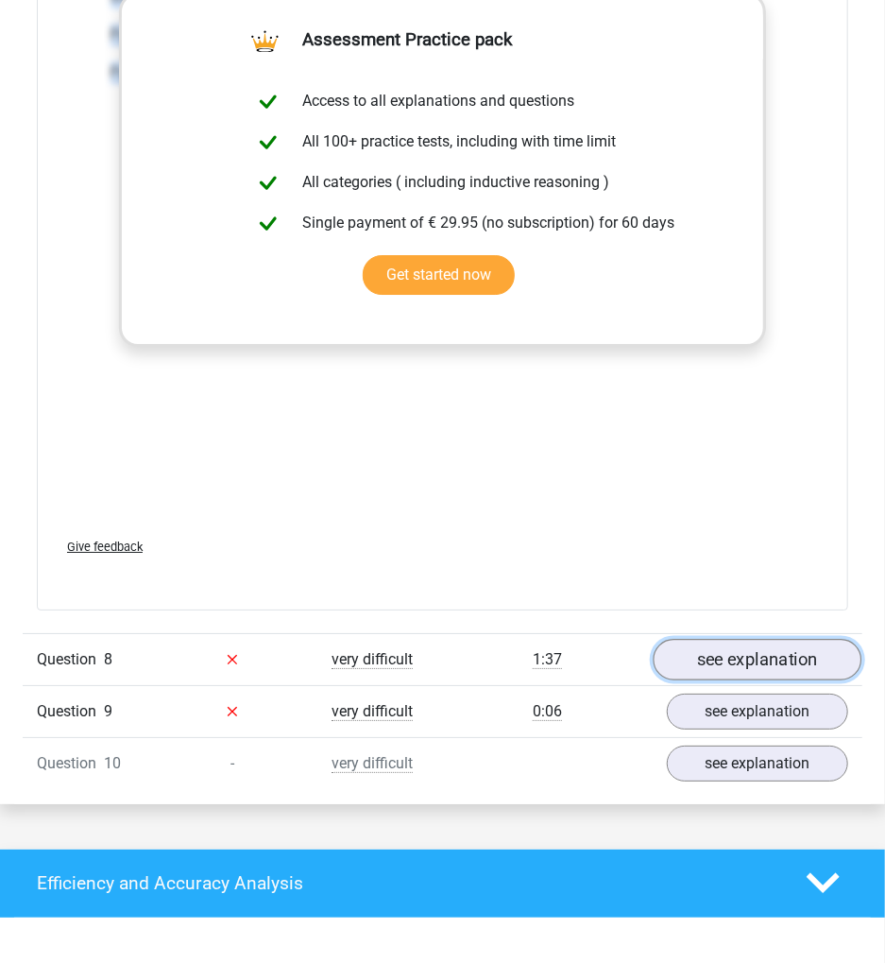
click at [766, 650] on link "see explanation" at bounding box center [757, 660] width 209 height 42
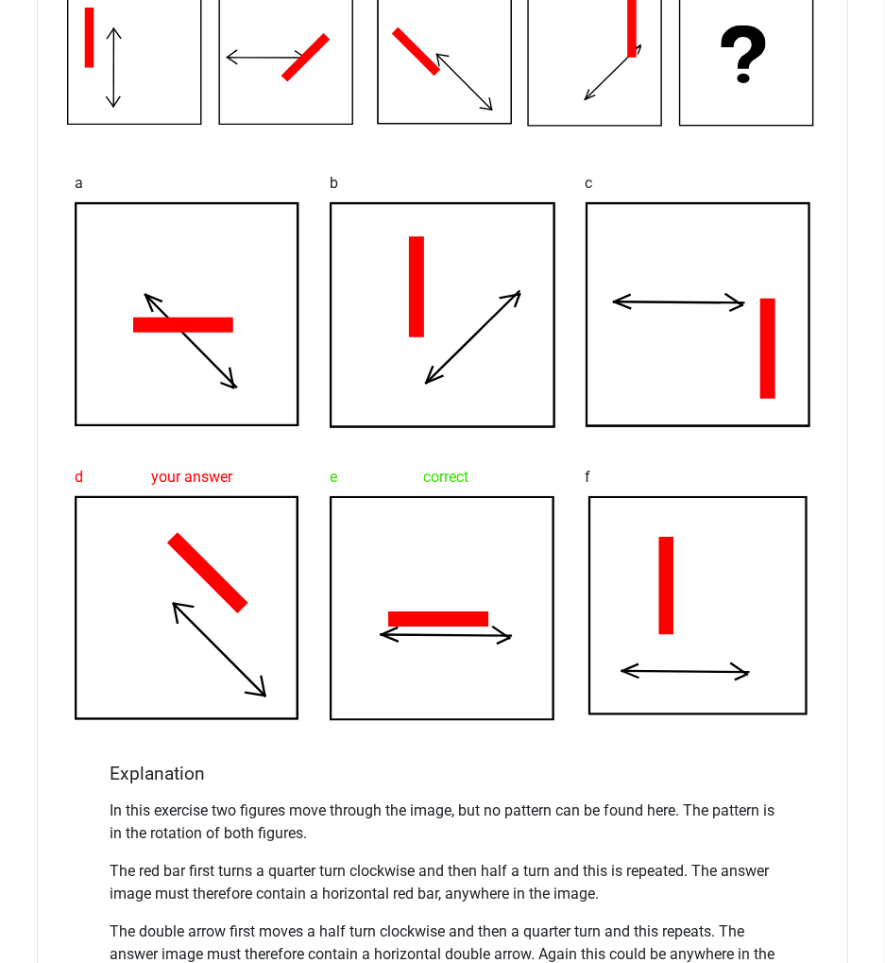
scroll to position [11244, 0]
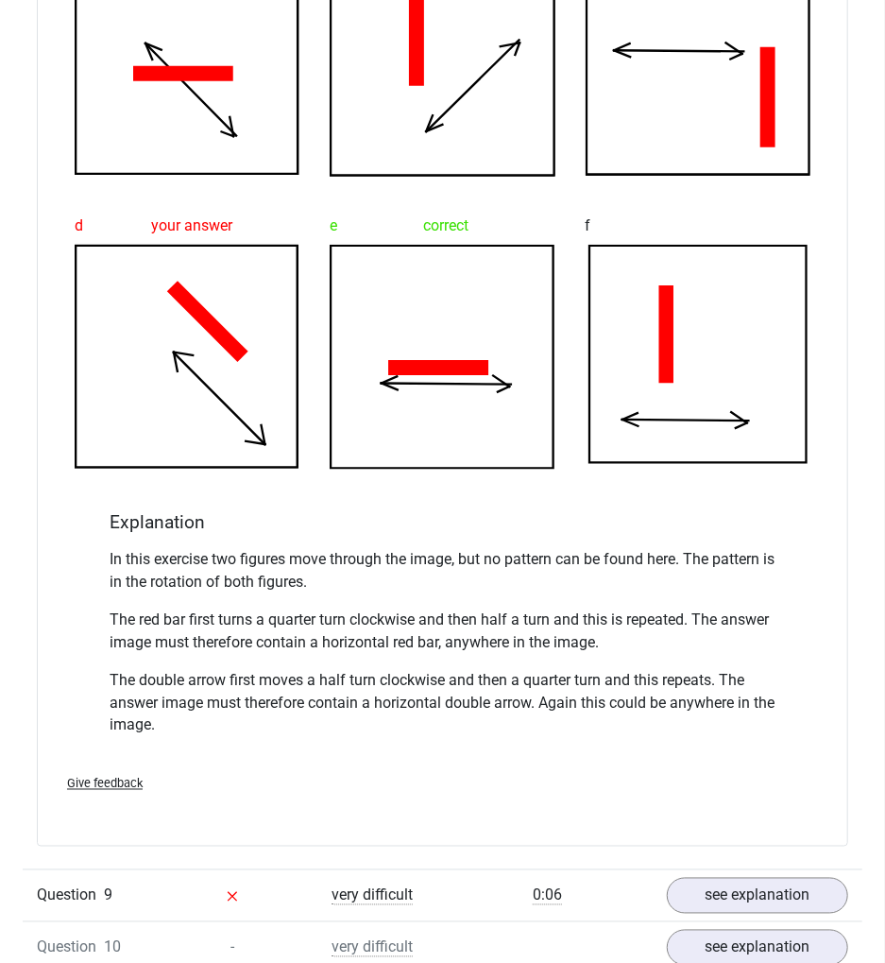
click at [398, 575] on p "In this exercise two figures move through the image, but no pattern can be foun…" at bounding box center [443, 570] width 665 height 45
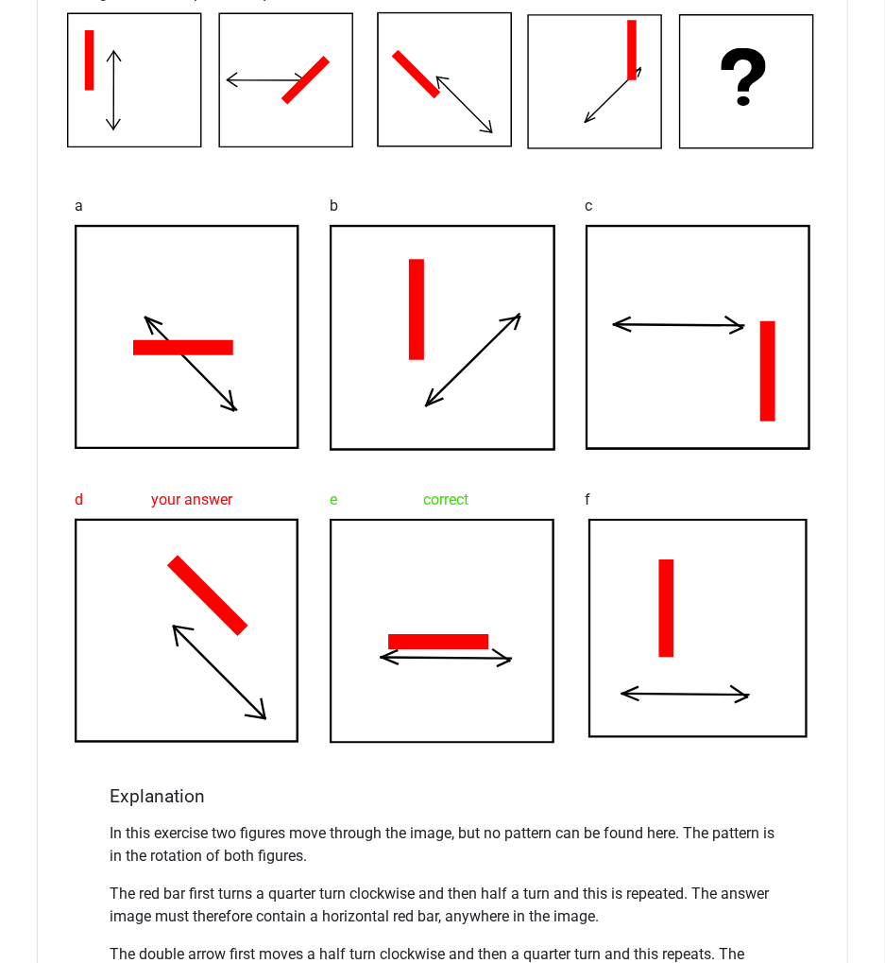
scroll to position [11118, 0]
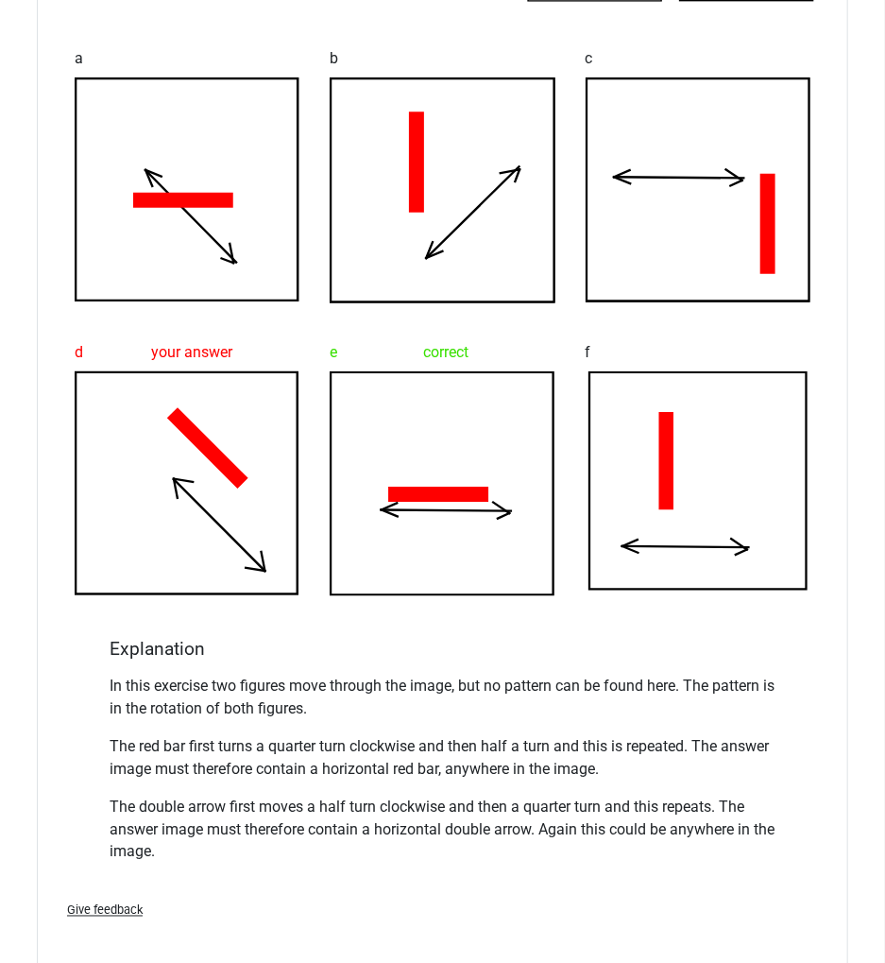
click at [369, 692] on p "In this exercise two figures move through the image, but no pattern can be foun…" at bounding box center [443, 697] width 665 height 45
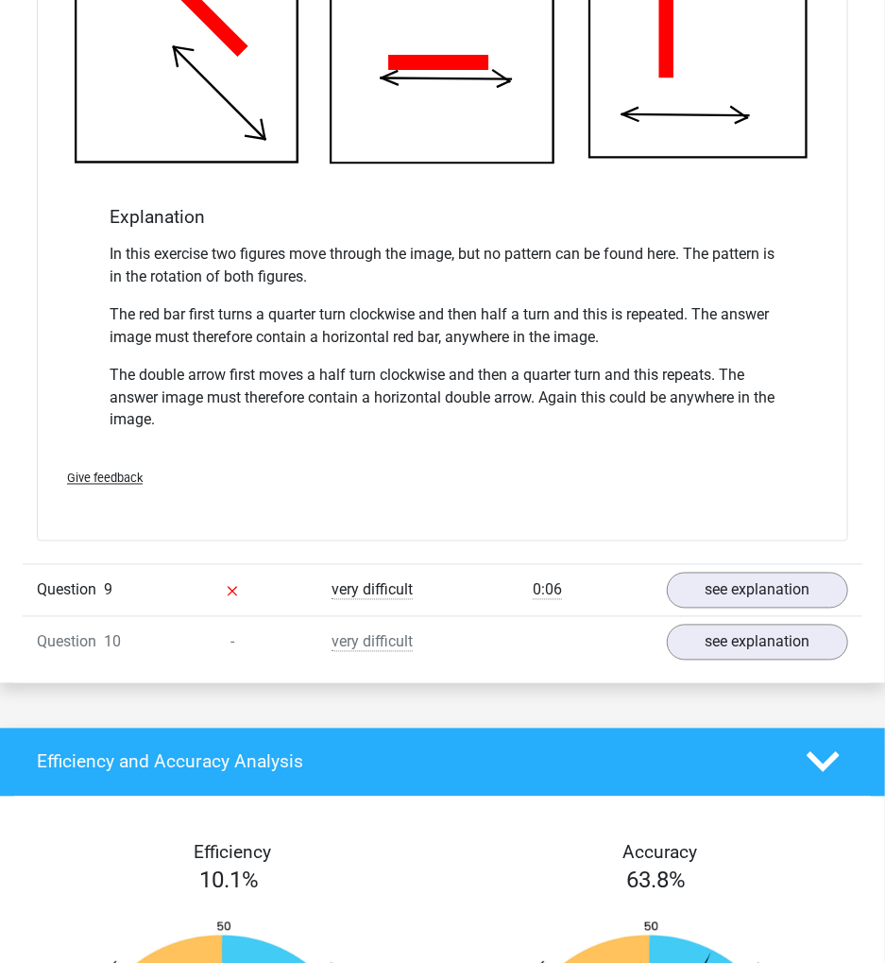
scroll to position [11622, 0]
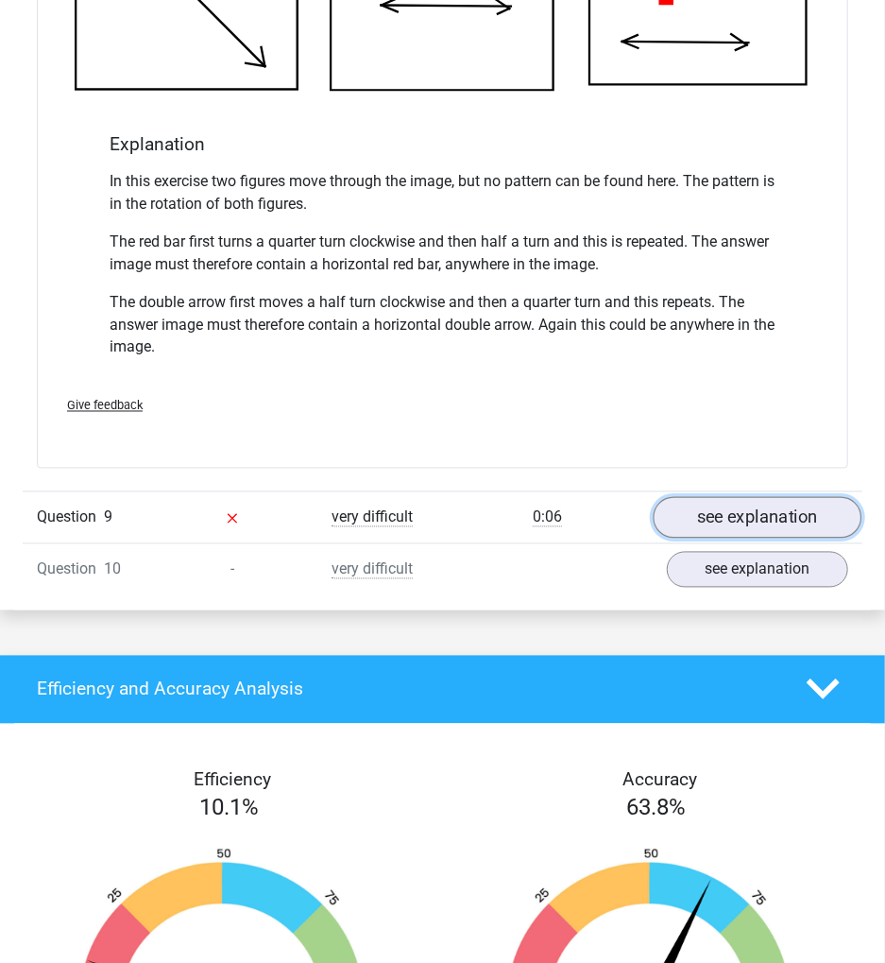
click at [757, 511] on link "see explanation" at bounding box center [757, 518] width 209 height 42
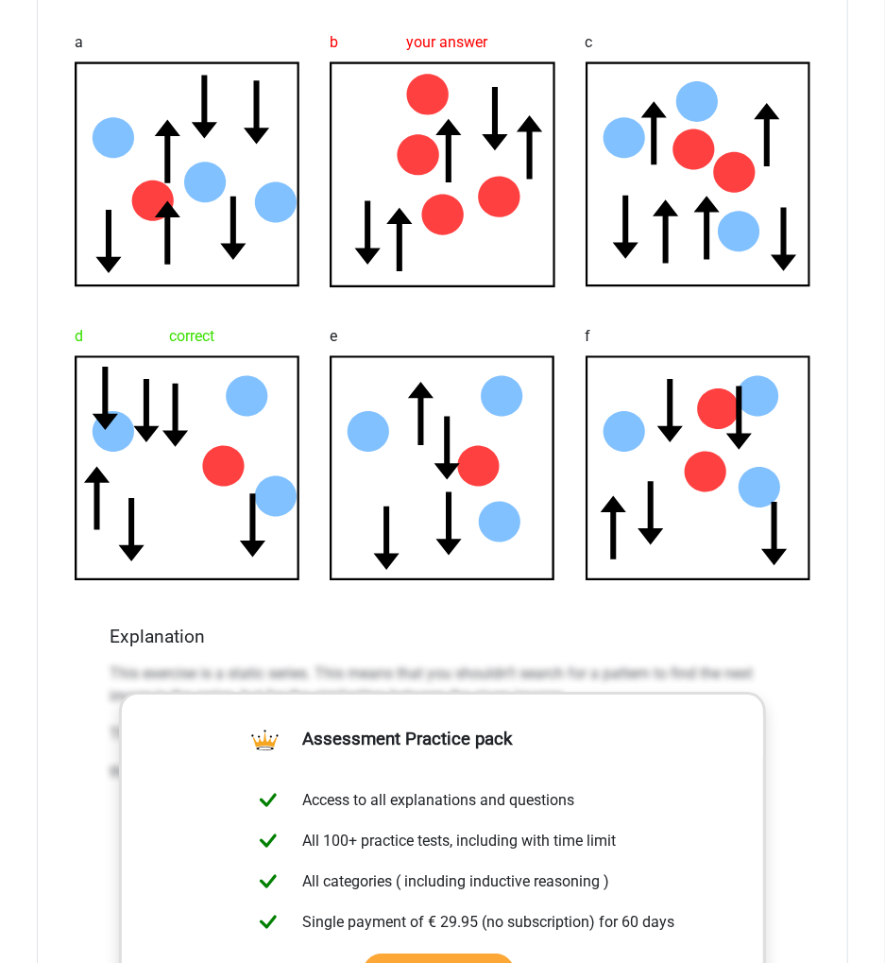
scroll to position [12504, 0]
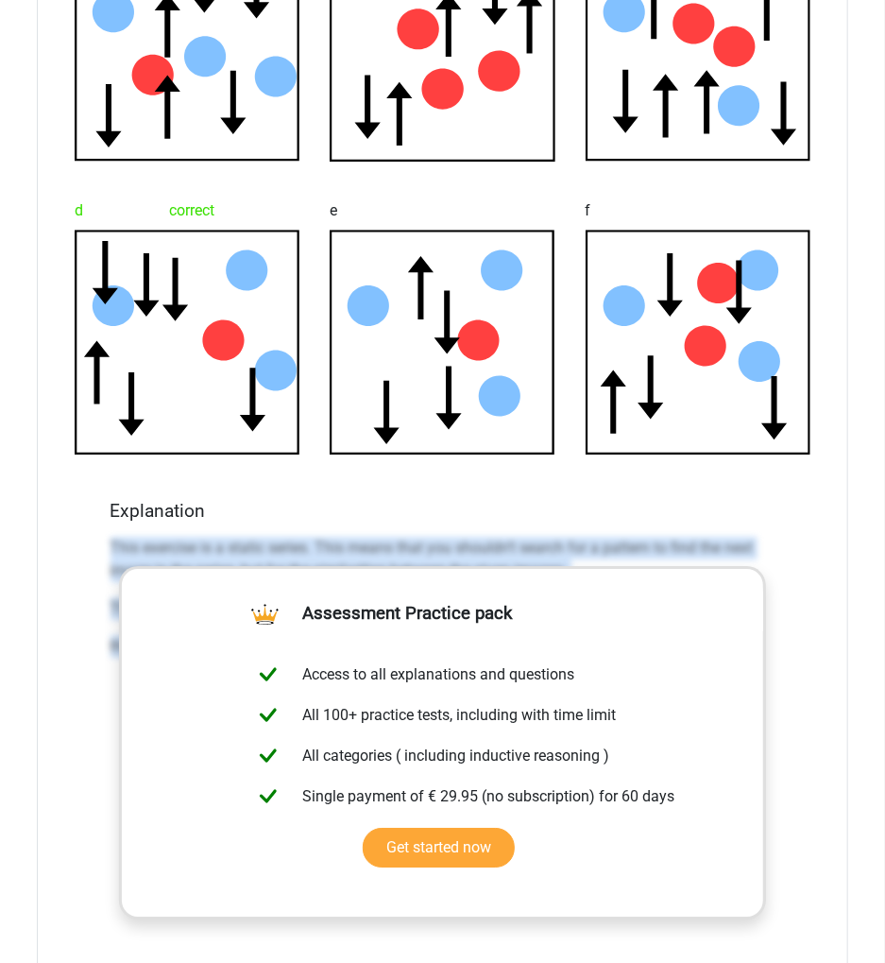
drag, startPoint x: 113, startPoint y: 533, endPoint x: 825, endPoint y: 758, distance: 746.2
click at [825, 722] on div "What figure should replace the question [PERSON_NAME]? a" at bounding box center [443, 433] width 812 height 1499
copy div "This exercise is a static series. This means that you shouldn’t search for a pa…"
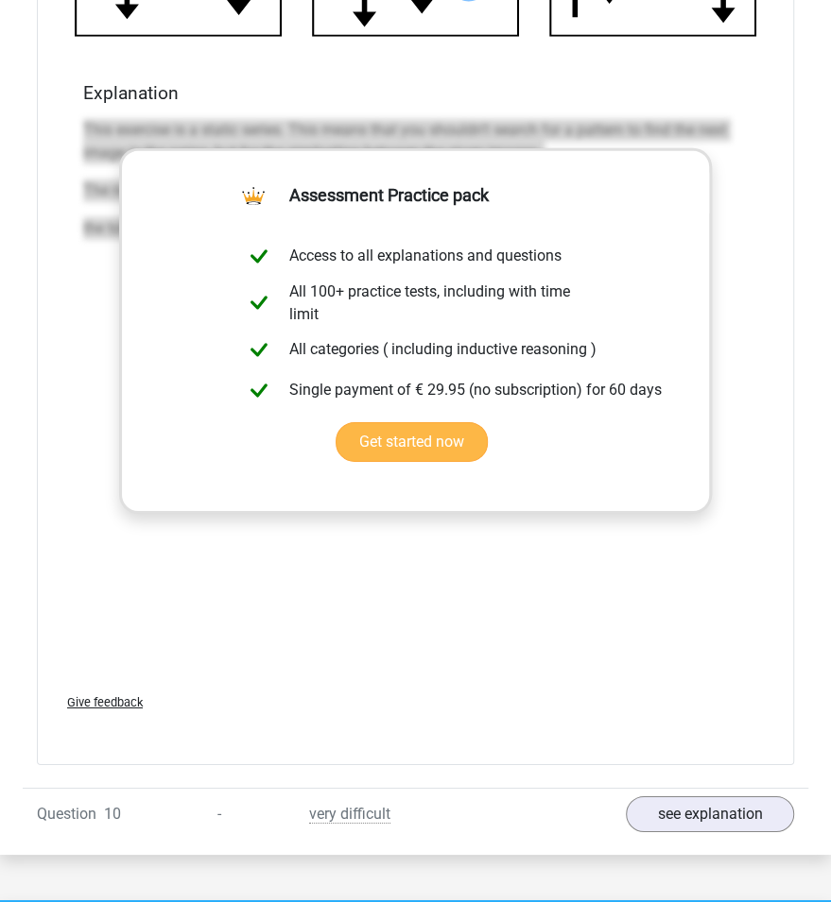
scroll to position [12473, 0]
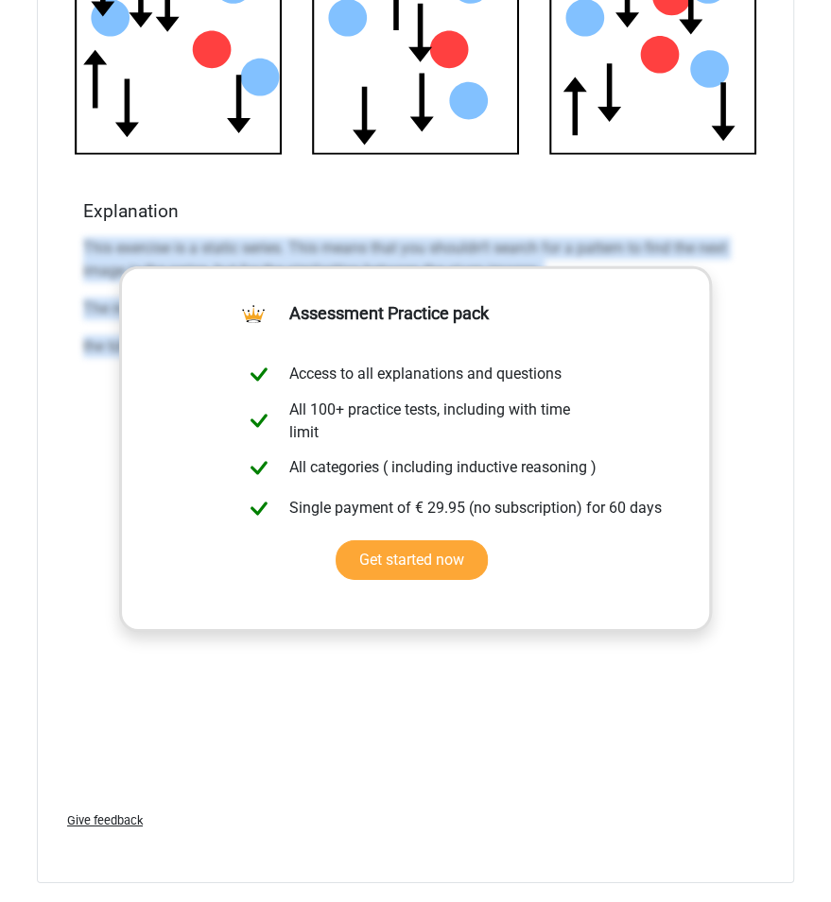
click at [85, 237] on p "This exercise is a static series. This means that you shouldn’t search for a pa…" at bounding box center [415, 259] width 665 height 45
drag, startPoint x: 76, startPoint y: 227, endPoint x: 769, endPoint y: 360, distance: 706.2
click at [769, 360] on div "What figure should replace the question [PERSON_NAME]? a" at bounding box center [415, 157] width 757 height 1452
copy div "This exercise is a static series. This means that you shouldn’t search for a pa…"
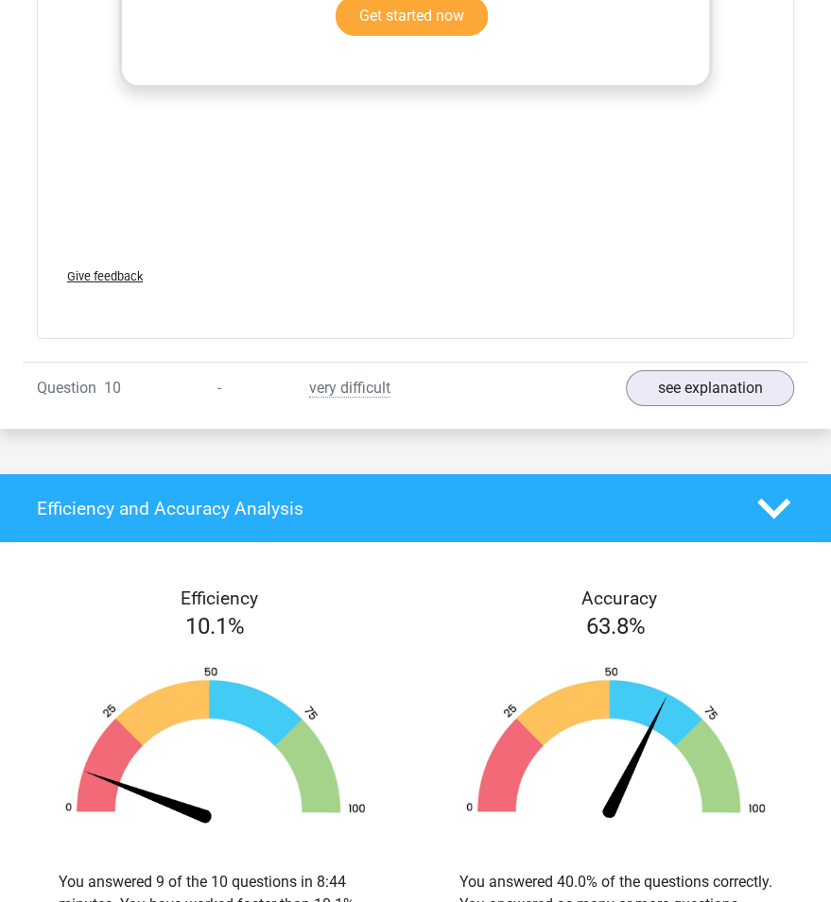
scroll to position [13063, 0]
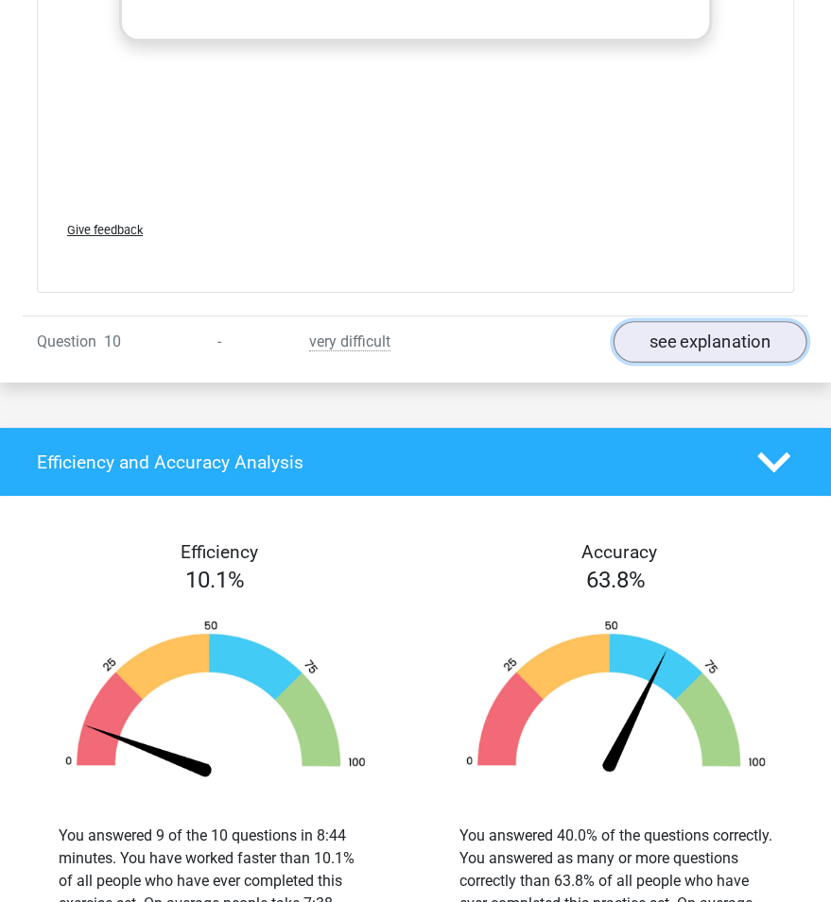
drag, startPoint x: 680, startPoint y: 318, endPoint x: 685, endPoint y: 327, distance: 9.7
click at [681, 321] on link "see explanation" at bounding box center [709, 342] width 193 height 42
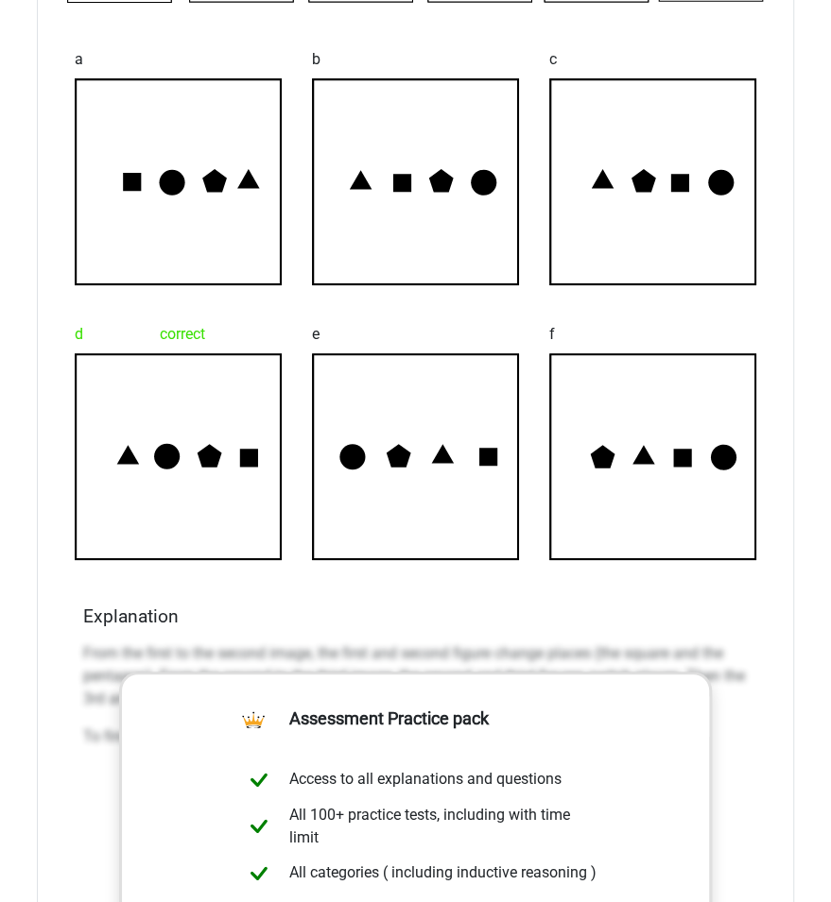
scroll to position [13654, 0]
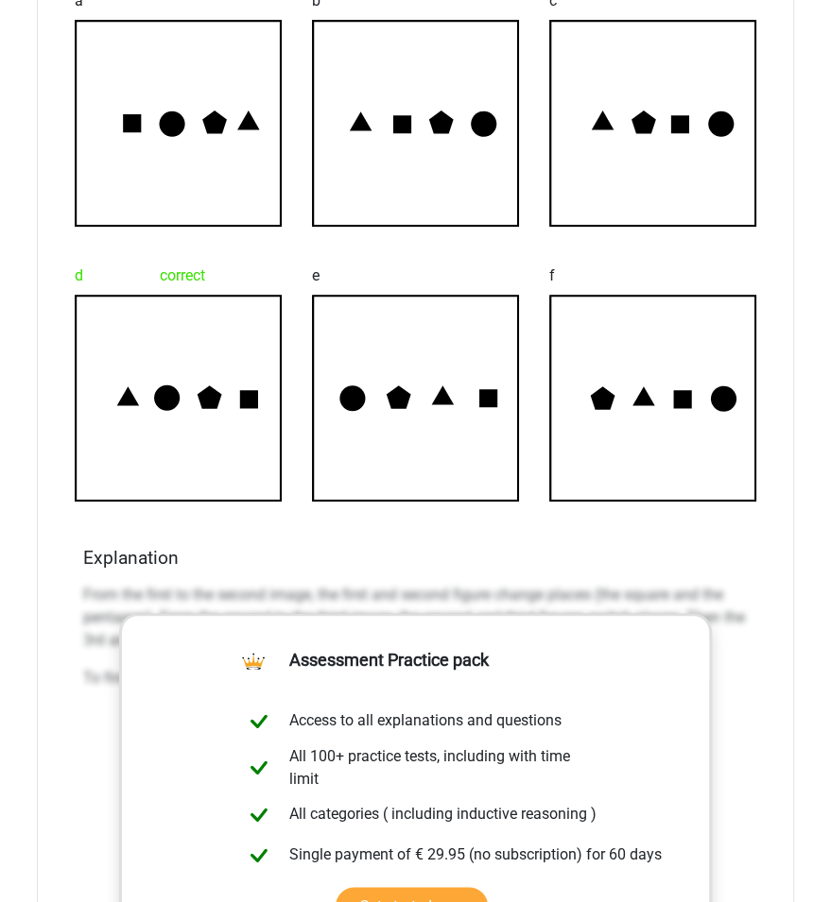
click at [79, 579] on div "Explanation From the first to the second image, the first and second figure cha…" at bounding box center [416, 845] width 680 height 596
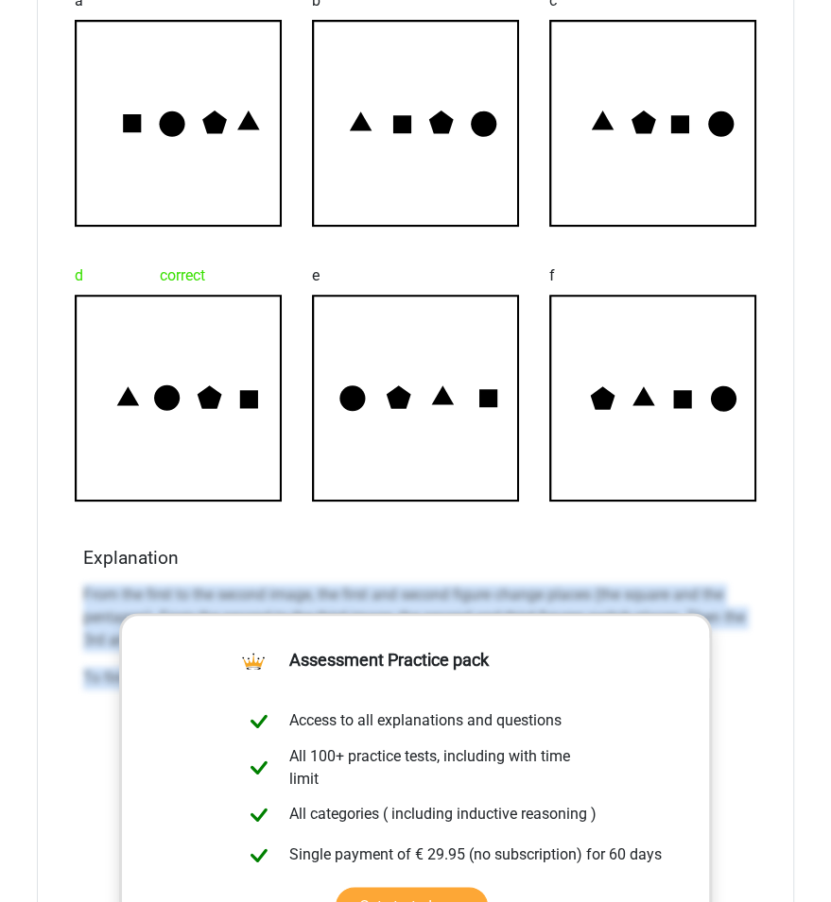
drag, startPoint x: 78, startPoint y: 573, endPoint x: 771, endPoint y: 677, distance: 700.4
click at [771, 677] on div "What figure should replace the question [PERSON_NAME]? a b c d correct" at bounding box center [415, 515] width 757 height 1431
copy div "From the first to the second image, the first and second figure change places (…"
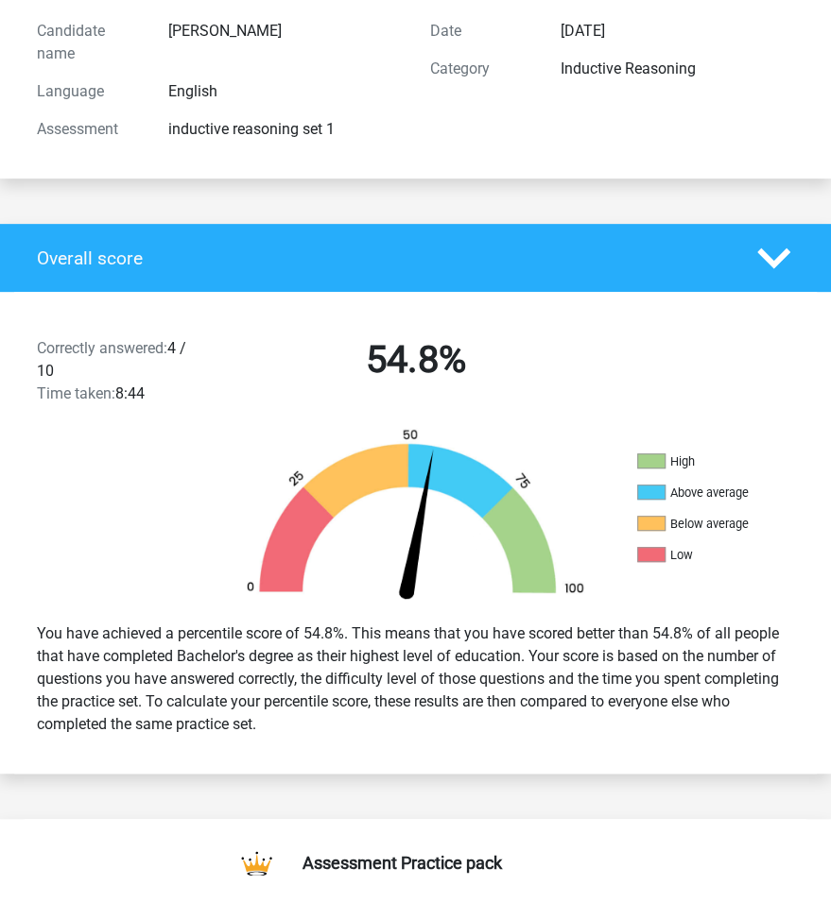
scroll to position [0, 0]
